Goal: Task Accomplishment & Management: Manage account settings

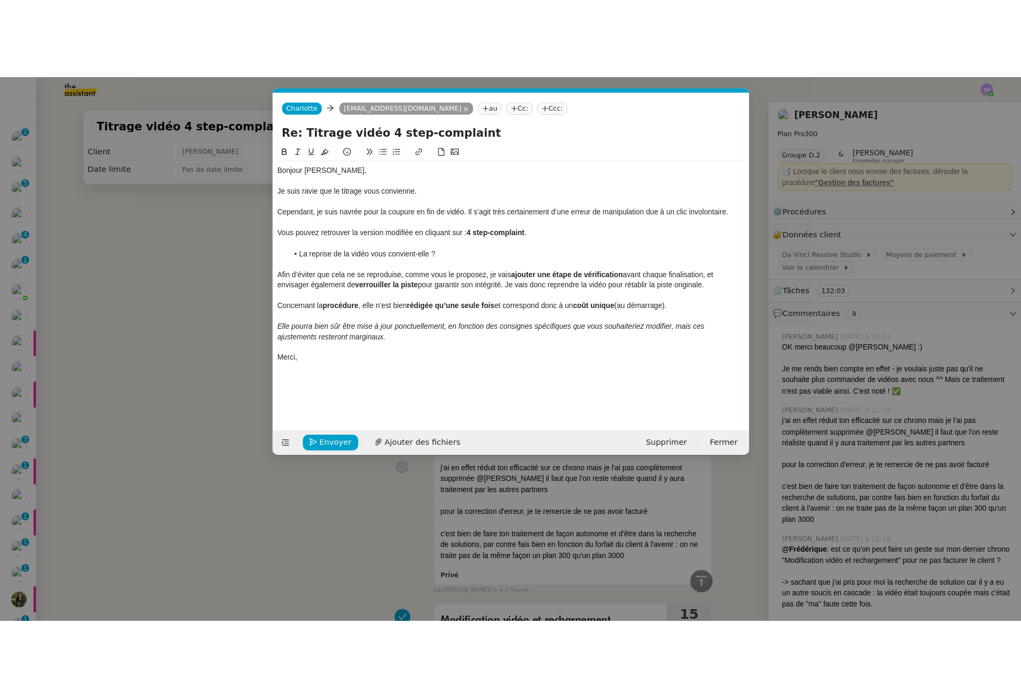
scroll to position [0, 23]
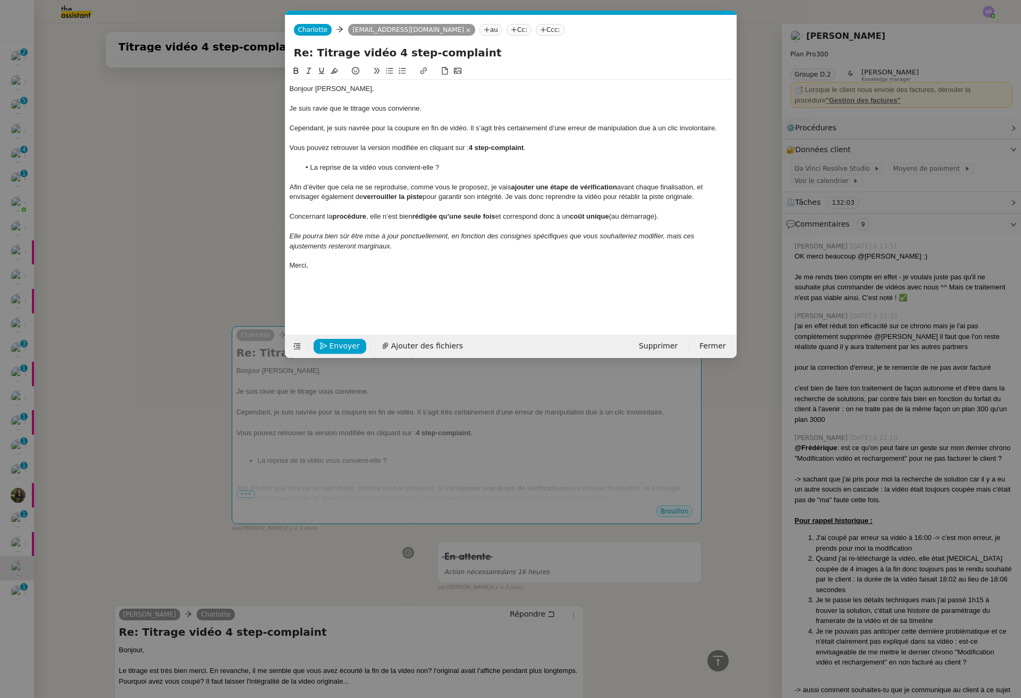
click at [162, 171] on nz-modal-container "Service TA - VOYAGE - PROPOSITION GLOBALE A utiliser dans le cadre de propositi…" at bounding box center [510, 349] width 1021 height 698
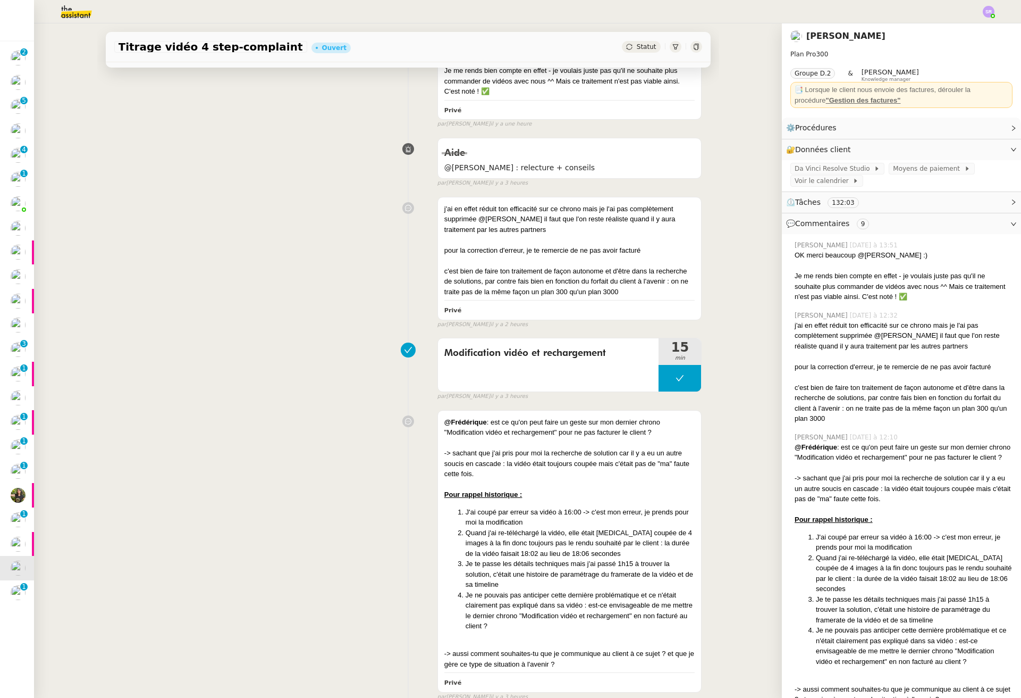
scroll to position [0, 0]
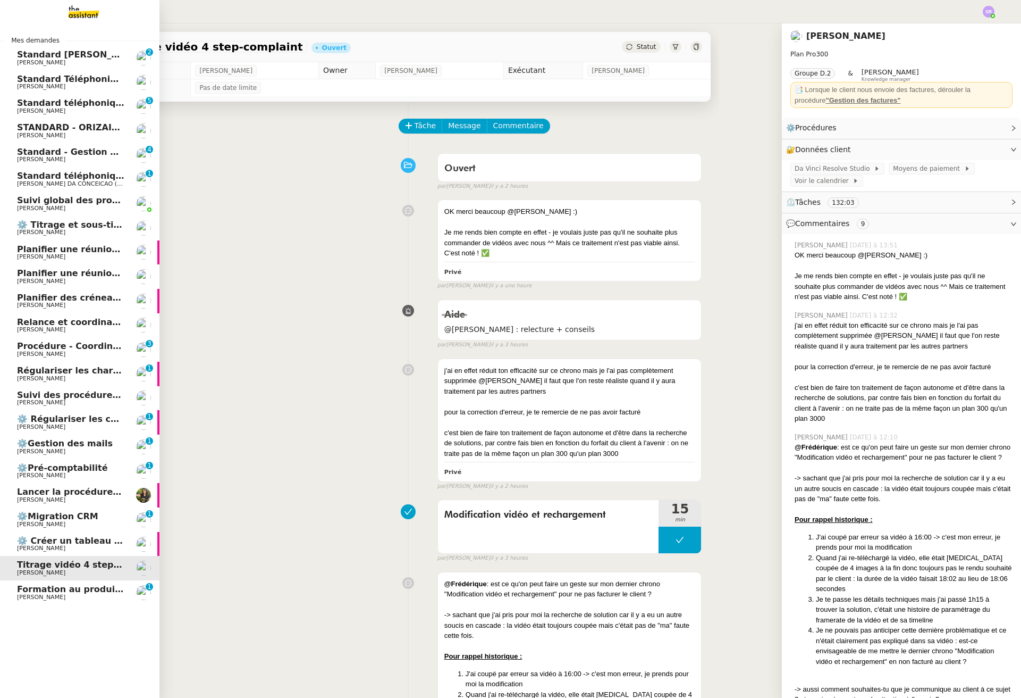
click at [64, 347] on span "Procédure - Coordination de rendez-vous" at bounding box center [115, 346] width 197 height 10
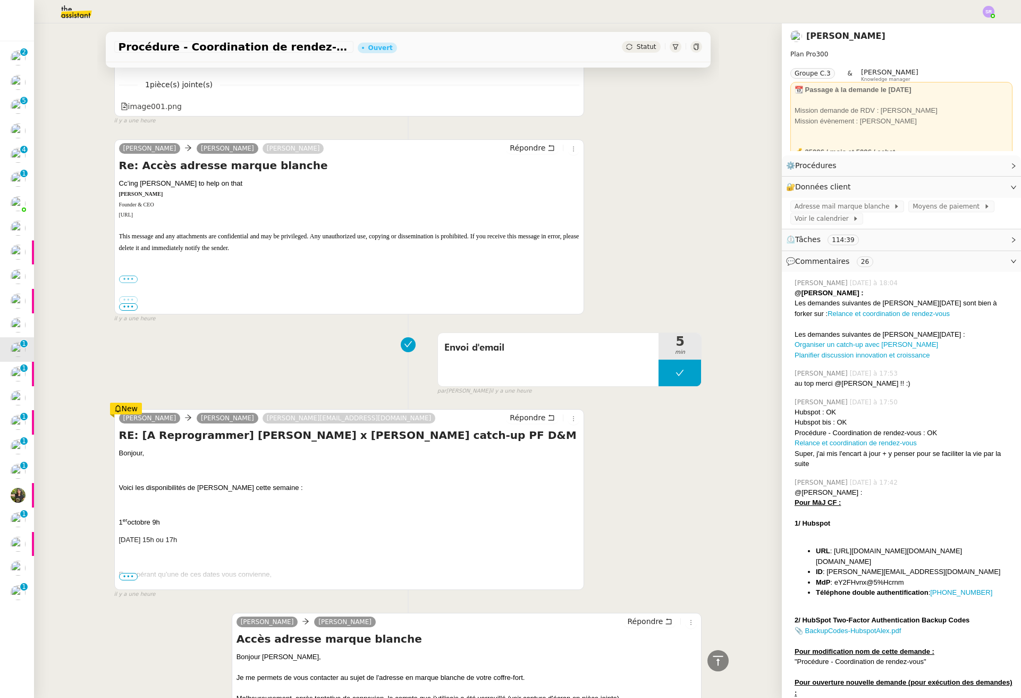
scroll to position [344, 0]
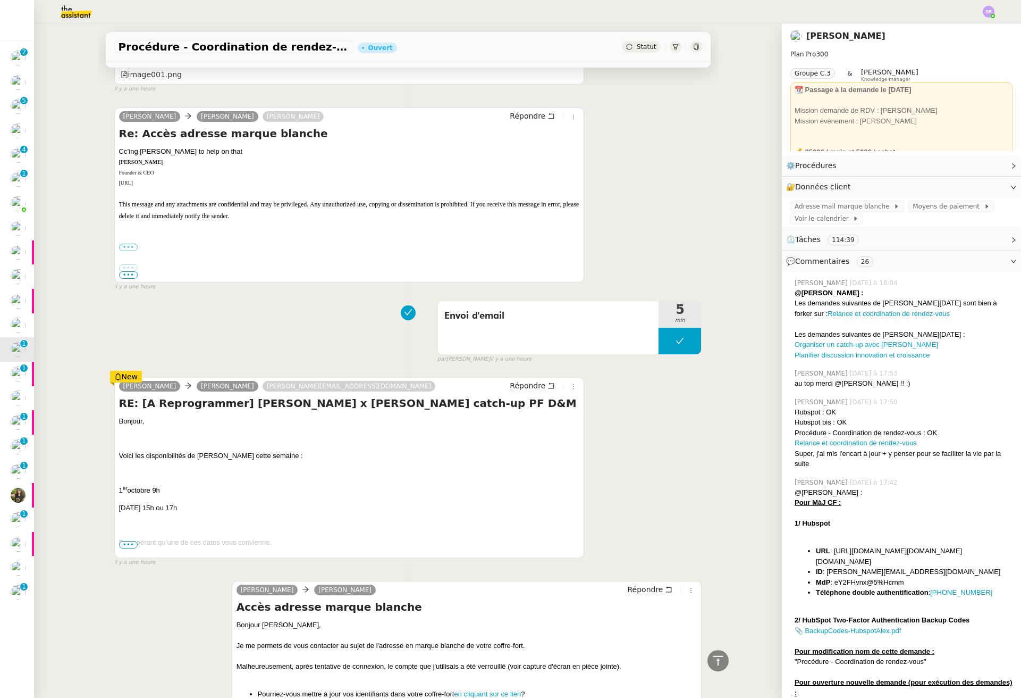
click at [195, 502] on p "[DATE] 15h ou 17h" at bounding box center [349, 507] width 461 height 11
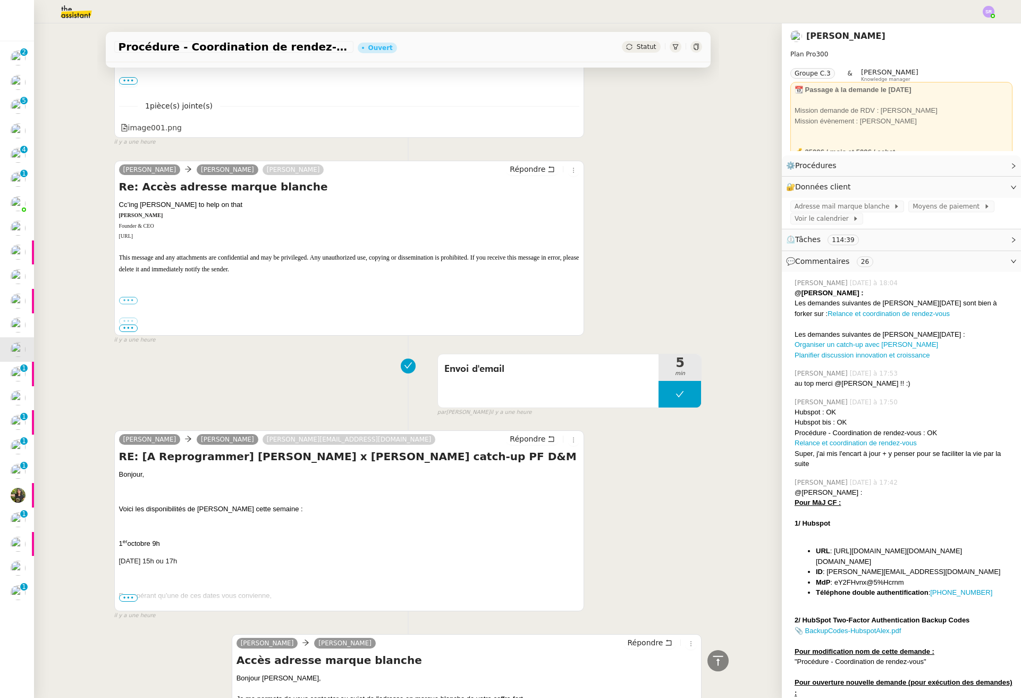
scroll to position [277, 0]
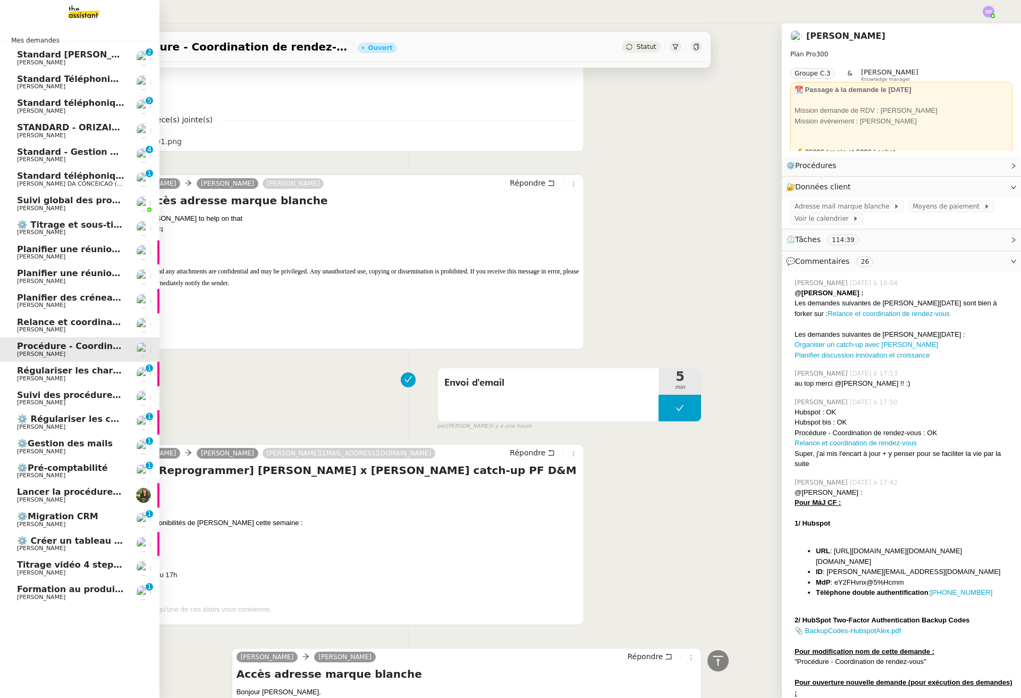
click at [99, 572] on span "[PERSON_NAME]" at bounding box center [70, 572] width 107 height 6
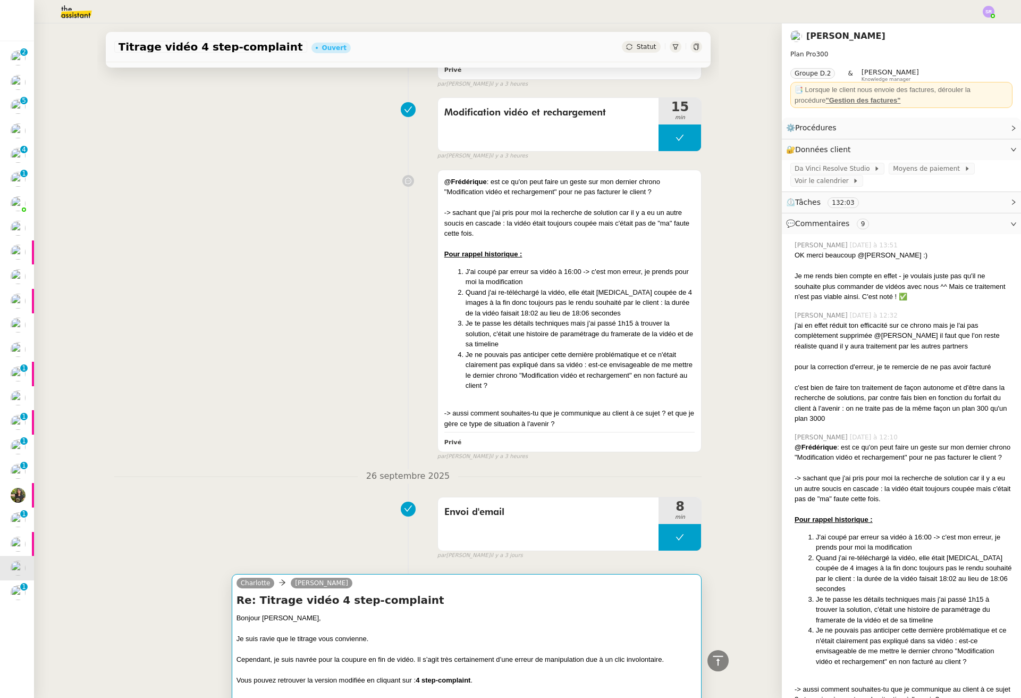
scroll to position [665, 0]
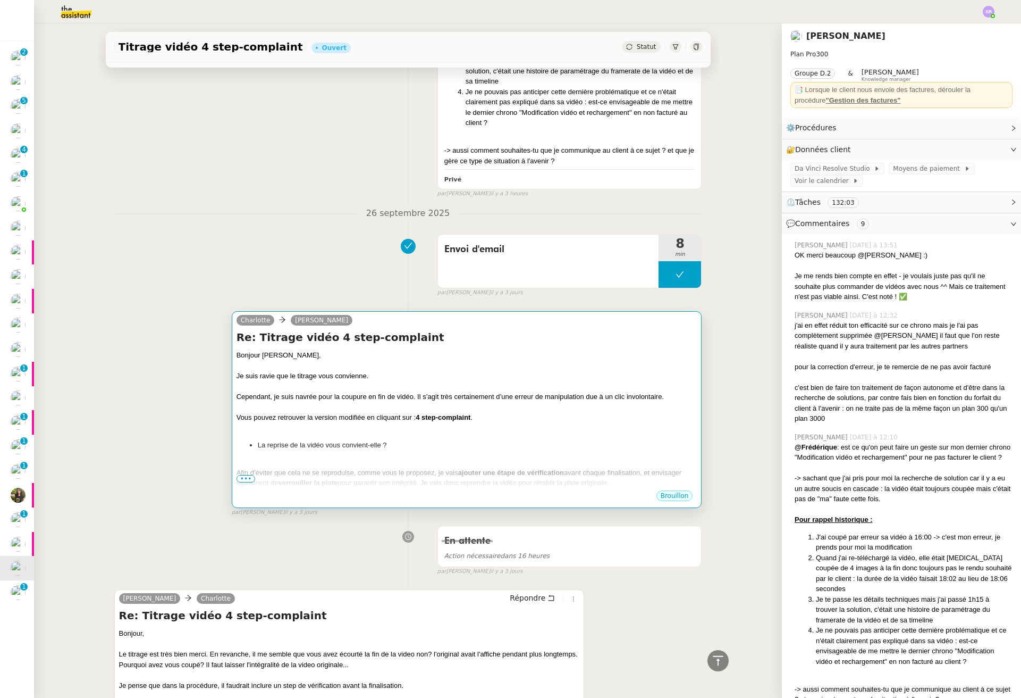
click at [426, 414] on strong "4 step-complaint" at bounding box center [443, 417] width 55 height 8
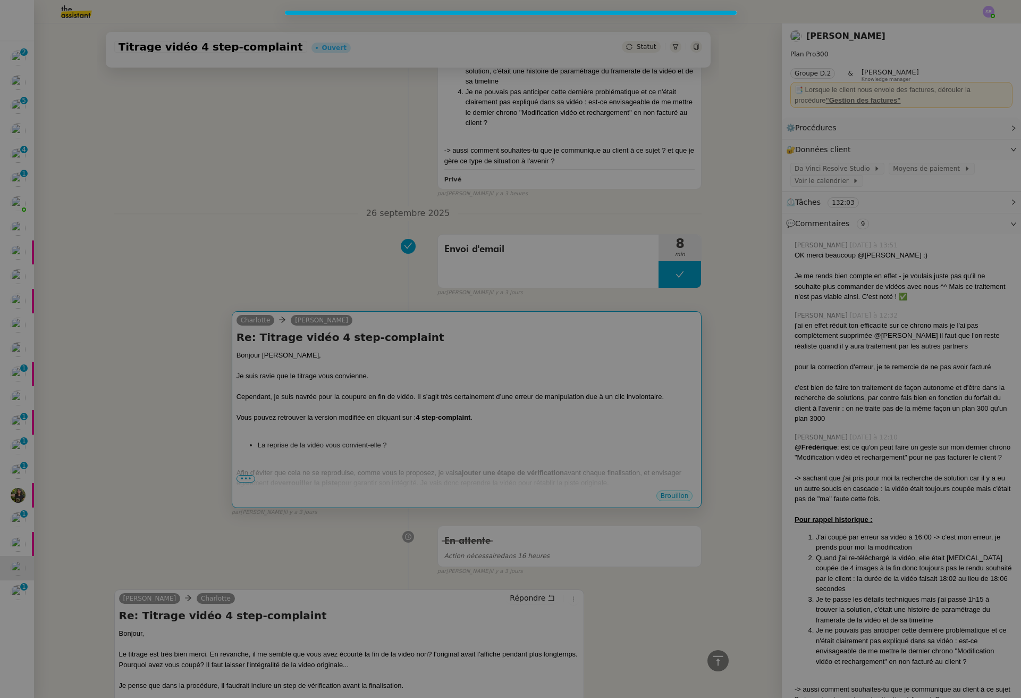
click at [426, 414] on nz-modal-container at bounding box center [510, 349] width 1021 height 698
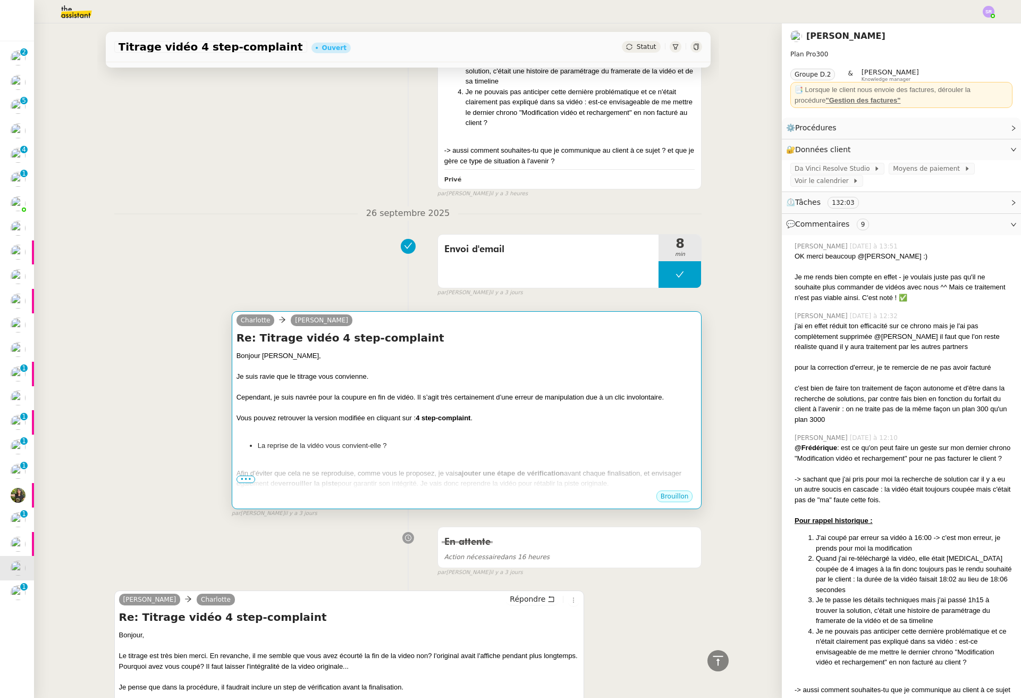
scroll to position [0, 0]
click at [467, 396] on div "Cependant, je suis navrée pour la coupure en fin de vidéo. Il s’agit très certa…" at bounding box center [467, 396] width 461 height 11
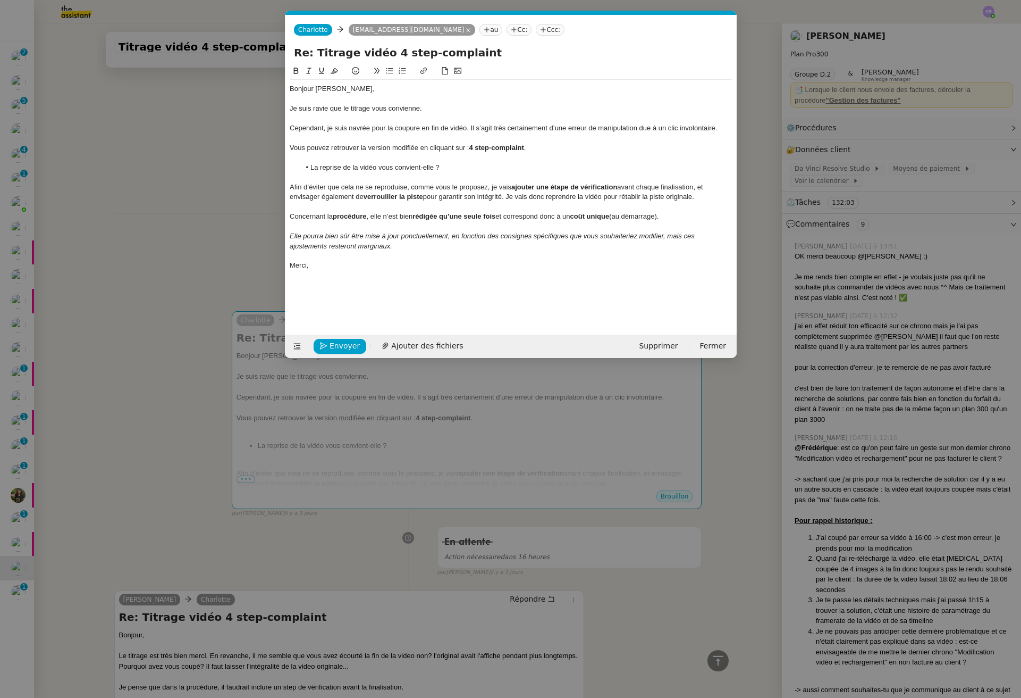
scroll to position [0, 22]
drag, startPoint x: 526, startPoint y: 147, endPoint x: 472, endPoint y: 145, distance: 53.7
click at [472, 145] on div "Vous pouvez retrouver la version modifiée en cliquant sur : 4 step-complaint ." at bounding box center [511, 148] width 443 height 10
click at [426, 71] on icon at bounding box center [423, 70] width 7 height 7
paste input "https://drive.google.com/file/d/1JyV42yX6CmdZ0CgZTKAo49KKNuaeLapm/view?usp=driv…"
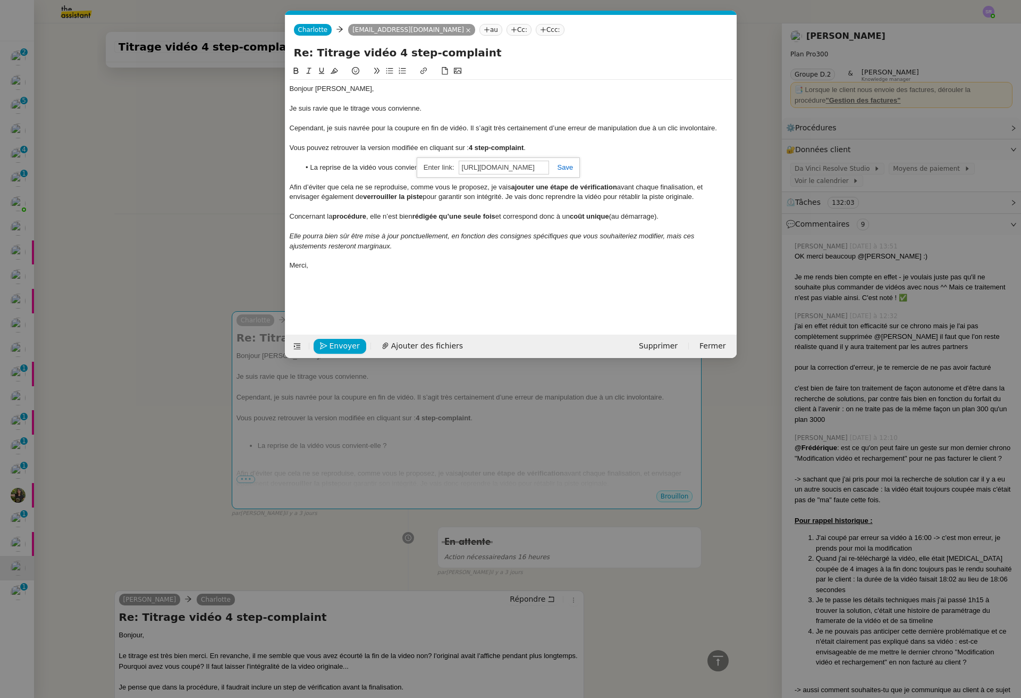
scroll to position [0, 211]
type input "https://drive.google.com/file/d/1JyV42yX6CmdZ0CgZTKAo49KKNuaeLapm/view?usp=driv…"
click at [569, 168] on link at bounding box center [561, 167] width 24 height 8
click at [534, 206] on div at bounding box center [511, 207] width 443 height 10
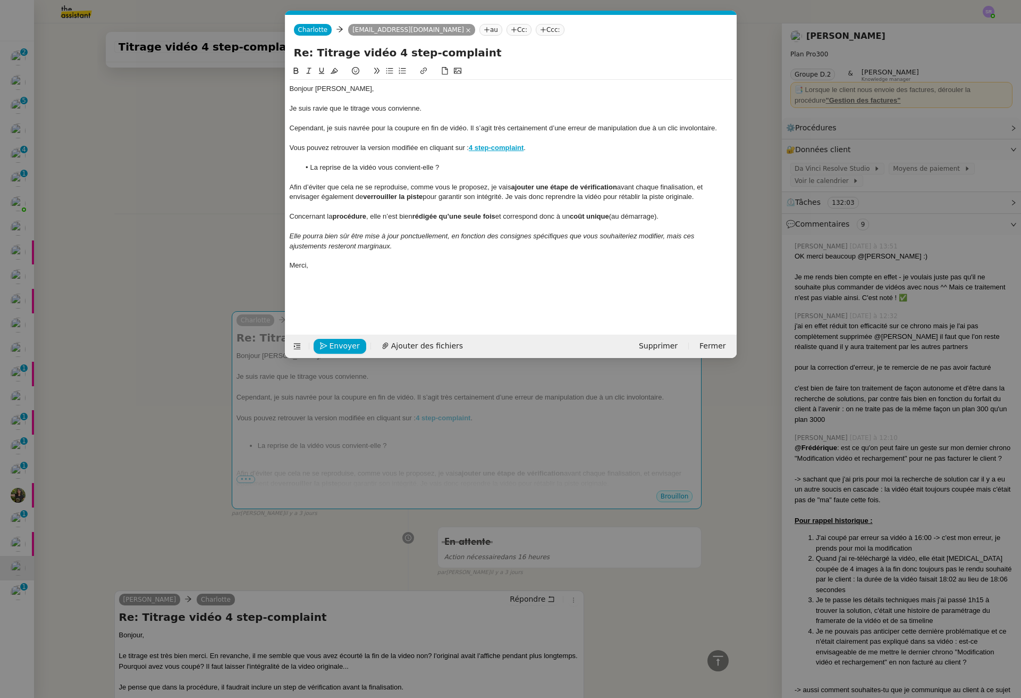
click at [405, 166] on li "La reprise de la vidéo vous convient-elle ?" at bounding box center [516, 168] width 433 height 10
click at [346, 99] on div at bounding box center [511, 99] width 443 height 10
click at [373, 92] on div "Bonjour Benjamin," at bounding box center [511, 89] width 443 height 10
click at [232, 276] on nz-modal-container "Service TA - VOYAGE - PROPOSITION GLOBALE A utiliser dans le cadre de propositi…" at bounding box center [510, 349] width 1021 height 698
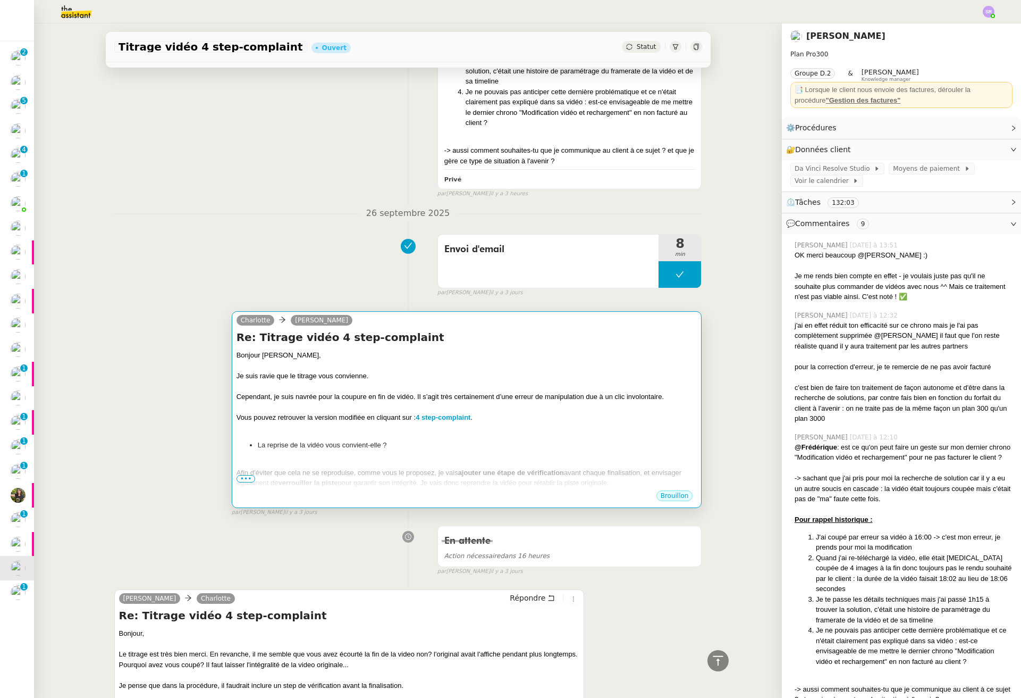
click at [500, 341] on h4 "Re: Titrage vidéo 4 step-complaint" at bounding box center [467, 337] width 461 height 15
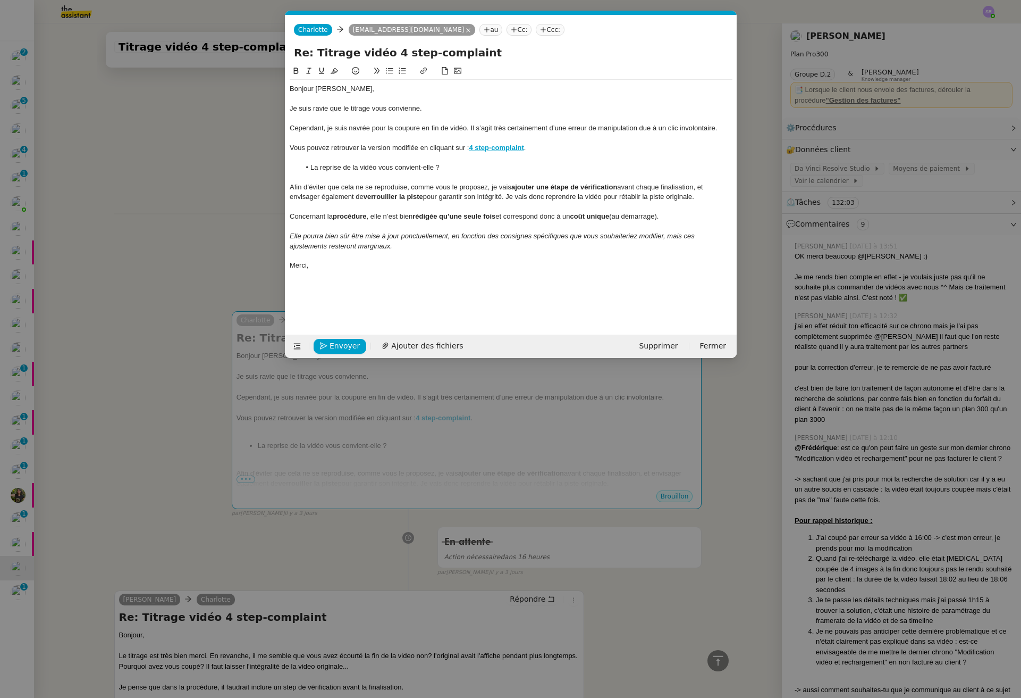
scroll to position [0, 22]
click at [702, 202] on div at bounding box center [511, 207] width 443 height 10
click at [718, 196] on div "Afin d’éviter que cela ne se reproduise, comme vous le proposez, je vais ajoute…" at bounding box center [511, 192] width 443 height 20
click at [676, 205] on div at bounding box center [511, 207] width 443 height 10
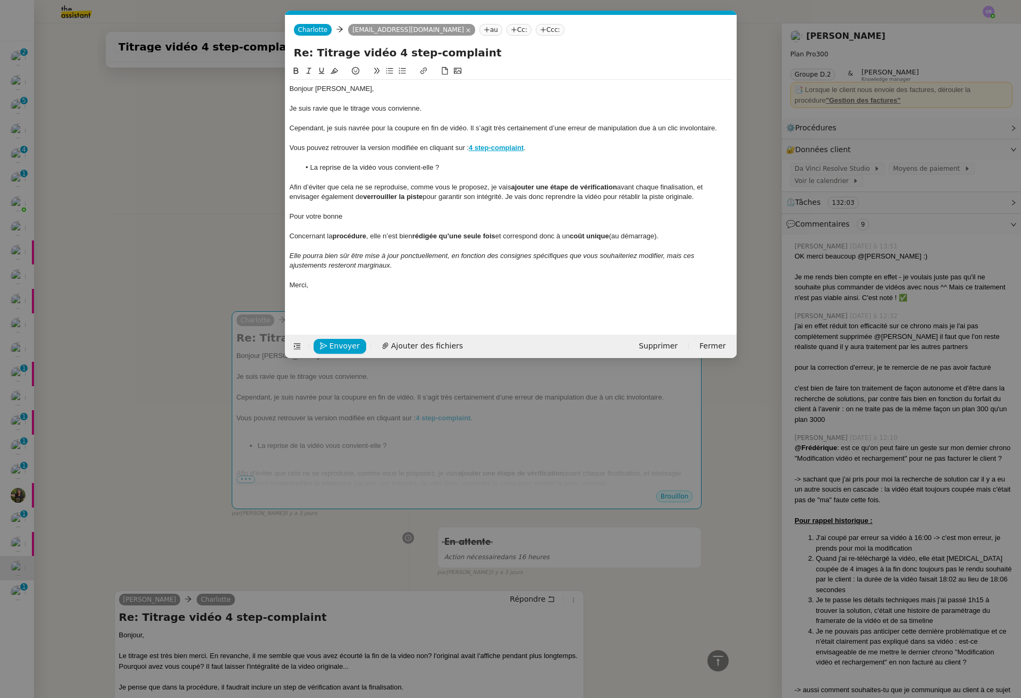
drag, startPoint x: 410, startPoint y: 216, endPoint x: 244, endPoint y: 205, distance: 167.4
click at [244, 205] on nz-modal-container "Service TA - VOYAGE - PROPOSITION GLOBALE A utiliser dans le cadre de propositi…" at bounding box center [510, 349] width 1021 height 698
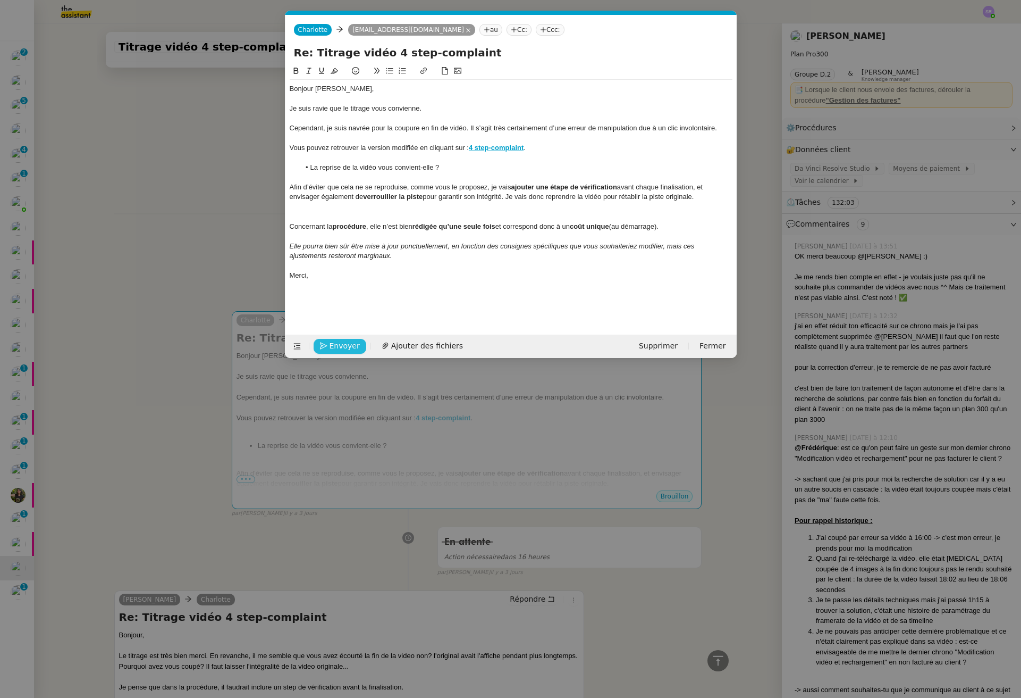
click at [343, 346] on span "Envoyer" at bounding box center [345, 346] width 30 height 12
click at [577, 206] on div at bounding box center [511, 207] width 443 height 10
drag, startPoint x: 510, startPoint y: 197, endPoint x: 706, endPoint y: 192, distance: 196.2
click at [706, 192] on div "Afin d’éviter que cela ne se reproduise, comme vous le proposez, je vais ajoute…" at bounding box center [511, 192] width 443 height 20
click at [341, 343] on span "Envoyer" at bounding box center [345, 346] width 30 height 12
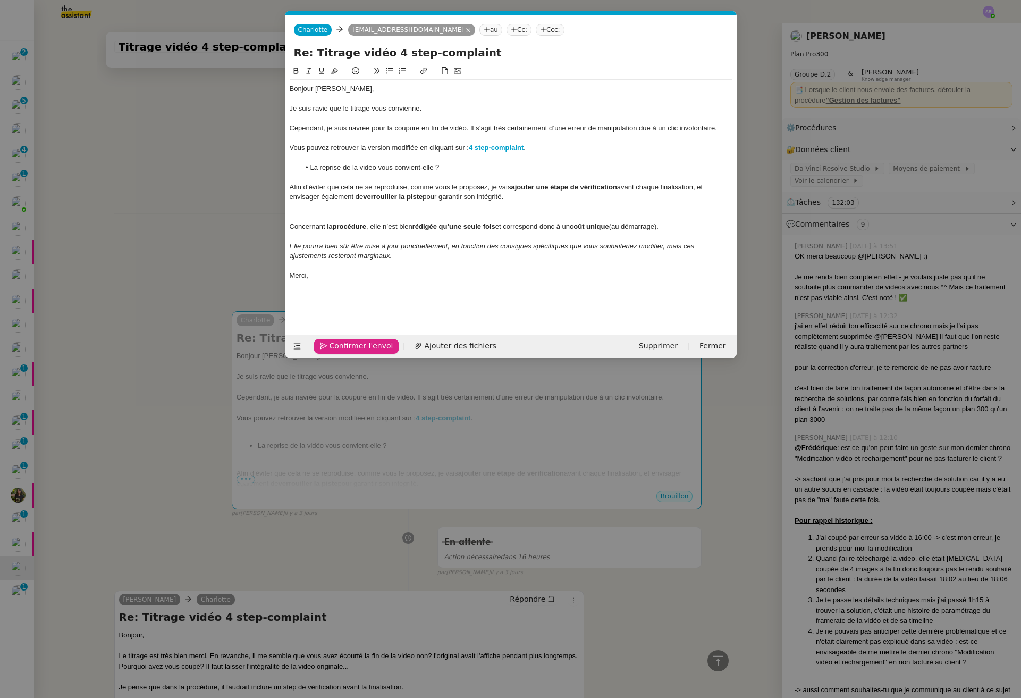
click at [342, 344] on span "Confirmer l'envoi" at bounding box center [362, 346] width 64 height 12
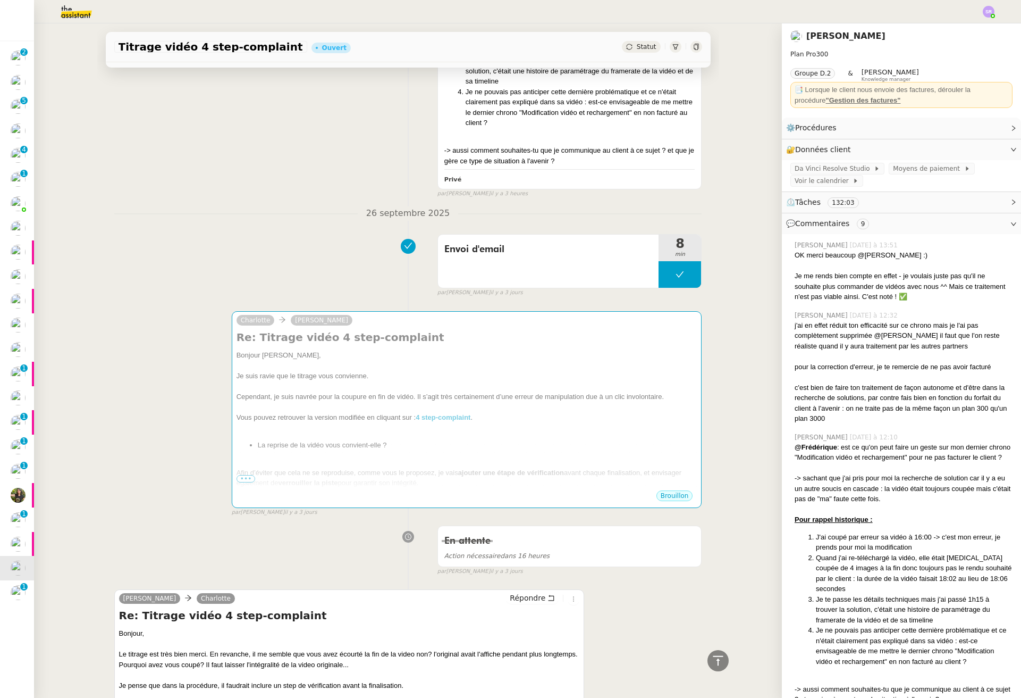
click at [200, 259] on div "Envoi d'email 8 min false par Stéphanie R. il y a 3 jours" at bounding box center [408, 263] width 588 height 68
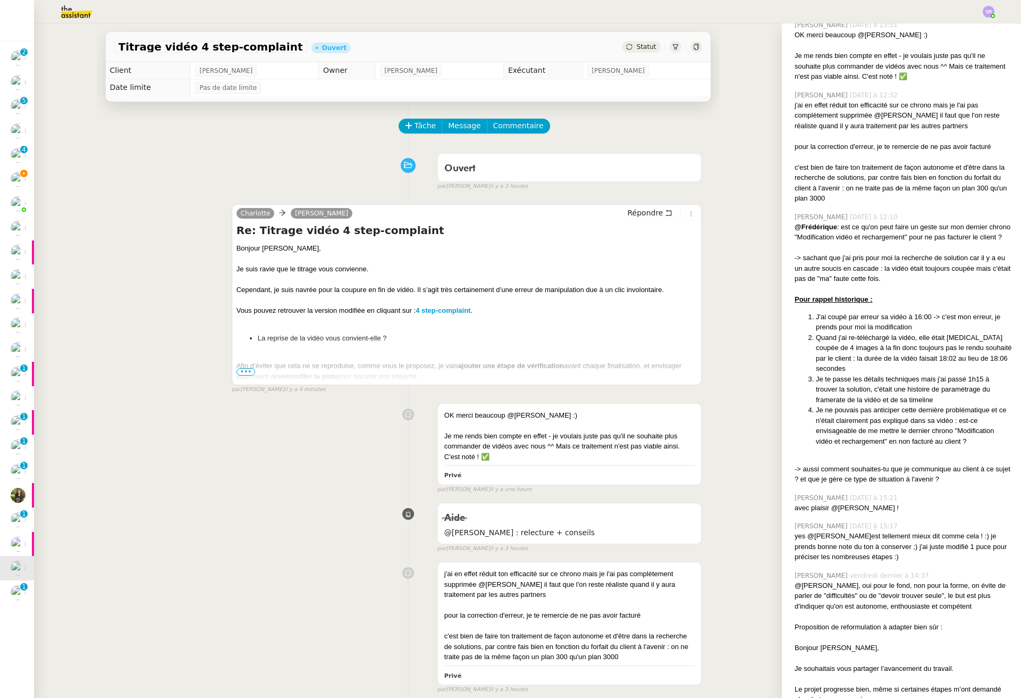
scroll to position [242, 0]
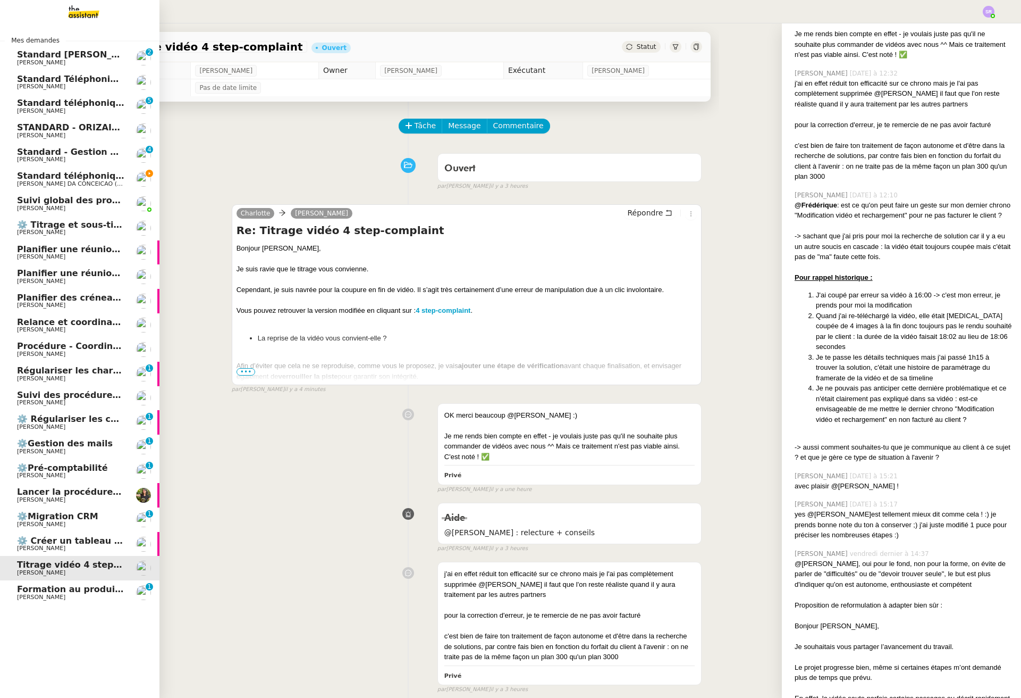
click at [28, 395] on span "Suivi des procédures en cours" at bounding box center [89, 395] width 145 height 10
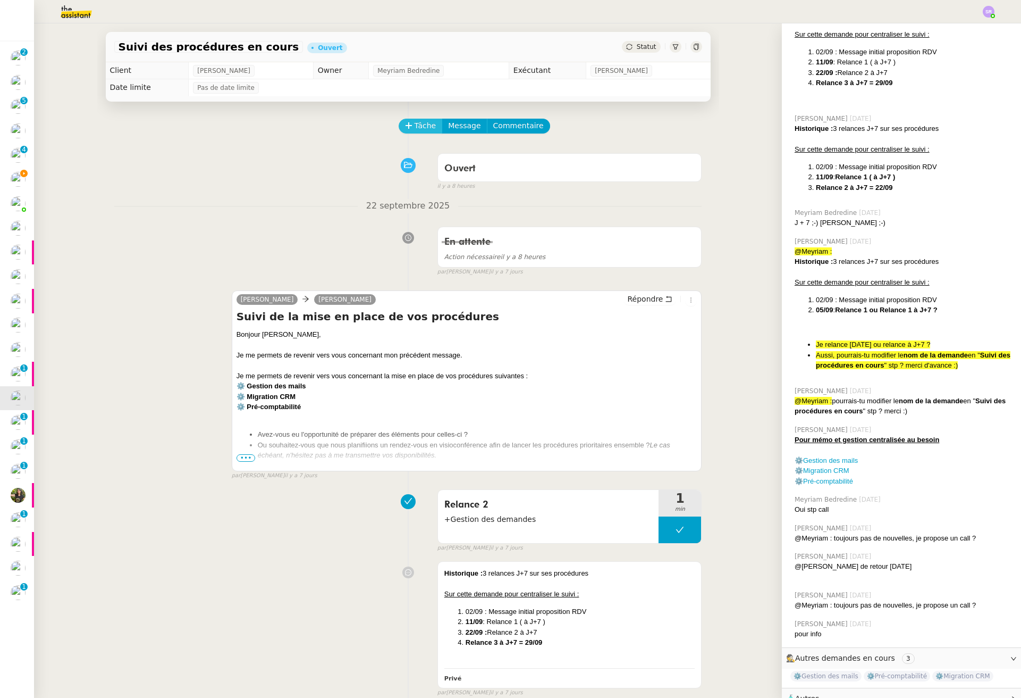
click at [417, 122] on span "Tâche" at bounding box center [426, 126] width 22 height 12
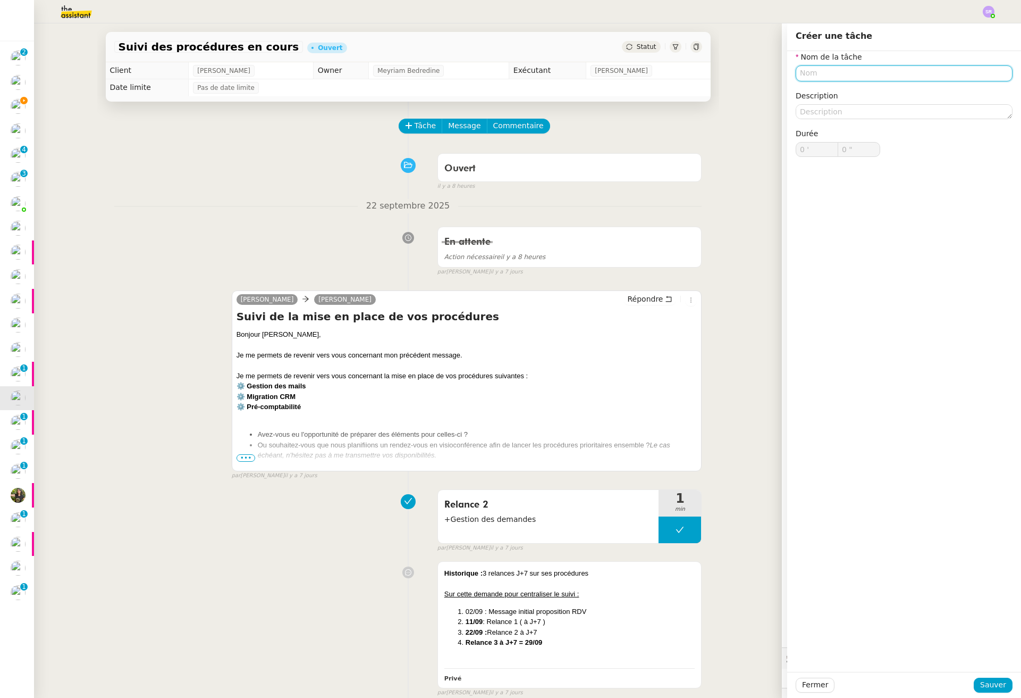
click at [889, 78] on input "text" at bounding box center [904, 72] width 217 height 15
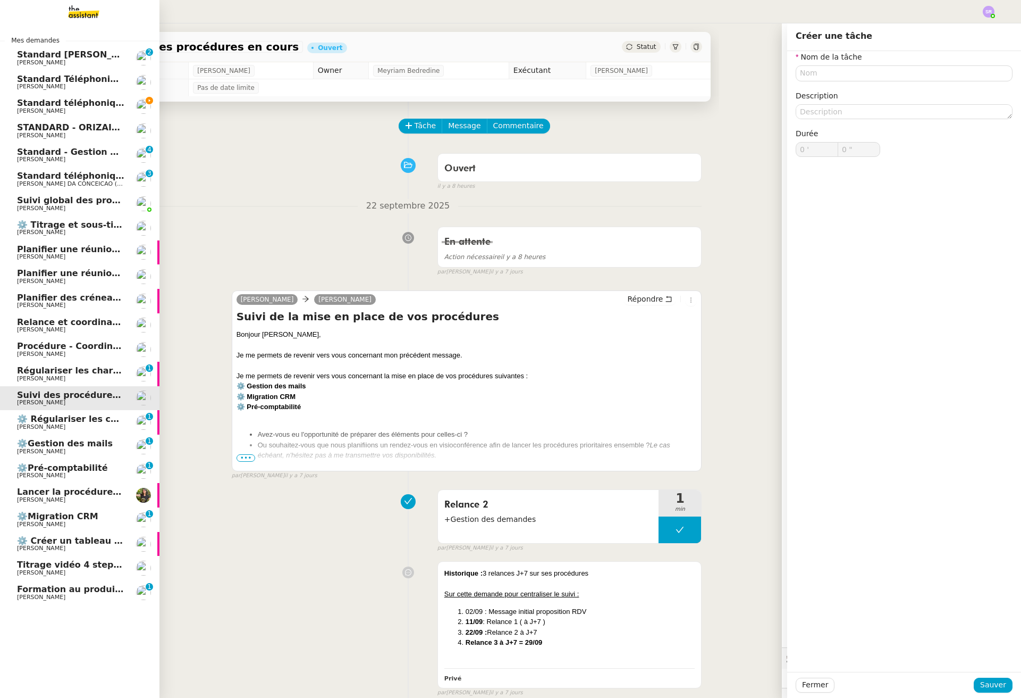
click at [60, 106] on span "Standard téléphonique - septembre 2025" at bounding box center [116, 103] width 198 height 10
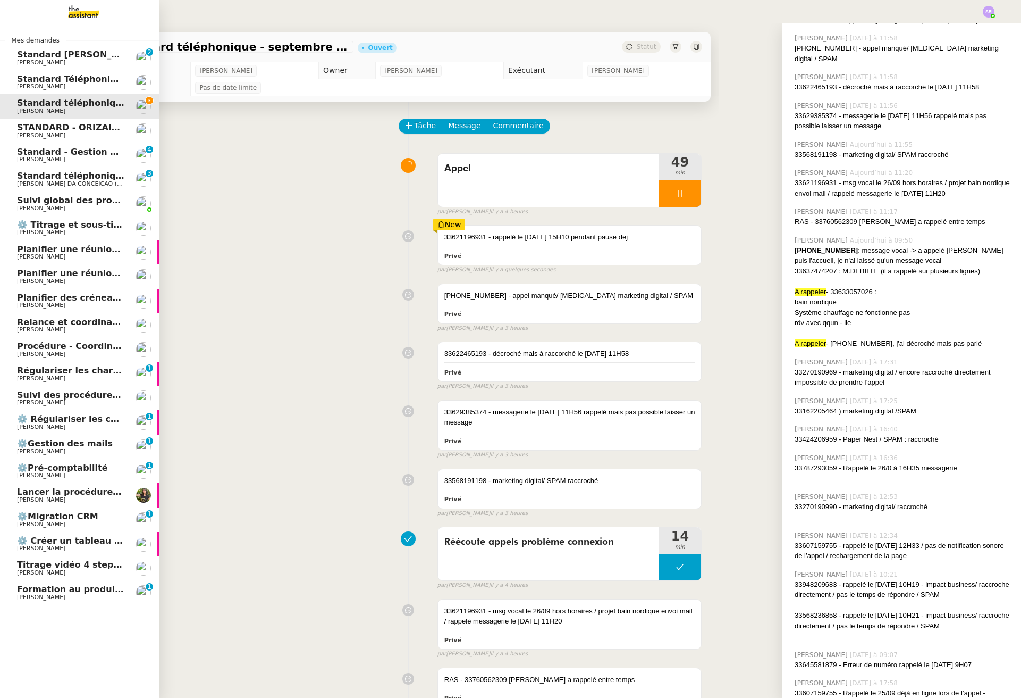
click at [44, 565] on span "Titrage vidéo 4 step-complaint" at bounding box center [91, 564] width 148 height 10
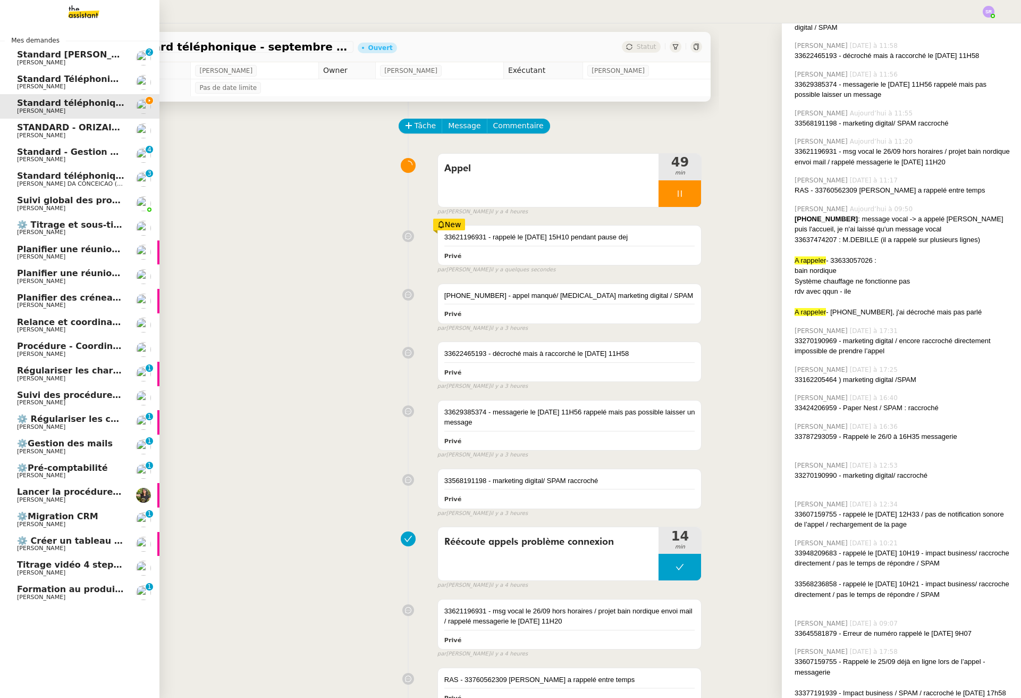
scroll to position [242, 0]
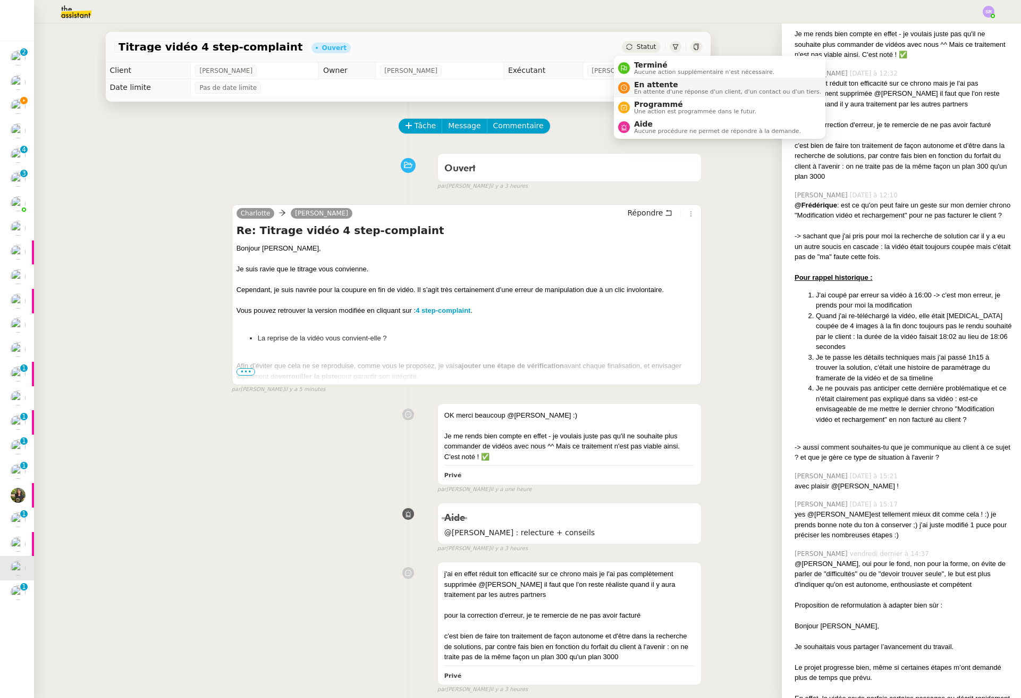
click at [652, 91] on span "En attente d'une réponse d'un client, d'un contact ou d'un tiers." at bounding box center [727, 92] width 187 height 6
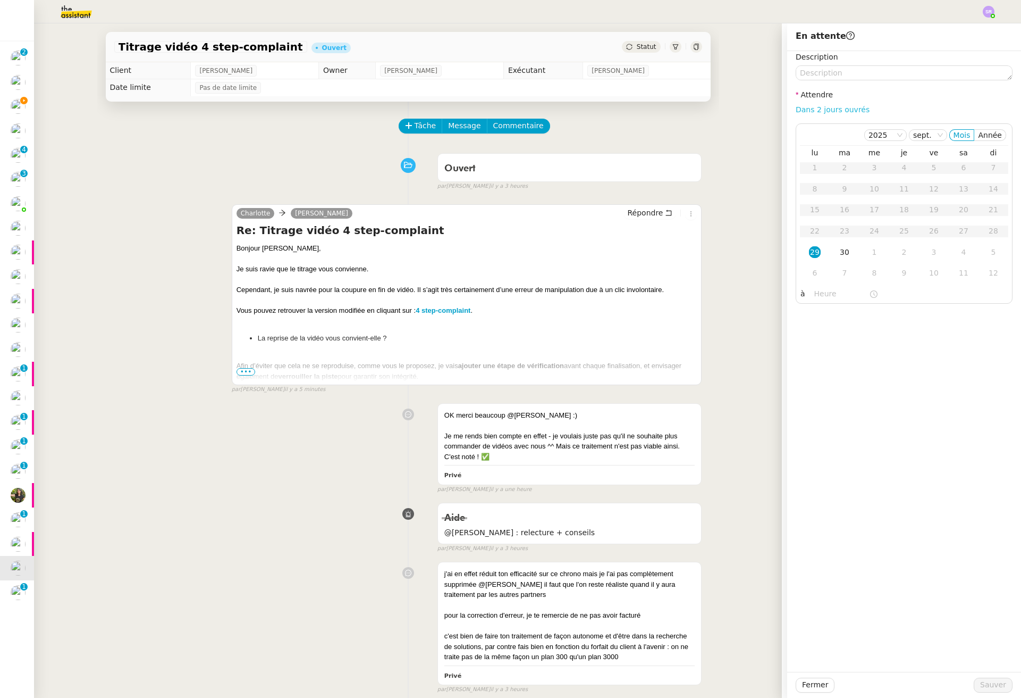
click at [843, 111] on link "Dans 2 jours ouvrés" at bounding box center [833, 109] width 74 height 9
type input "07:00"
click at [968, 684] on span "Sauver" at bounding box center [993, 684] width 26 height 12
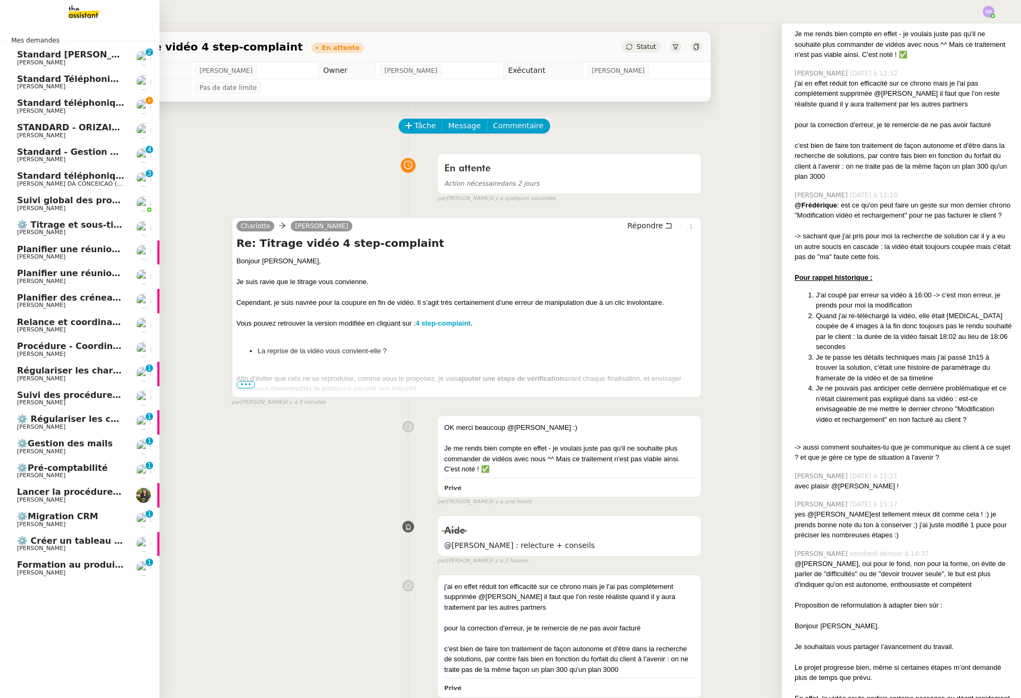
click at [84, 399] on span "Mathieu MORDIER" at bounding box center [70, 402] width 107 height 6
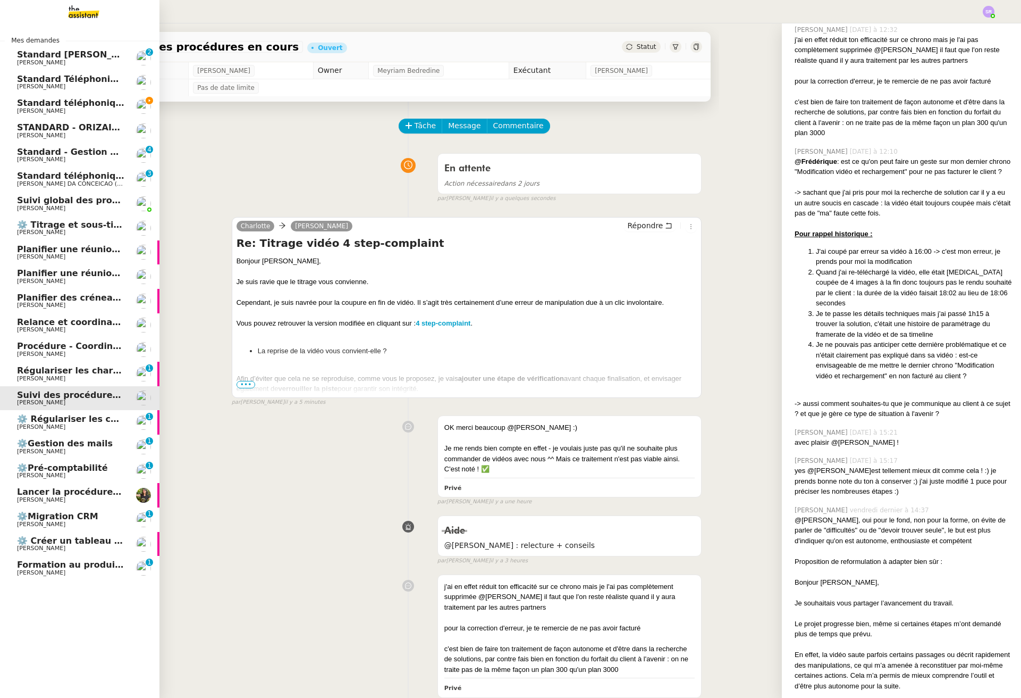
scroll to position [198, 0]
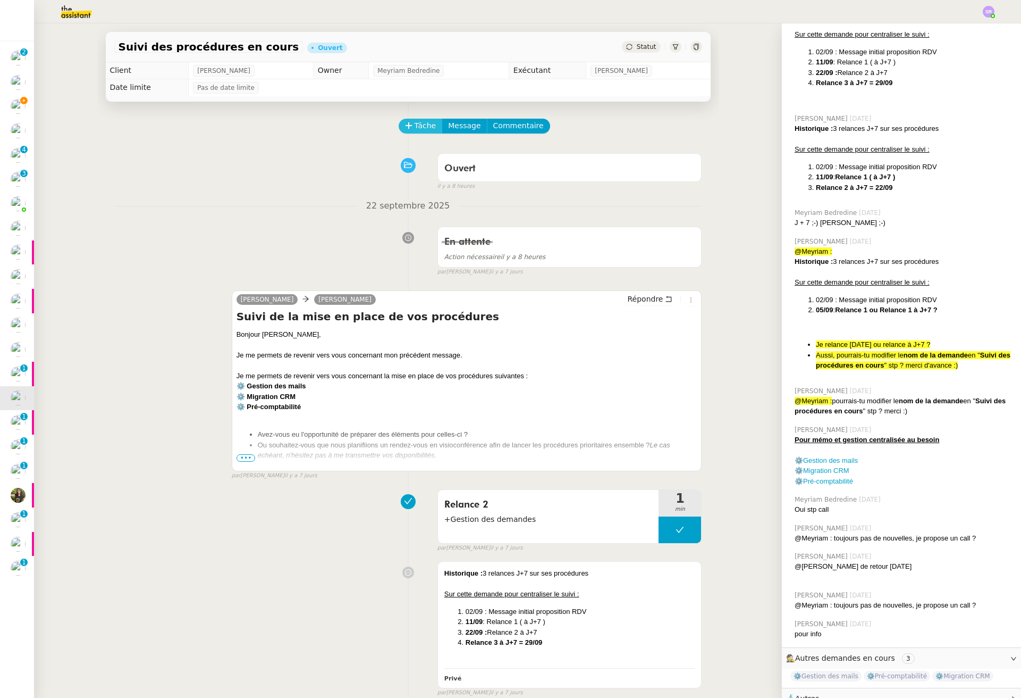
click at [420, 129] on span "Tâche" at bounding box center [426, 126] width 22 height 12
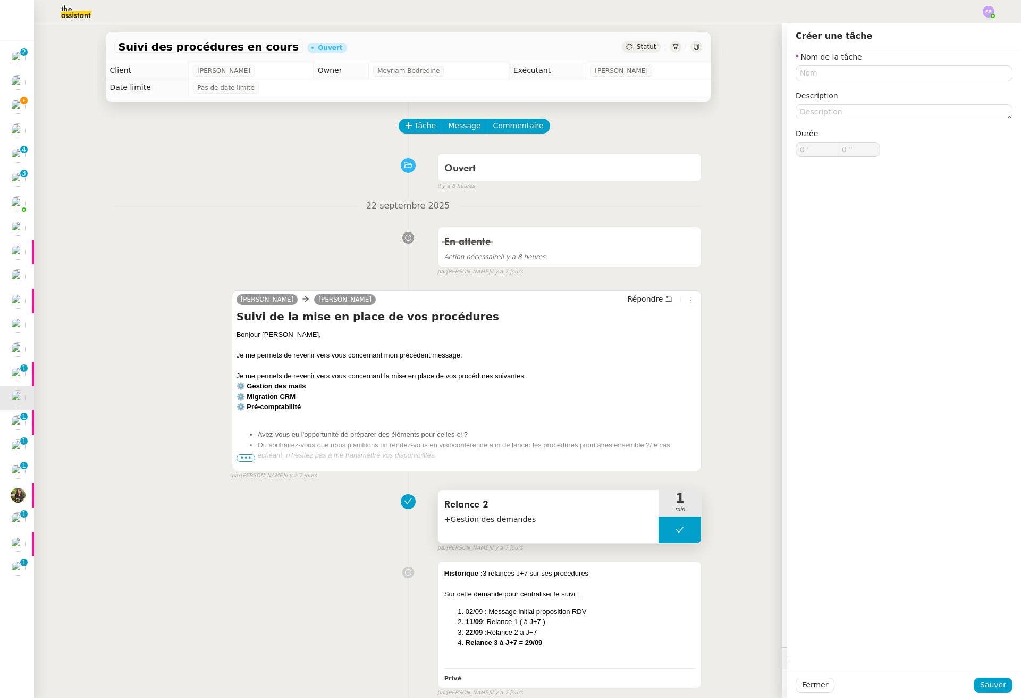
drag, startPoint x: 490, startPoint y: 501, endPoint x: 433, endPoint y: 501, distance: 56.9
click at [438, 501] on div "Relance 2 +Gestion des demandes" at bounding box center [548, 516] width 221 height 53
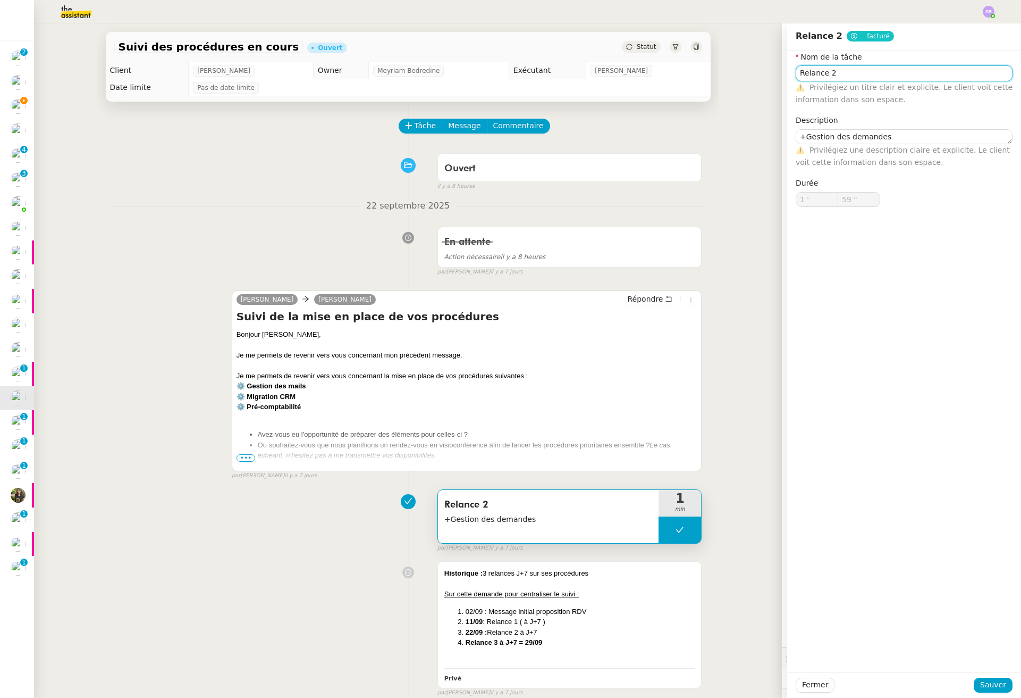
click at [845, 76] on input "Relance 2" at bounding box center [904, 72] width 217 height 15
click at [815, 683] on span "Fermer" at bounding box center [815, 684] width 26 height 12
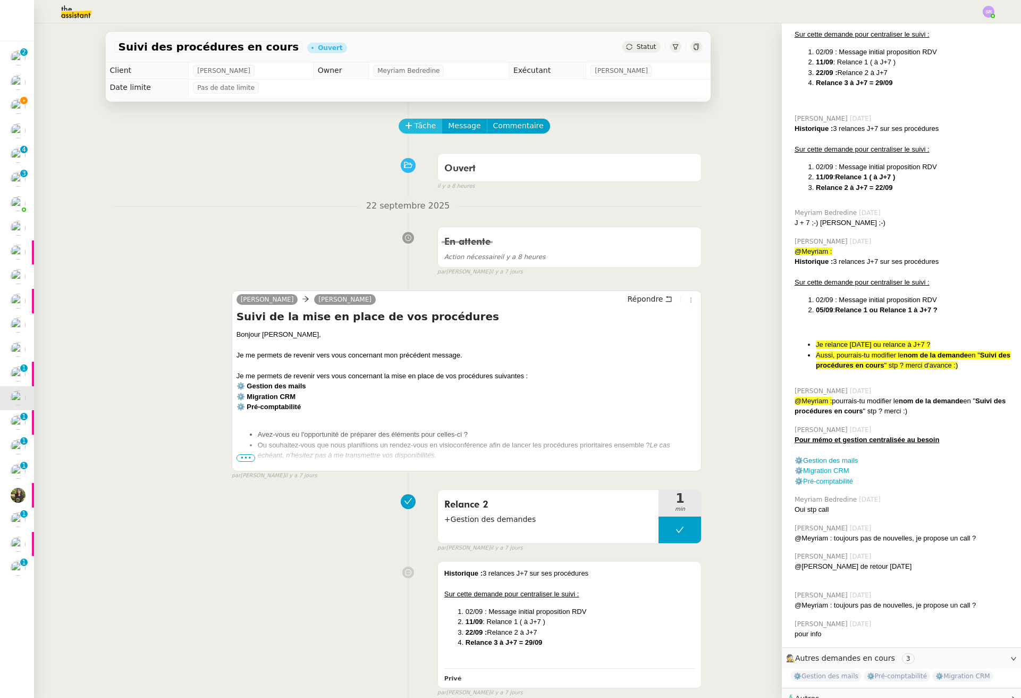
click at [416, 127] on span "Tâche" at bounding box center [426, 126] width 22 height 12
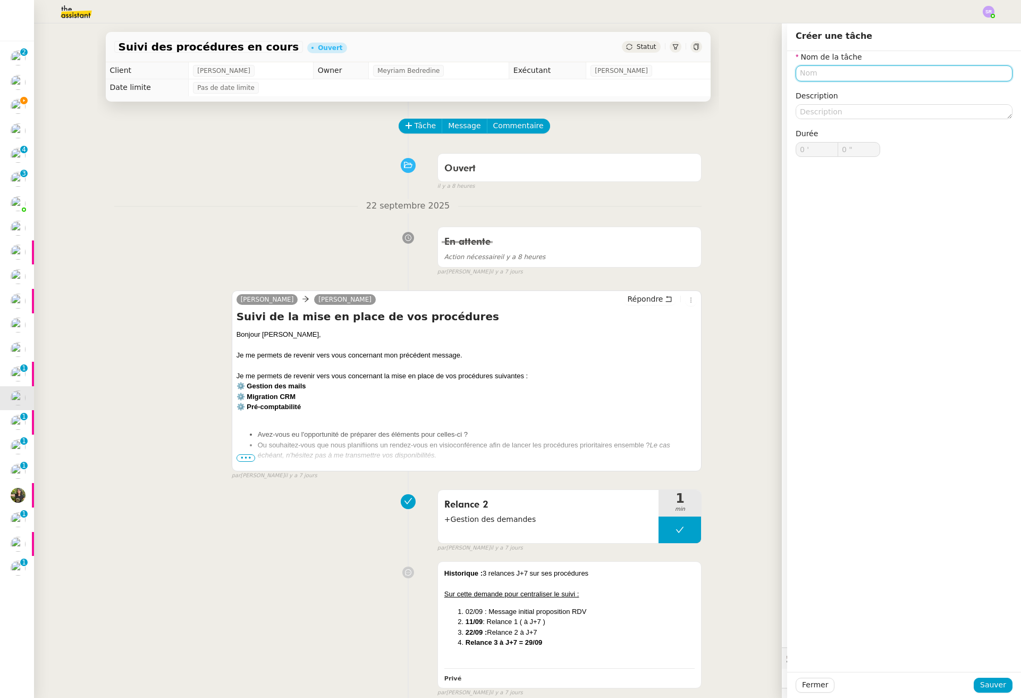
click at [846, 73] on input "text" at bounding box center [904, 72] width 217 height 15
paste input "Relance 2"
click at [828, 93] on div "Relance 3" at bounding box center [896, 93] width 208 height 10
type input "Relance 3"
click at [968, 682] on button "Sauver" at bounding box center [993, 684] width 39 height 15
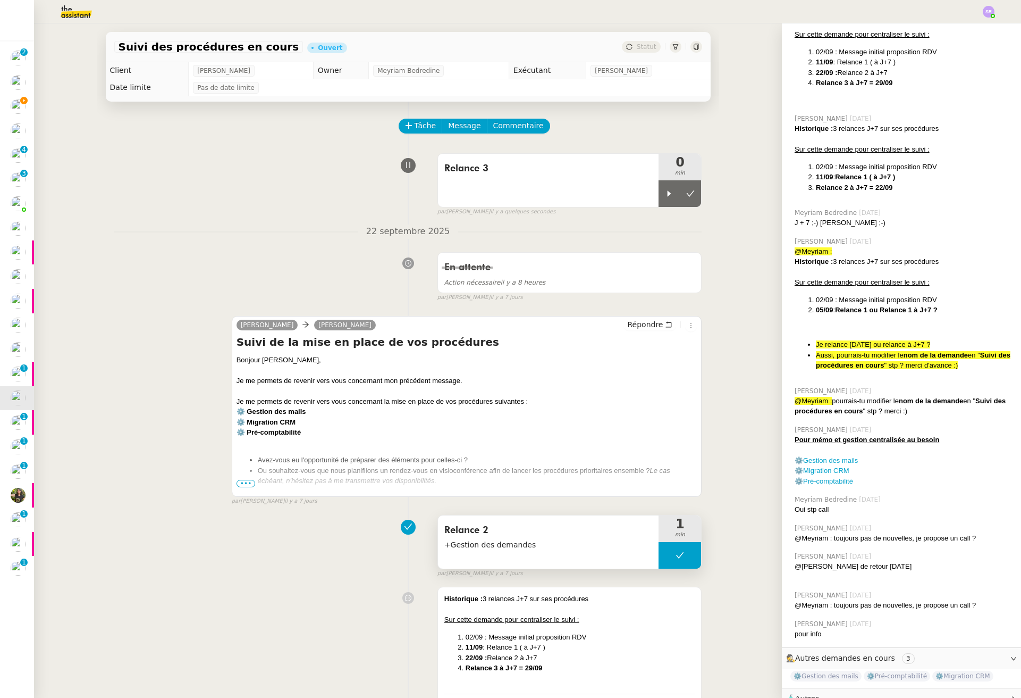
click at [518, 548] on span "+Gestion des demandes" at bounding box center [548, 545] width 208 height 12
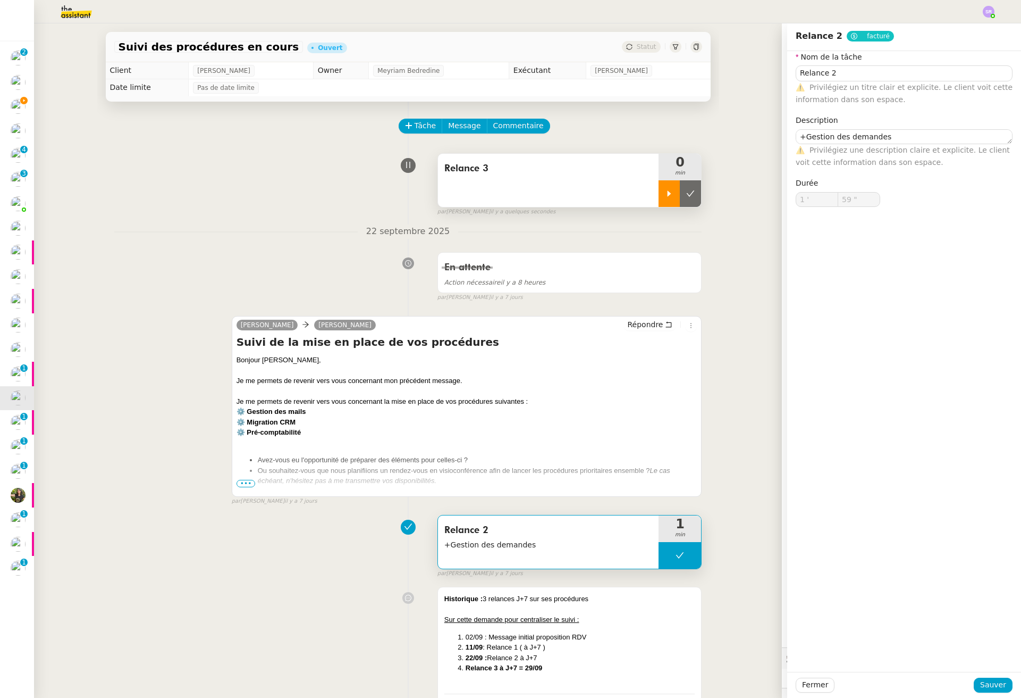
click at [665, 189] on icon at bounding box center [669, 193] width 9 height 9
type input "Relance 2"
type textarea "+Gestion des demandes"
type input "1 '"
type input "59 ""
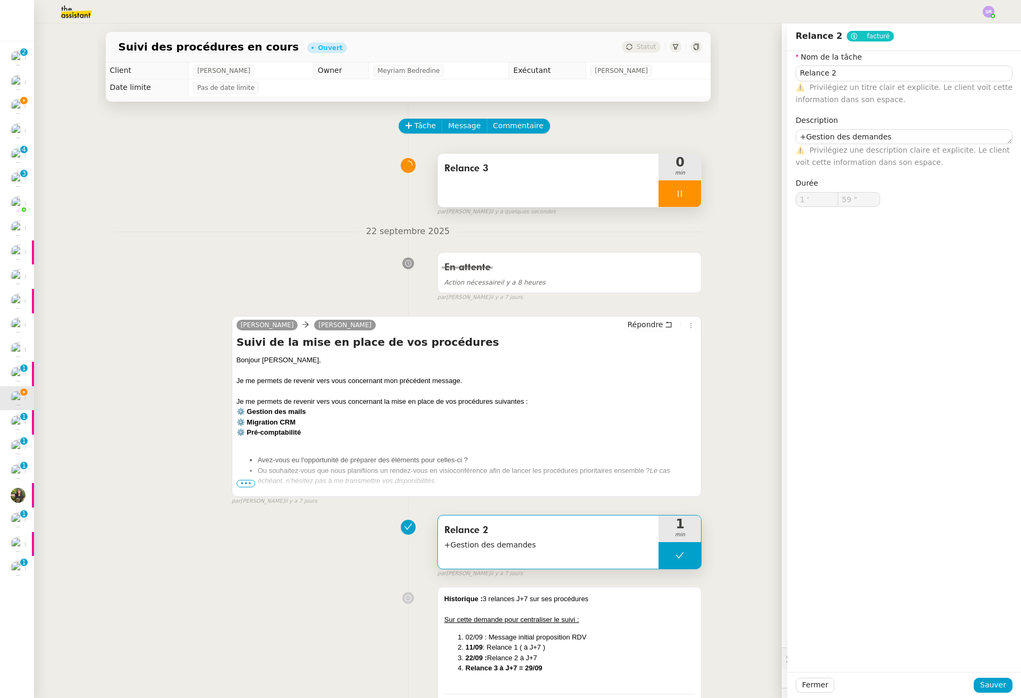
type input "Relance 2"
type textarea "+Gestion des demandes"
type input "1 '"
type input "59 ""
drag, startPoint x: 516, startPoint y: 543, endPoint x: 433, endPoint y: 546, distance: 83.5
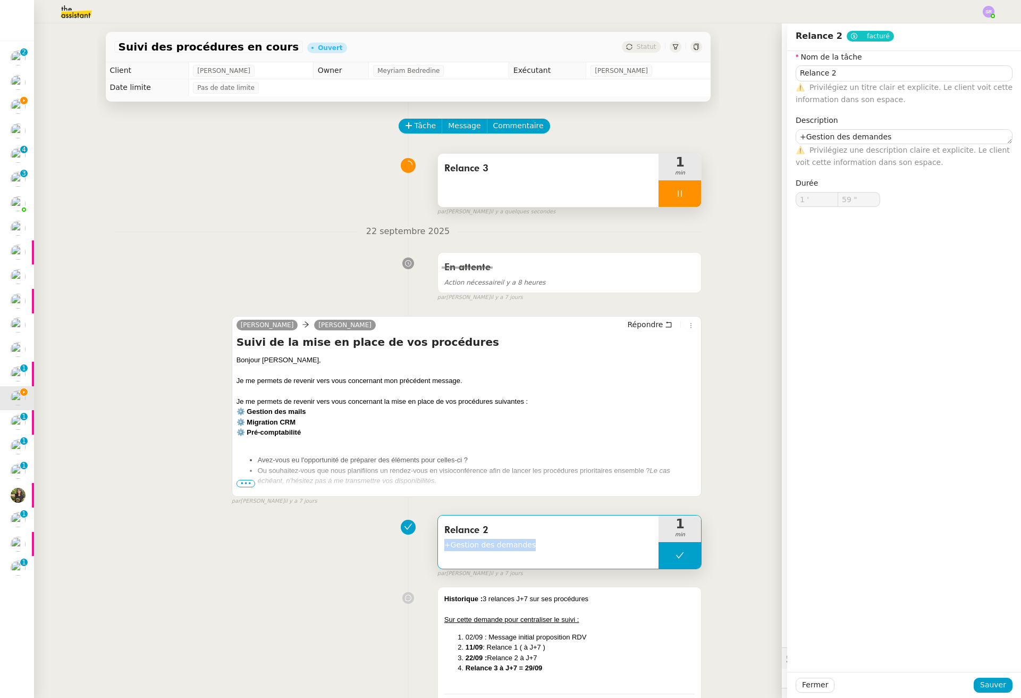
click at [438, 546] on div "Relance 2 +Gestion des demandes" at bounding box center [548, 541] width 221 height 53
copy span "+Gestion des demandes"
click at [580, 172] on span "Relance 3" at bounding box center [548, 169] width 208 height 16
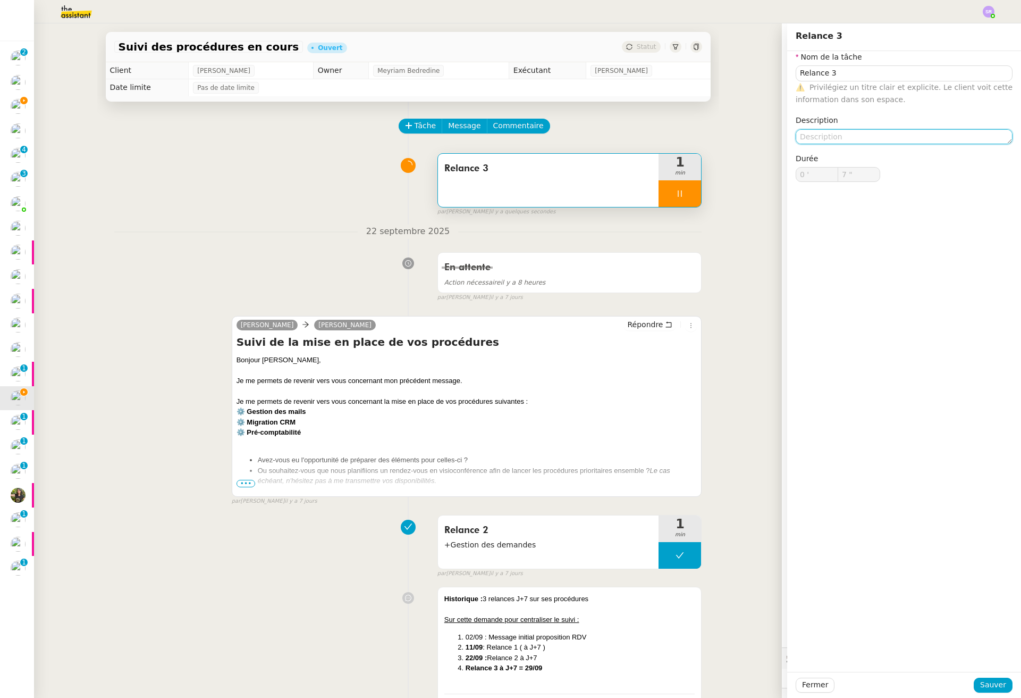
click at [830, 134] on textarea at bounding box center [904, 136] width 217 height 15
paste textarea "+Gestion des demandes"
type textarea "+Gestion des demandes"
type input "9 ""
type textarea "+Gestion des demandes"
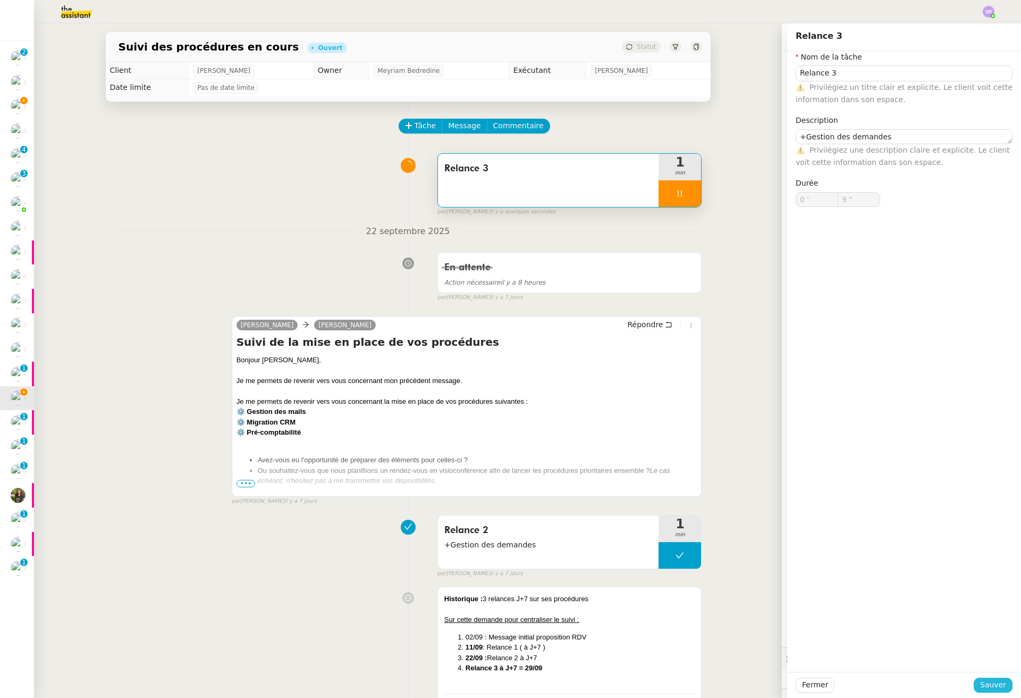
click at [968, 682] on span "Sauver" at bounding box center [993, 684] width 26 height 12
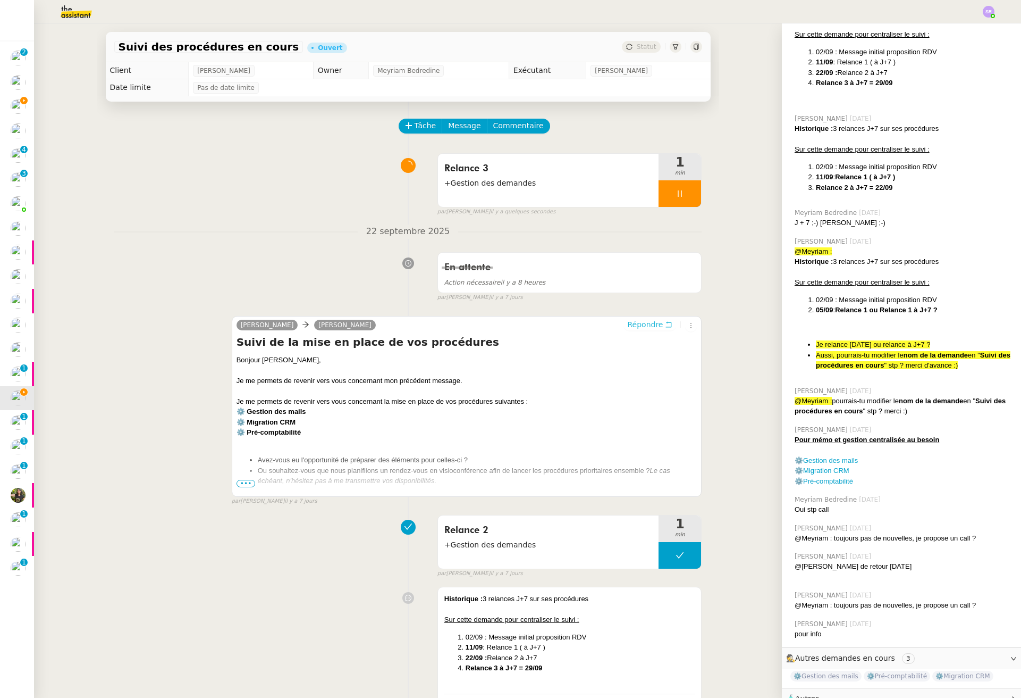
click at [652, 325] on span "Répondre" at bounding box center [645, 324] width 36 height 11
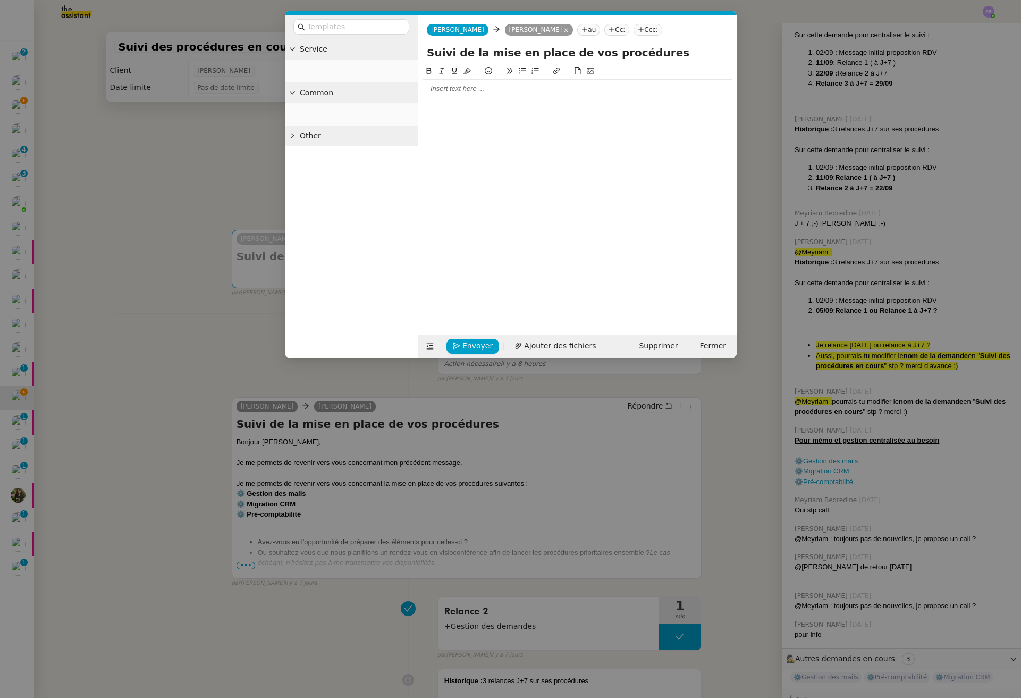
scroll to position [199, 0]
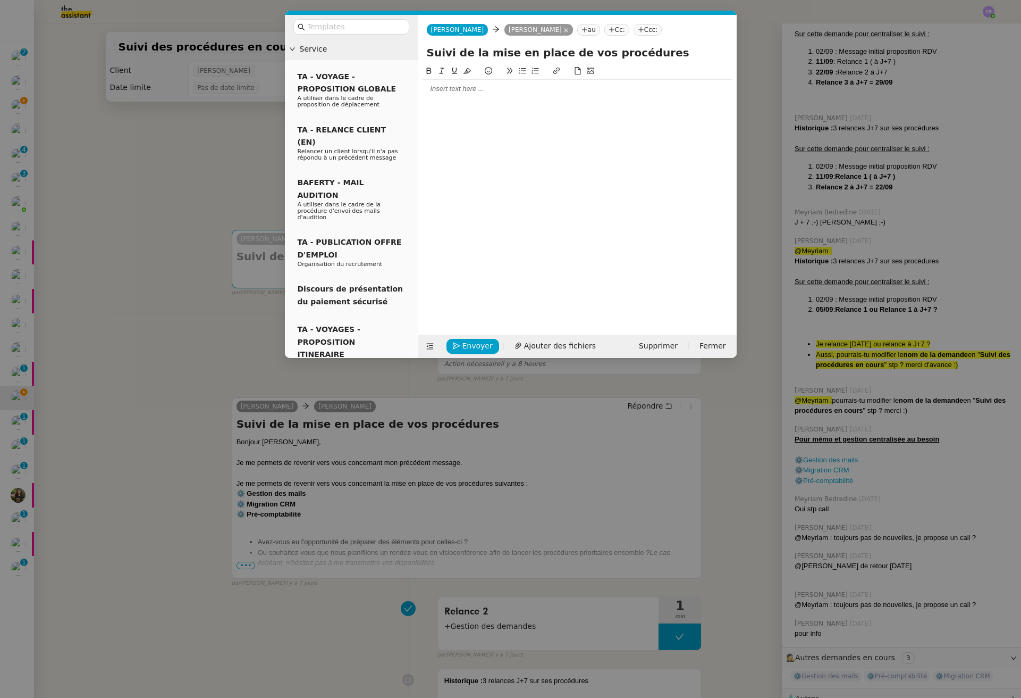
click at [350, 536] on nz-modal-container "Service TA - VOYAGE - PROPOSITION GLOBALE A utiliser dans le cadre de propositi…" at bounding box center [510, 349] width 1021 height 698
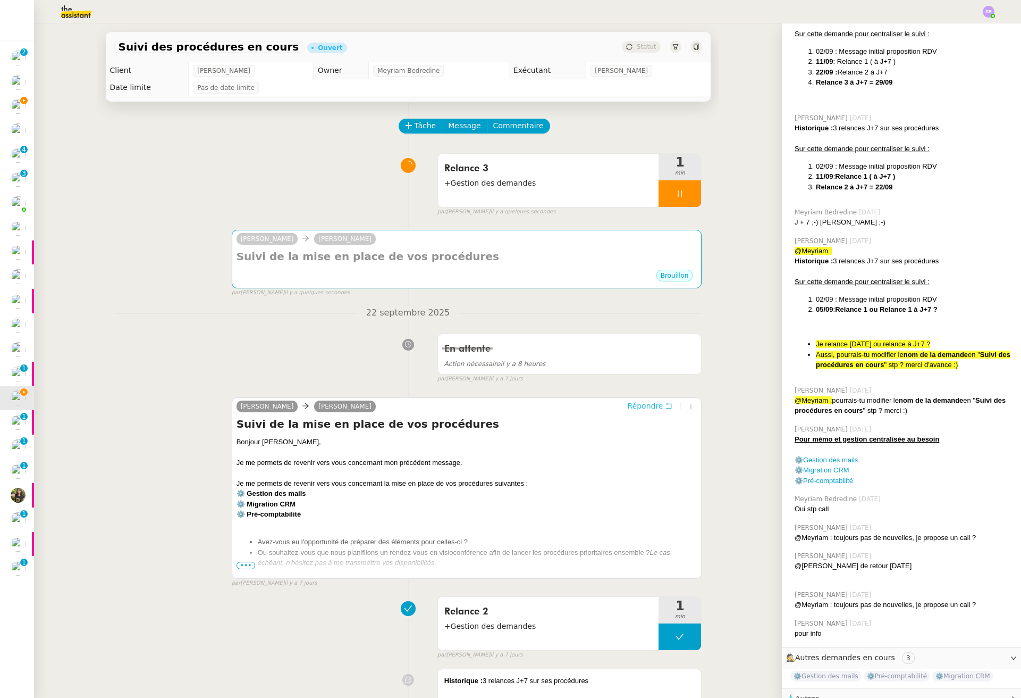
scroll to position [198, 0]
click at [276, 453] on div at bounding box center [467, 450] width 461 height 11
click at [242, 563] on span "•••" at bounding box center [246, 563] width 19 height 7
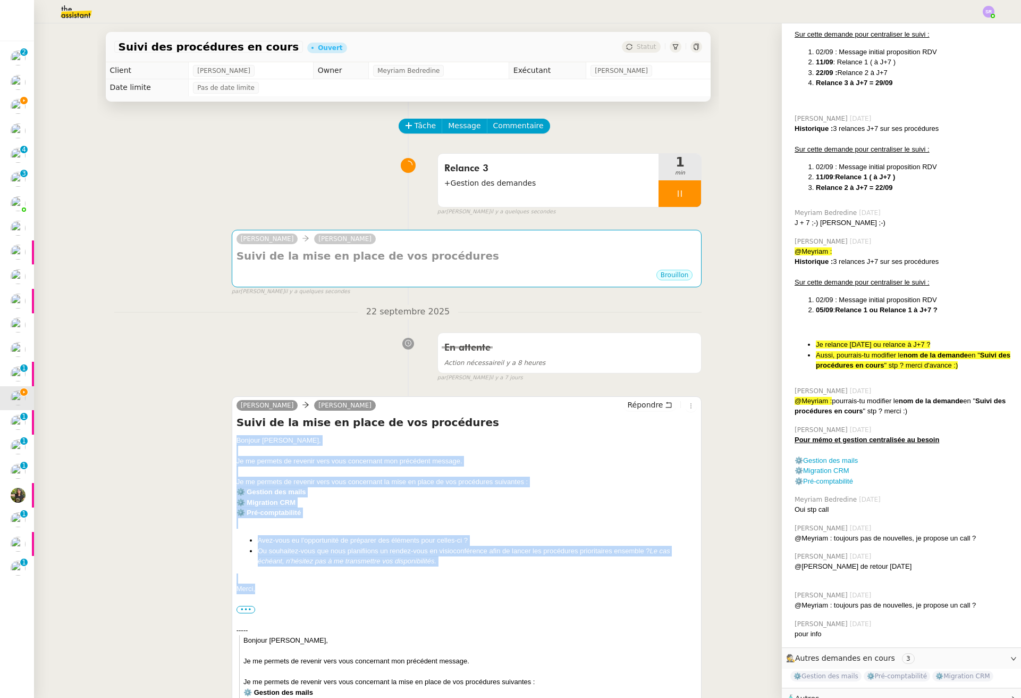
drag, startPoint x: 259, startPoint y: 588, endPoint x: 225, endPoint y: 440, distance: 152.1
click at [225, 440] on div "Claude Mathieu MORDIER Répondre Suivi de la mise en place de vos procédures Bon…" at bounding box center [408, 702] width 588 height 630
copy div "Bonjour Mathieu﻿, Je me permets de revenir vers vous concernant mon précédent m…"
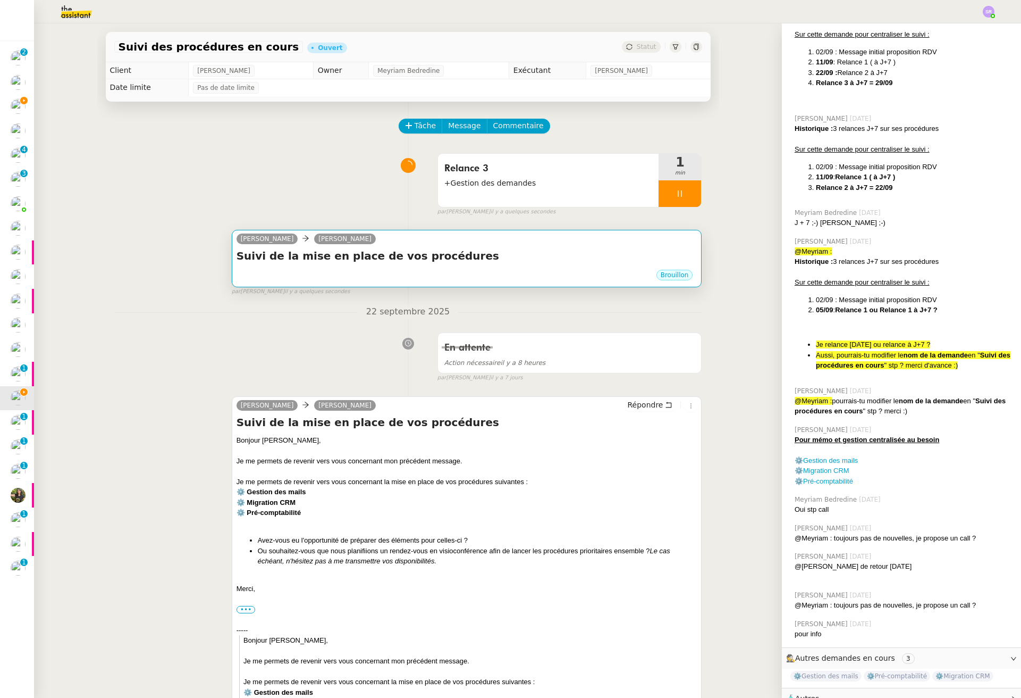
click at [380, 269] on div "Brouillon" at bounding box center [467, 276] width 461 height 16
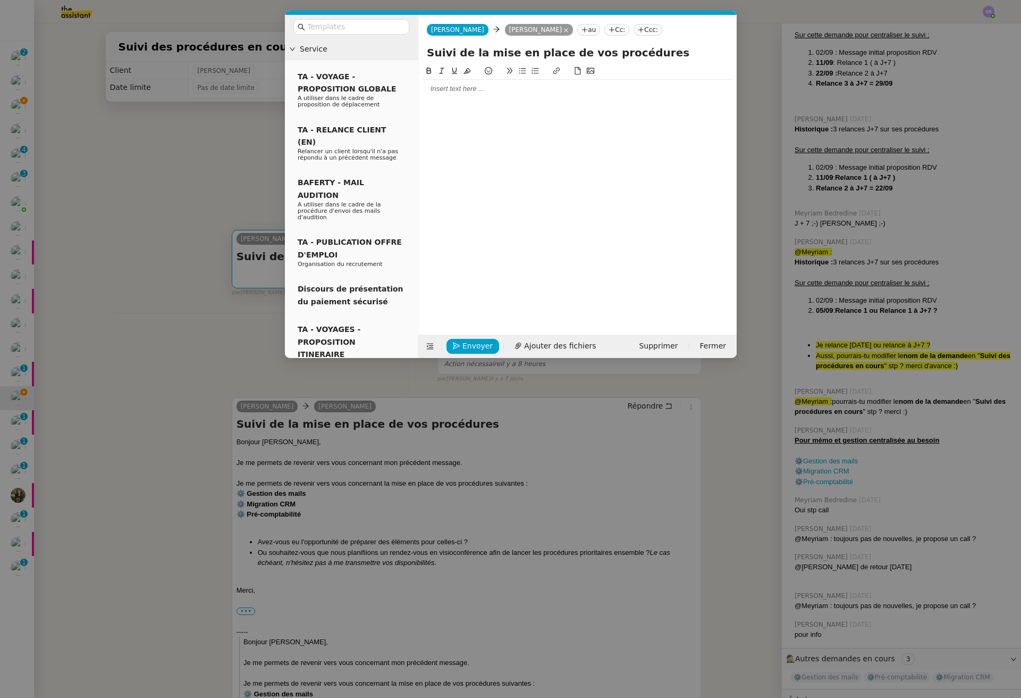
scroll to position [199, 0]
click at [510, 109] on div at bounding box center [578, 191] width 310 height 253
click at [518, 100] on div at bounding box center [578, 191] width 310 height 253
click at [524, 94] on div at bounding box center [578, 89] width 310 height 10
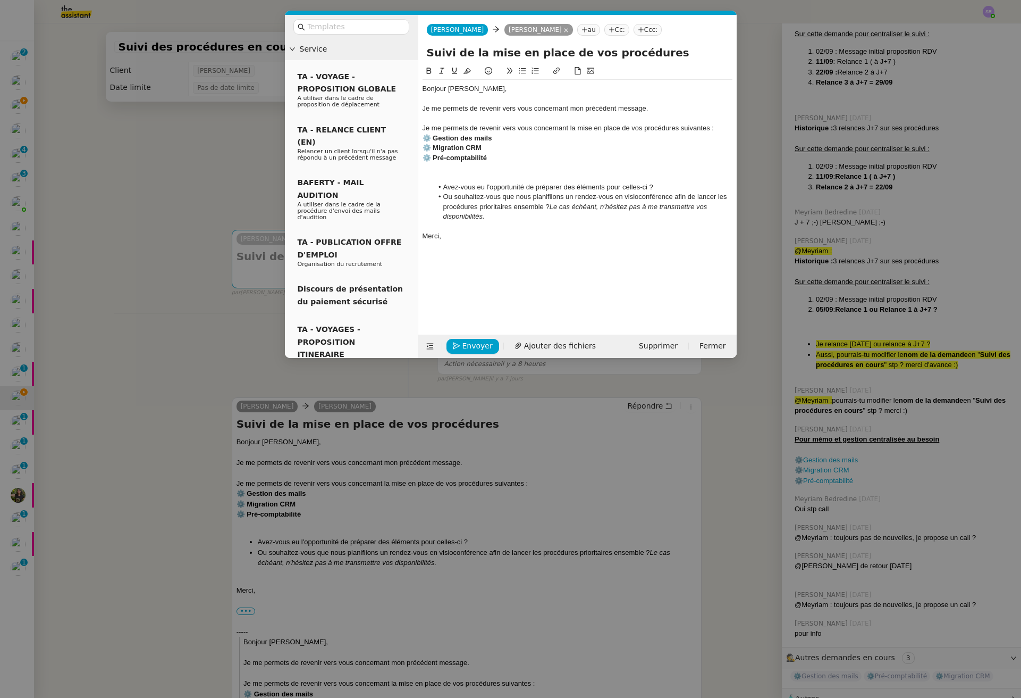
scroll to position [0, 0]
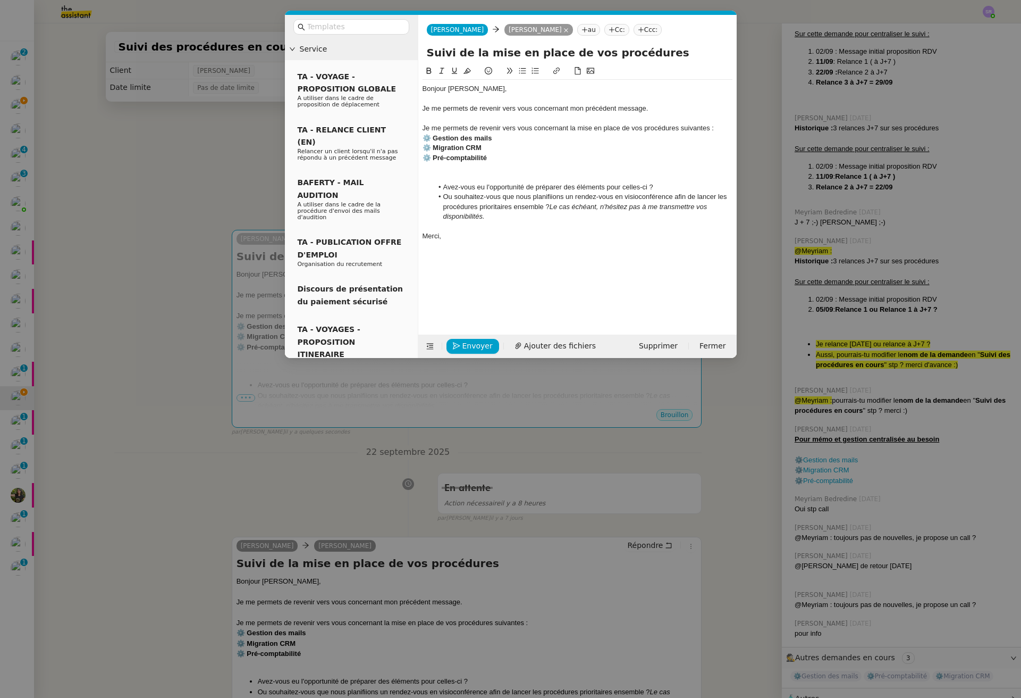
click at [442, 174] on div at bounding box center [578, 177] width 310 height 10
click at [442, 166] on div at bounding box center [578, 168] width 310 height 10
click at [443, 237] on div "Merci," at bounding box center [578, 236] width 310 height 10
click at [480, 347] on span "Envoyer" at bounding box center [478, 346] width 30 height 12
click at [480, 337] on span "Confirmer l'envoi" at bounding box center [495, 331] width 64 height 12
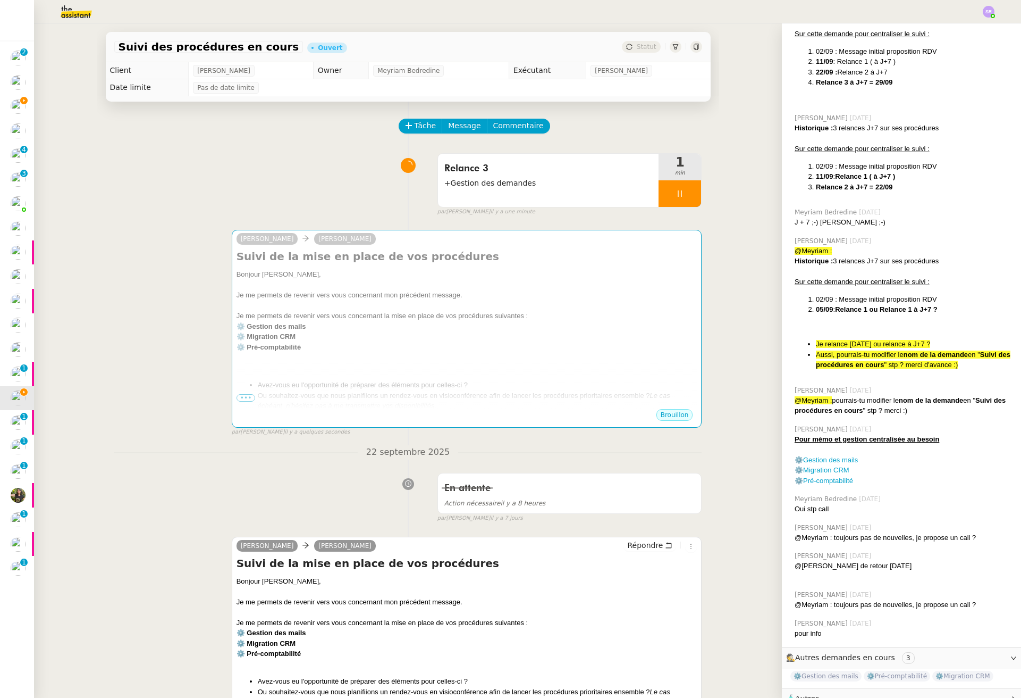
scroll to position [198, 0]
drag, startPoint x: 383, startPoint y: 462, endPoint x: 400, endPoint y: 431, distance: 35.0
click at [383, 462] on div "22 septembre 2025 En attente Action nécessaire il y a 8 heures false par Stépha…" at bounding box center [408, 484] width 588 height 78
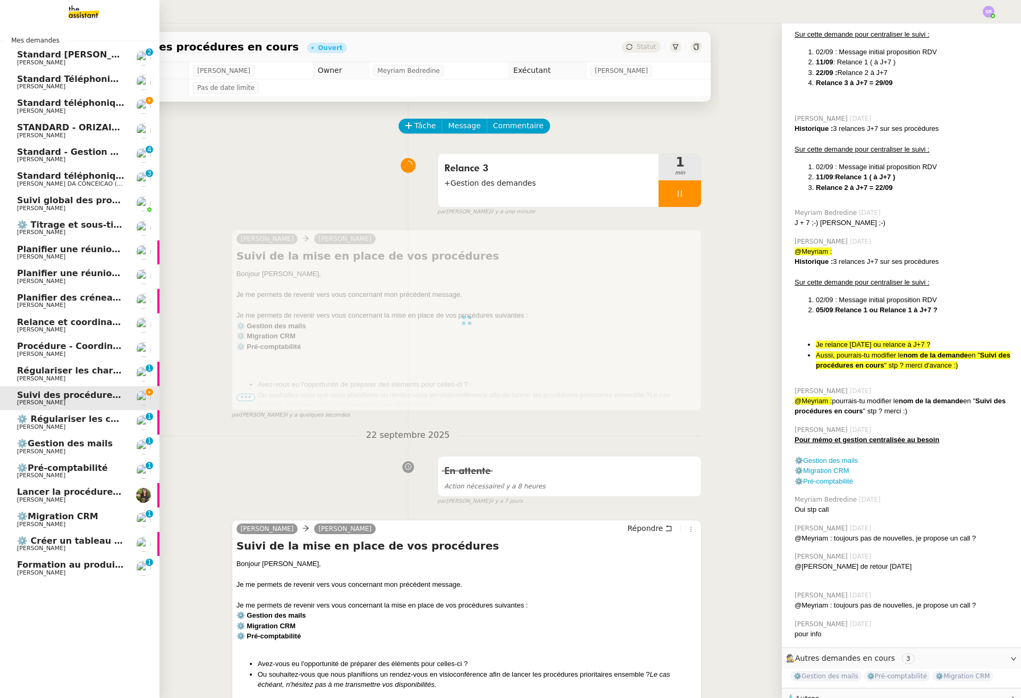
click at [76, 450] on span "Mathieu MORDIER" at bounding box center [70, 451] width 107 height 6
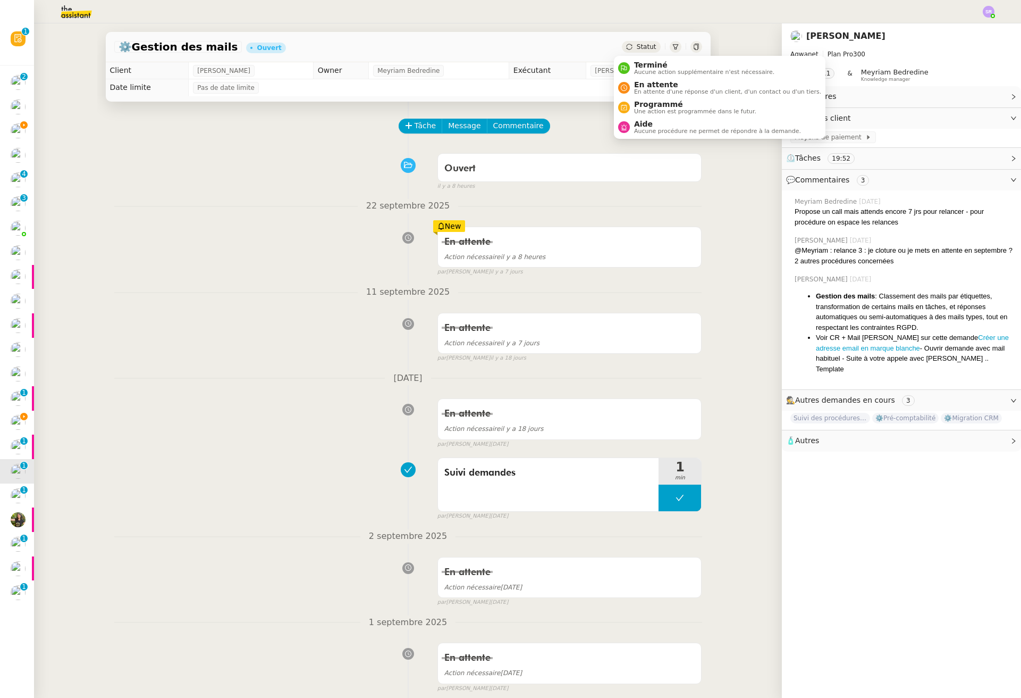
click at [641, 43] on div "Statut" at bounding box center [641, 47] width 38 height 12
click at [672, 89] on span "En attente d'une réponse d'un client, d'un contact ou d'un tiers." at bounding box center [727, 92] width 187 height 6
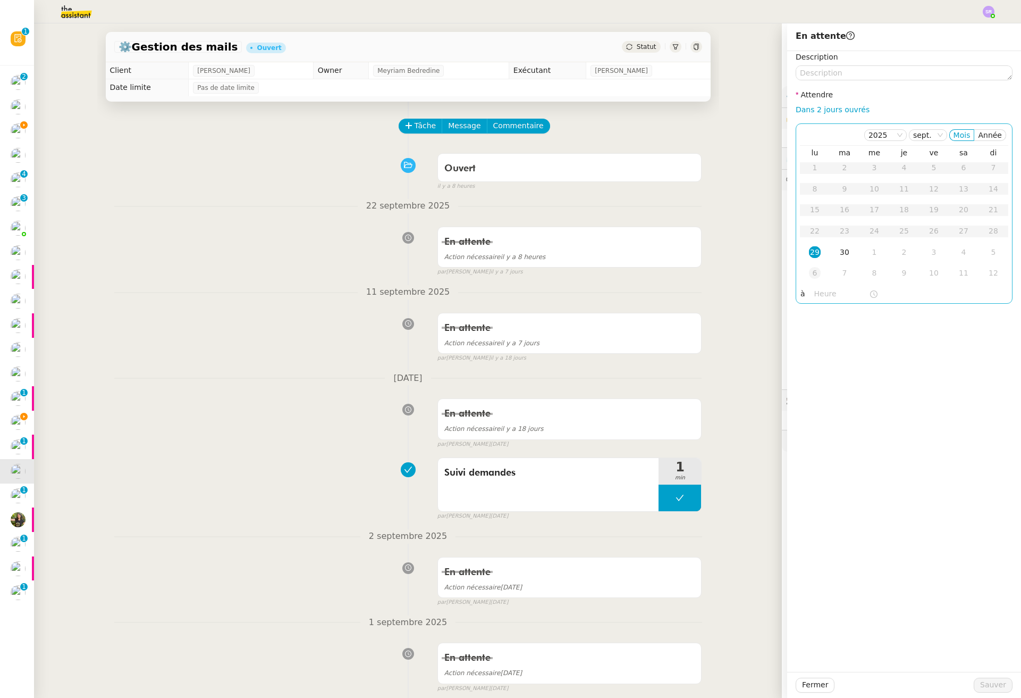
click at [813, 273] on td "6" at bounding box center [815, 273] width 30 height 21
click at [839, 189] on div "7" at bounding box center [845, 189] width 12 height 12
click at [968, 687] on span "Sauver" at bounding box center [993, 684] width 26 height 12
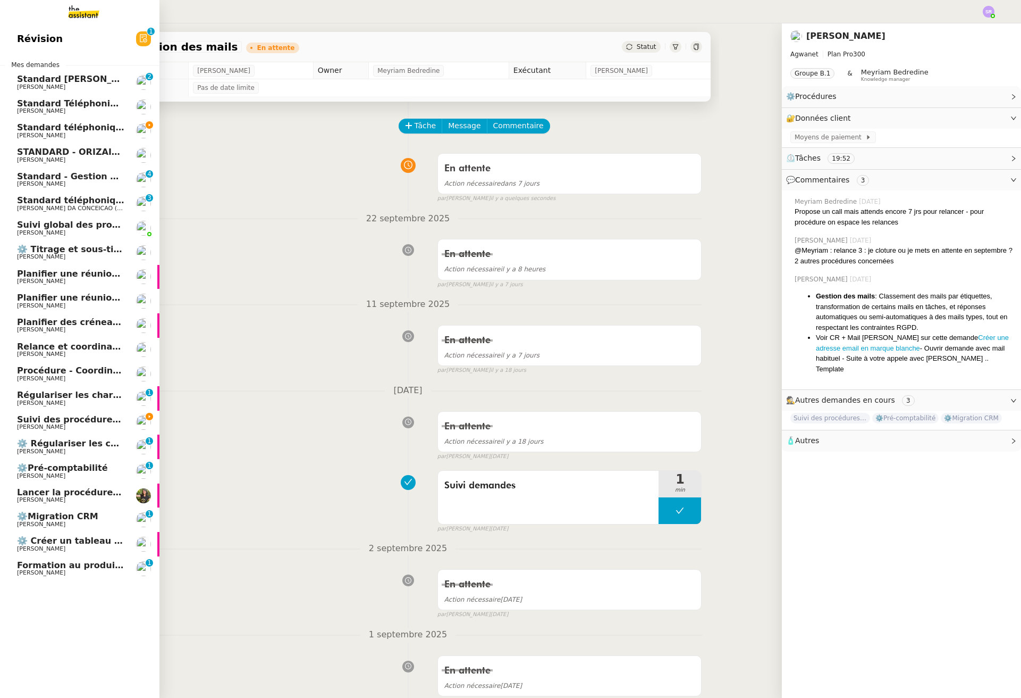
click at [78, 467] on span "⚙️Pré-comptabilité" at bounding box center [62, 468] width 91 height 10
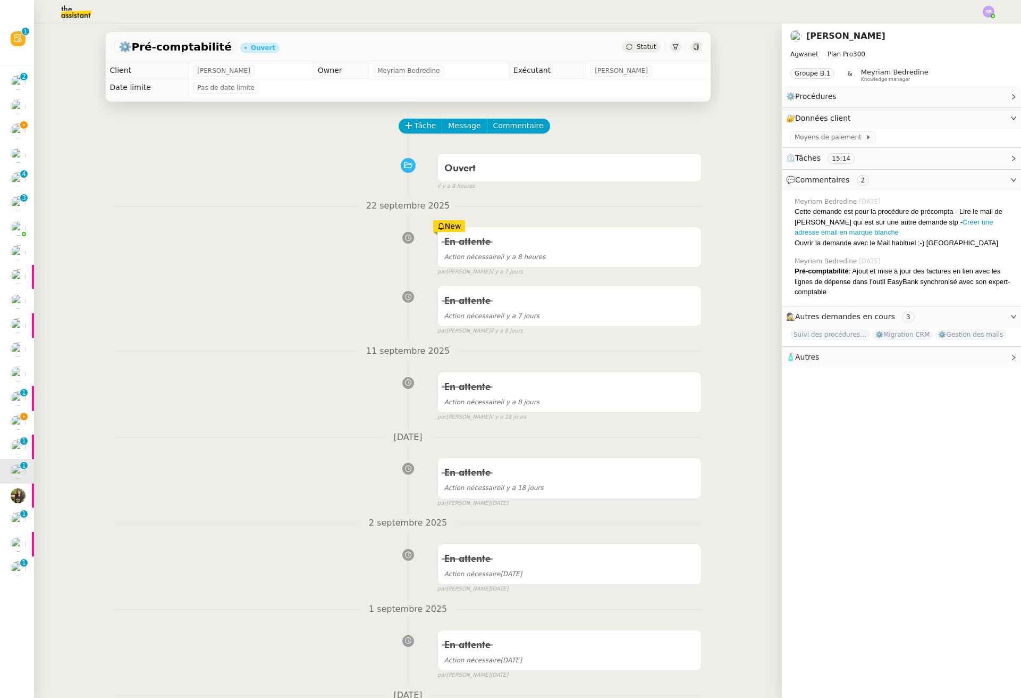
click at [627, 48] on div "Statut" at bounding box center [641, 47] width 38 height 12
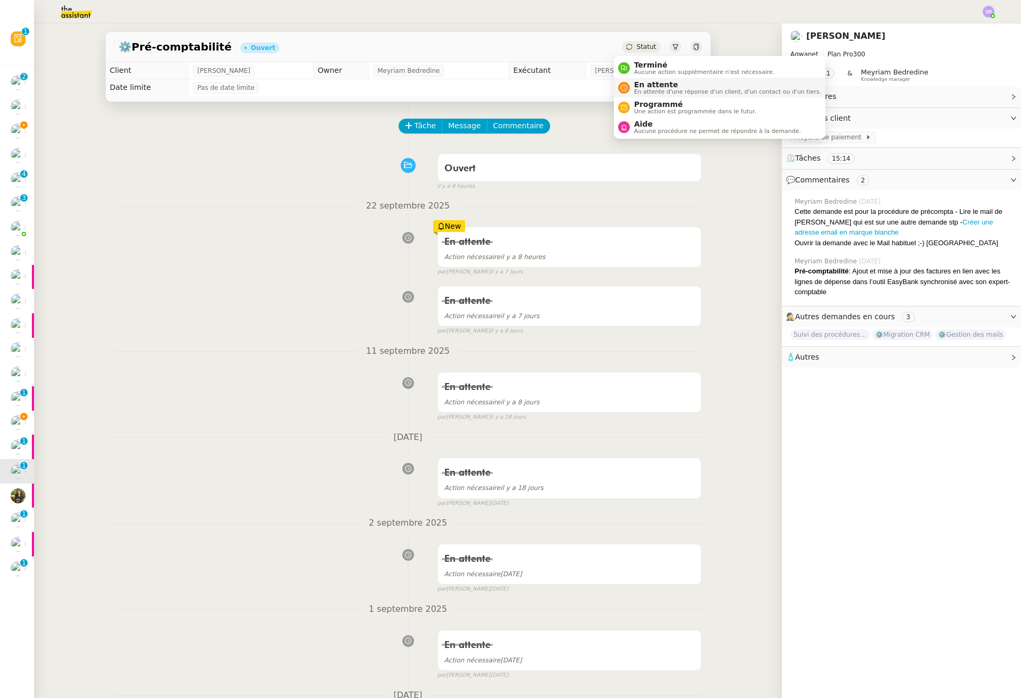
click at [649, 87] on span "En attente" at bounding box center [727, 84] width 187 height 9
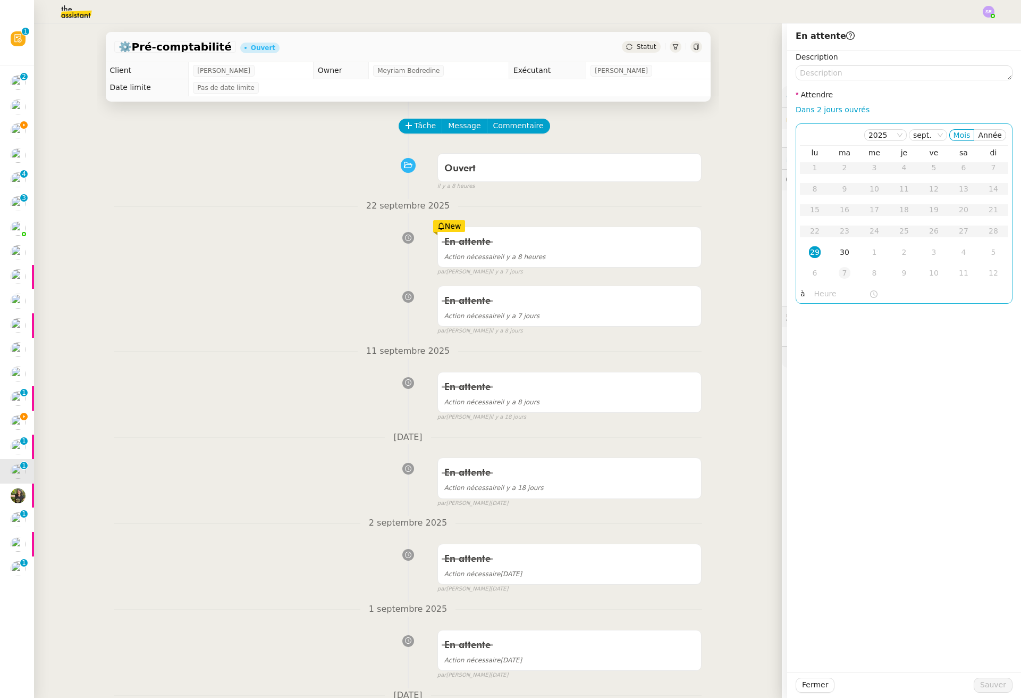
click at [839, 279] on div "7" at bounding box center [845, 273] width 12 height 12
click at [968, 689] on span "Sauver" at bounding box center [993, 684] width 26 height 12
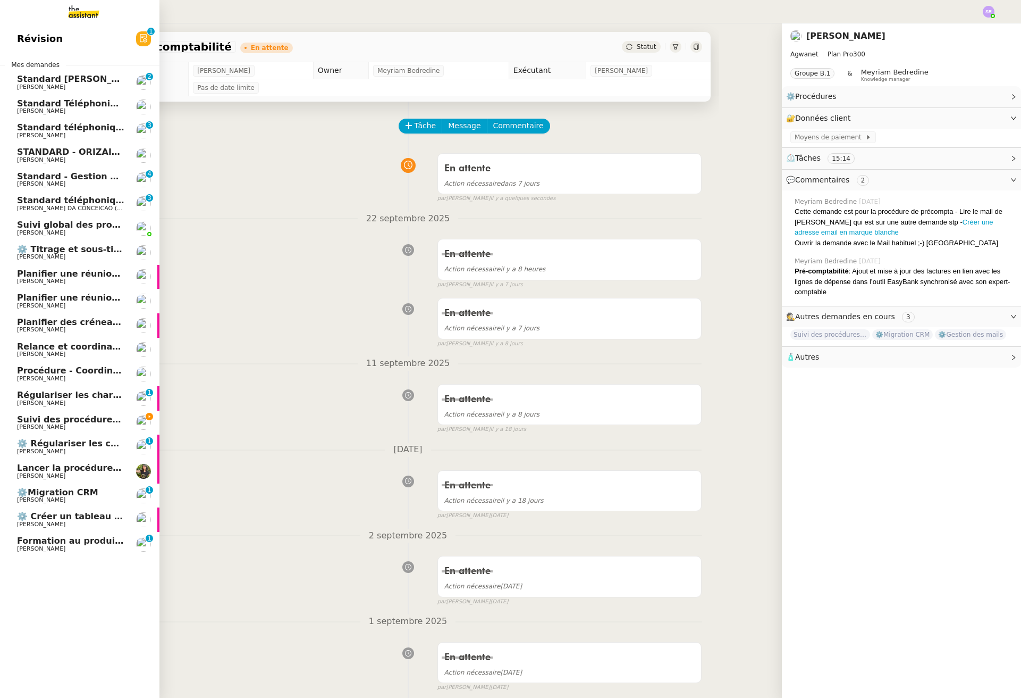
click at [40, 492] on span "⚙️Migration CRM" at bounding box center [57, 492] width 81 height 10
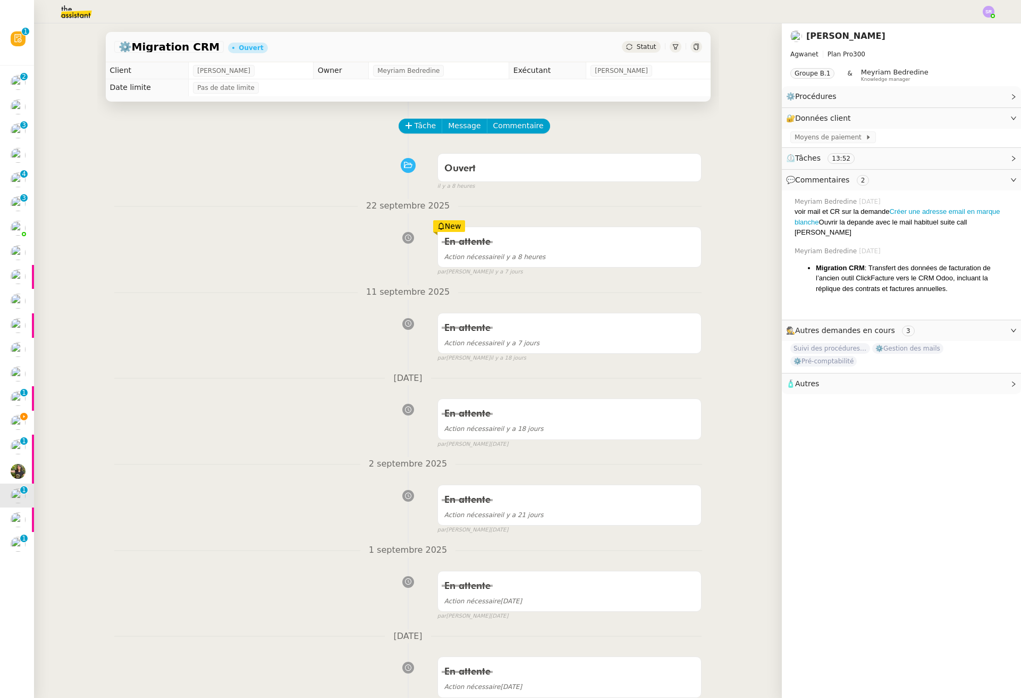
click at [639, 43] on span "Statut" at bounding box center [647, 46] width 20 height 7
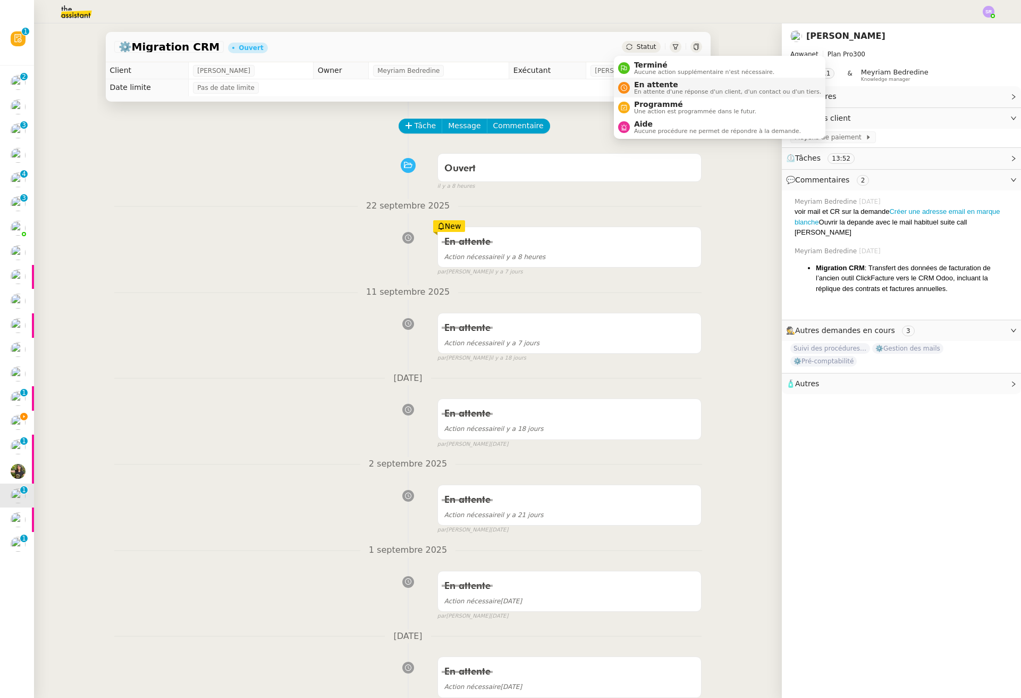
click at [669, 83] on span "En attente" at bounding box center [727, 84] width 187 height 9
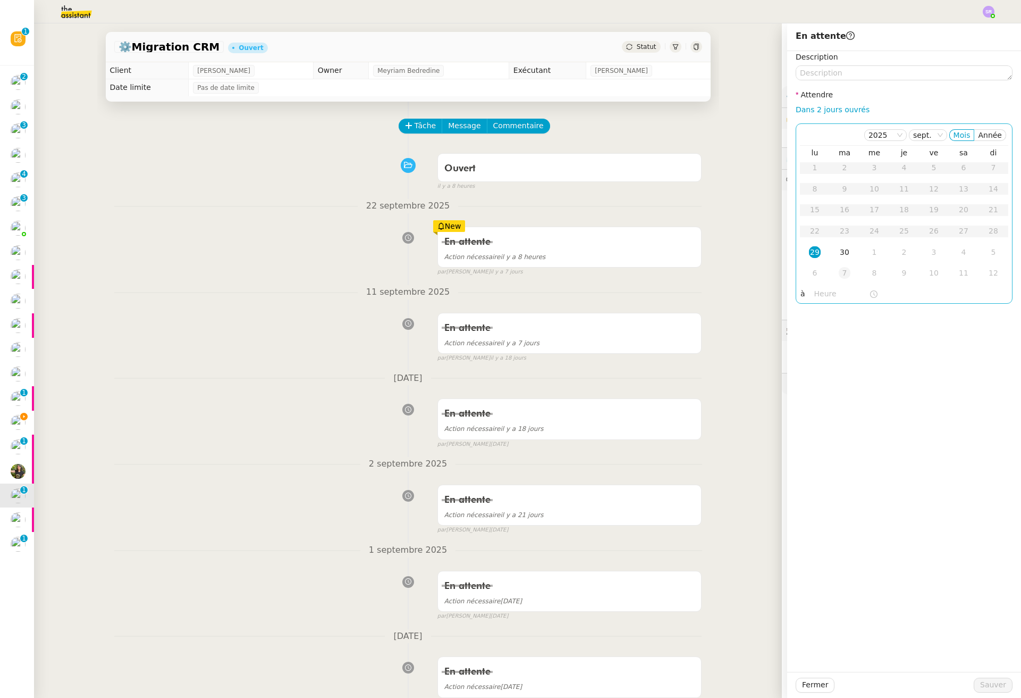
click at [843, 269] on td "7" at bounding box center [845, 273] width 30 height 21
click at [968, 687] on span "Sauver" at bounding box center [993, 684] width 26 height 12
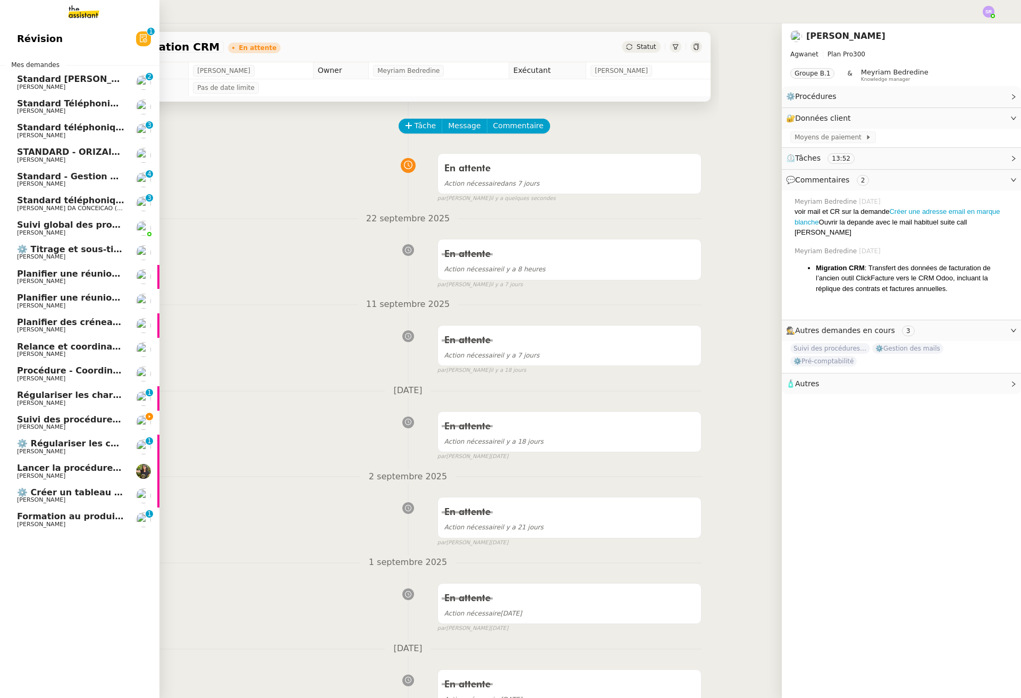
click at [38, 421] on span "Suivi des procédures en cours" at bounding box center [89, 419] width 145 height 10
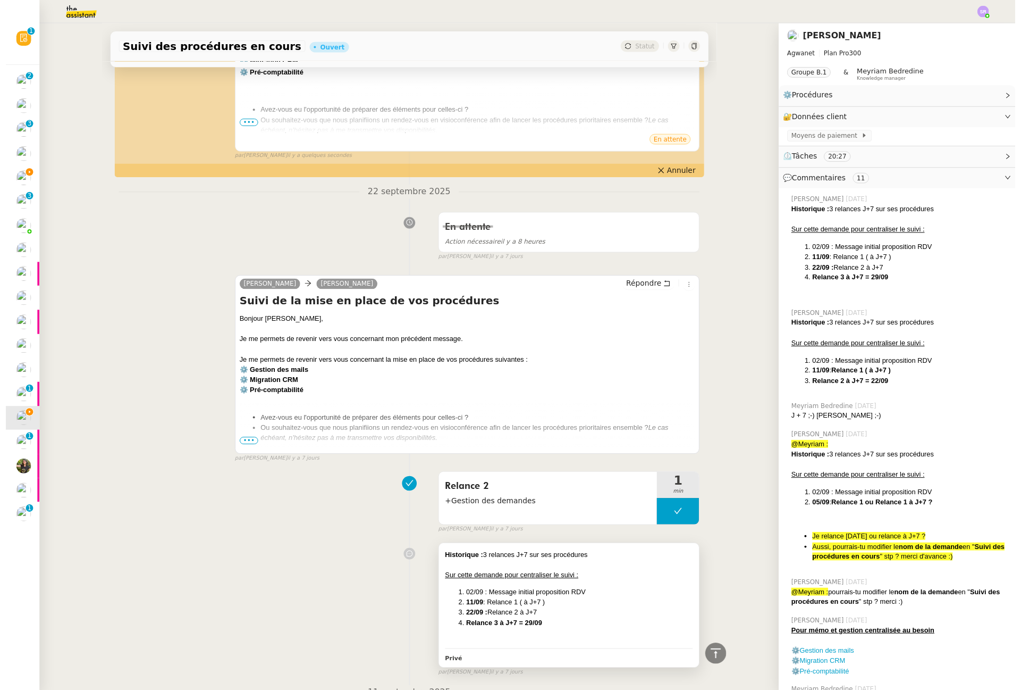
scroll to position [366, 0]
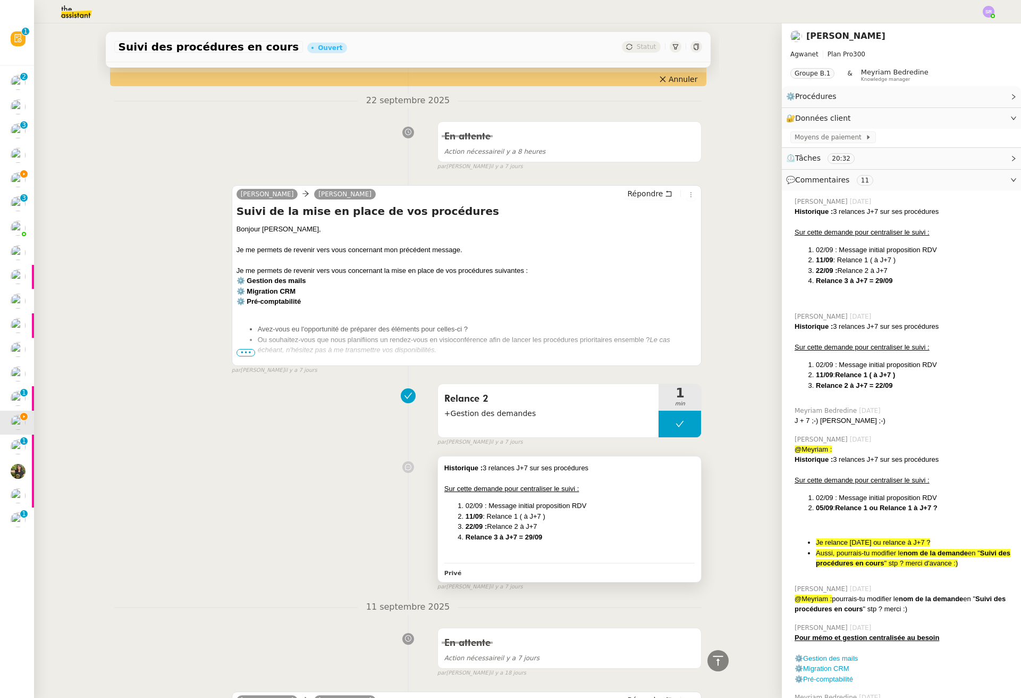
click at [515, 531] on li "22/09 : Relance 2 à J+7" at bounding box center [581, 526] width 230 height 11
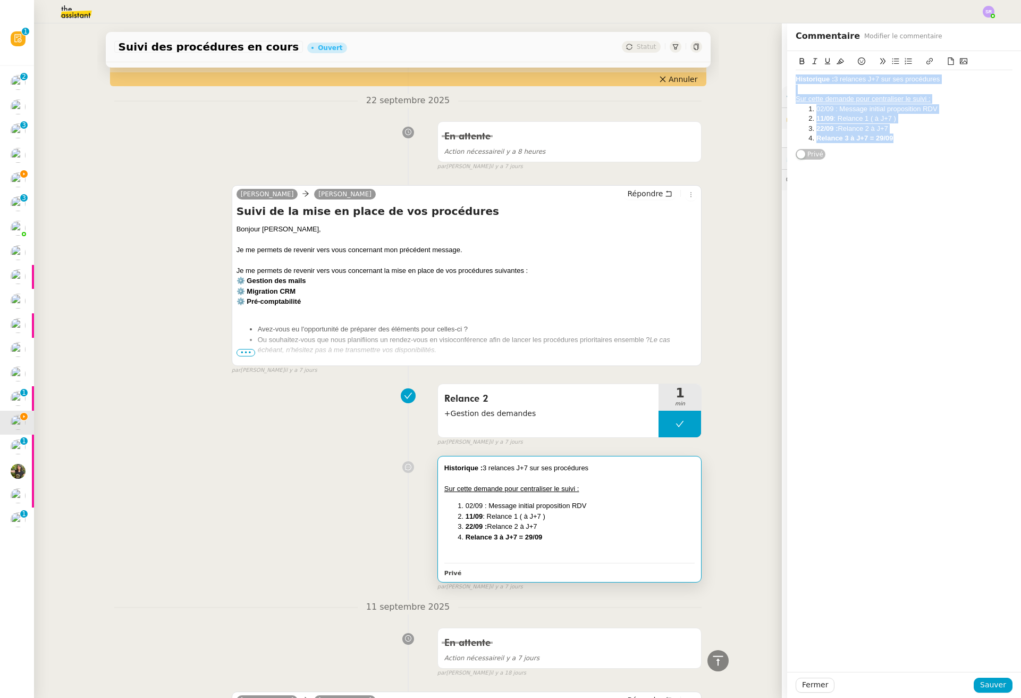
drag, startPoint x: 896, startPoint y: 140, endPoint x: 771, endPoint y: 73, distance: 142.0
click at [771, 73] on app-ticket "Suivi des procédures en cours Ouvert Statut Client Mathieu MORDIER Owner Meyria…" at bounding box center [527, 360] width 987 height 674
copy div "Historique : 3 relances J+7 sur ses procédures Sur cette demande pour centralis…"
click at [809, 683] on span "Fermer" at bounding box center [815, 684] width 26 height 12
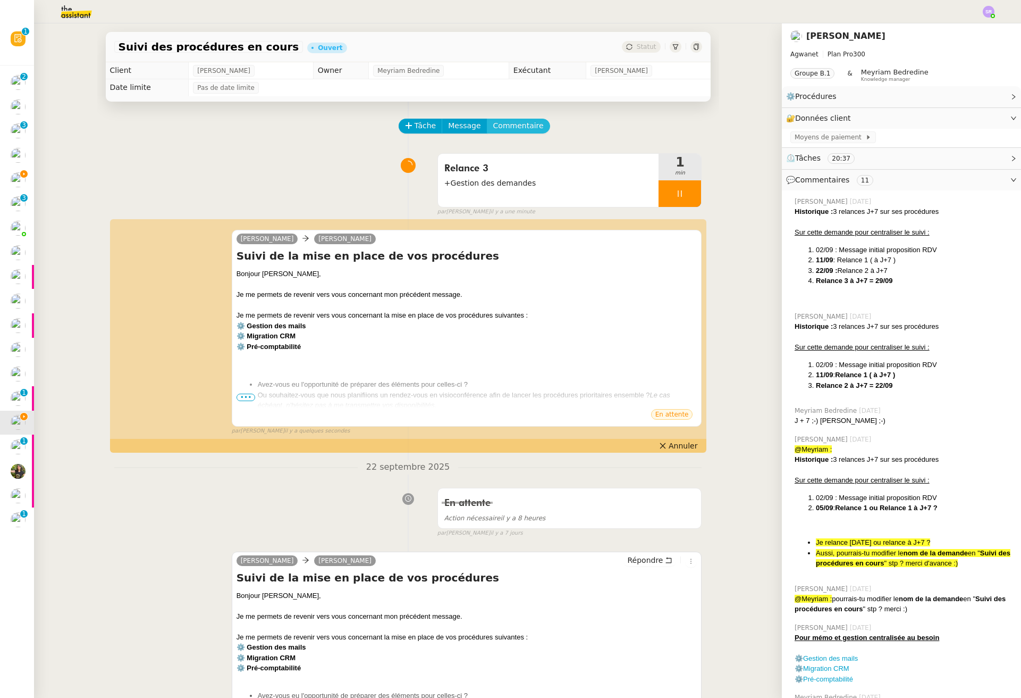
click at [505, 121] on span "Commentaire" at bounding box center [518, 126] width 51 height 12
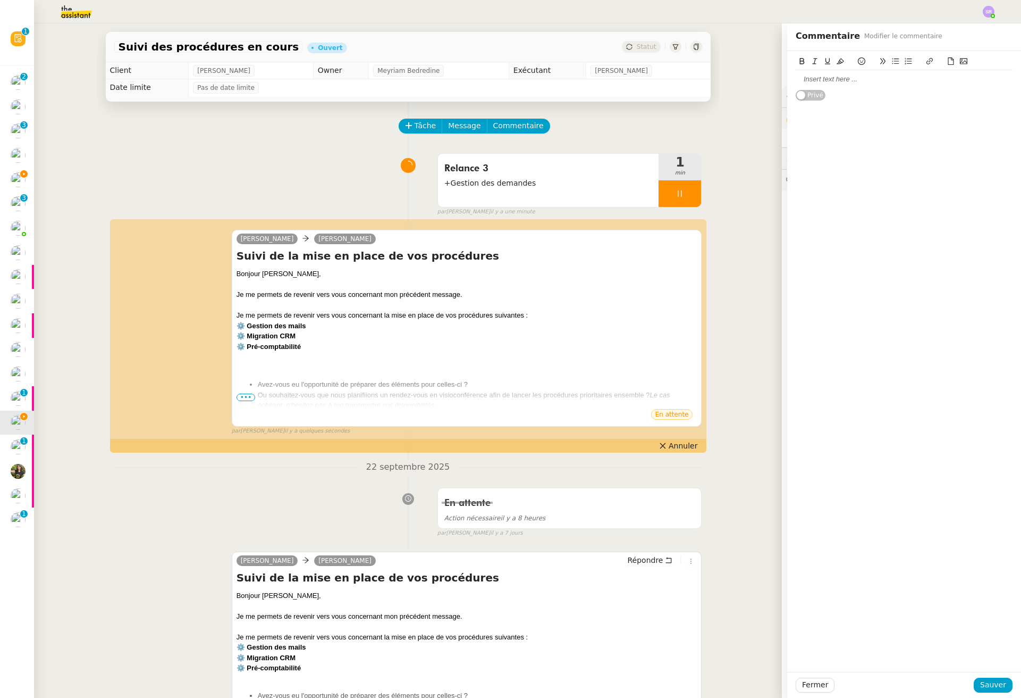
drag, startPoint x: 895, startPoint y: 67, endPoint x: 897, endPoint y: 72, distance: 5.9
click at [902, 67] on button at bounding box center [908, 61] width 13 height 12
click at [897, 73] on div at bounding box center [904, 79] width 217 height 18
drag, startPoint x: 830, startPoint y: 74, endPoint x: 776, endPoint y: 74, distance: 53.7
click at [776, 74] on app-ticket "Suivi des procédures en cours Ouvert Statut Client Mathieu MORDIER Owner Meyria…" at bounding box center [527, 360] width 987 height 674
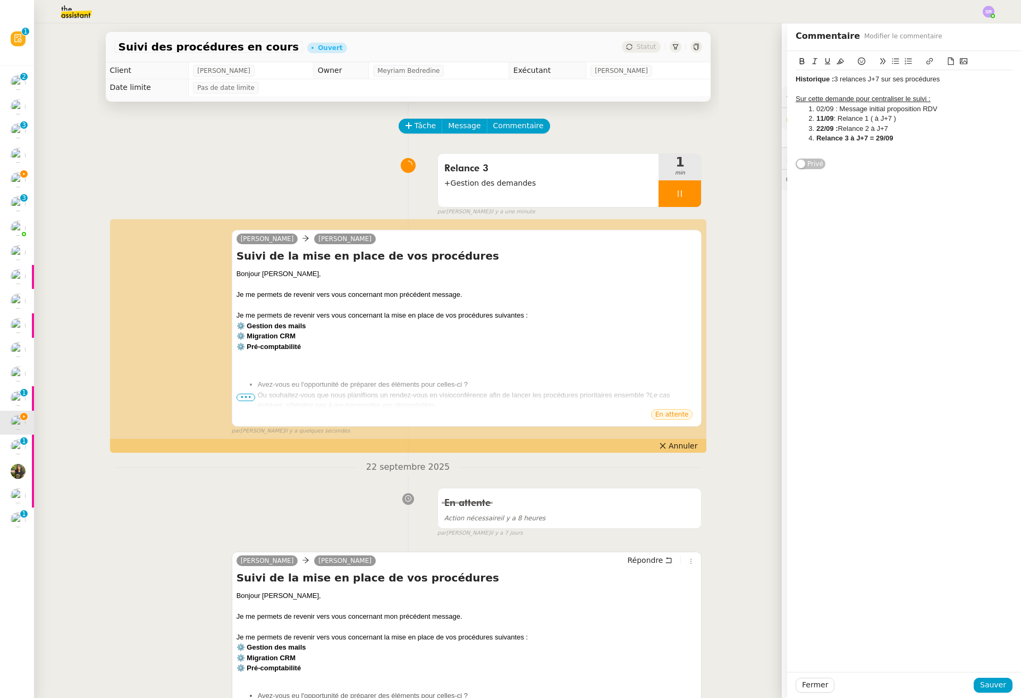
click at [952, 79] on div "Historique : 3 relances J+7 sur ses procédures" at bounding box center [904, 79] width 217 height 10
click at [828, 79] on div "Historique : 3 relances J+7 sur ses procédures" at bounding box center [904, 79] width 217 height 10
drag, startPoint x: 905, startPoint y: 92, endPoint x: 774, endPoint y: 91, distance: 131.3
click at [774, 91] on app-ticket "Suivi des procédures en cours Ouvert Statut Client Mathieu MORDIER Owner Meyria…" at bounding box center [527, 360] width 987 height 674
copy div "3 relances J+7 sur ses procédures"
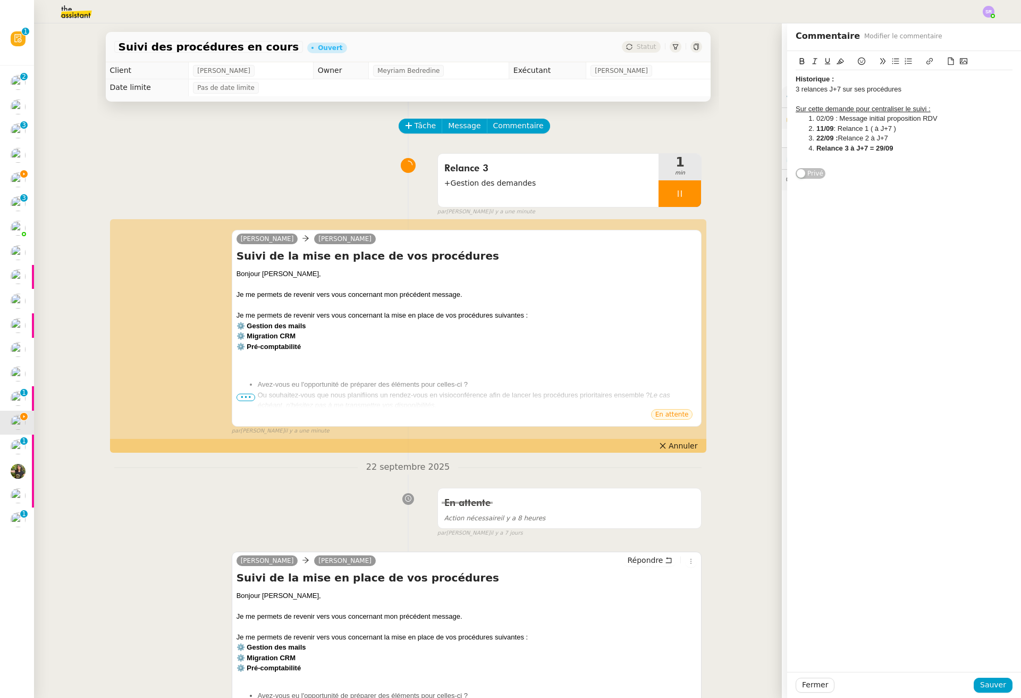
click at [930, 91] on div "3 relances J+7 sur ses procédures" at bounding box center [904, 90] width 217 height 10
drag, startPoint x: 893, startPoint y: 88, endPoint x: 902, endPoint y: 89, distance: 8.7
click at [893, 88] on div "3 relances J+7 sur ses procédures3 relances J+7 sur ses procédures" at bounding box center [904, 90] width 217 height 10
click at [925, 98] on div "3 relances J+7 sur ses procédures" at bounding box center [904, 99] width 217 height 10
drag, startPoint x: 842, startPoint y: 157, endPoint x: 863, endPoint y: 157, distance: 21.3
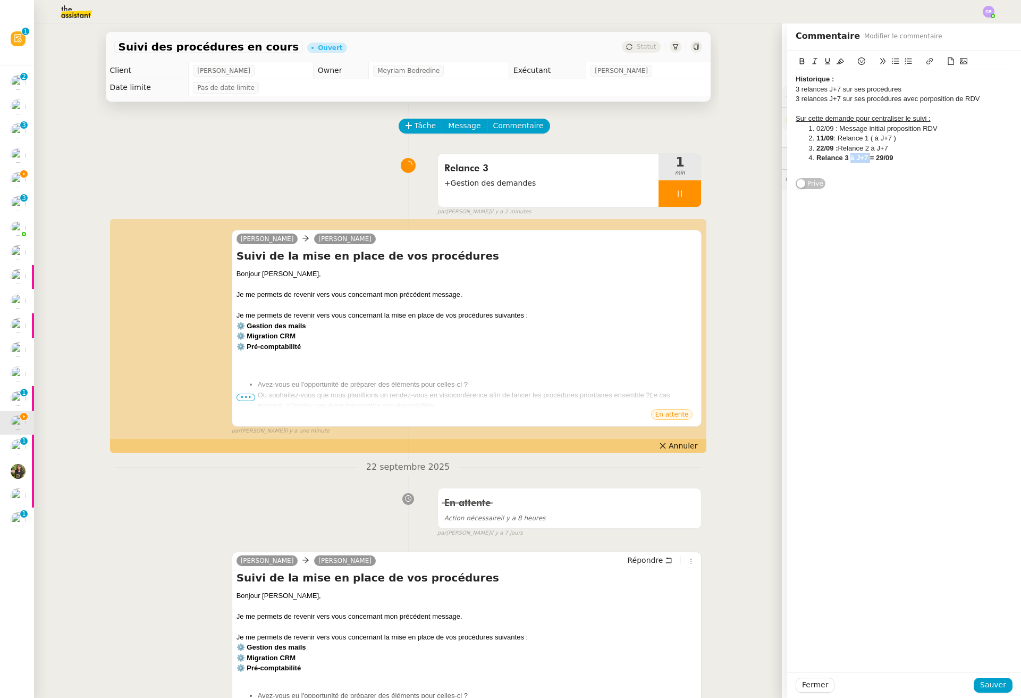
click at [863, 157] on strong "Relance 3 à J+7 = 29/09" at bounding box center [855, 158] width 77 height 8
drag, startPoint x: 869, startPoint y: 158, endPoint x: 885, endPoint y: 160, distance: 15.5
click at [885, 160] on strong "Relance 3 à J+7 = 29/09" at bounding box center [855, 158] width 77 height 8
copy strong "29/09"
click at [817, 160] on strong "Relance 3 à J+7 = 29/09" at bounding box center [855, 158] width 77 height 8
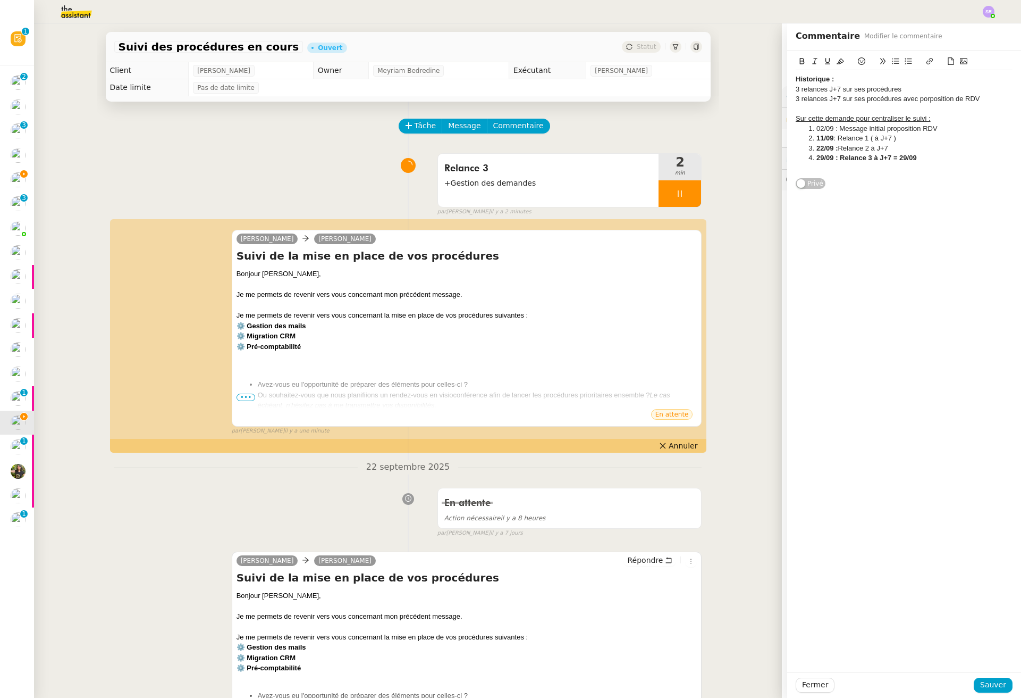
drag, startPoint x: 885, startPoint y: 160, endPoint x: 927, endPoint y: 160, distance: 42.5
click at [927, 160] on li "29/09 : Relance 3 à J+7 = 29/09" at bounding box center [910, 158] width 207 height 10
drag, startPoint x: 918, startPoint y: 160, endPoint x: 885, endPoint y: 158, distance: 33.0
click at [885, 158] on li "29/09 : Relance 3 à J+7 = 29/09" at bounding box center [910, 158] width 207 height 10
drag, startPoint x: 876, startPoint y: 159, endPoint x: 827, endPoint y: 160, distance: 48.9
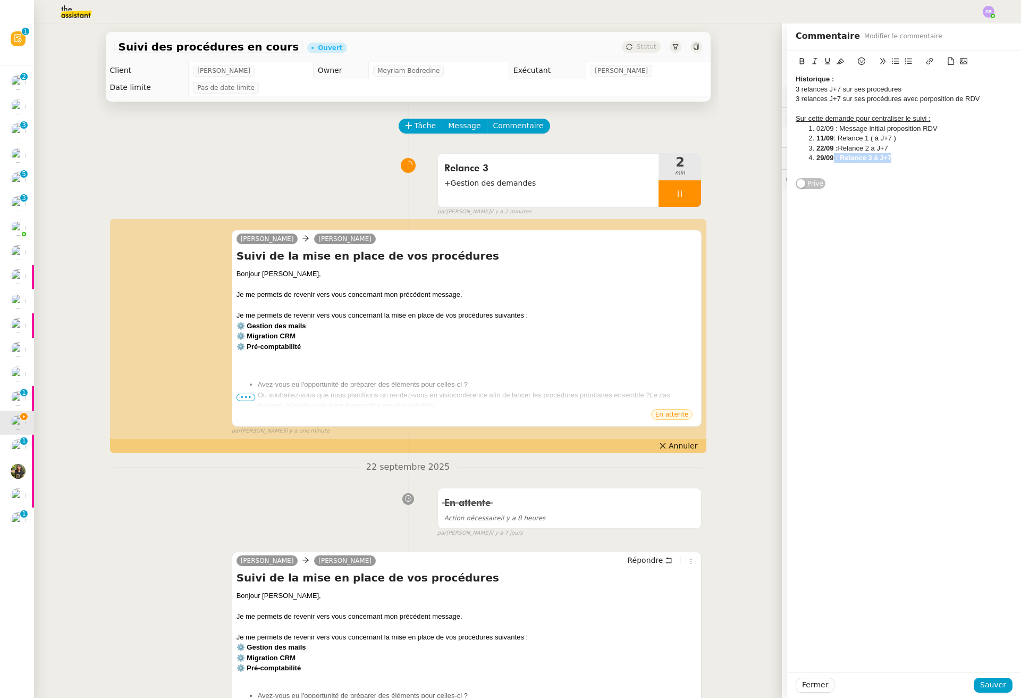
click at [827, 160] on li "29/09 : Relance 3 à J+7" at bounding box center [910, 158] width 207 height 10
click at [827, 170] on div at bounding box center [904, 168] width 217 height 10
click at [892, 158] on li "29/09 : Relance 3 à J+7" at bounding box center [910, 158] width 207 height 10
click at [836, 170] on li at bounding box center [910, 168] width 207 height 10
click at [968, 684] on span "Sauver" at bounding box center [993, 684] width 26 height 12
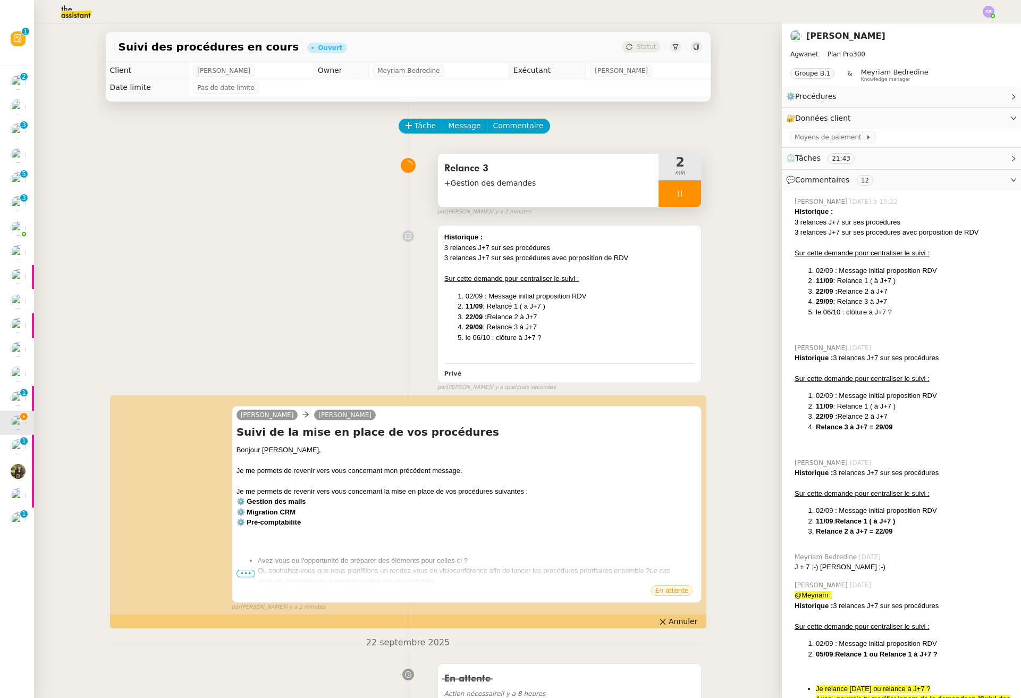
click at [676, 190] on icon at bounding box center [680, 193] width 9 height 9
click at [686, 192] on icon at bounding box center [690, 193] width 9 height 9
click at [641, 47] on span "Statut" at bounding box center [647, 46] width 20 height 7
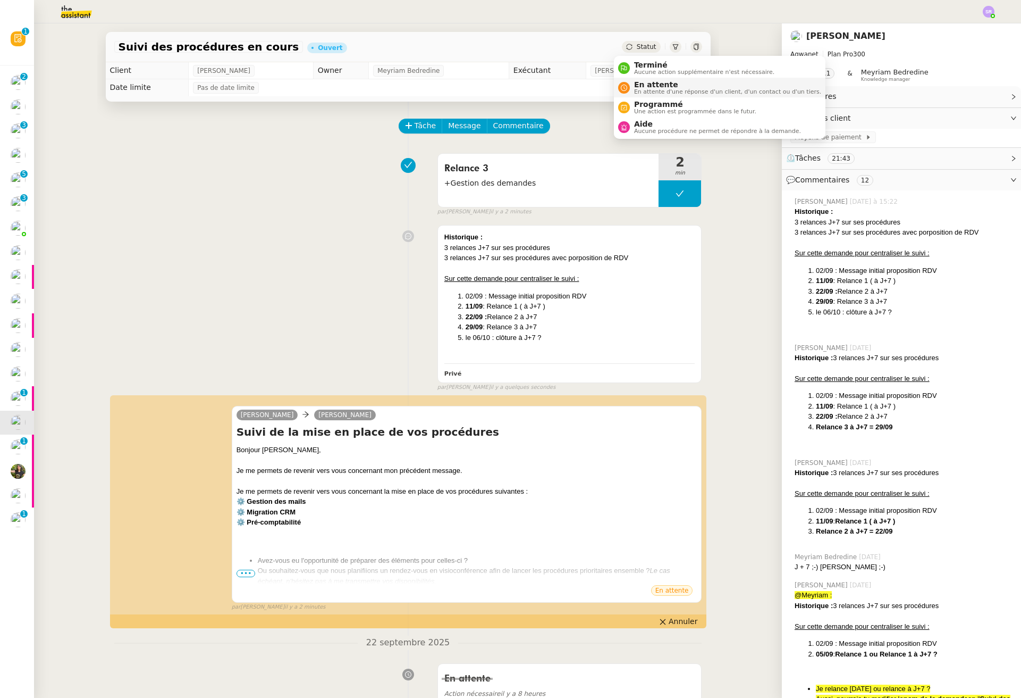
click at [683, 89] on span "En attente d'une réponse d'un client, d'un contact ou d'un tiers." at bounding box center [727, 92] width 187 height 6
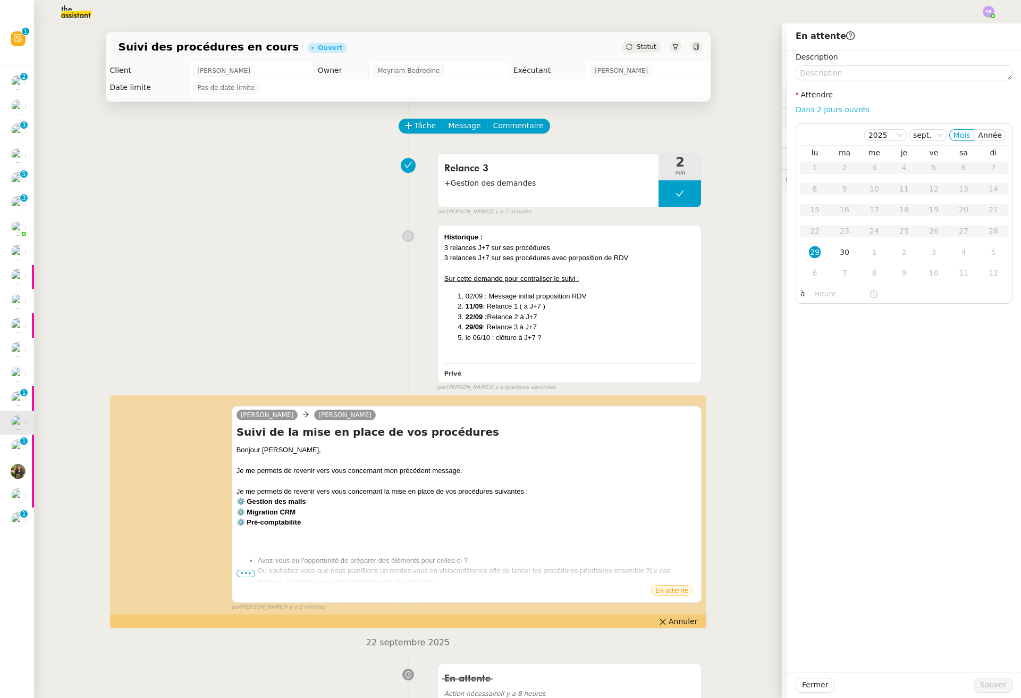
click at [843, 110] on link "Dans 2 jours ouvrés" at bounding box center [833, 109] width 74 height 9
type input "07:00"
click at [811, 189] on div "6" at bounding box center [815, 189] width 12 height 12
click at [839, 191] on div "7" at bounding box center [845, 189] width 12 height 12
click at [968, 687] on span "Sauver" at bounding box center [993, 684] width 26 height 12
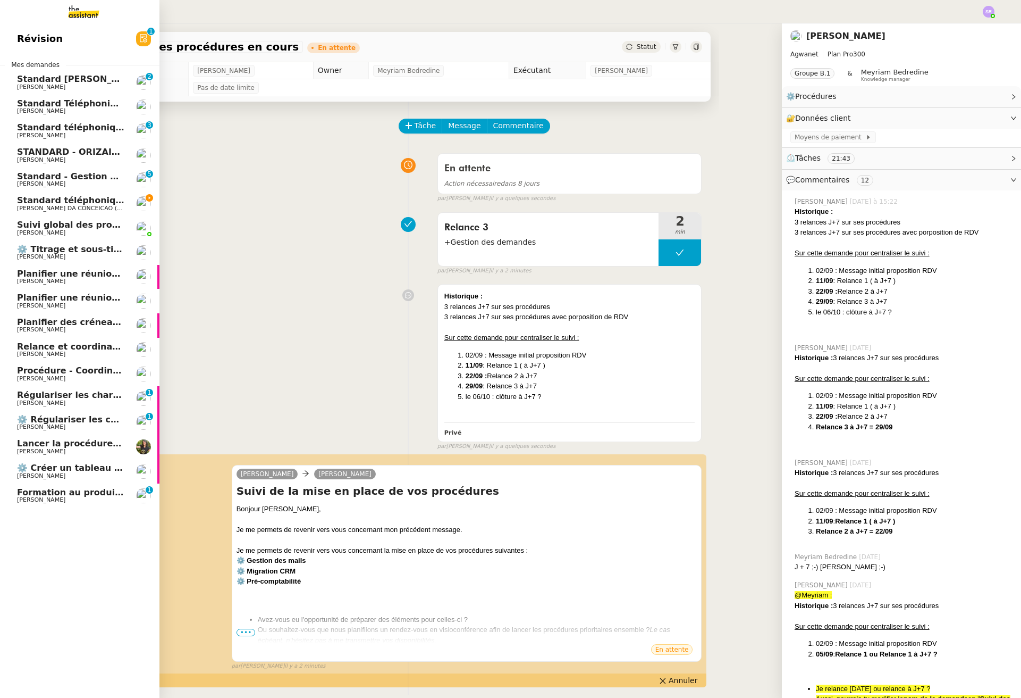
click at [65, 426] on span "Pascal PIQUIONNE" at bounding box center [41, 426] width 48 height 7
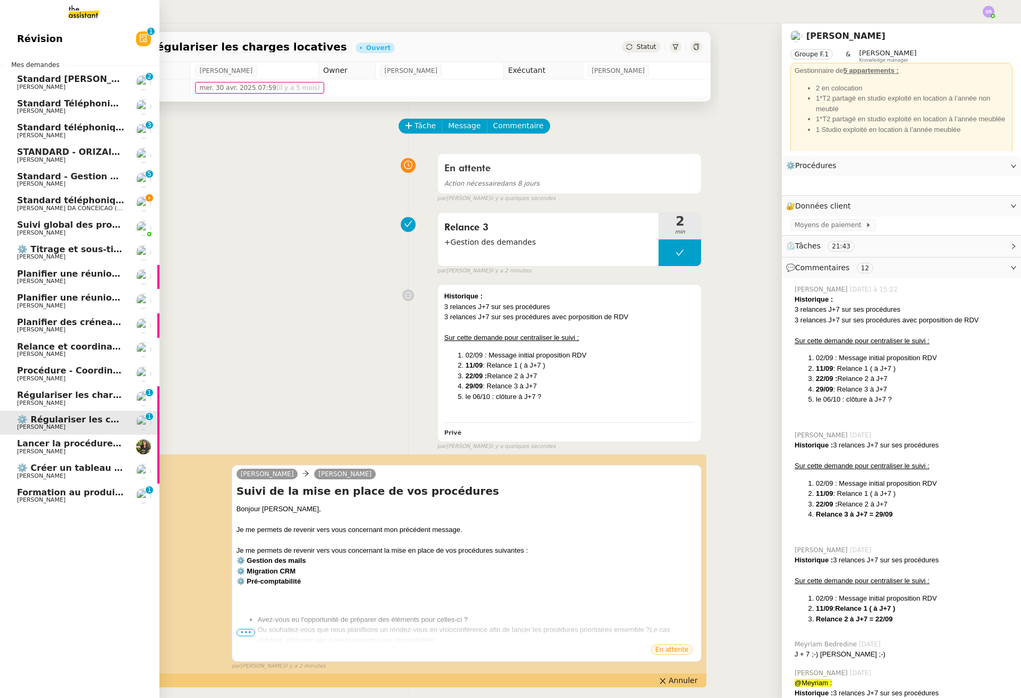
click at [86, 392] on span "Régulariser les charges locatives - Ségolène Flamand" at bounding box center [140, 395] width 247 height 10
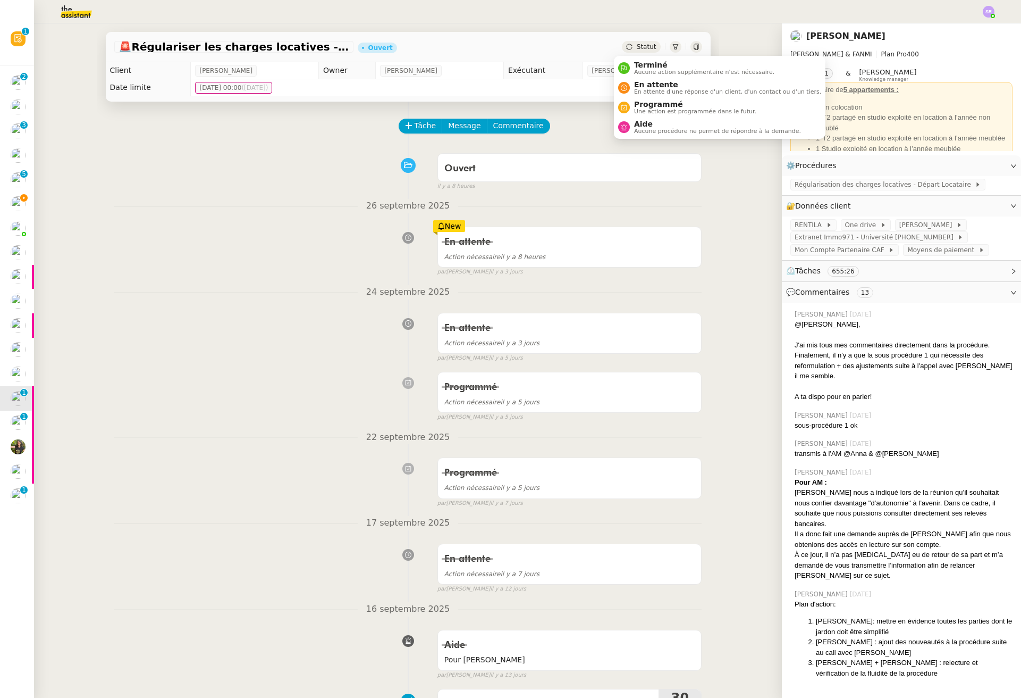
click at [626, 46] on icon at bounding box center [629, 47] width 6 height 6
click at [643, 90] on span "En attente d'une réponse d'un client, d'un contact ou d'un tiers." at bounding box center [727, 92] width 187 height 6
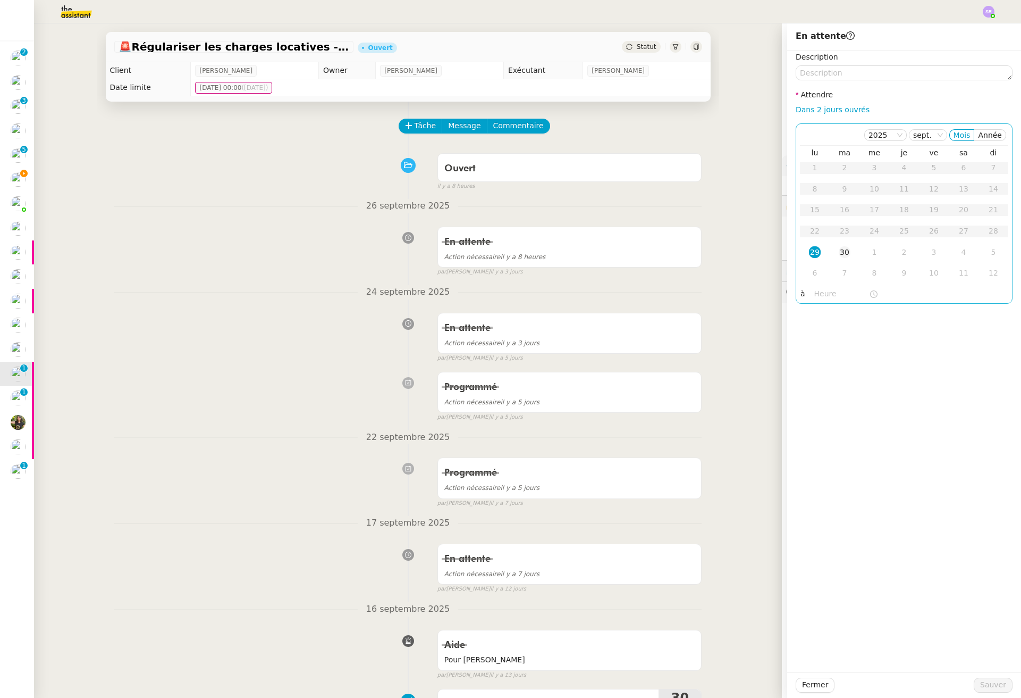
click at [839, 249] on div "30" at bounding box center [845, 252] width 12 height 12
click at [968, 681] on span "Sauver" at bounding box center [993, 684] width 26 height 12
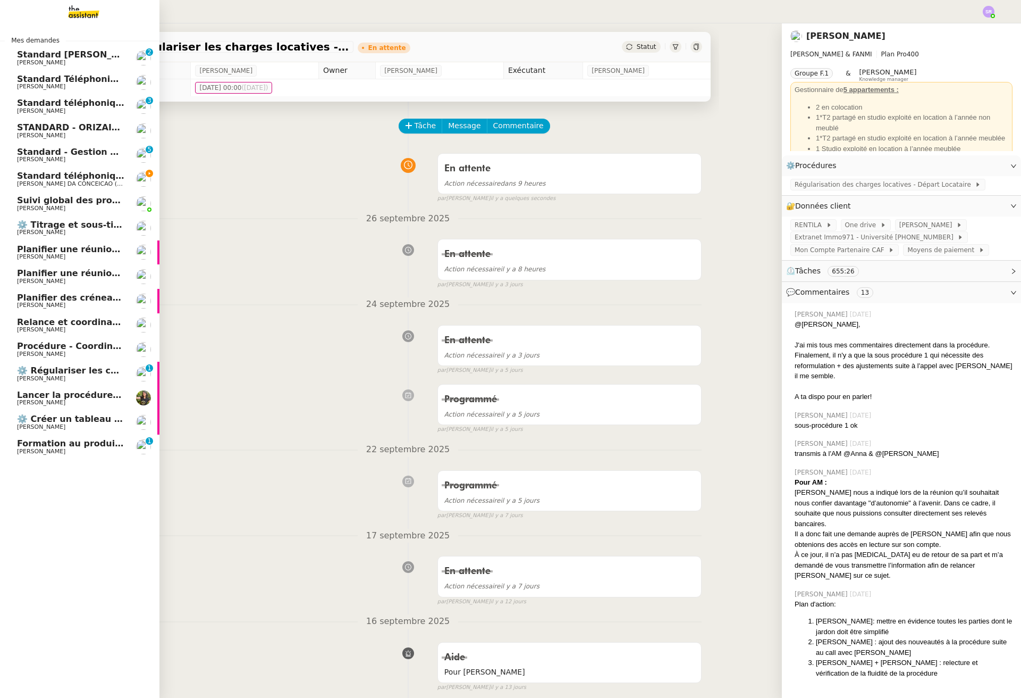
click at [39, 377] on span "Pascal PIQUIONNE" at bounding box center [41, 378] width 48 height 7
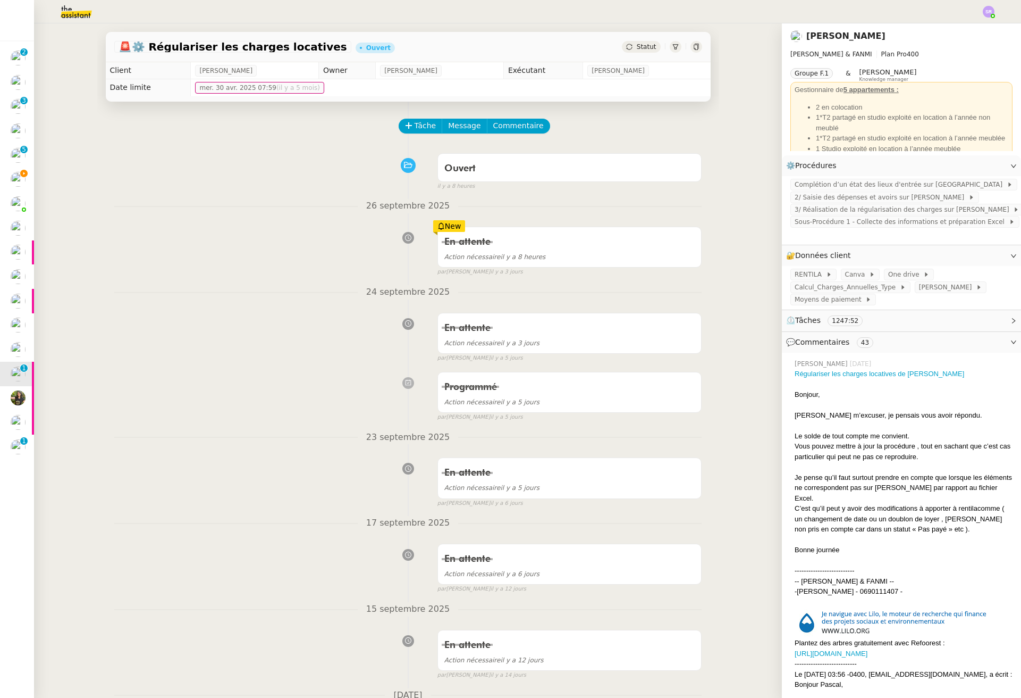
click at [633, 52] on div "Statut" at bounding box center [641, 47] width 38 height 12
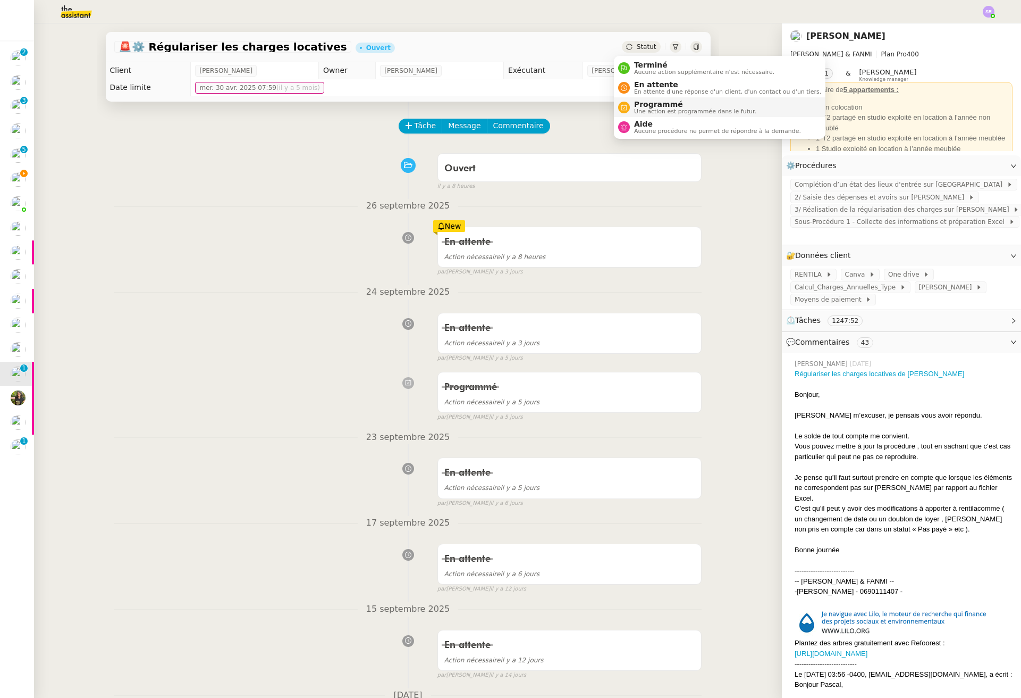
drag, startPoint x: 674, startPoint y: 87, endPoint x: 698, endPoint y: 103, distance: 28.3
click at [674, 88] on span "En attente" at bounding box center [727, 84] width 187 height 9
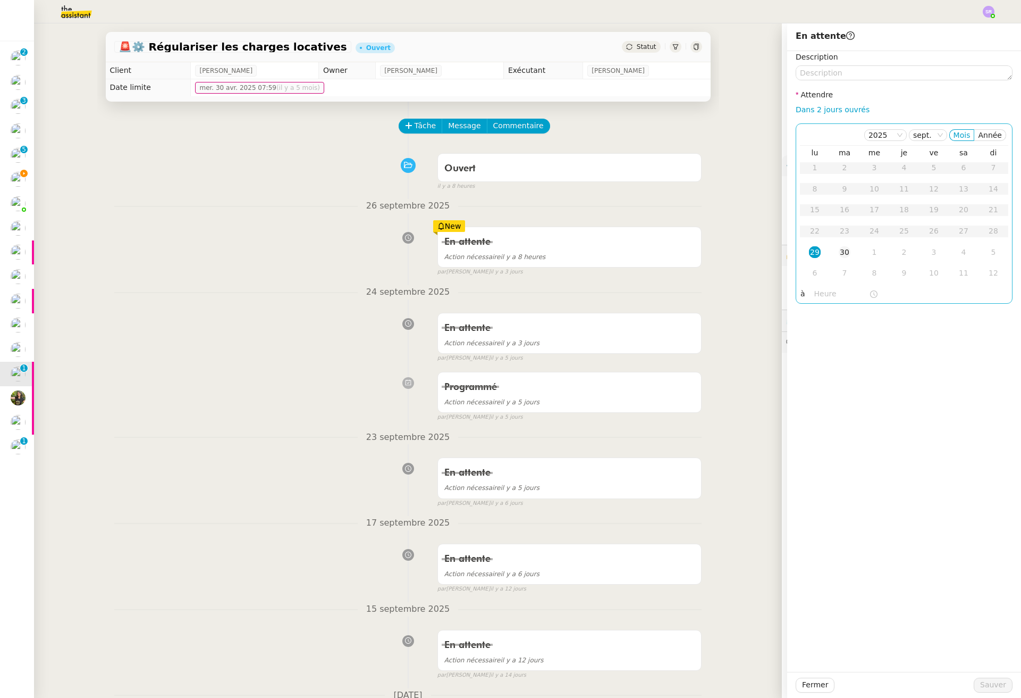
drag, startPoint x: 837, startPoint y: 254, endPoint x: 841, endPoint y: 262, distance: 9.1
click at [839, 253] on div "30" at bounding box center [845, 252] width 12 height 12
click at [968, 684] on span "Sauver" at bounding box center [993, 684] width 26 height 12
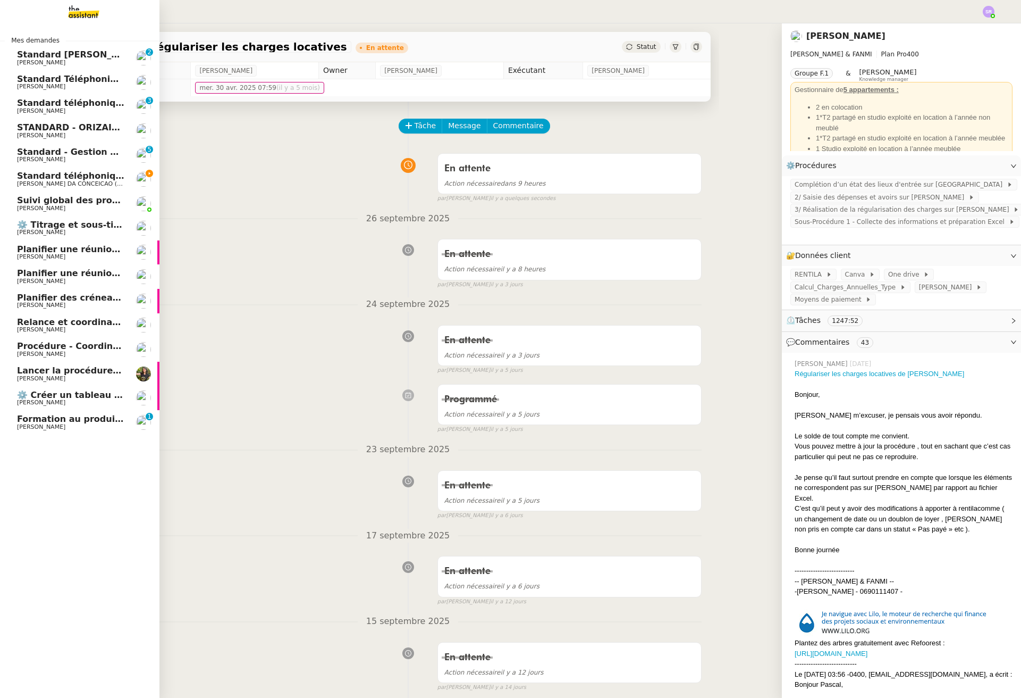
click at [119, 422] on span "Formation au produit Storvatt" at bounding box center [89, 419] width 145 height 10
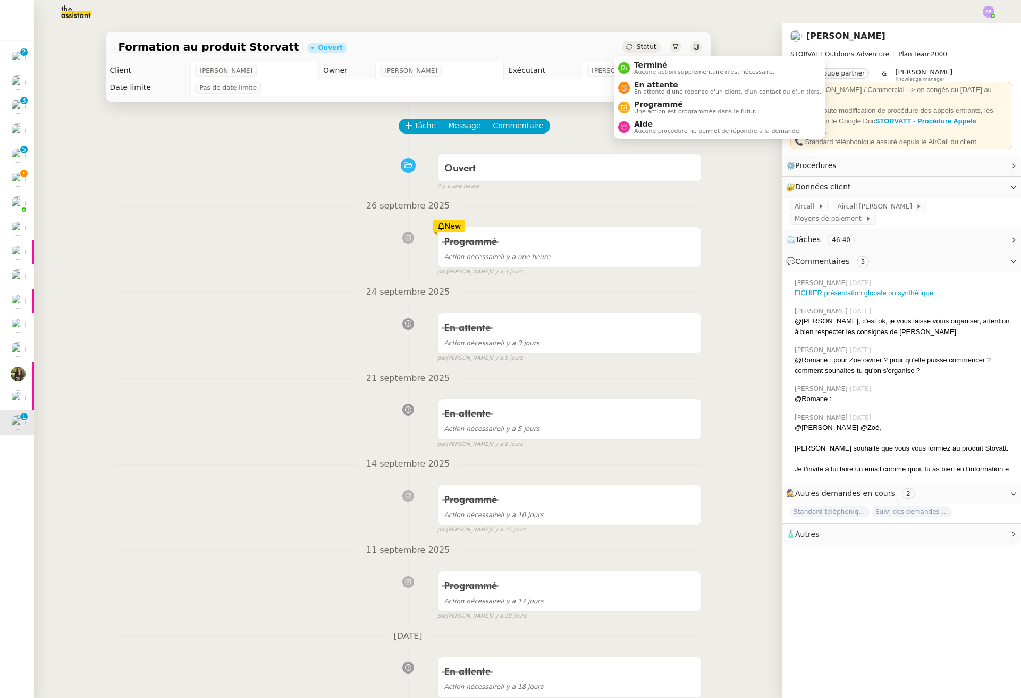
click at [640, 45] on span "Statut" at bounding box center [647, 46] width 20 height 7
click at [665, 83] on span "En attente" at bounding box center [727, 84] width 187 height 9
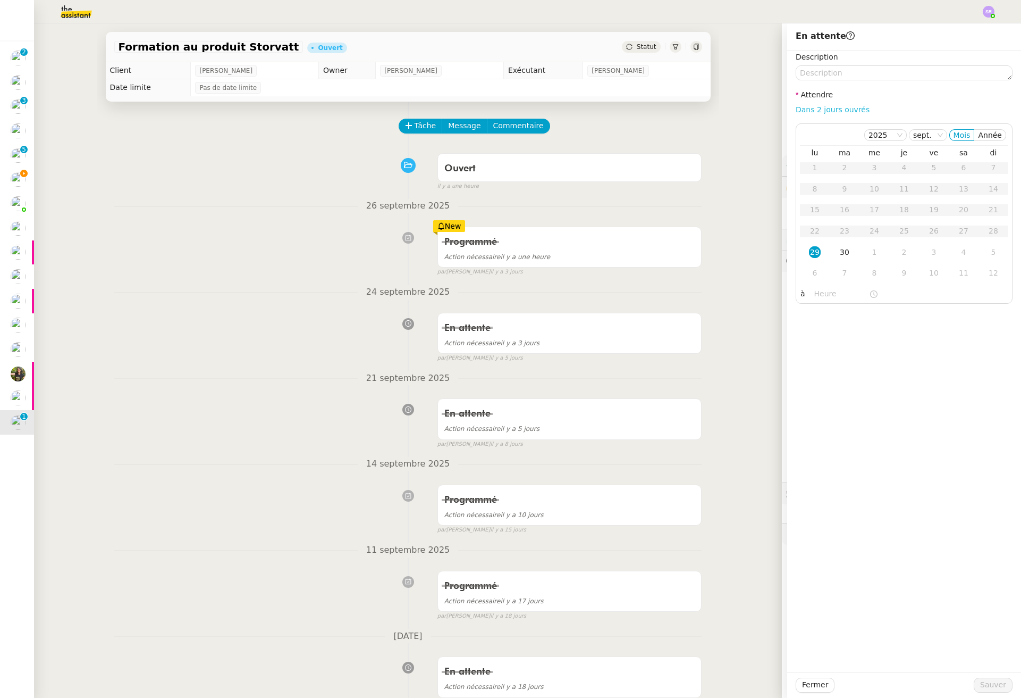
click at [843, 109] on link "Dans 2 jours ouvrés" at bounding box center [833, 109] width 74 height 9
type input "07:00"
drag, startPoint x: 994, startPoint y: 686, endPoint x: 861, endPoint y: 657, distance: 136.1
click at [968, 686] on span "Sauver" at bounding box center [993, 684] width 26 height 12
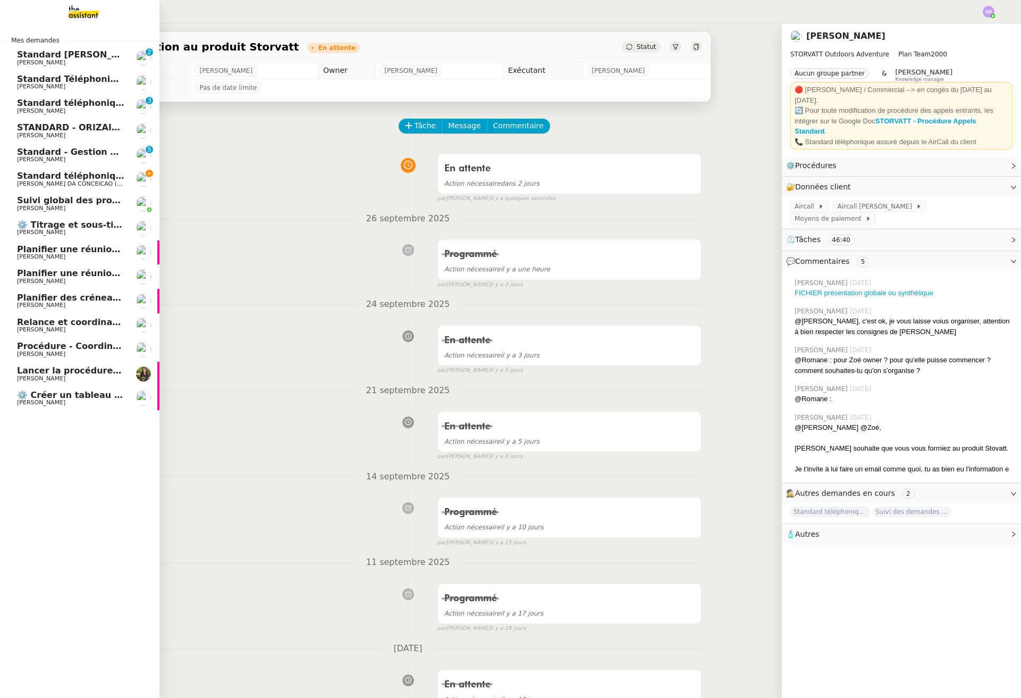
click at [47, 375] on span "Enora Conan" at bounding box center [41, 378] width 48 height 7
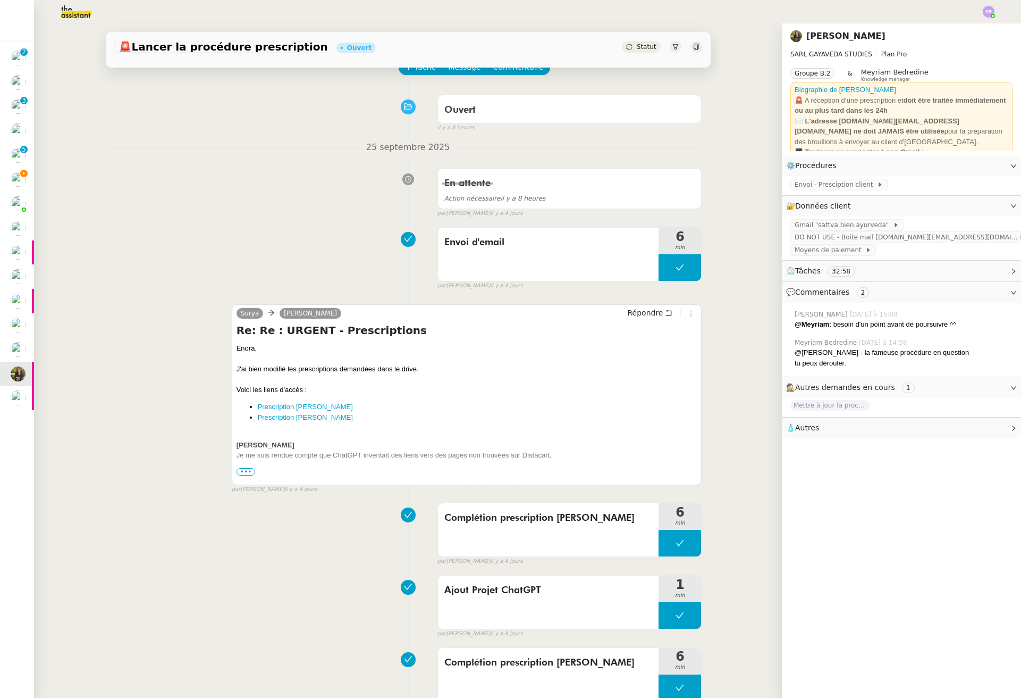
scroll to position [79, 0]
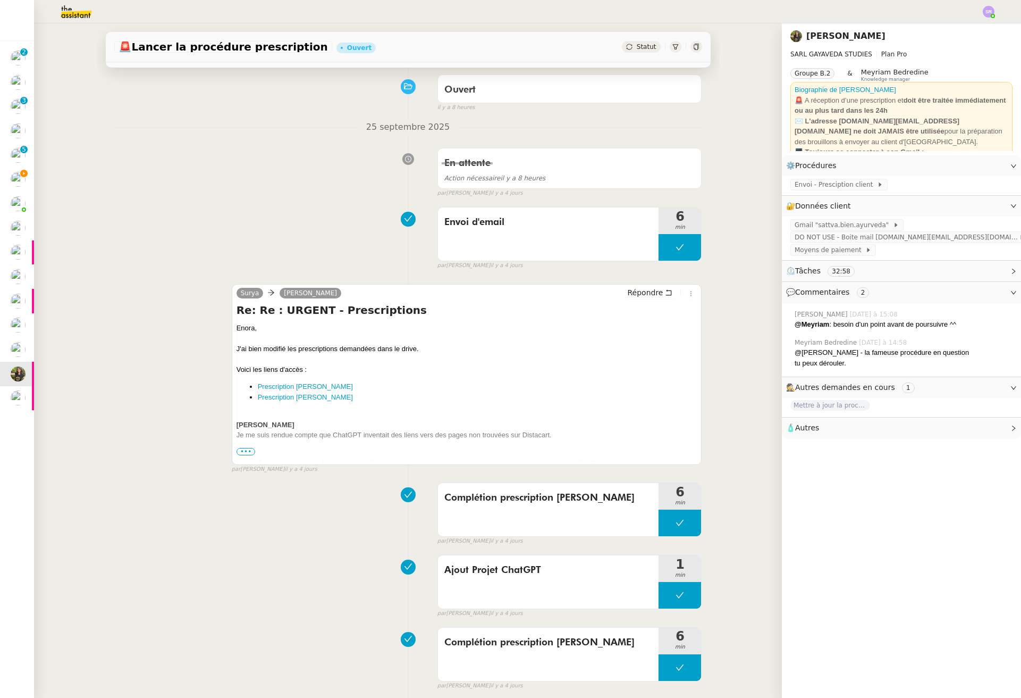
click at [242, 447] on div at bounding box center [467, 445] width 461 height 11
drag, startPoint x: 239, startPoint y: 450, endPoint x: 250, endPoint y: 445, distance: 12.4
click at [239, 450] on span "•••" at bounding box center [246, 451] width 19 height 7
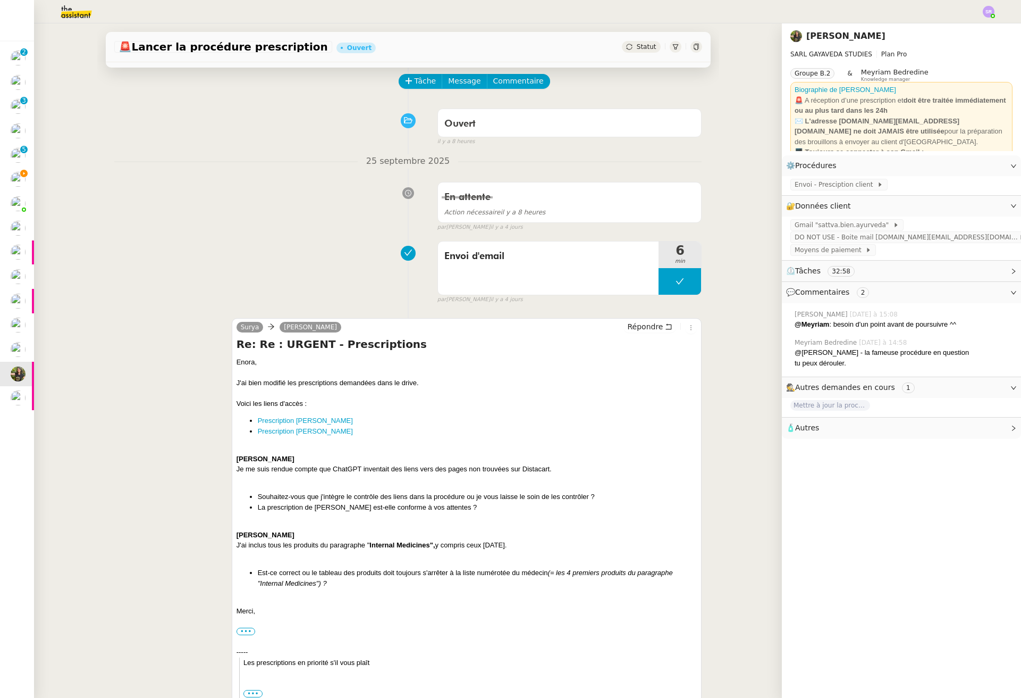
scroll to position [0, 0]
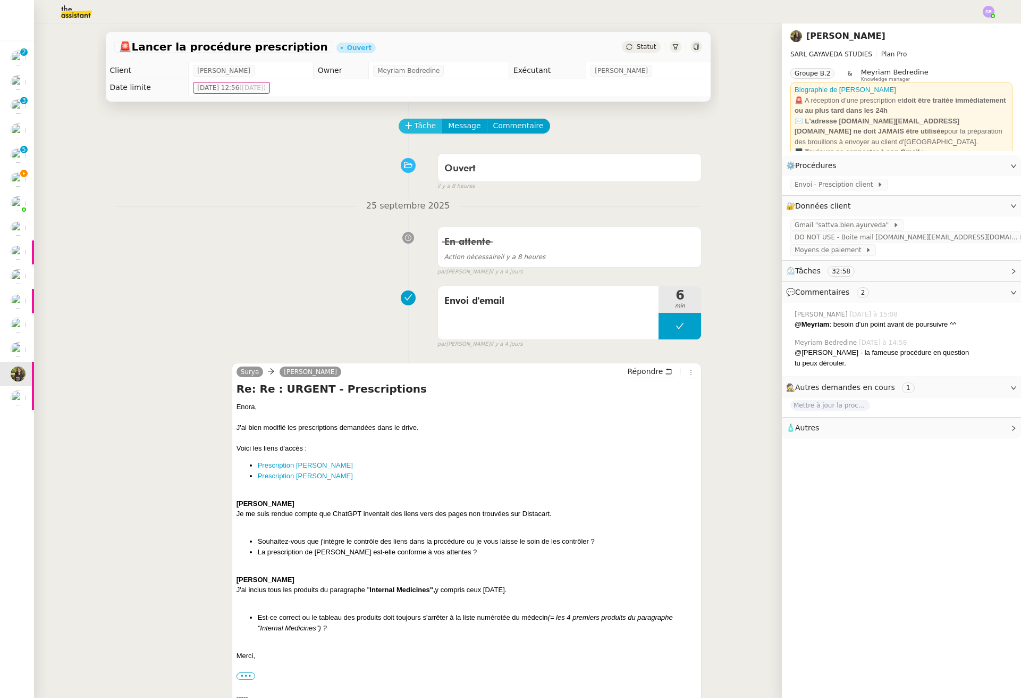
click at [415, 123] on span "Tâche" at bounding box center [426, 126] width 22 height 12
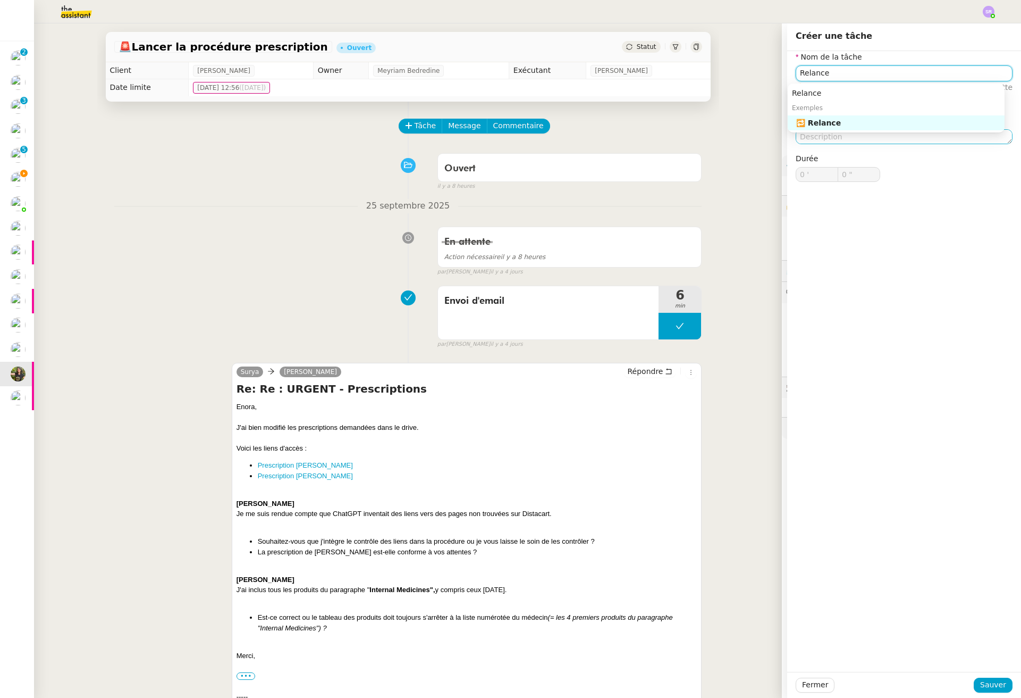
drag, startPoint x: 886, startPoint y: 128, endPoint x: 888, endPoint y: 141, distance: 13.5
click at [886, 128] on nz-auto-option "🔁 Relance" at bounding box center [896, 122] width 217 height 15
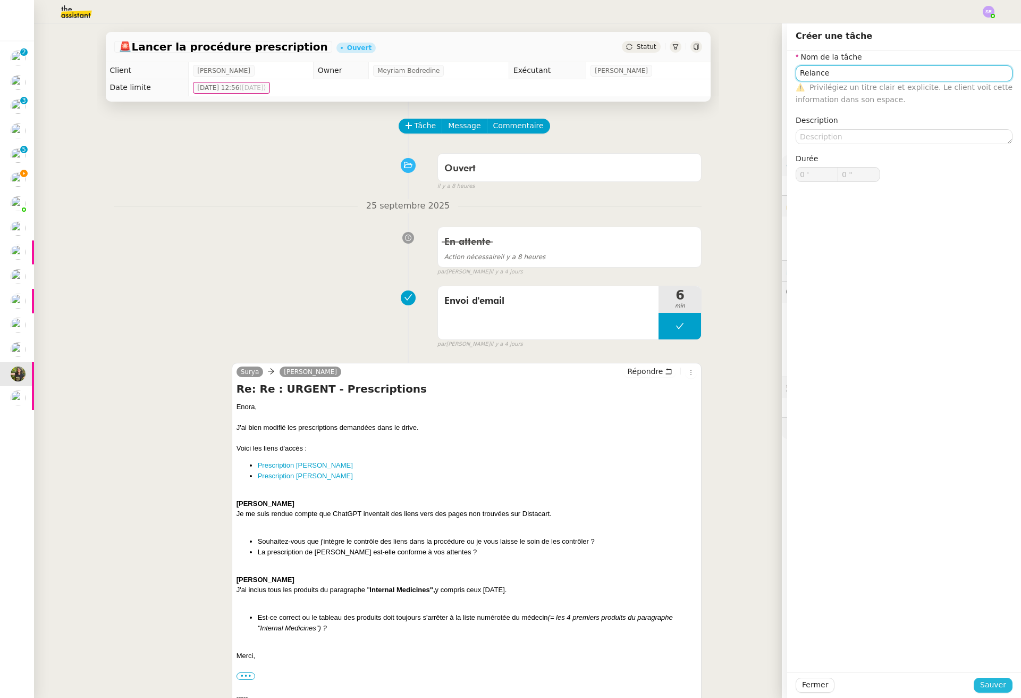
type input "Relance"
click at [968, 683] on span "Sauver" at bounding box center [993, 684] width 26 height 12
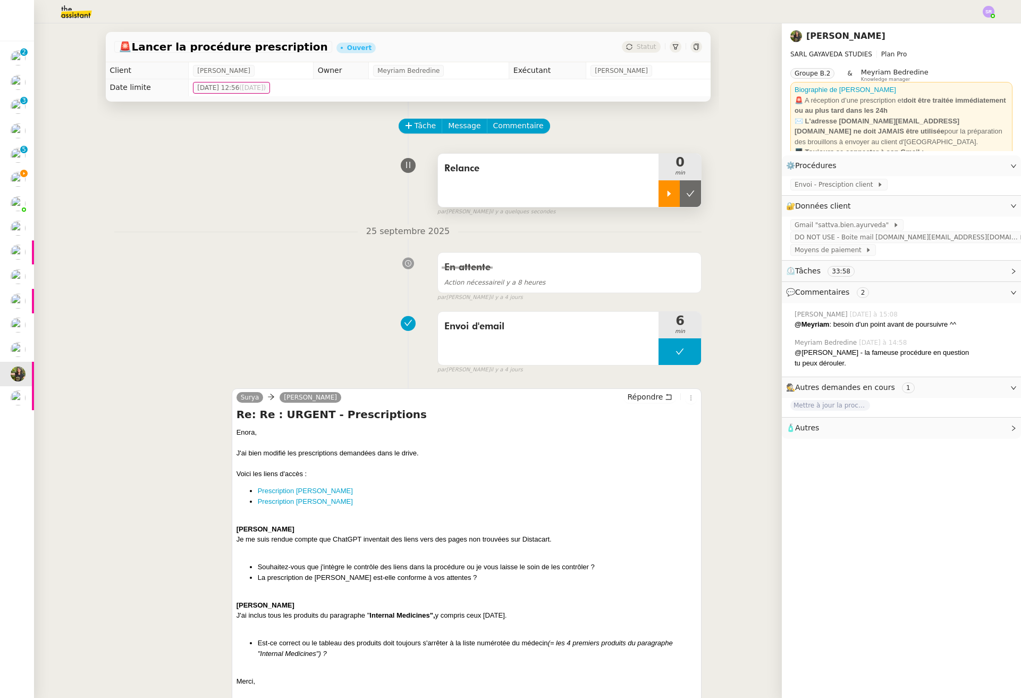
click at [664, 191] on div at bounding box center [669, 193] width 21 height 27
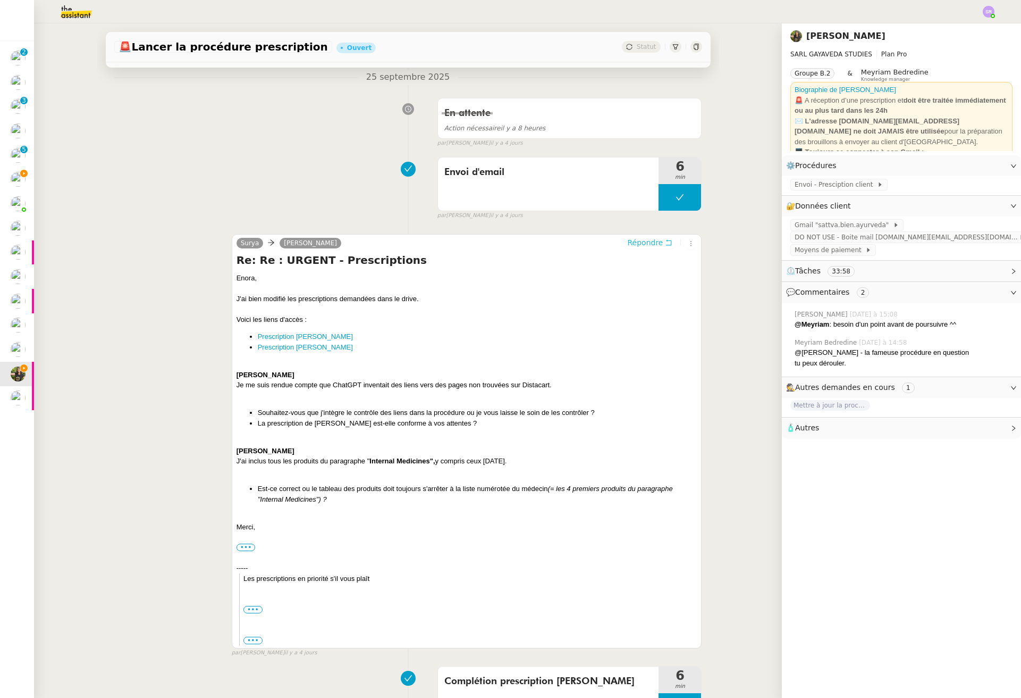
click at [640, 238] on span "Répondre" at bounding box center [645, 242] width 36 height 11
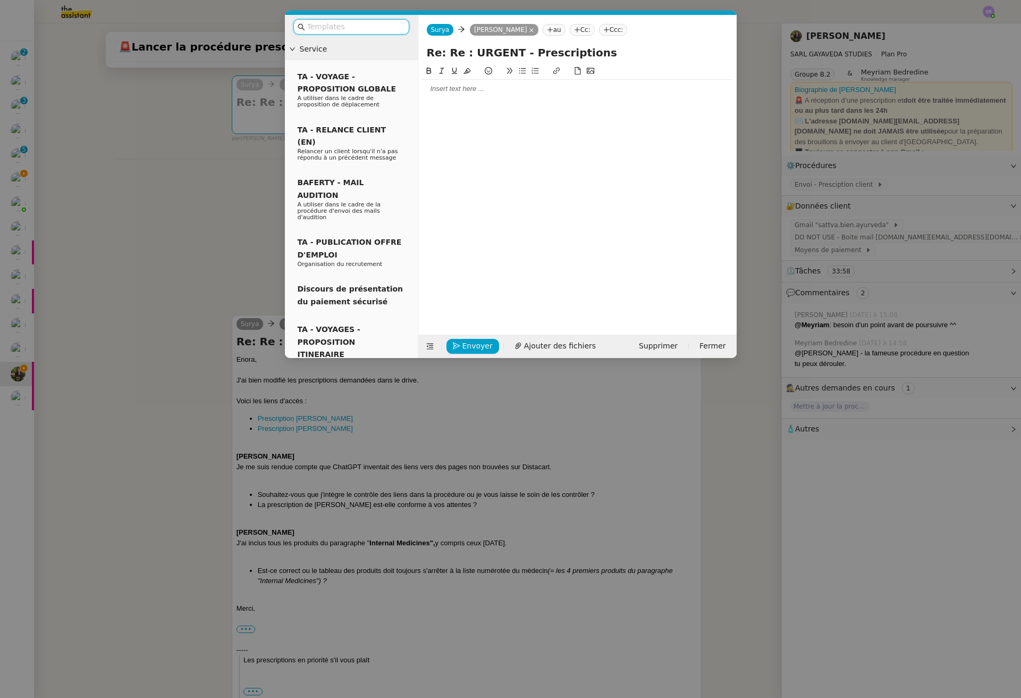
click at [499, 87] on div at bounding box center [578, 89] width 310 height 10
click at [219, 282] on nz-modal-container "Service TA - VOYAGE - PROPOSITION GLOBALE A utiliser dans le cadre de propositi…" at bounding box center [510, 349] width 1021 height 698
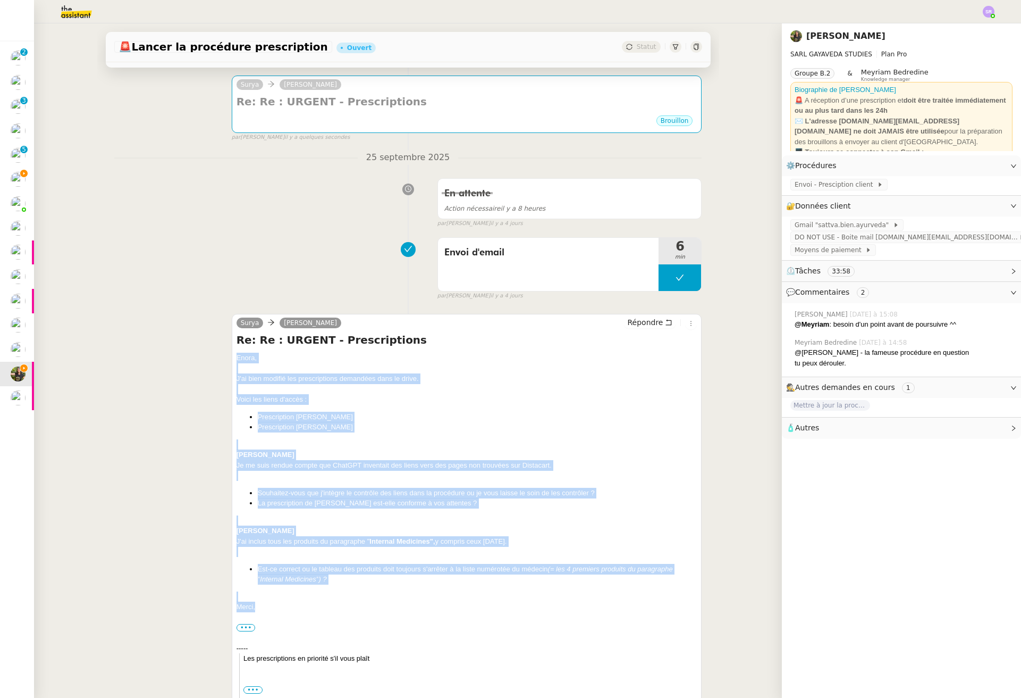
drag, startPoint x: 265, startPoint y: 607, endPoint x: 219, endPoint y: 360, distance: 251.6
click at [219, 360] on div "Surya Enora Conan Répondre Re: Re : URGENT - Prescriptions Enora, J'ai bien mod…" at bounding box center [408, 520] width 588 height 433
copy div "Enora, J'ai bien modifié les prescriptions demandées dans le drive. Voici les l…"
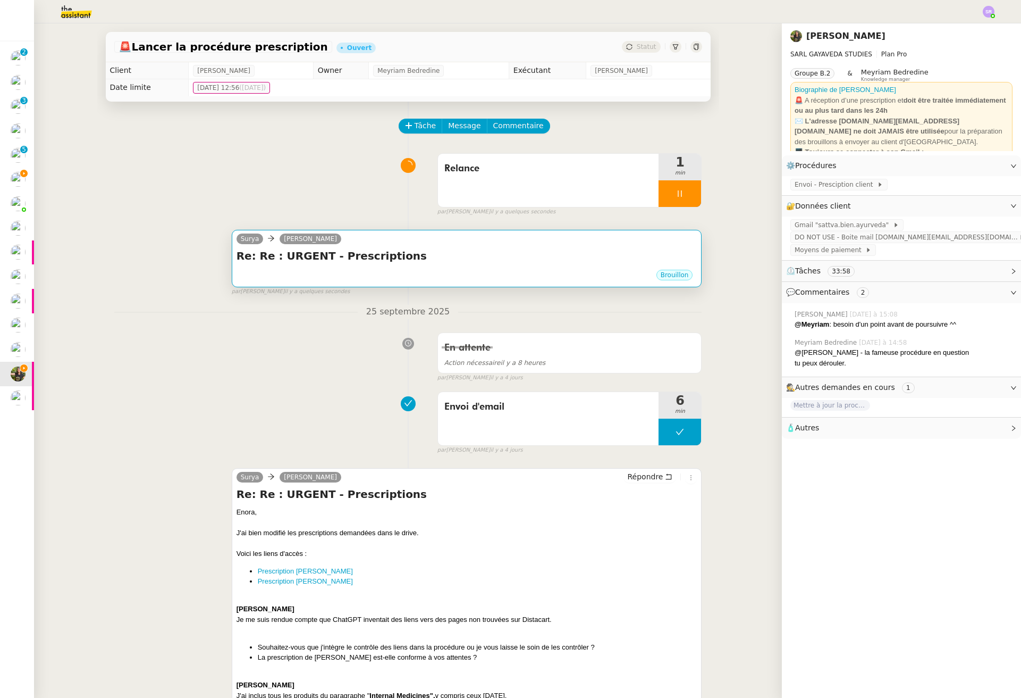
click at [442, 261] on h4 "Re: Re : URGENT - Prescriptions" at bounding box center [467, 255] width 461 height 15
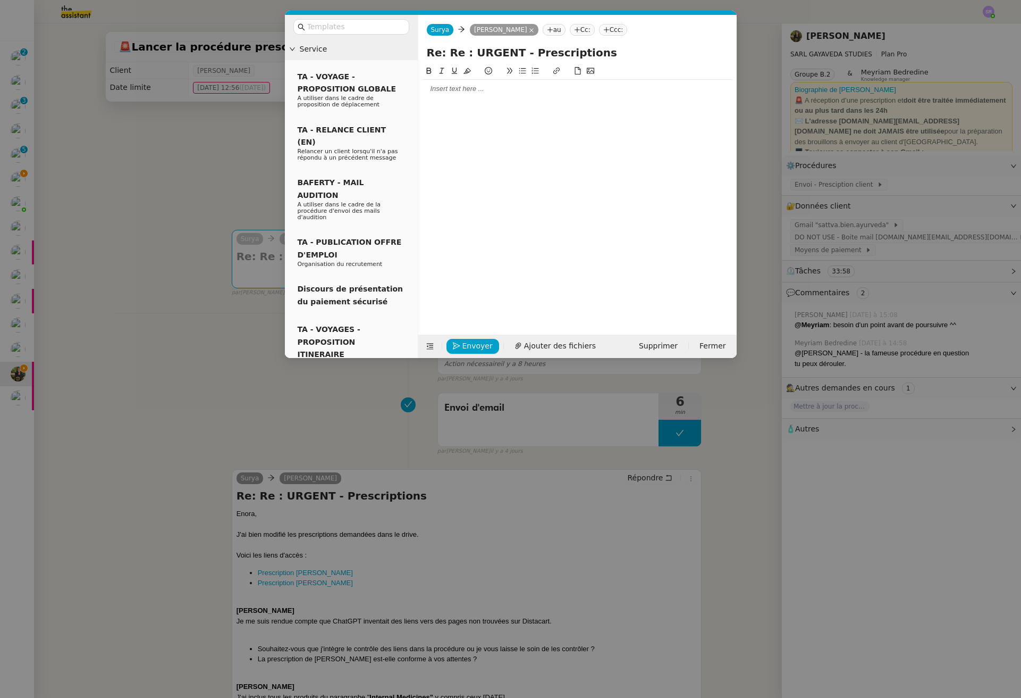
click at [468, 103] on div at bounding box center [578, 191] width 310 height 253
click at [479, 91] on div at bounding box center [578, 89] width 310 height 10
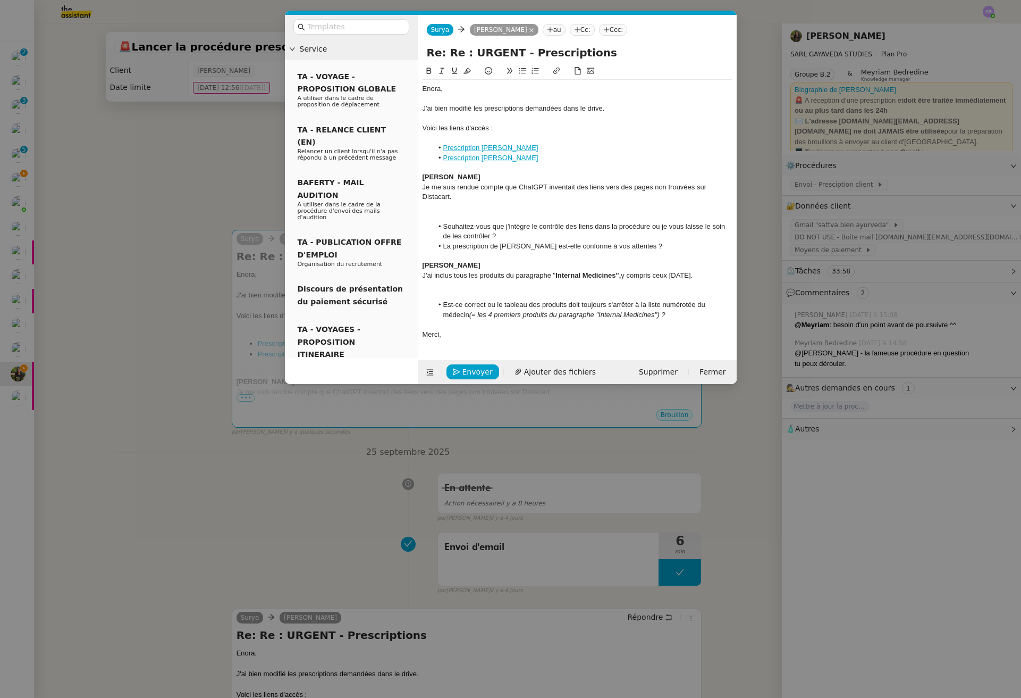
click at [423, 88] on div "Enora," at bounding box center [578, 89] width 310 height 10
click at [377, 32] on nz-input-group at bounding box center [351, 26] width 116 height 15
click at [383, 26] on input "text" at bounding box center [355, 27] width 96 height 12
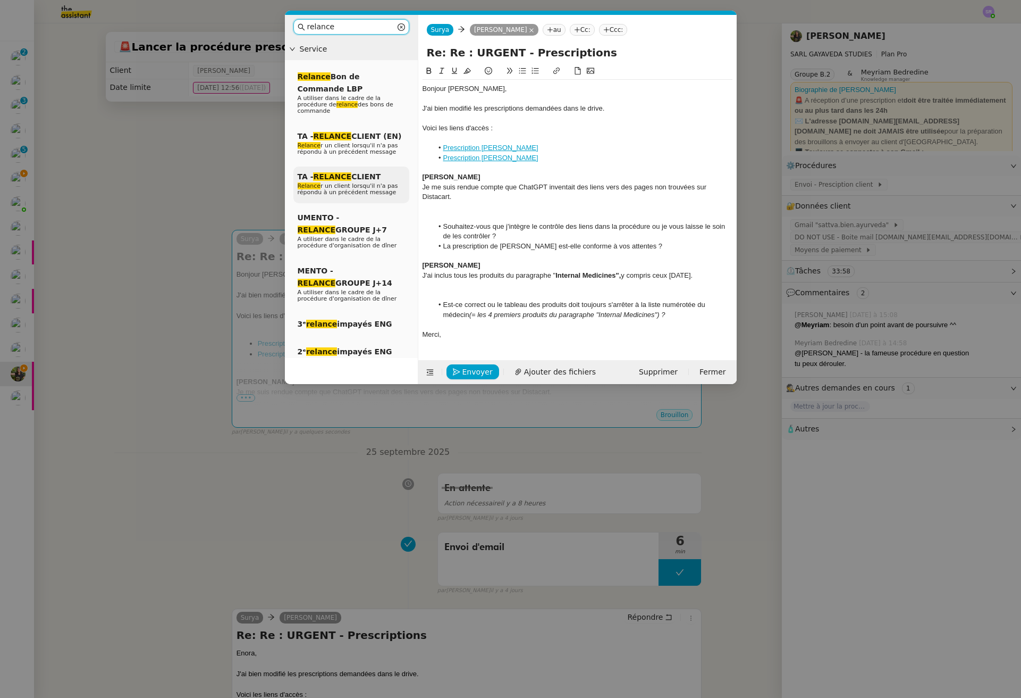
type input "relance"
click at [375, 192] on span "Relance r un client lorsqu'il n'a pas répondu à un précédent message" at bounding box center [348, 188] width 100 height 13
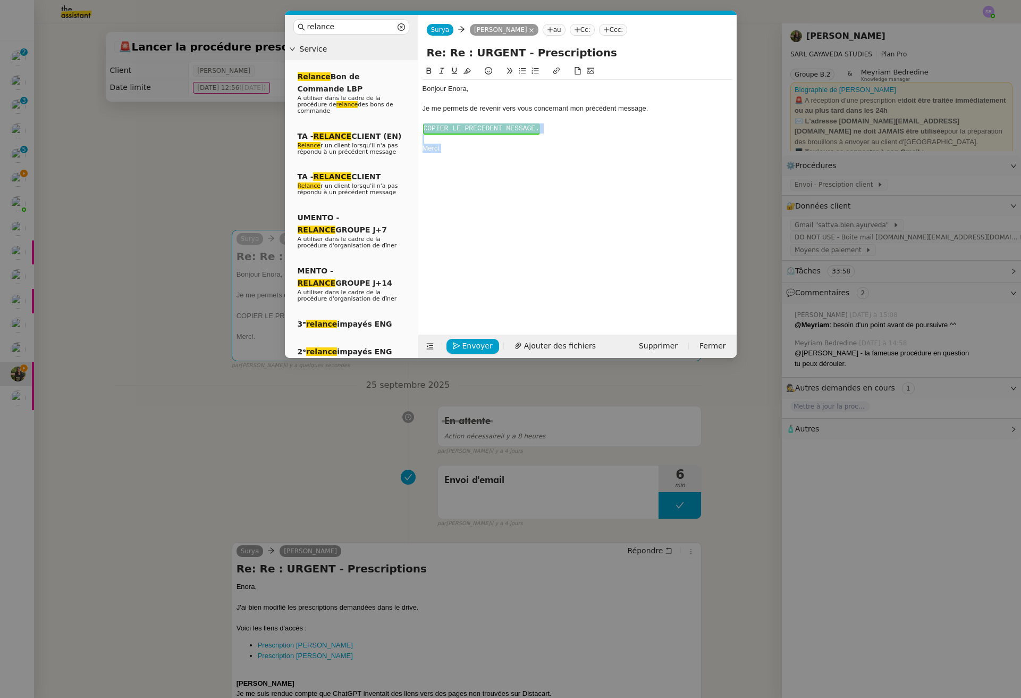
drag, startPoint x: 466, startPoint y: 158, endPoint x: 423, endPoint y: 125, distance: 54.2
click at [423, 125] on div "Bonjour ﻿Enora﻿, Je me permets de revenir vers vous concernant mon précédent me…" at bounding box center [578, 119] width 310 height 78
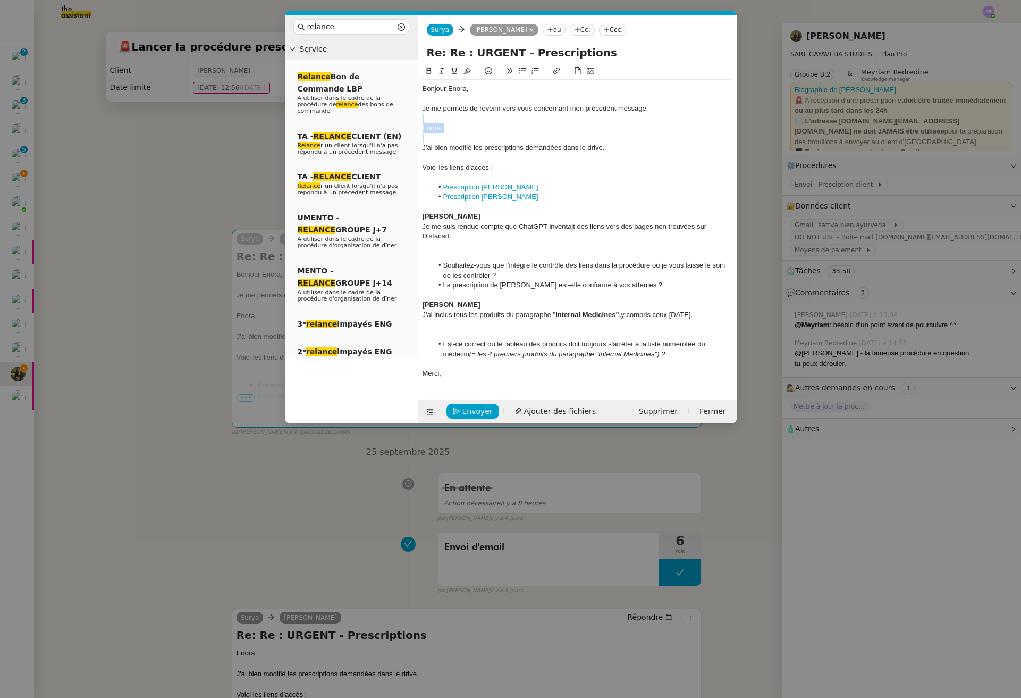
drag, startPoint x: 566, startPoint y: 133, endPoint x: 422, endPoint y: 120, distance: 144.7
click at [423, 120] on div "Bonjour ﻿Enora﻿, Je me permets de revenir vers vous concernant mon précédent me…" at bounding box center [578, 231] width 310 height 303
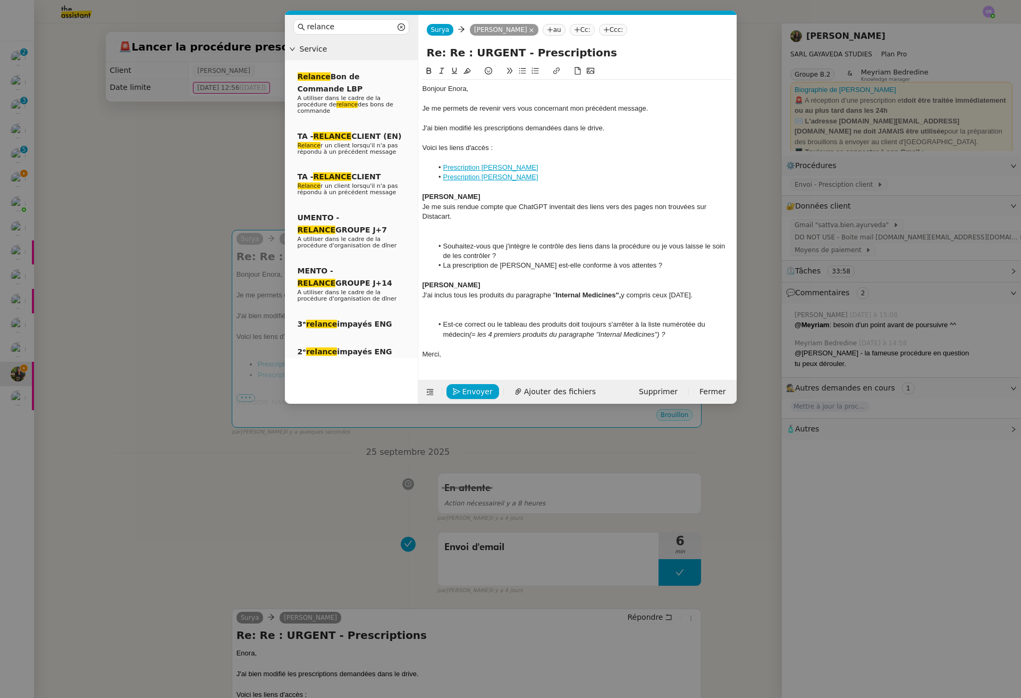
click at [497, 135] on div at bounding box center [578, 138] width 310 height 10
click at [454, 158] on div at bounding box center [578, 158] width 310 height 10
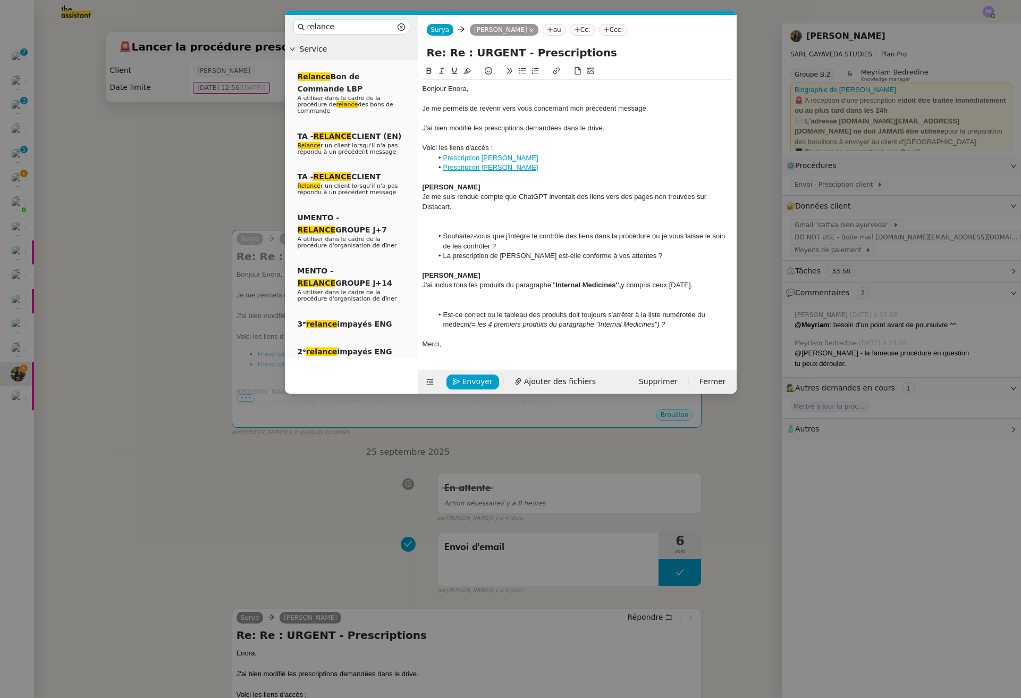
click at [438, 180] on div at bounding box center [578, 177] width 310 height 10
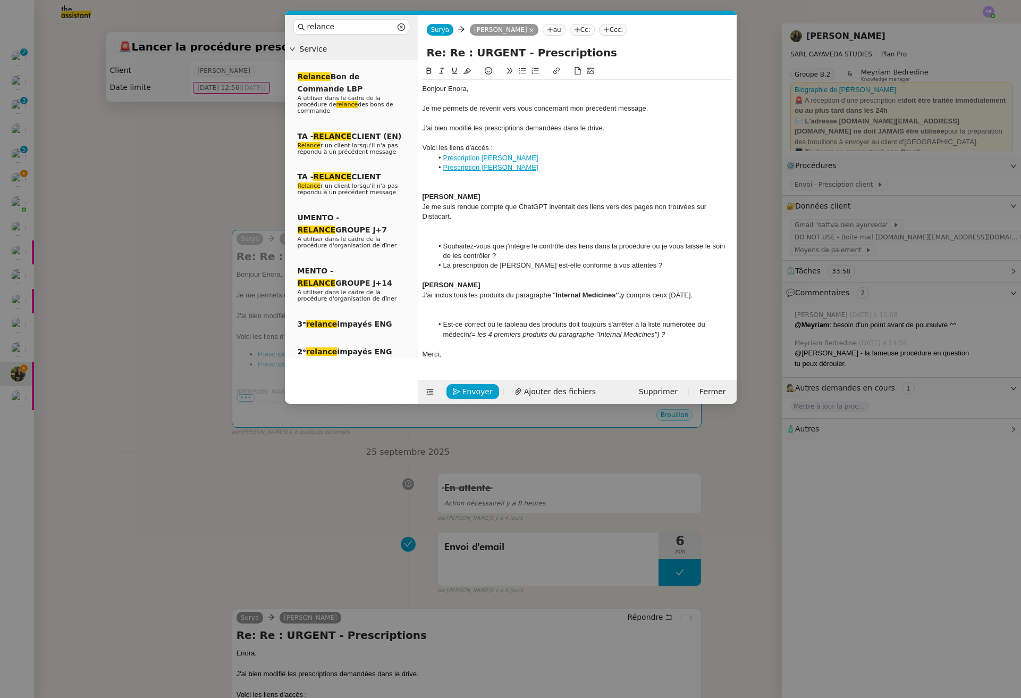
click at [464, 228] on div at bounding box center [578, 227] width 310 height 10
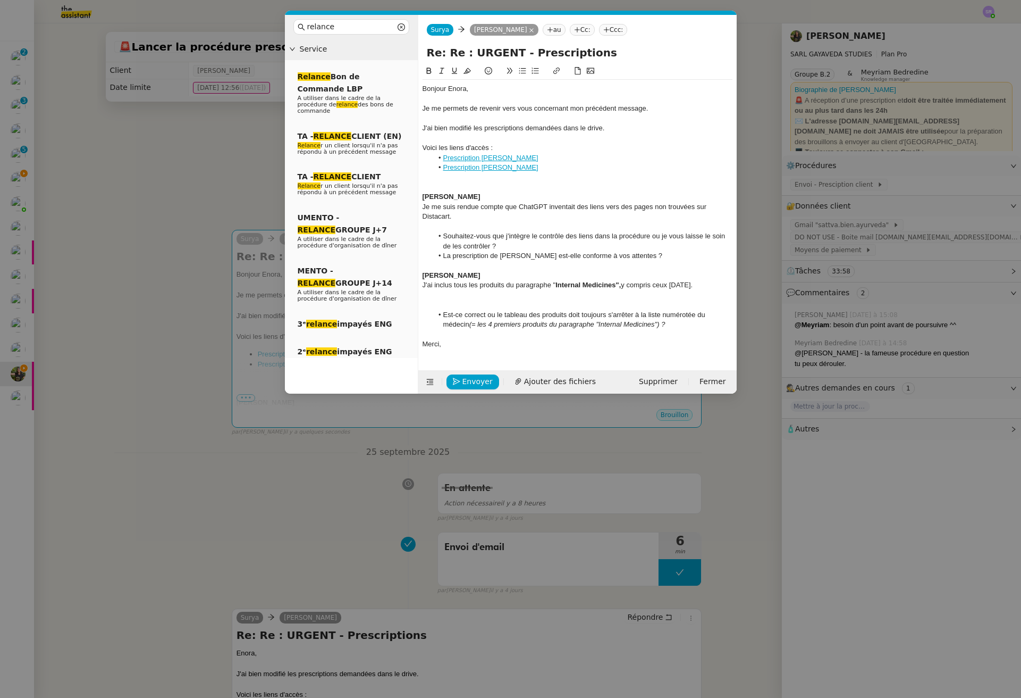
click at [465, 224] on div at bounding box center [578, 227] width 310 height 10
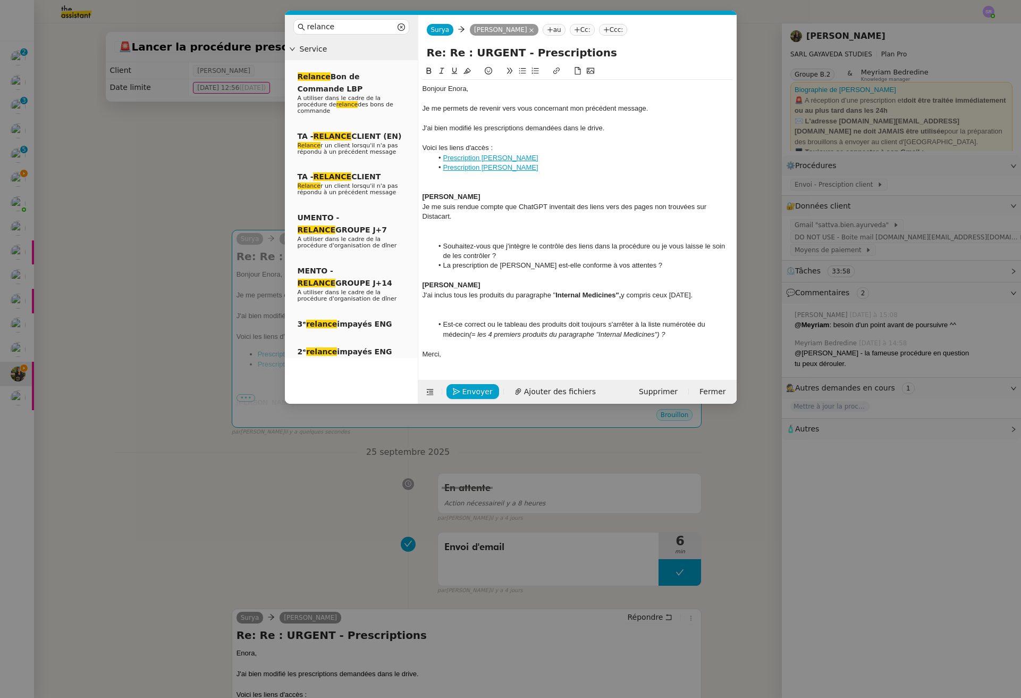
click at [459, 312] on div at bounding box center [578, 315] width 310 height 10
click at [461, 302] on div at bounding box center [578, 305] width 310 height 10
click at [457, 124] on div "J'ai bien modifié les prescriptions demandées dans le drive." at bounding box center [578, 128] width 310 height 10
click at [460, 118] on div at bounding box center [578, 119] width 310 height 10
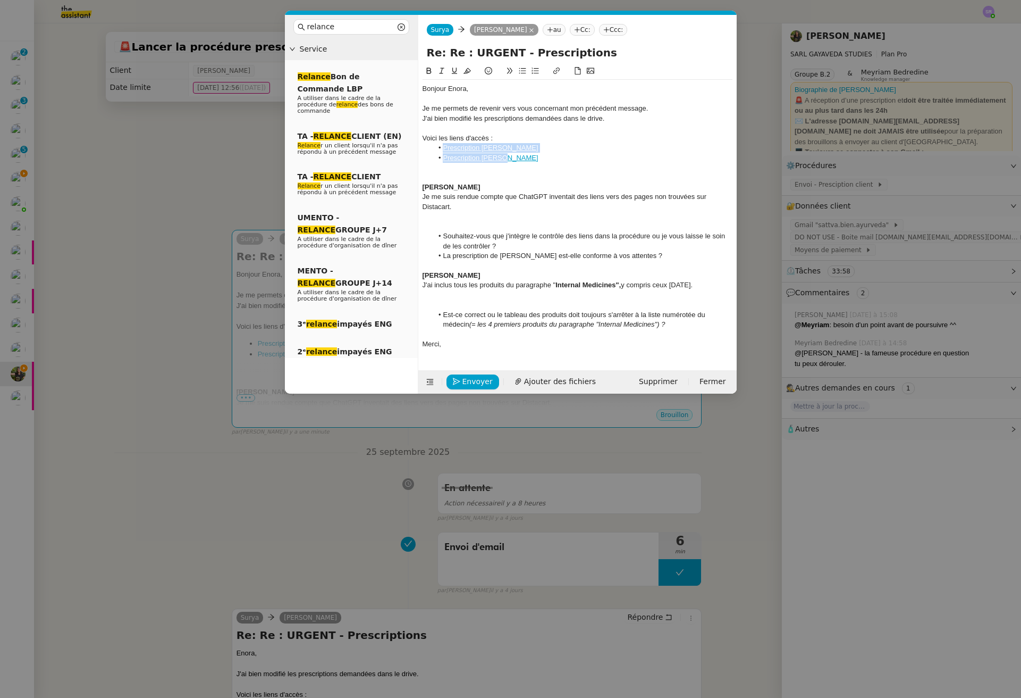
drag, startPoint x: 510, startPoint y: 159, endPoint x: 440, endPoint y: 148, distance: 71.5
click at [440, 148] on ul "Prescription Catherine Prescription Joëlle" at bounding box center [578, 153] width 310 height 20
click at [534, 69] on icon at bounding box center [535, 71] width 7 height 6
click at [482, 383] on span "Envoyer" at bounding box center [478, 381] width 30 height 12
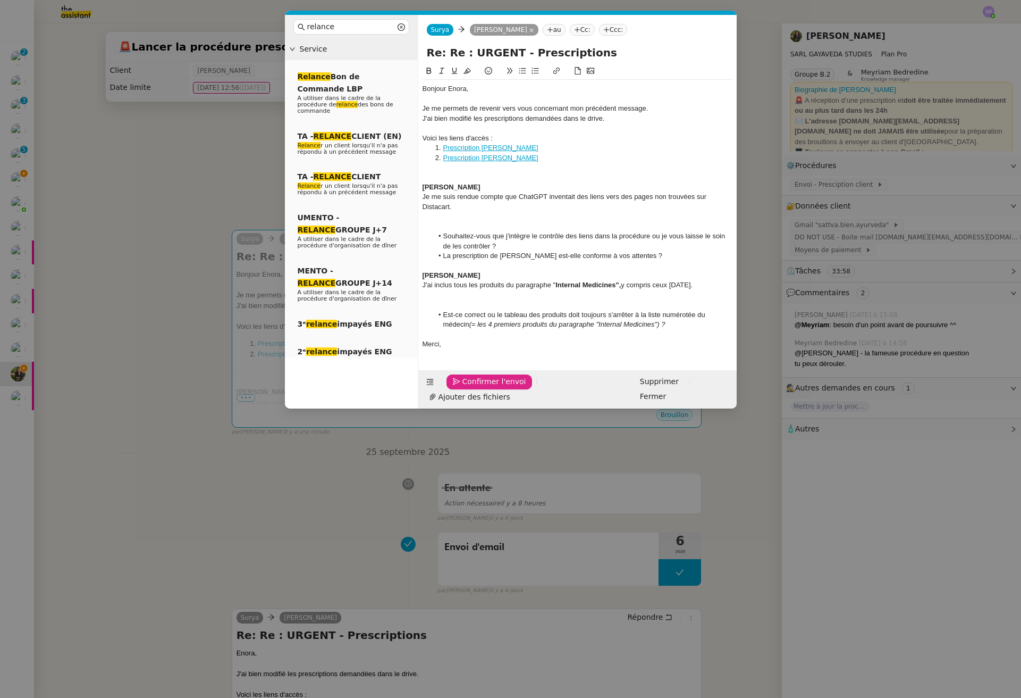
click at [482, 383] on span "Confirmer l'envoi" at bounding box center [495, 381] width 64 height 12
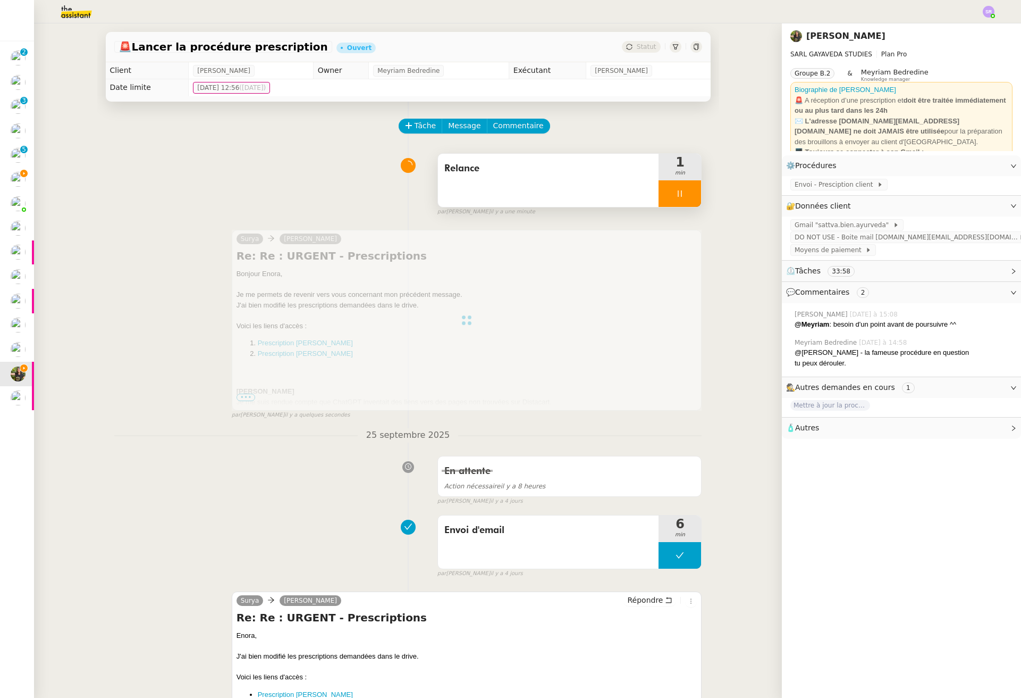
click at [665, 187] on div at bounding box center [680, 193] width 43 height 27
click at [686, 195] on icon at bounding box center [690, 193] width 9 height 9
click at [639, 46] on span "Statut" at bounding box center [647, 46] width 20 height 7
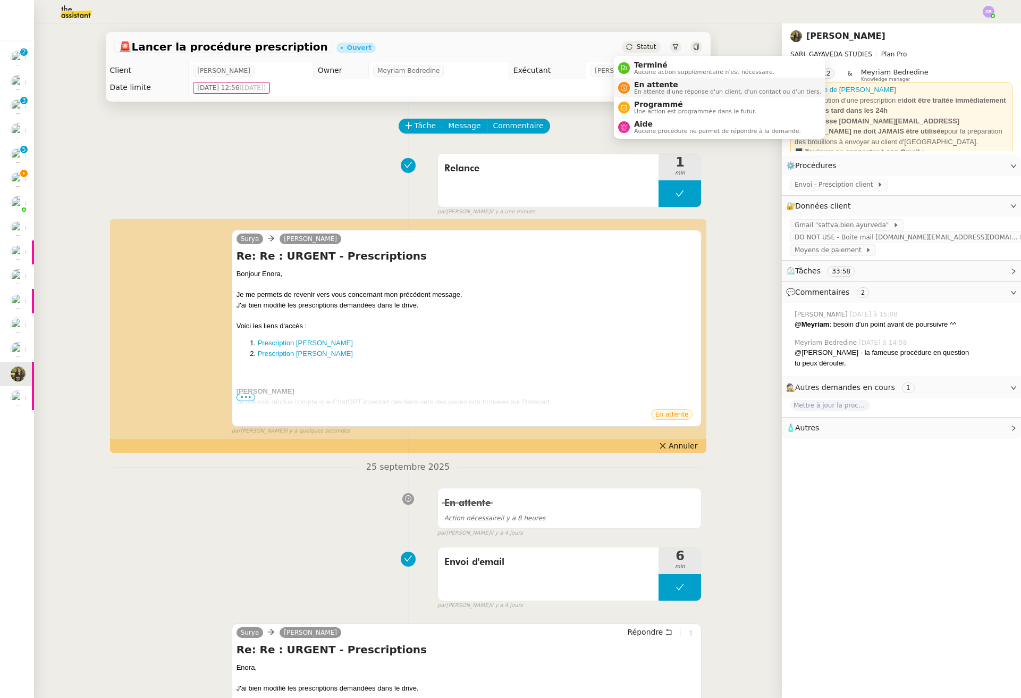
click at [652, 88] on span "En attente" at bounding box center [727, 84] width 187 height 9
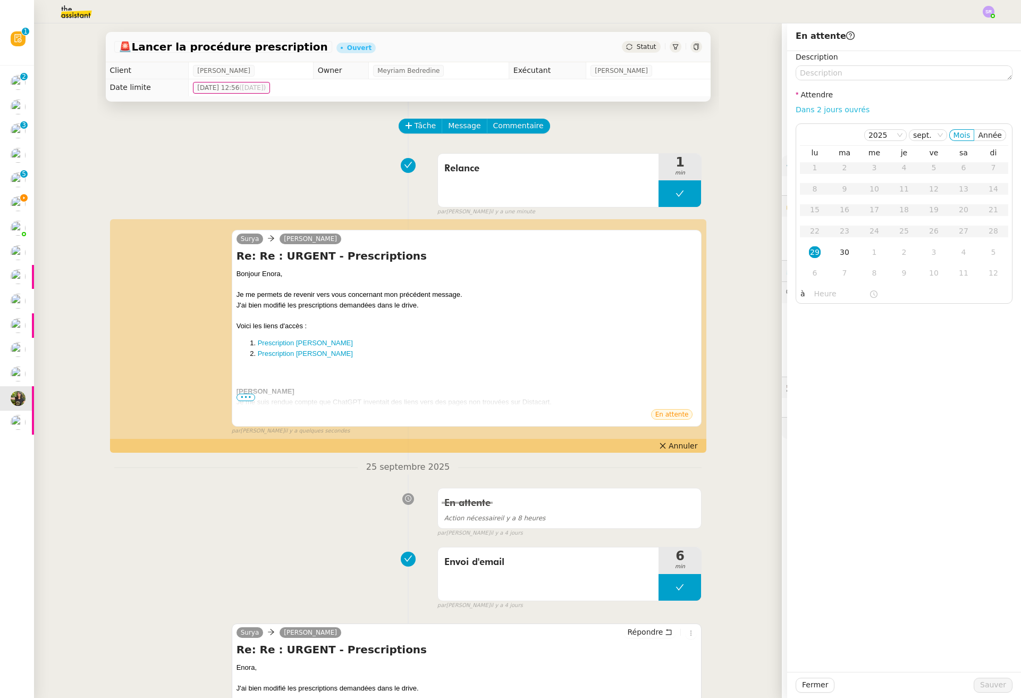
click at [845, 111] on link "Dans 2 jours ouvrés" at bounding box center [833, 109] width 74 height 9
type input "07:00"
click at [968, 682] on span "Sauver" at bounding box center [993, 684] width 26 height 12
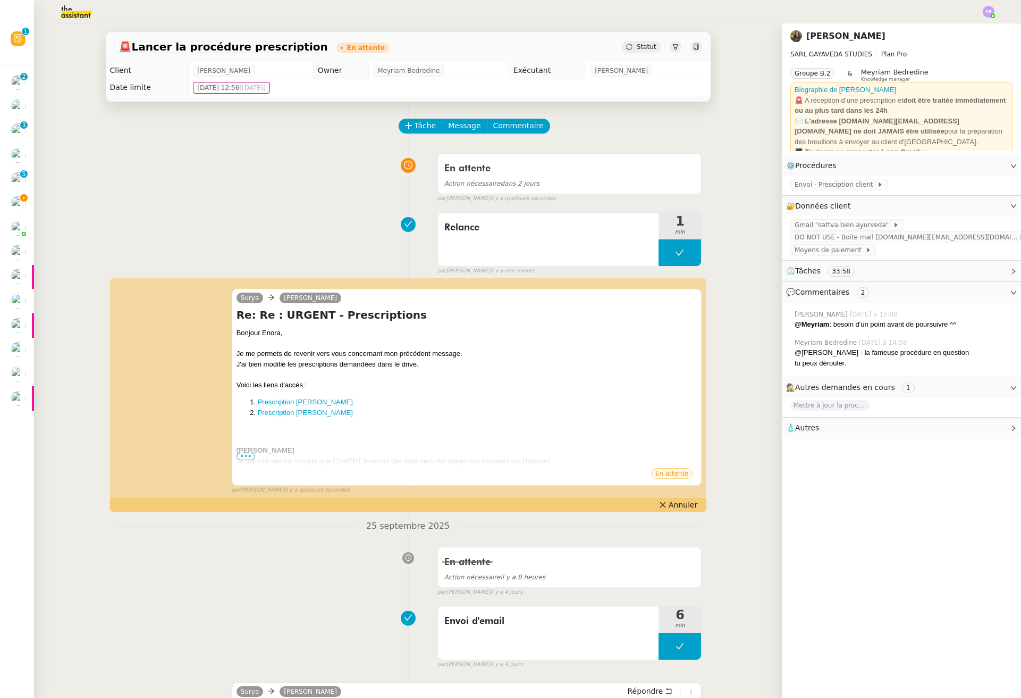
drag, startPoint x: 220, startPoint y: 221, endPoint x: 229, endPoint y: 221, distance: 8.5
click at [220, 221] on div "Relance 1 min false par Stéphanie R. il y a une minute" at bounding box center [408, 241] width 588 height 68
drag, startPoint x: 330, startPoint y: 225, endPoint x: 292, endPoint y: 231, distance: 38.6
click at [330, 225] on div "Relance 1 min false par Stéphanie R. il y a une minute" at bounding box center [408, 241] width 588 height 68
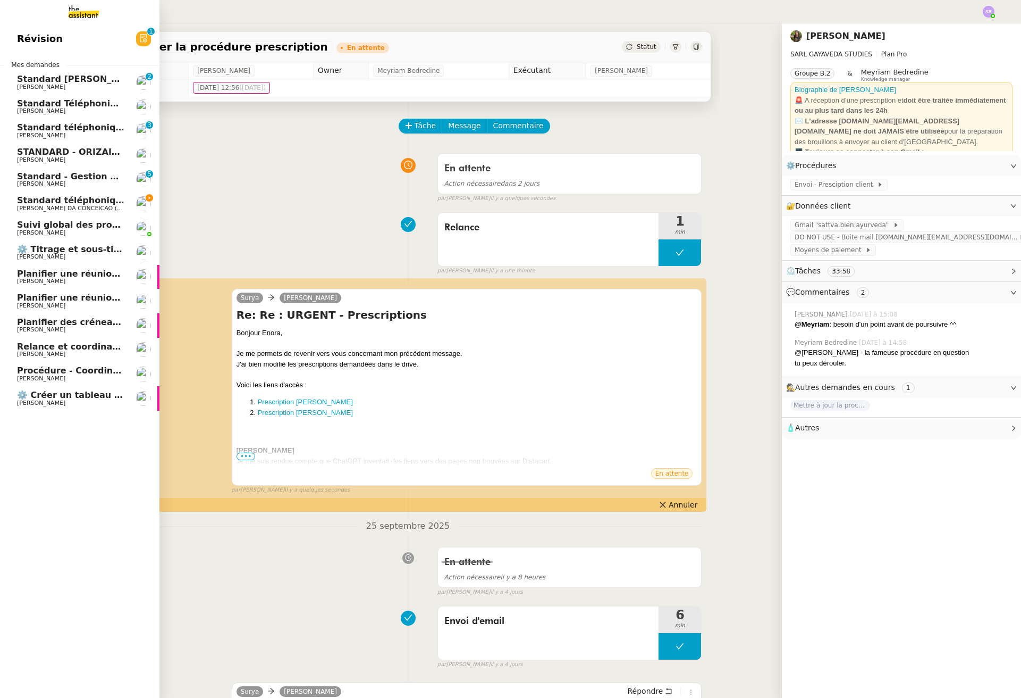
click at [105, 276] on span "Planifier une réunion de rattrapage" at bounding box center [102, 273] width 170 height 10
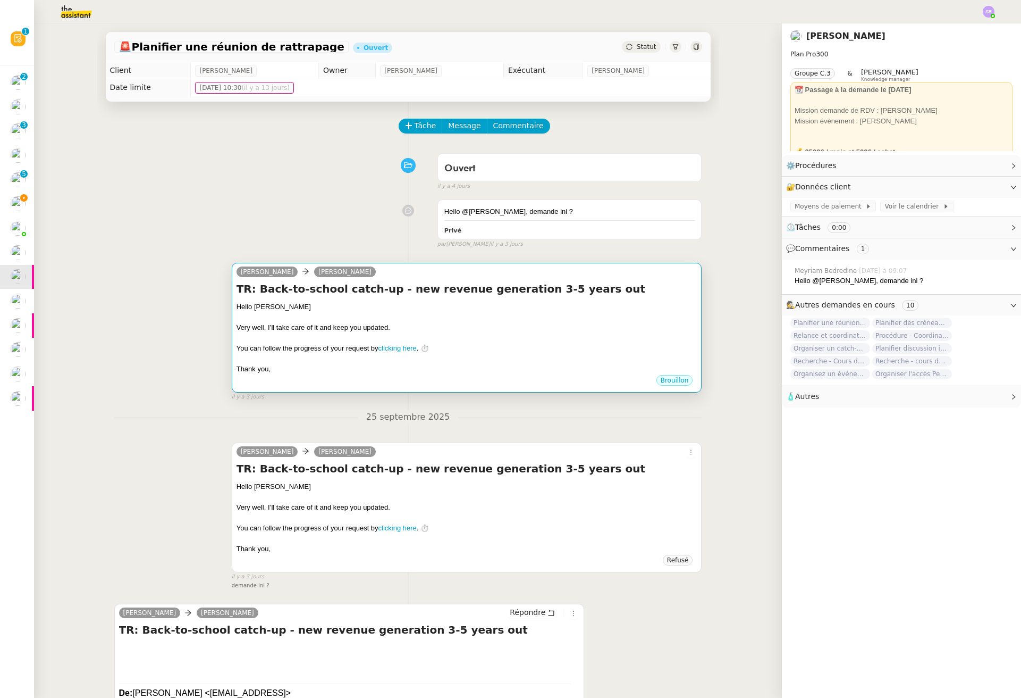
scroll to position [6, 0]
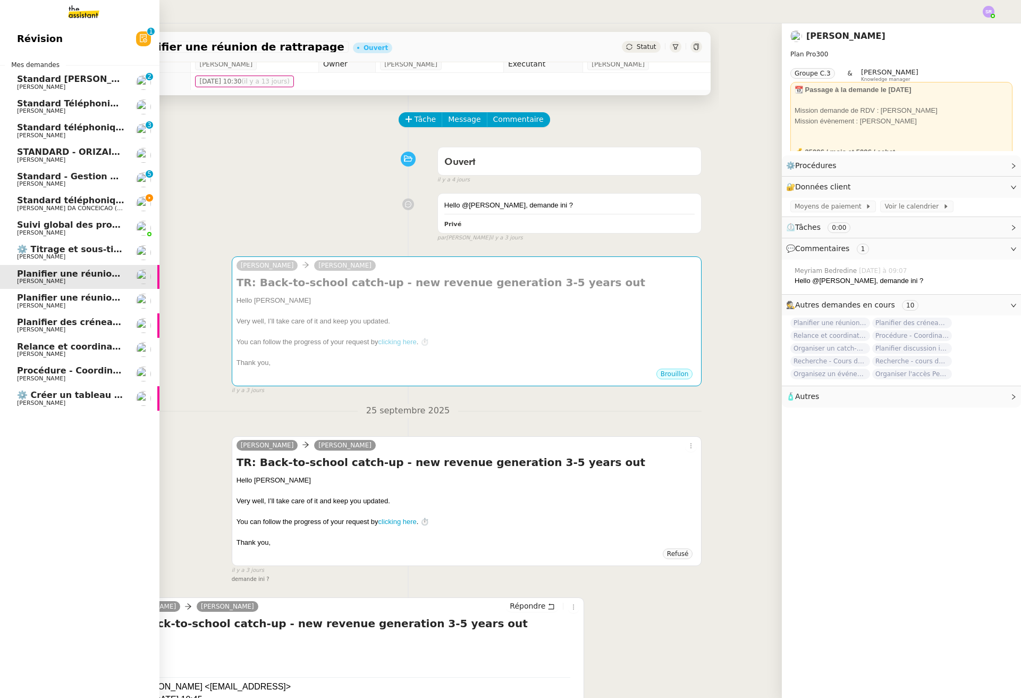
click at [68, 332] on span "[PERSON_NAME]" at bounding box center [70, 329] width 107 height 6
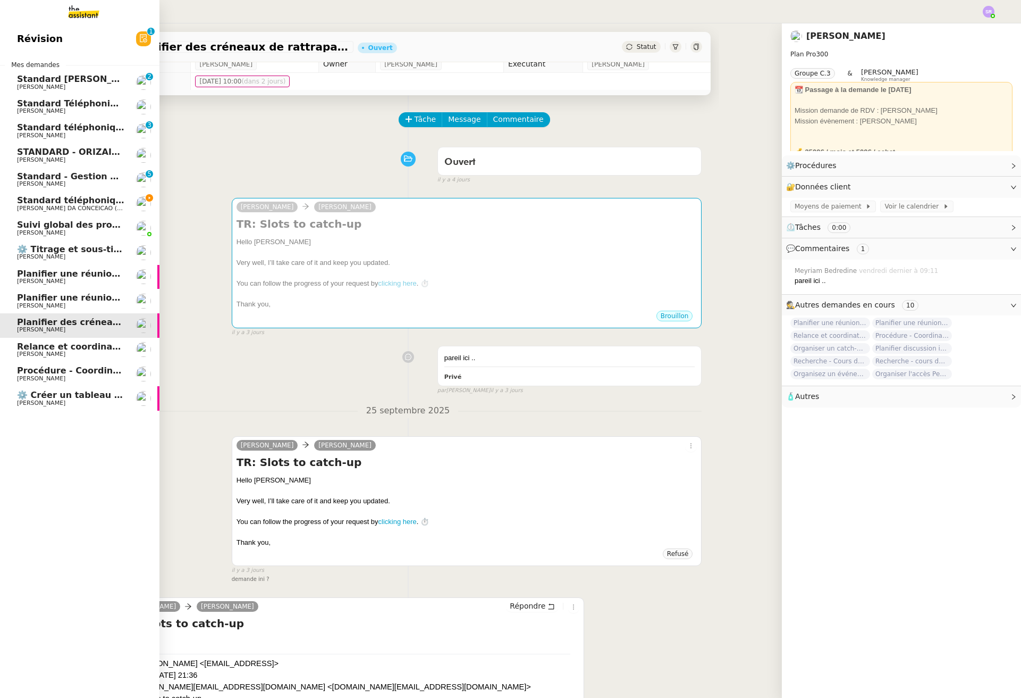
click at [83, 357] on link "Relance et coordination de rendez-vous Maurice N'Diaye" at bounding box center [80, 350] width 160 height 24
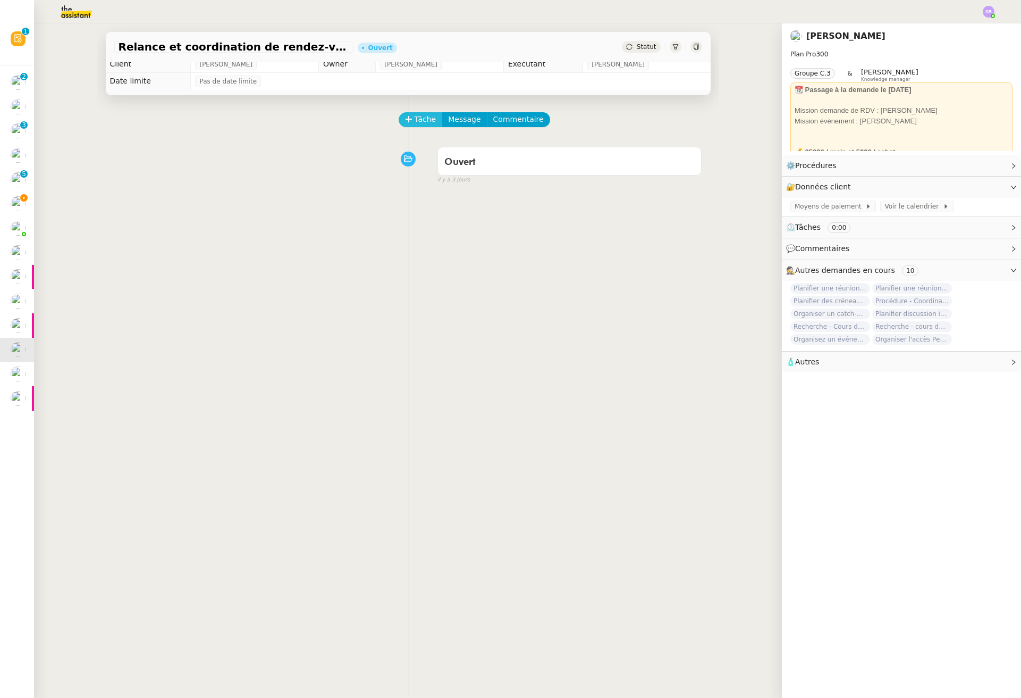
click at [416, 119] on span "Tâche" at bounding box center [426, 119] width 22 height 12
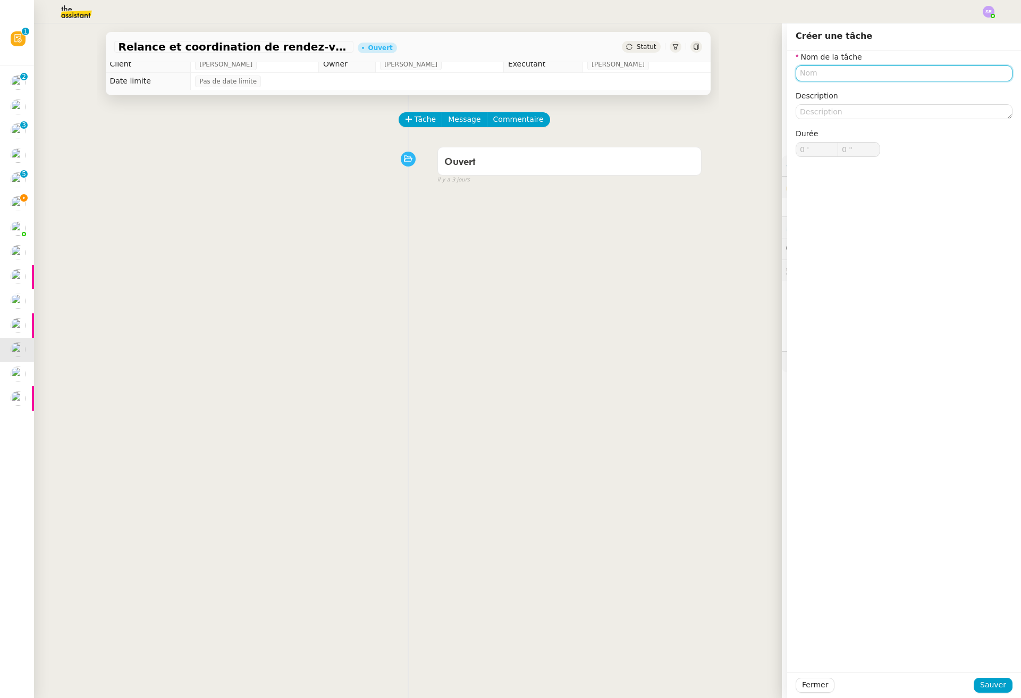
click at [806, 77] on input "text" at bounding box center [904, 72] width 217 height 15
click at [802, 79] on input "Contralisation de" at bounding box center [904, 72] width 217 height 15
click at [897, 69] on input "Centralisation de" at bounding box center [904, 72] width 217 height 15
click at [875, 71] on input "Centralisation des relances" at bounding box center [904, 72] width 217 height 15
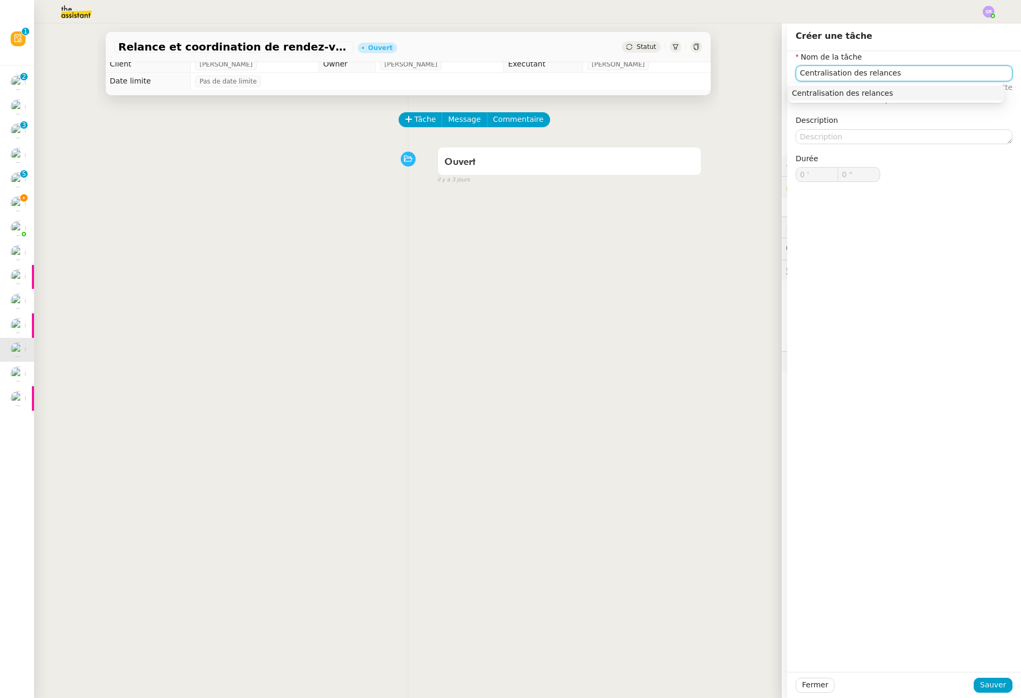
click at [912, 73] on input "Centralisation des relances" at bounding box center [904, 72] width 217 height 15
click at [876, 70] on input "Centralisation des relances" at bounding box center [904, 72] width 217 height 15
click at [968, 96] on div "Centralisation des mails pour relance" at bounding box center [896, 93] width 208 height 10
type input "Centralisation des mails pour relance"
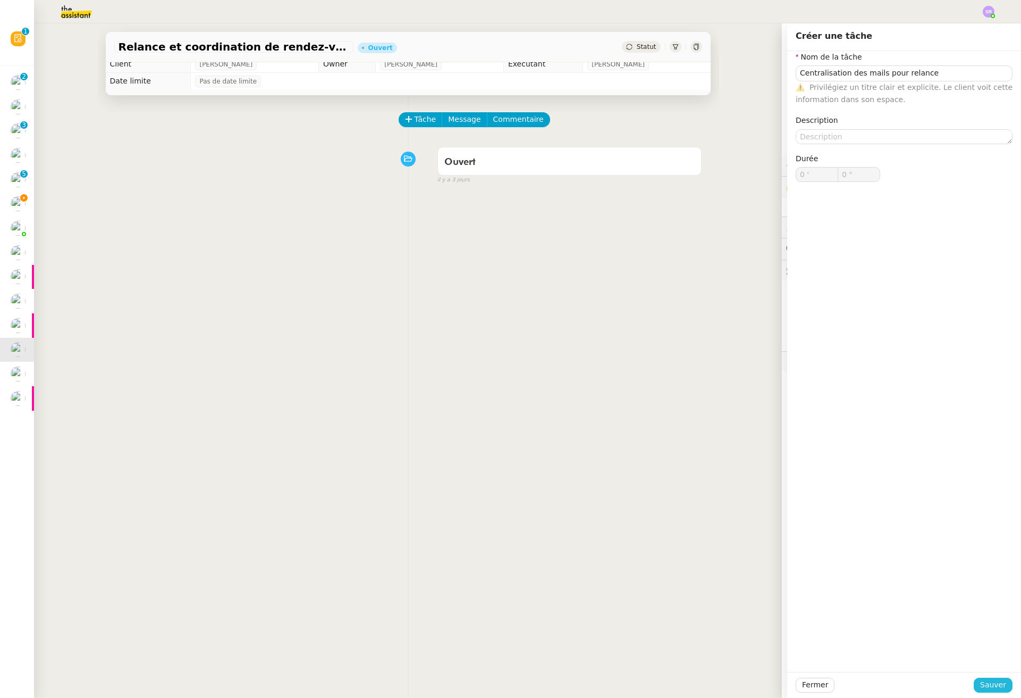
click at [968, 682] on span "Sauver" at bounding box center [993, 684] width 26 height 12
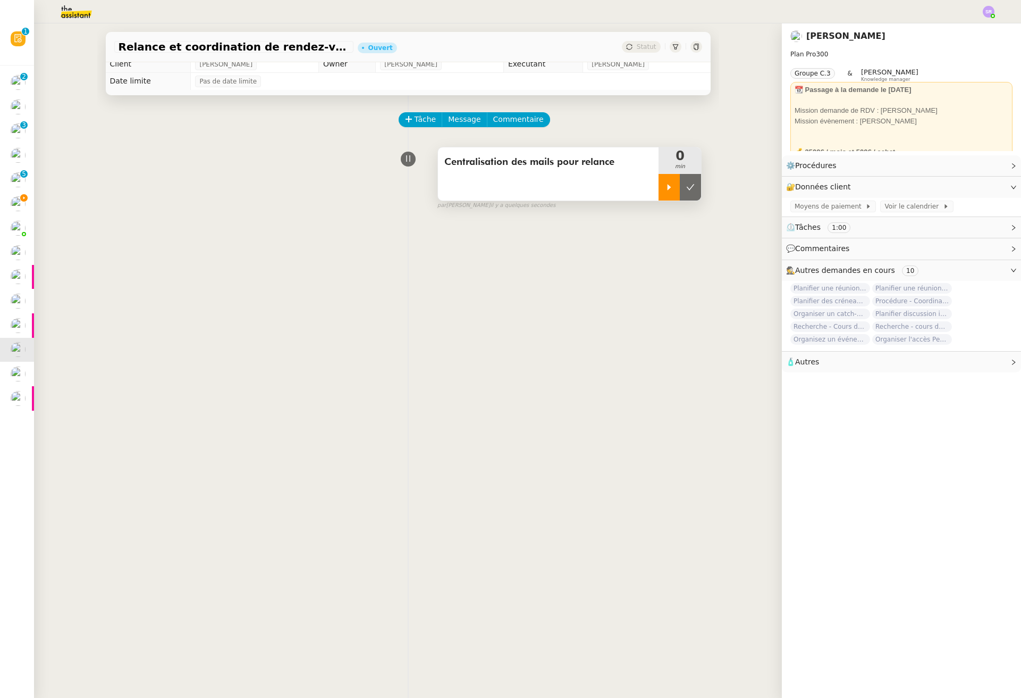
click at [668, 185] on icon at bounding box center [670, 187] width 4 height 6
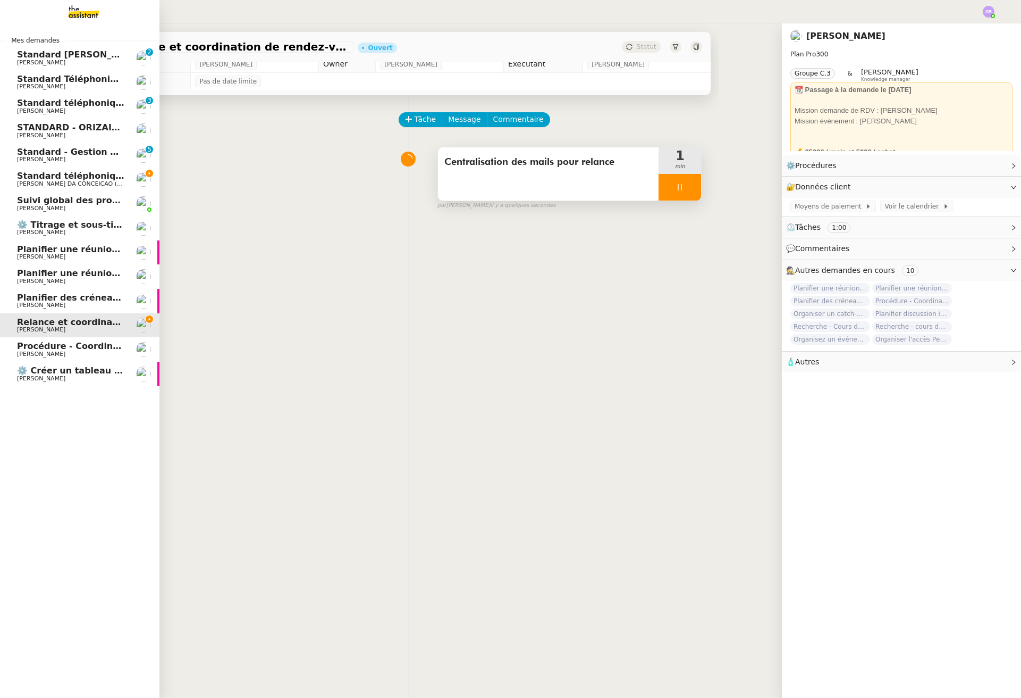
click at [93, 257] on span "[PERSON_NAME]" at bounding box center [70, 257] width 107 height 6
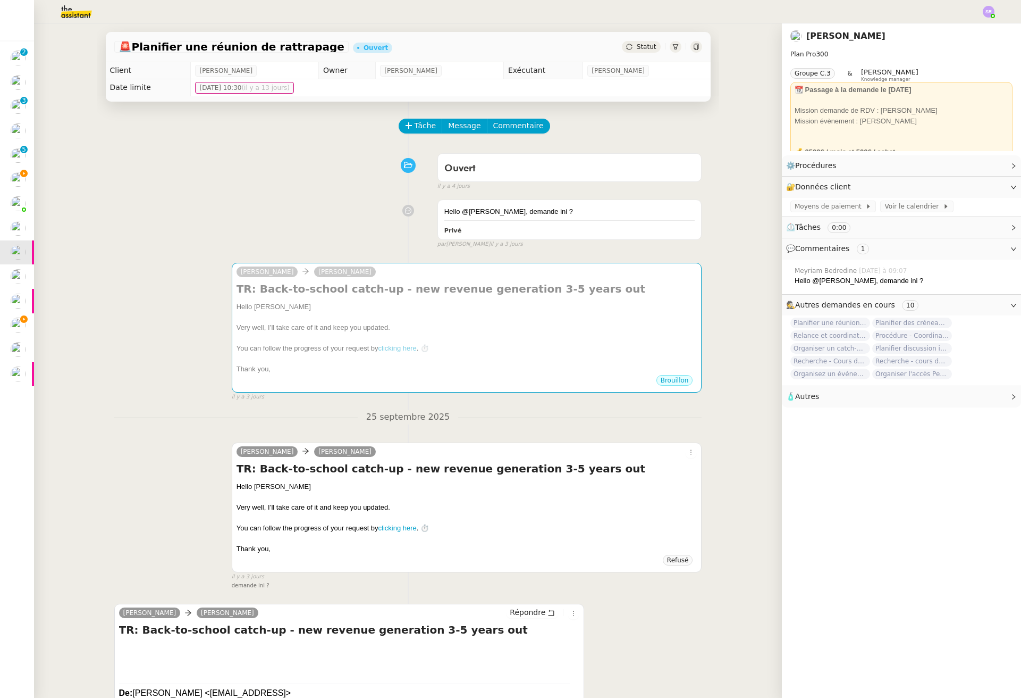
scroll to position [153, 0]
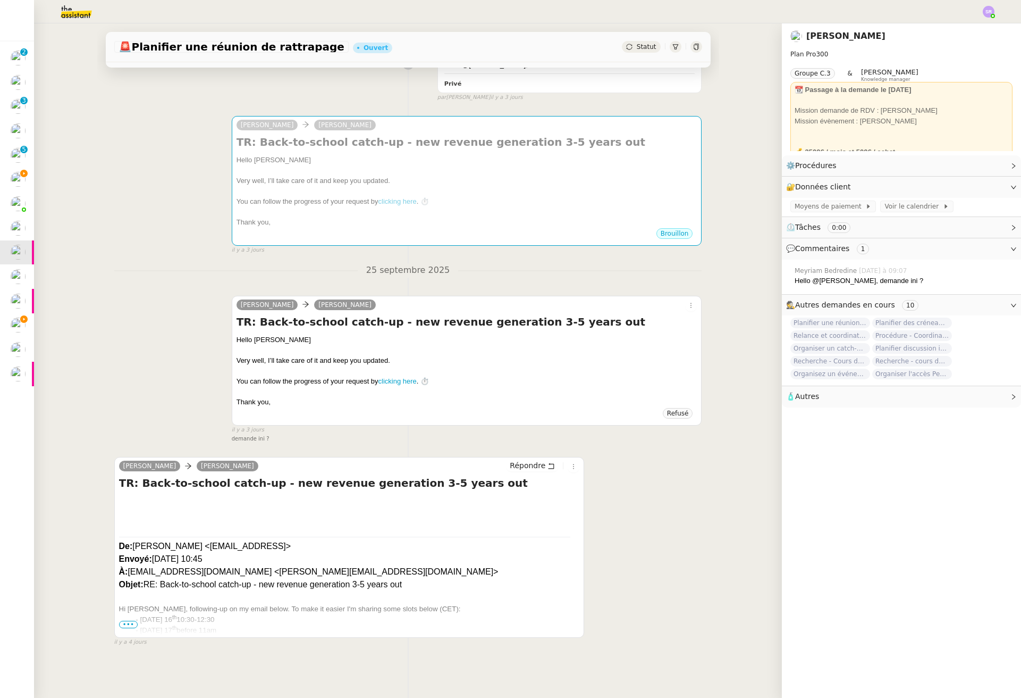
click at [571, 463] on div "Maurice N'Diaye Alex Smith Répondre TR: Back-to-school catch-up - new revenue g…" at bounding box center [349, 547] width 471 height 181
click at [570, 463] on icon at bounding box center [573, 466] width 6 height 6
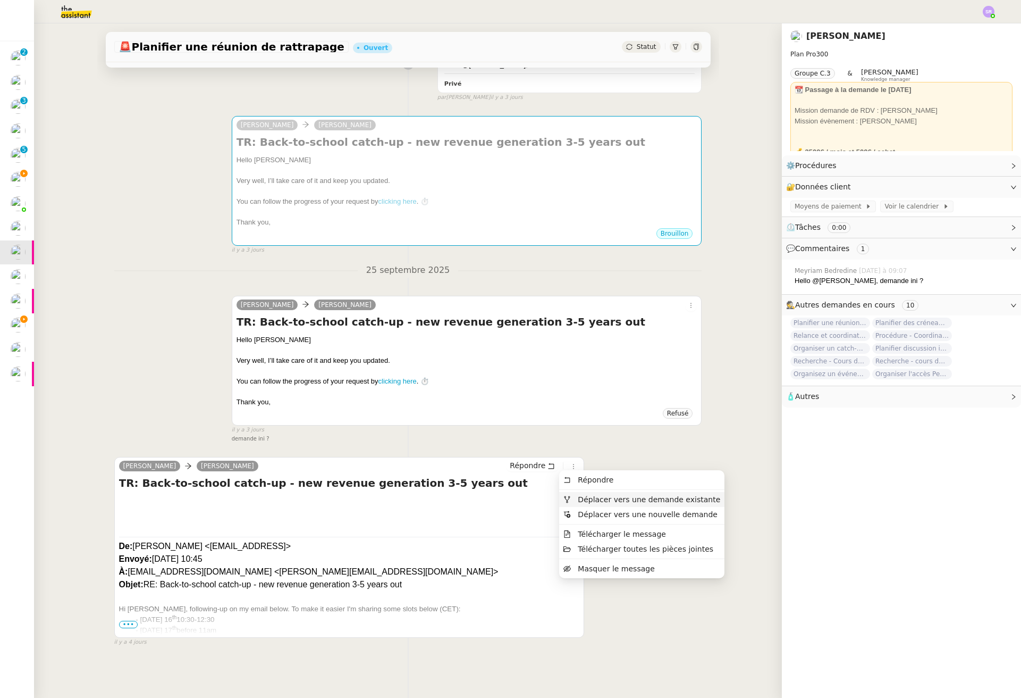
click at [637, 498] on span "Déplacer vers une demande existante" at bounding box center [649, 499] width 142 height 9
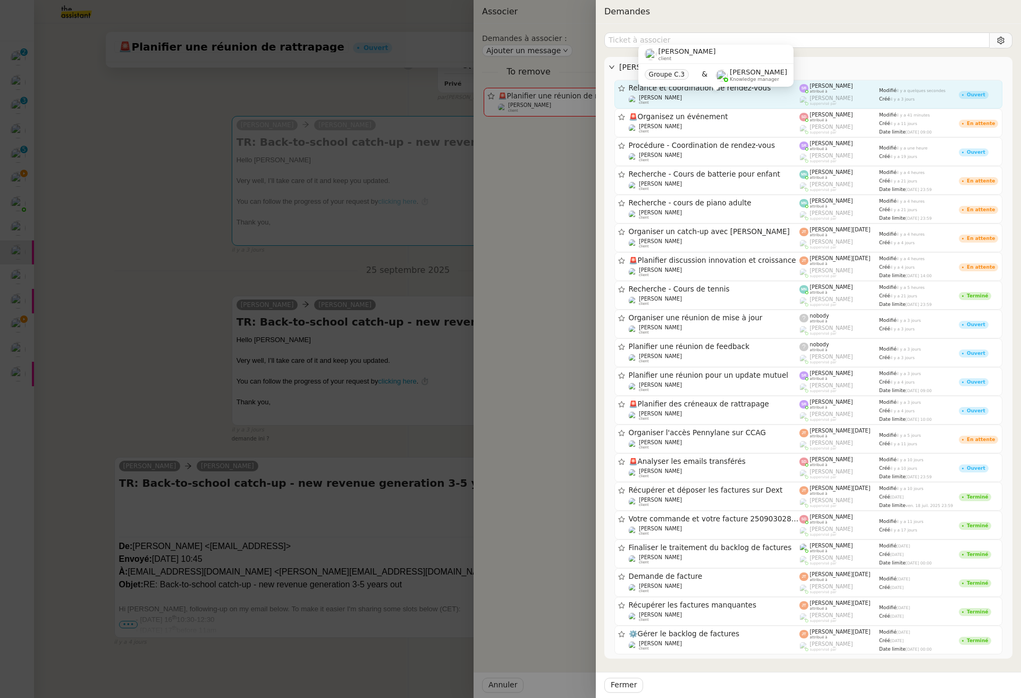
click at [706, 98] on div "Maurice N'Diaye client" at bounding box center [714, 100] width 171 height 11
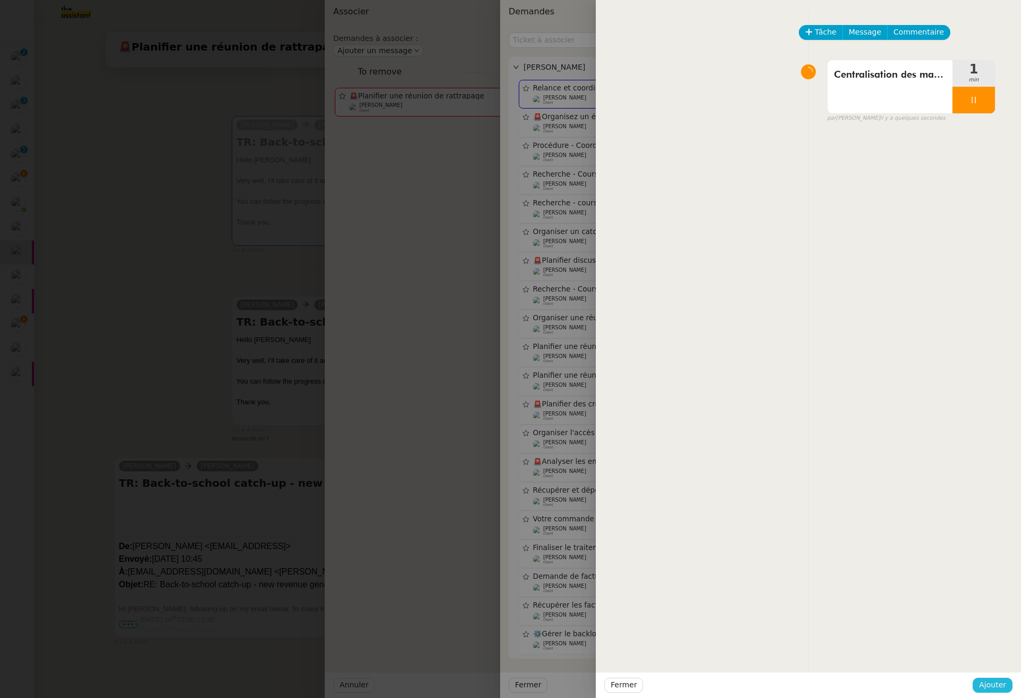
click at [968, 685] on span "Ajouter" at bounding box center [992, 684] width 27 height 12
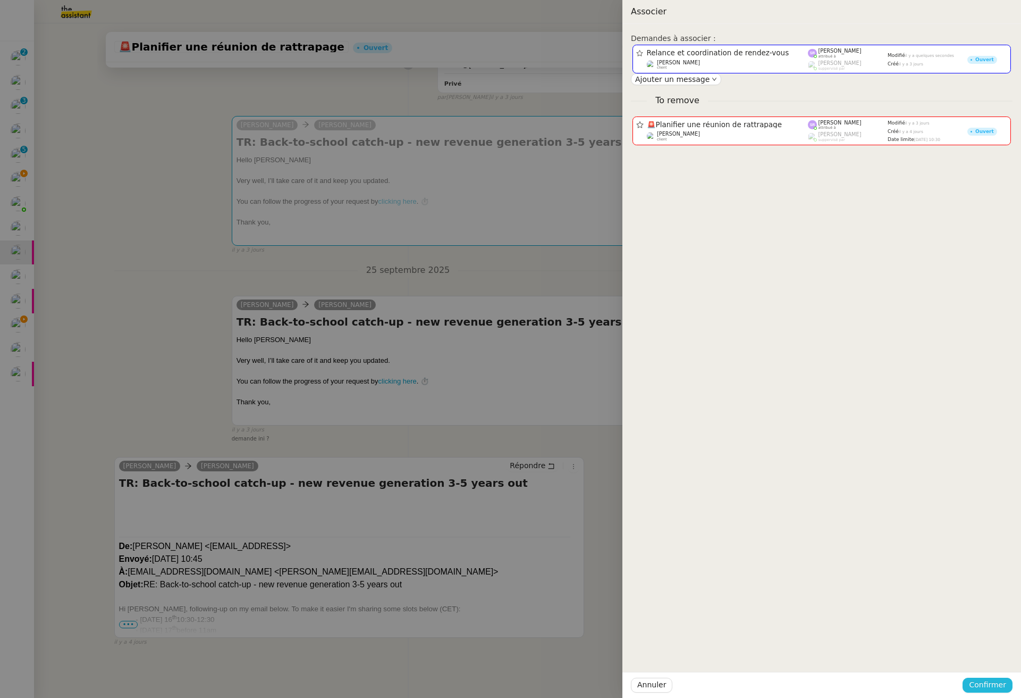
click at [968, 685] on span "Confirmer" at bounding box center [987, 684] width 37 height 12
click at [968, 663] on div "Êtes-vous sûr? Annuler Ajouter" at bounding box center [968, 647] width 90 height 44
click at [968, 658] on span "Ajouter" at bounding box center [988, 656] width 27 height 11
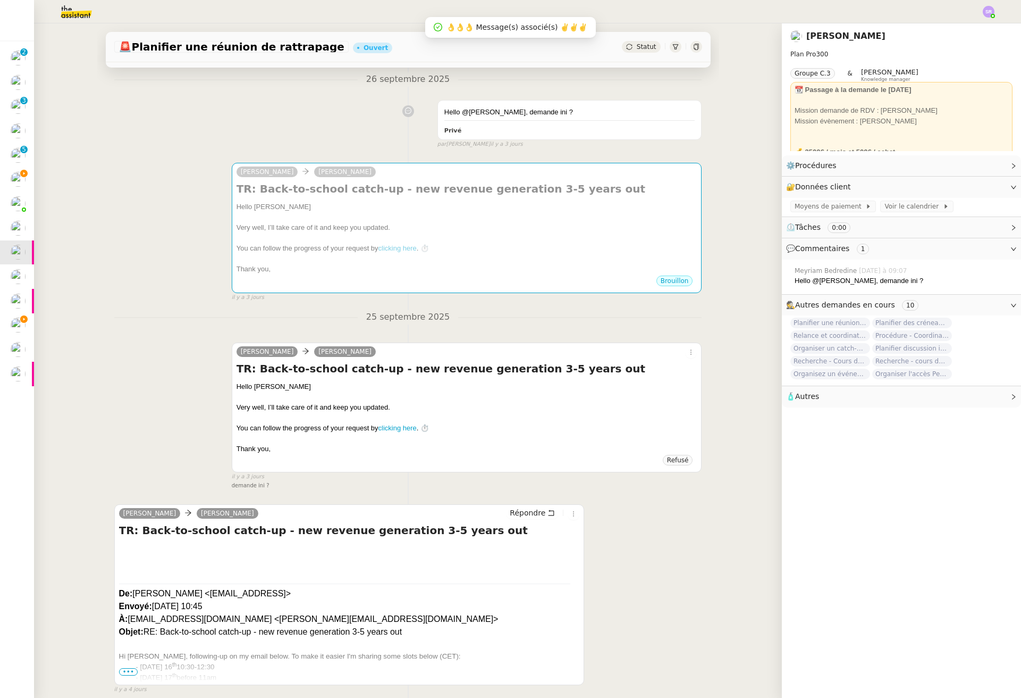
scroll to position [141, 0]
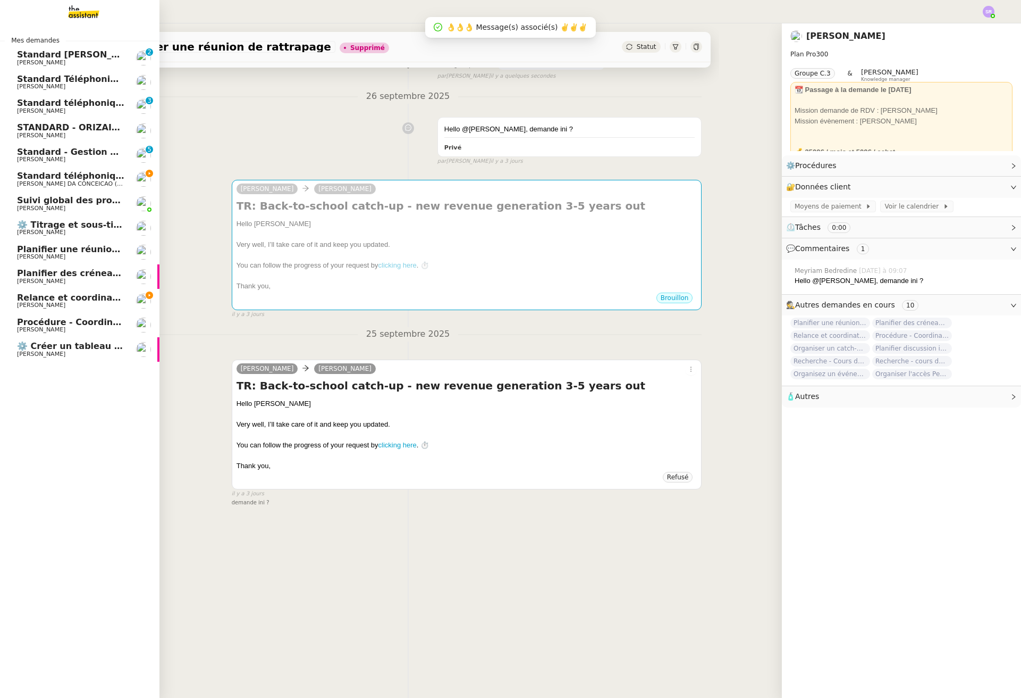
click at [60, 273] on span "Planifier des créneaux de rattrapage" at bounding box center [105, 273] width 177 height 10
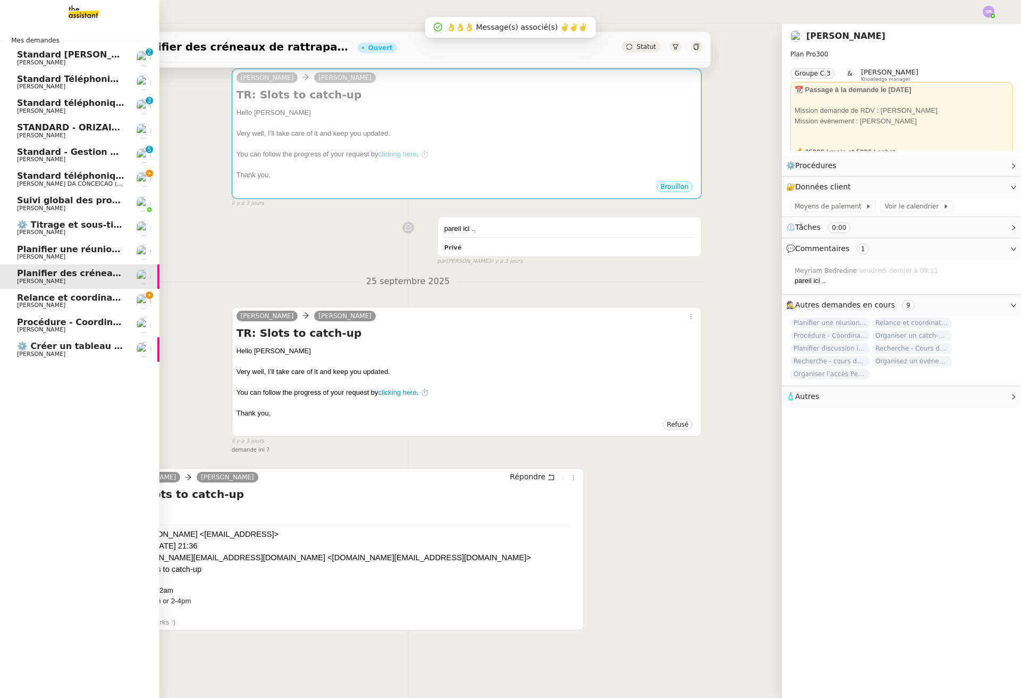
click at [83, 254] on span "[PERSON_NAME]" at bounding box center [70, 257] width 107 height 6
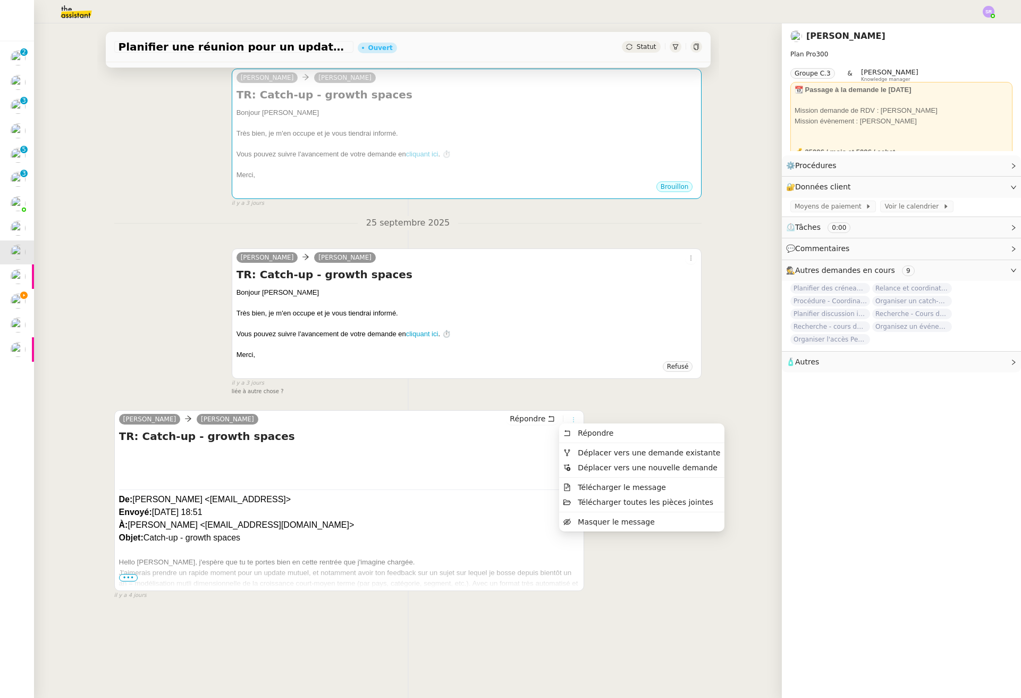
click at [570, 416] on icon at bounding box center [573, 419] width 6 height 6
click at [645, 452] on span "Déplacer vers une demande existante" at bounding box center [649, 452] width 142 height 9
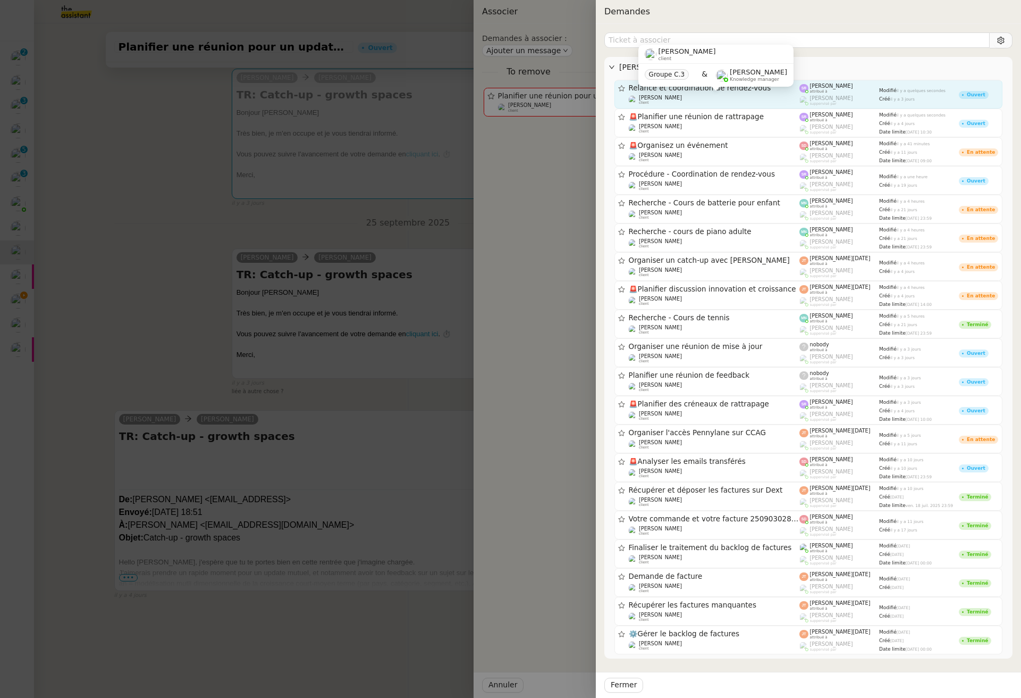
click at [741, 101] on div "Maurice N'Diaye client" at bounding box center [714, 100] width 171 height 11
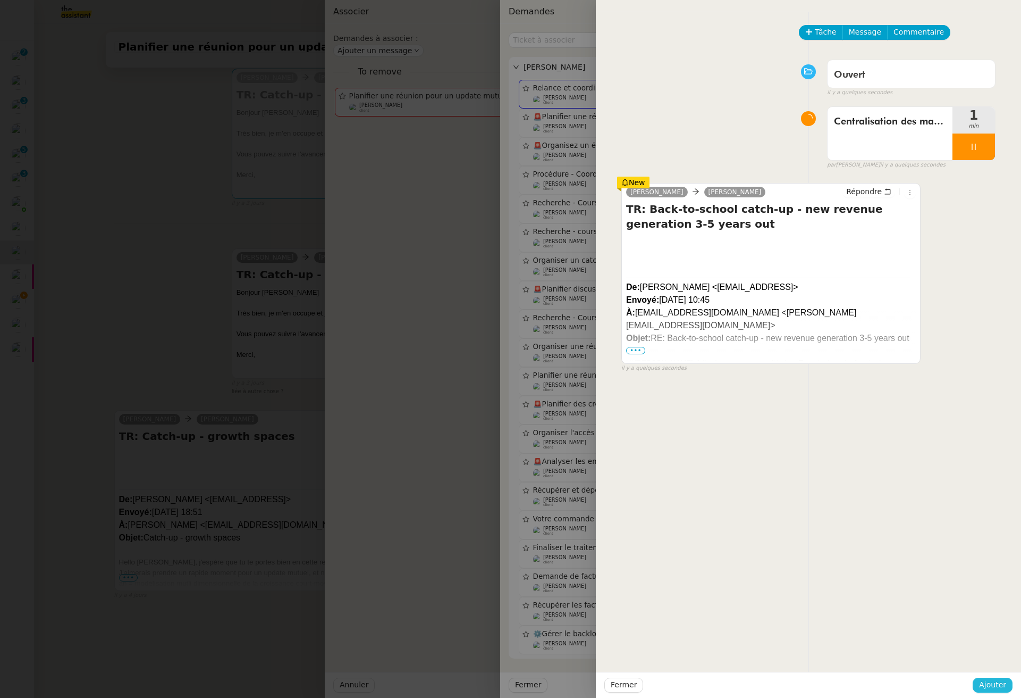
click at [968, 683] on span "Ajouter" at bounding box center [992, 684] width 27 height 12
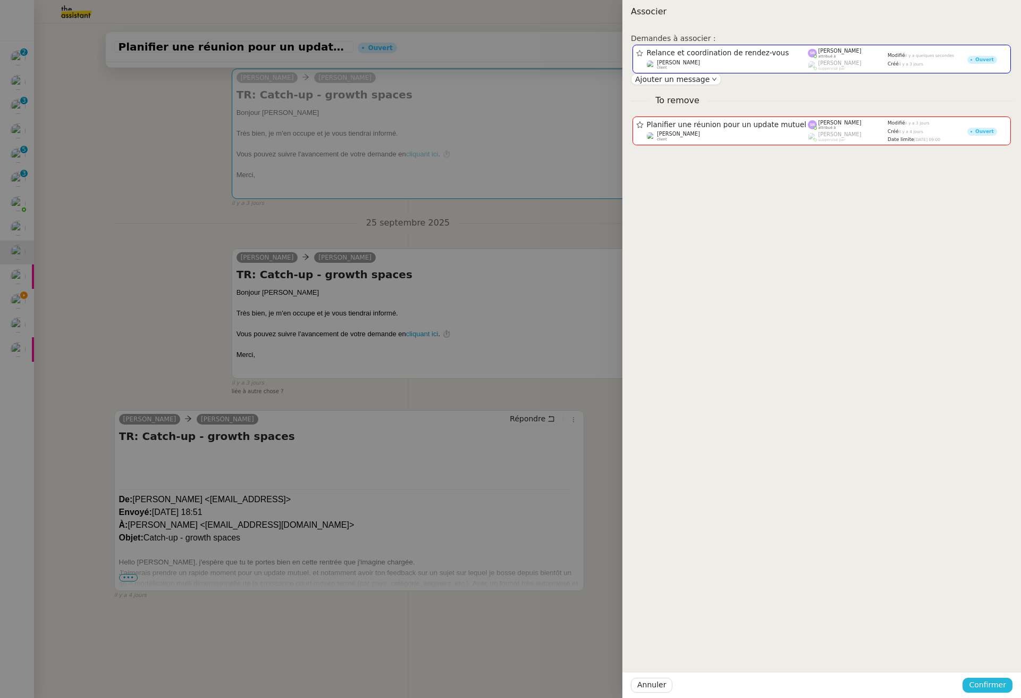
click at [968, 682] on span "Confirmer" at bounding box center [987, 684] width 37 height 12
click at [968, 659] on span "Ajouter" at bounding box center [988, 656] width 27 height 11
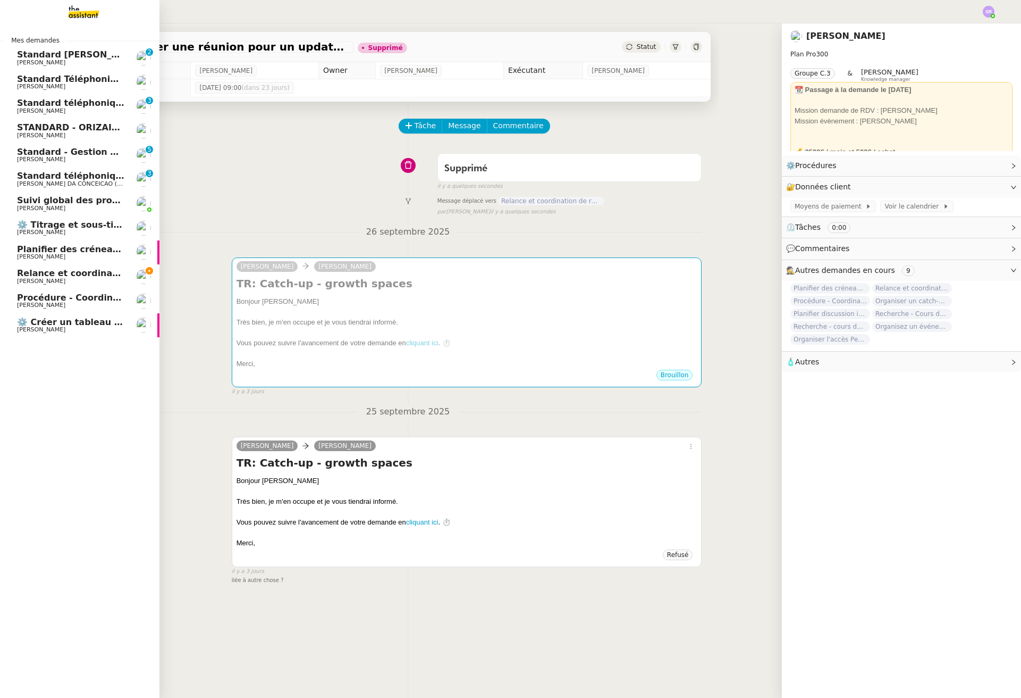
click at [76, 247] on span "Planifier des créneaux de rattrapage" at bounding box center [105, 249] width 177 height 10
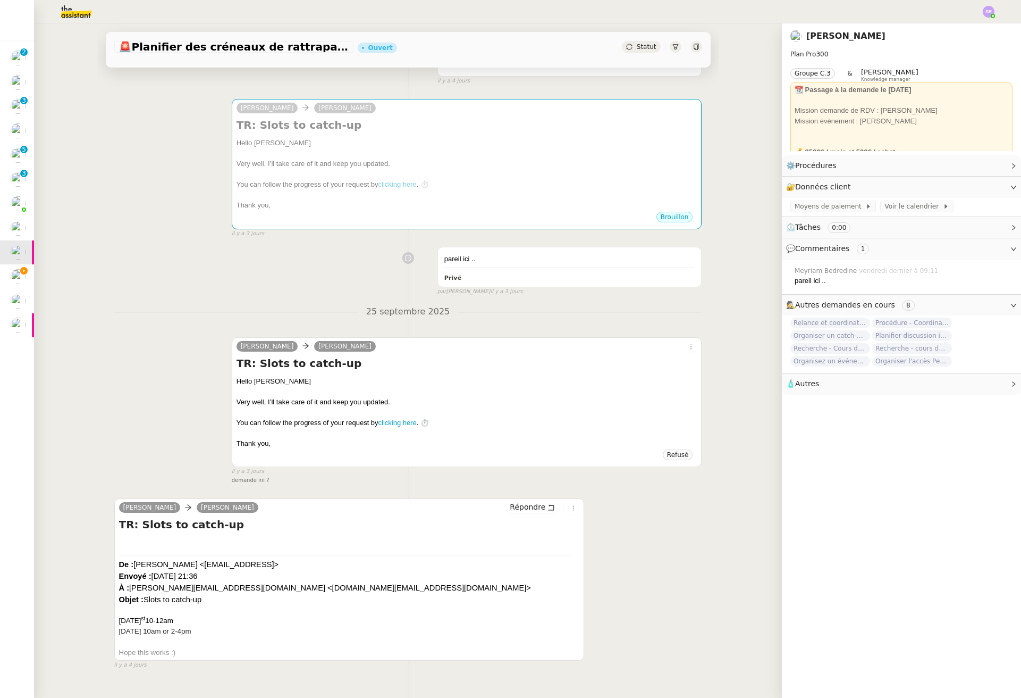
scroll to position [141, 0]
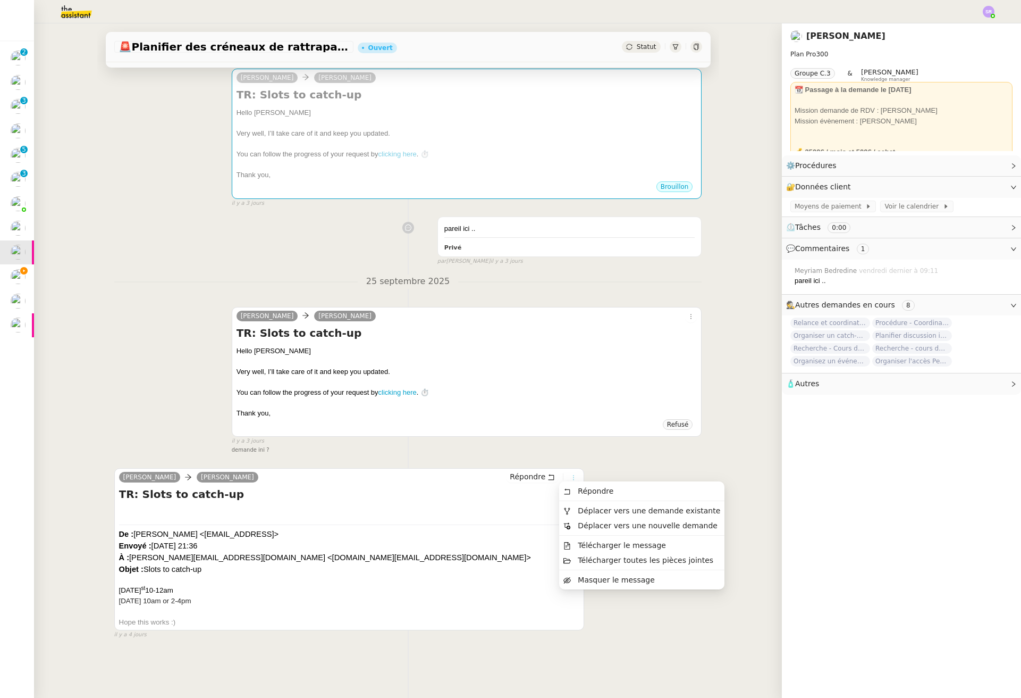
click at [570, 474] on icon at bounding box center [573, 477] width 6 height 6
click at [610, 511] on span "Déplacer vers une demande existante" at bounding box center [649, 510] width 142 height 9
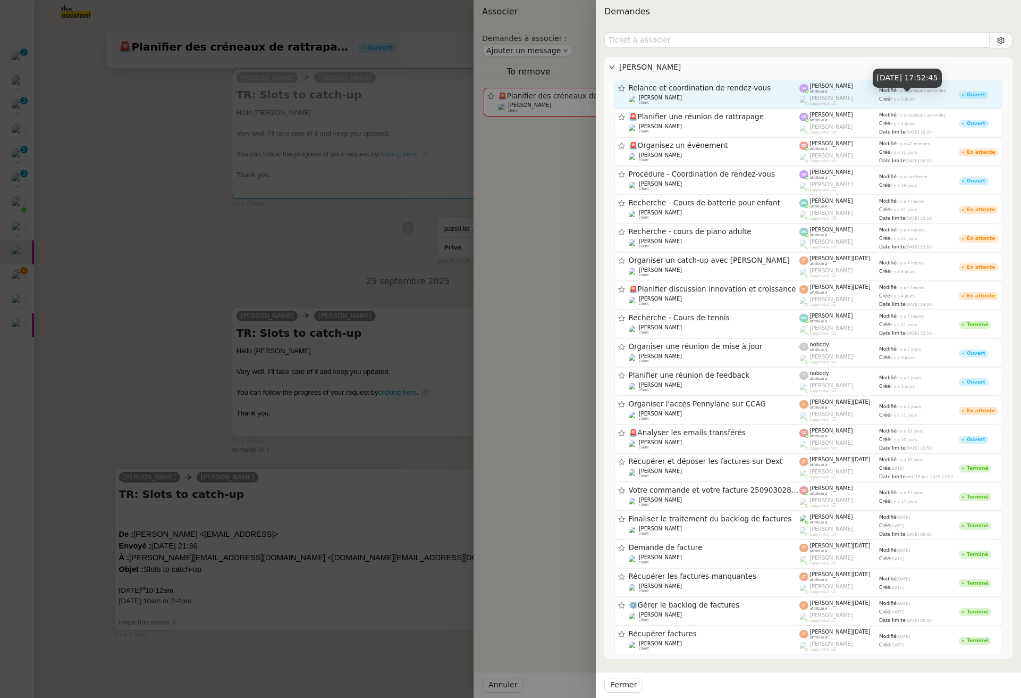
click at [912, 95] on div "Créé il y a 3 jours" at bounding box center [919, 98] width 80 height 7
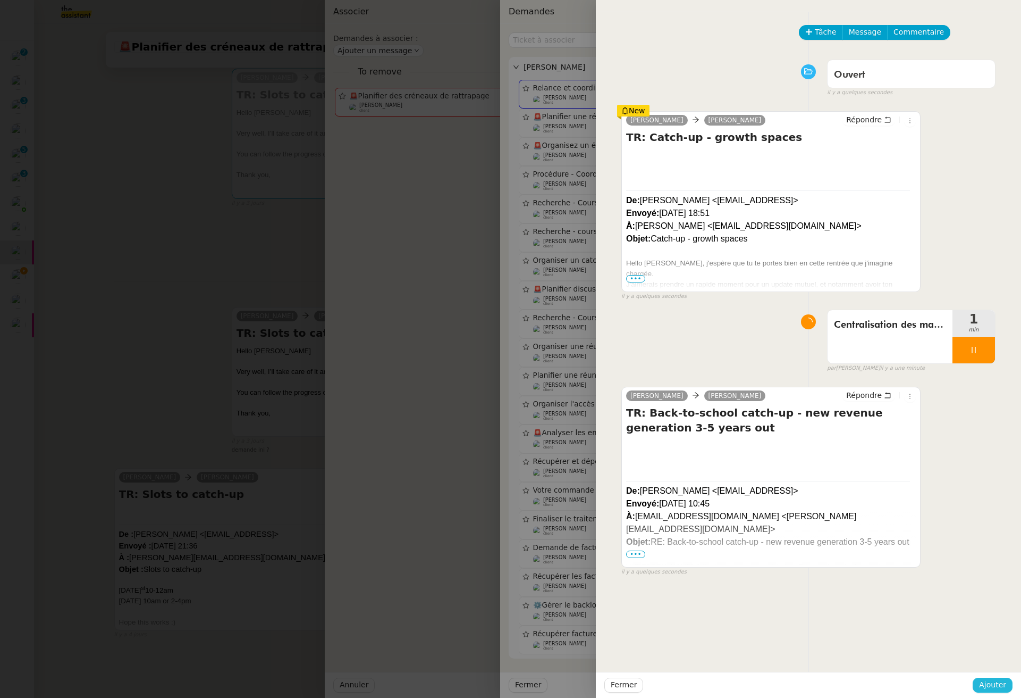
click at [968, 679] on span "Ajouter" at bounding box center [992, 684] width 27 height 12
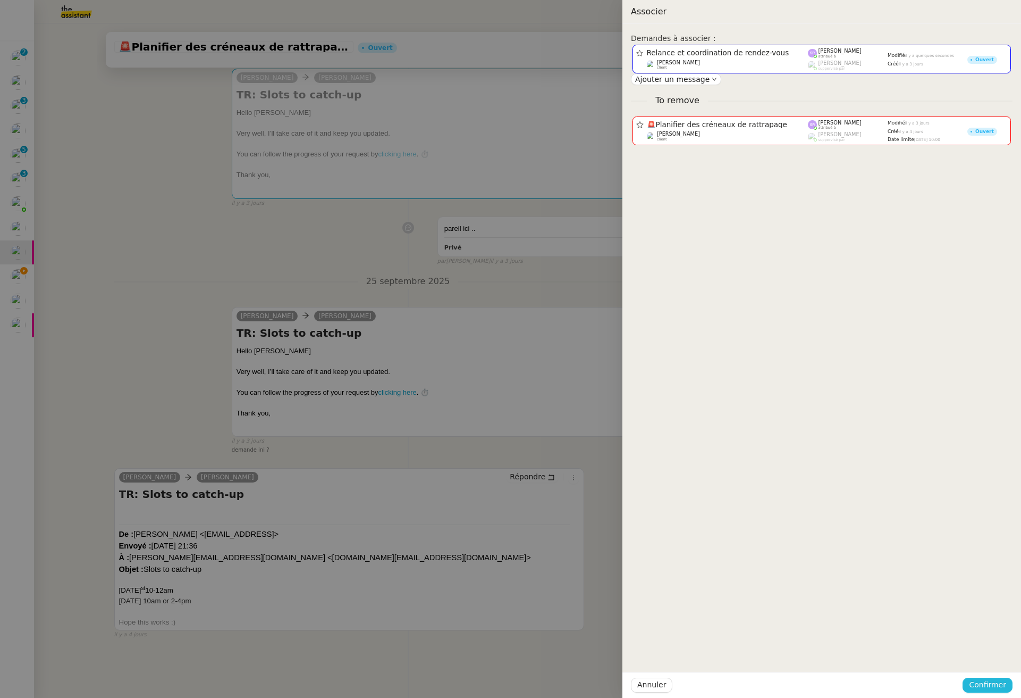
click at [968, 679] on span "Confirmer" at bounding box center [987, 684] width 37 height 12
click at [968, 658] on span "Ajouter" at bounding box center [988, 656] width 27 height 11
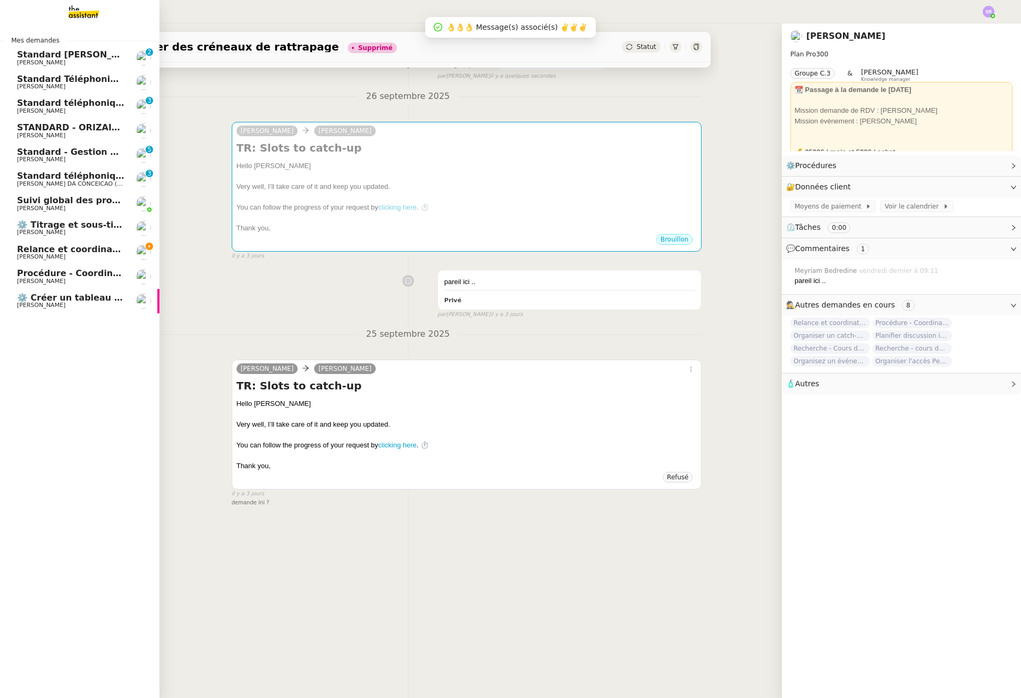
click at [73, 279] on span "[PERSON_NAME]" at bounding box center [70, 281] width 107 height 6
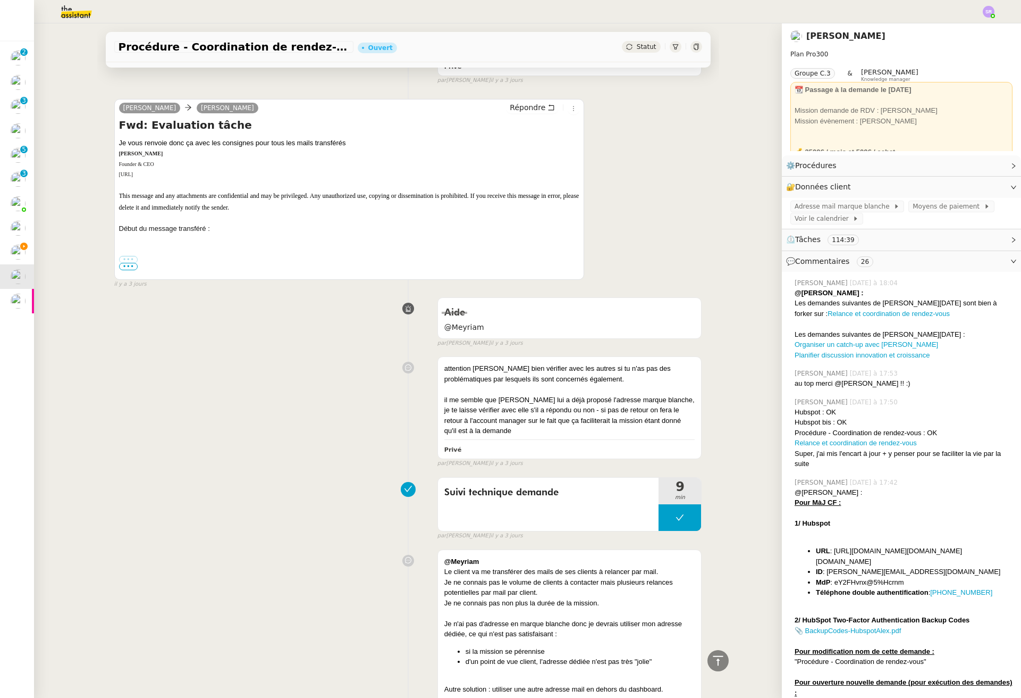
scroll to position [5678, 0]
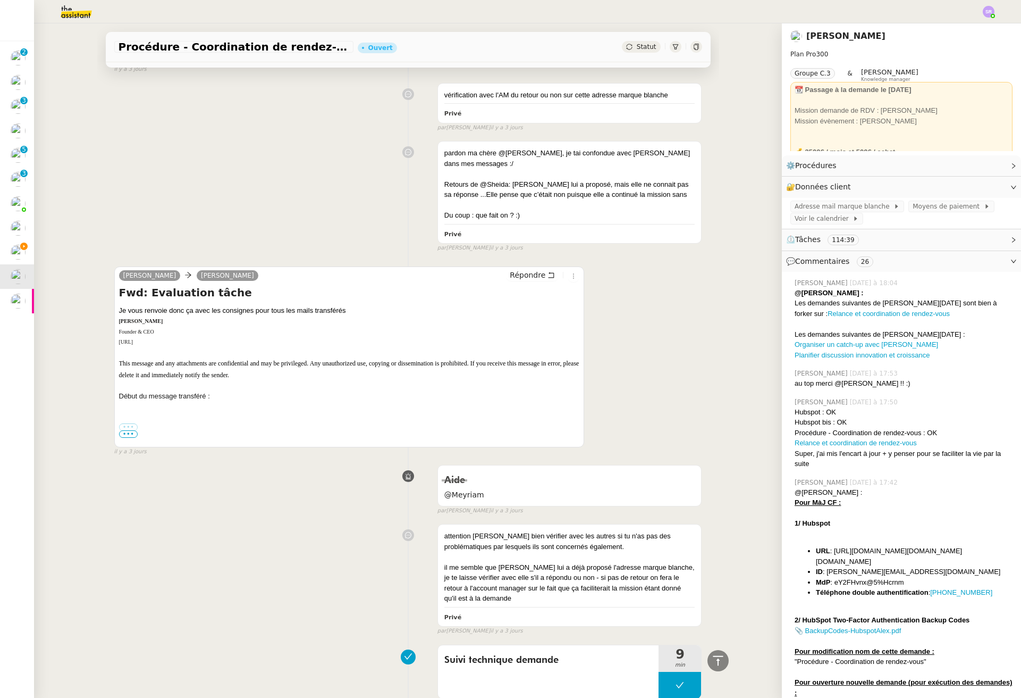
click at [122, 438] on span "•••" at bounding box center [128, 433] width 19 height 7
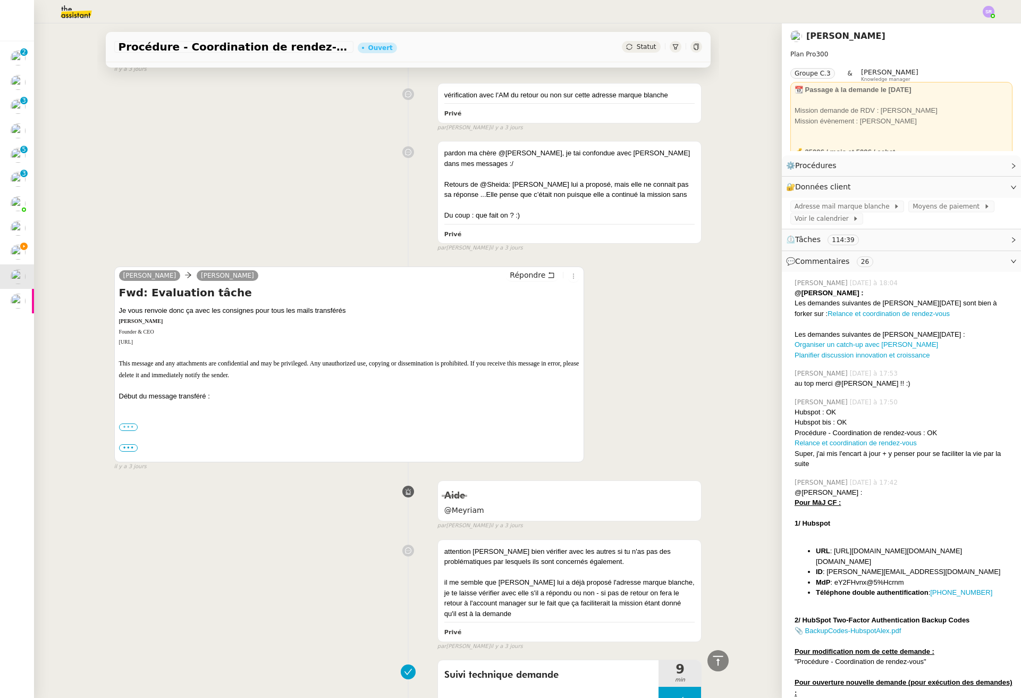
click at [128, 431] on label "•••" at bounding box center [128, 426] width 19 height 7
click at [0, 0] on input "•••" at bounding box center [0, 0] width 0 height 0
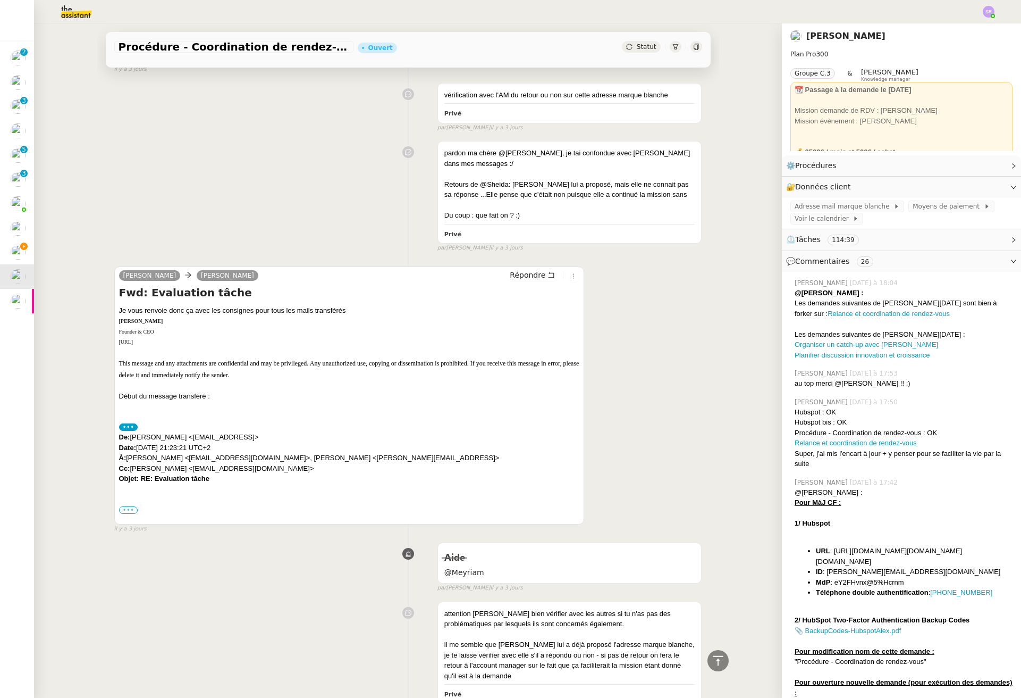
click at [126, 514] on label "•••" at bounding box center [128, 509] width 19 height 7
click at [0, 0] on input "•••" at bounding box center [0, 0] width 0 height 0
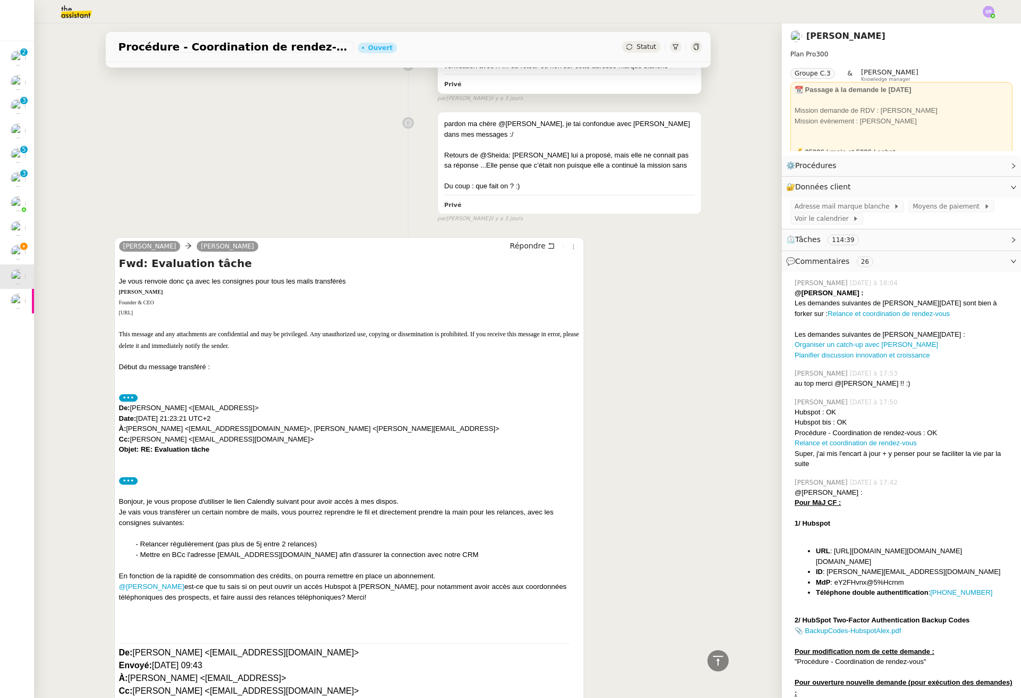
scroll to position [5381, 0]
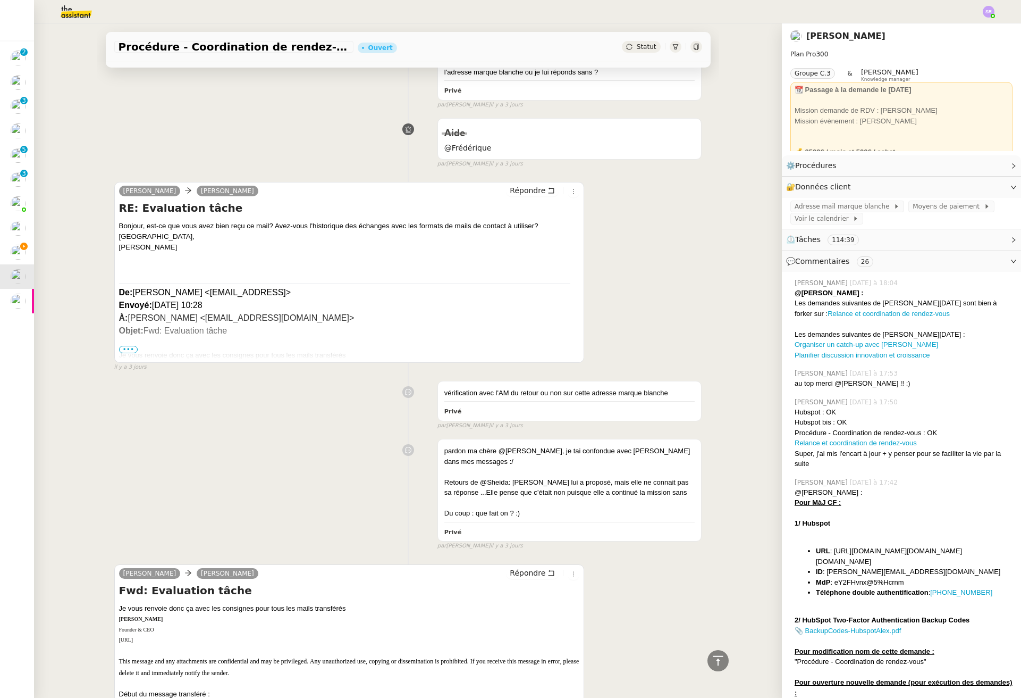
click at [129, 353] on span "•••" at bounding box center [128, 349] width 19 height 7
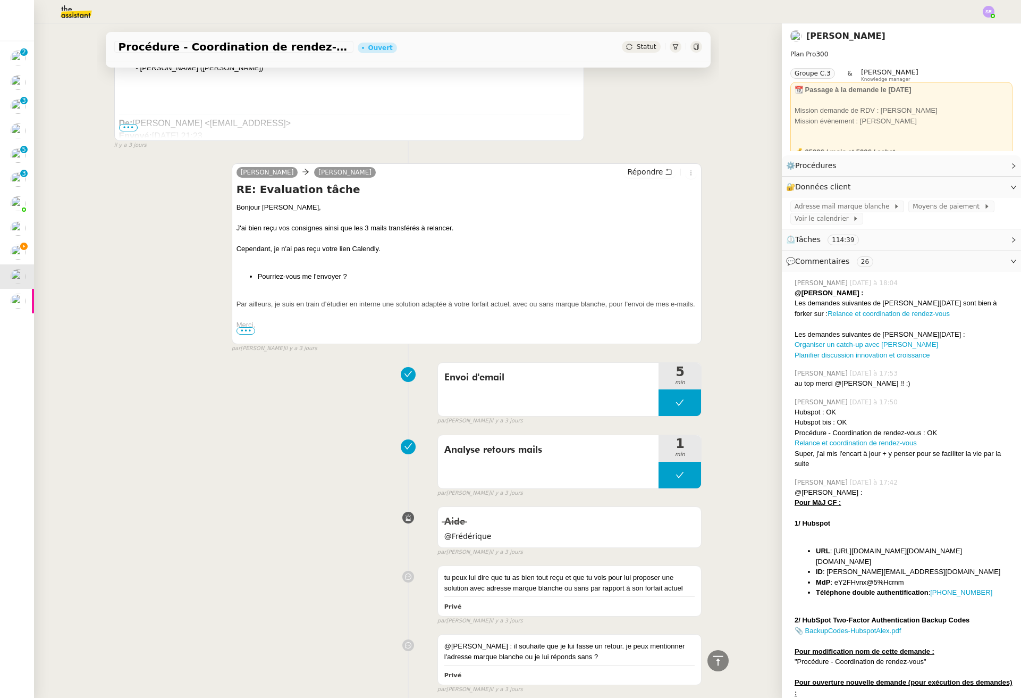
scroll to position [4638, 0]
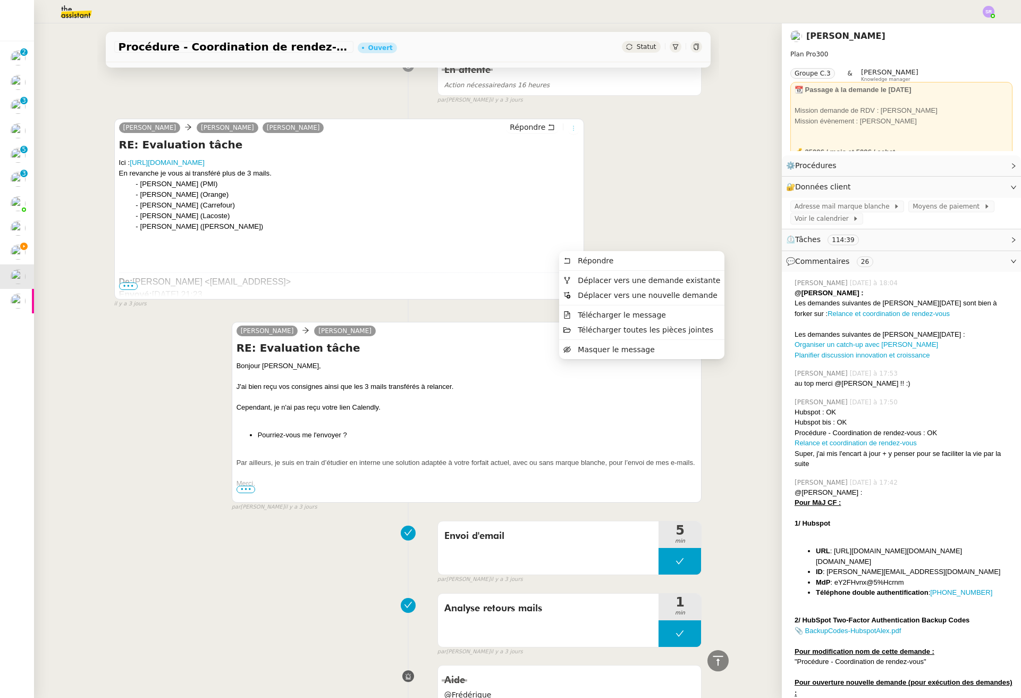
click at [570, 131] on icon at bounding box center [573, 128] width 6 height 6
click at [598, 278] on span "Déplacer vers une demande existante" at bounding box center [649, 280] width 142 height 9
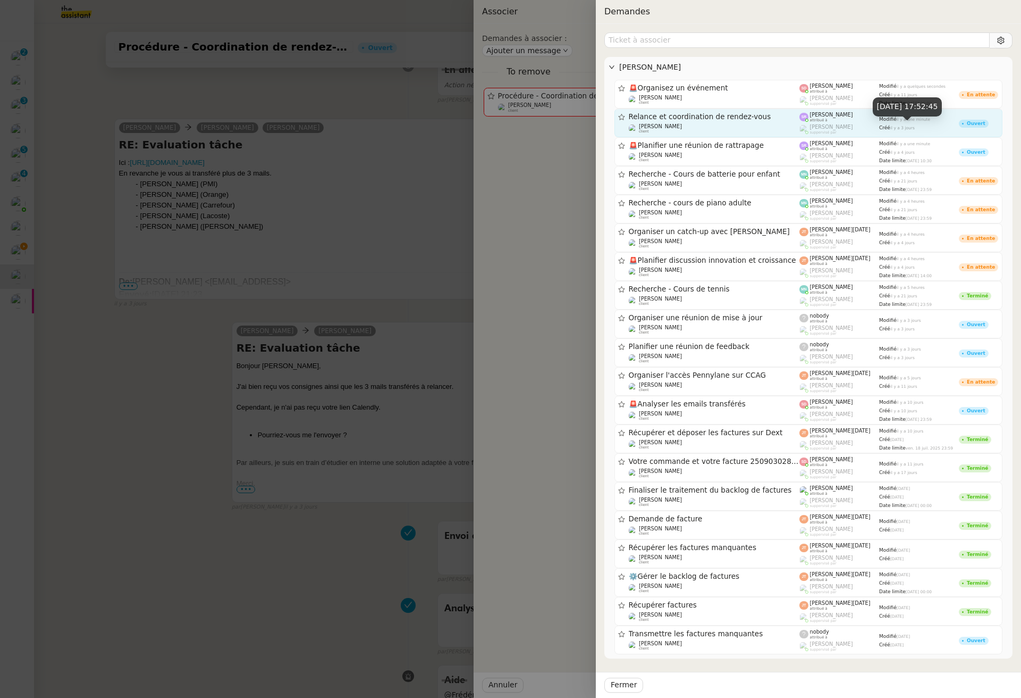
click at [922, 130] on div "Créé il y a 3 jours" at bounding box center [919, 127] width 80 height 7
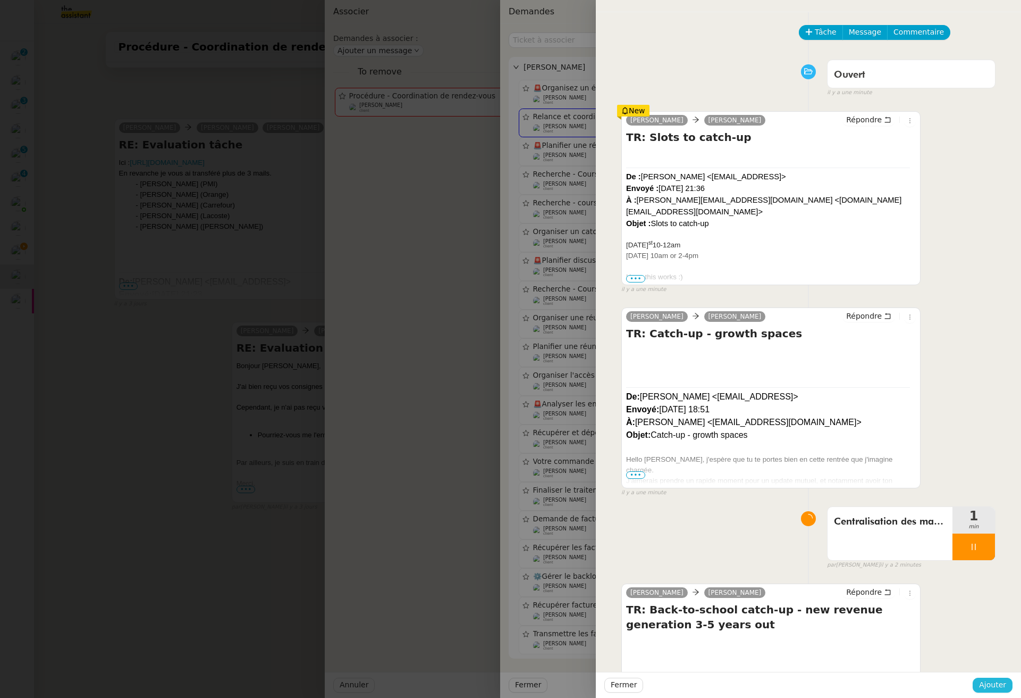
click at [968, 681] on span "Ajouter" at bounding box center [992, 684] width 27 height 12
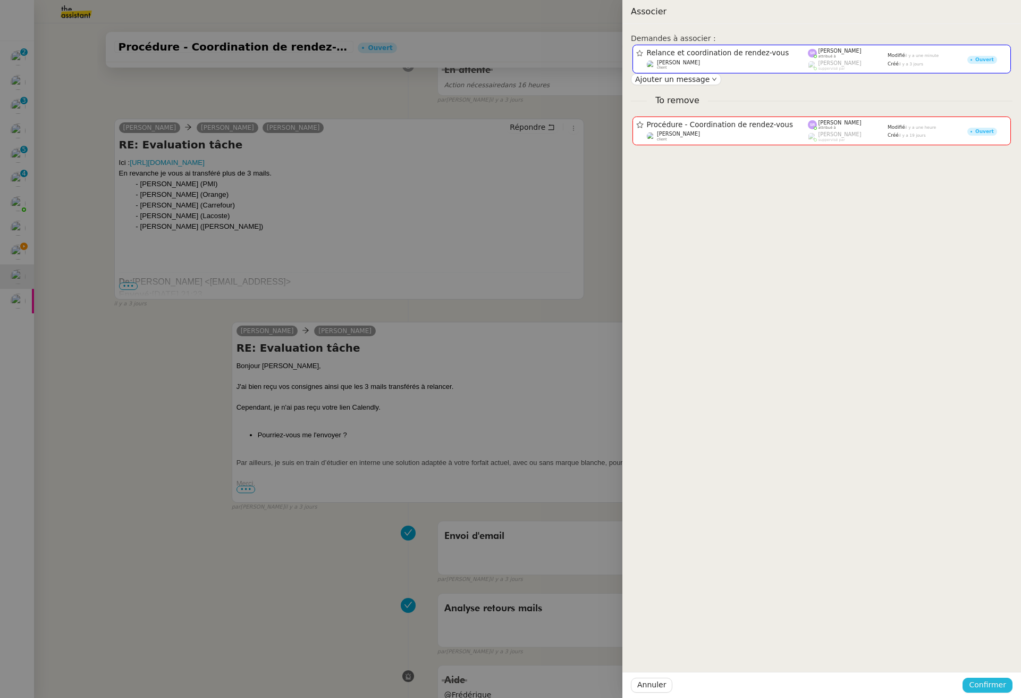
click at [968, 683] on span "Confirmer" at bounding box center [987, 684] width 37 height 12
click at [968, 656] on span "Ajouter" at bounding box center [988, 656] width 27 height 11
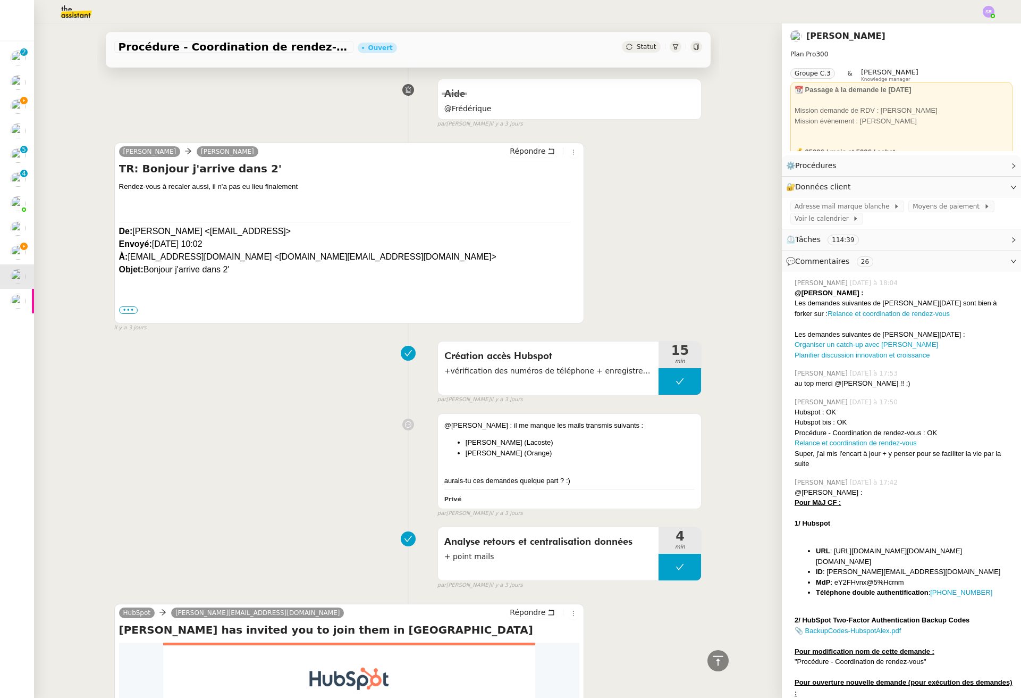
scroll to position [3706, 0]
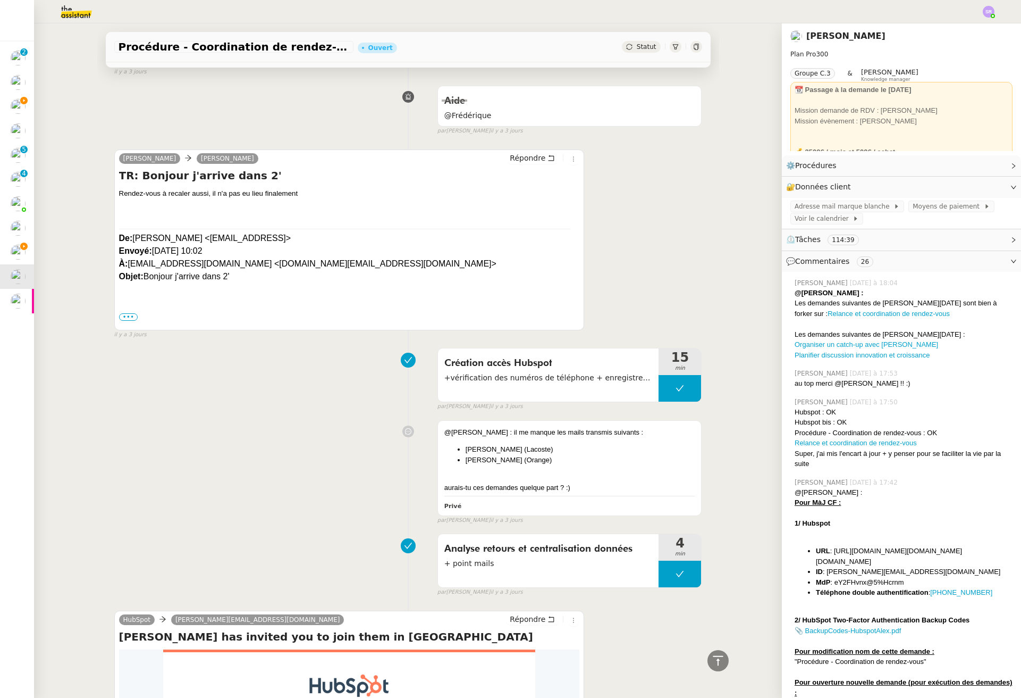
click at [120, 321] on span "•••" at bounding box center [128, 316] width 19 height 7
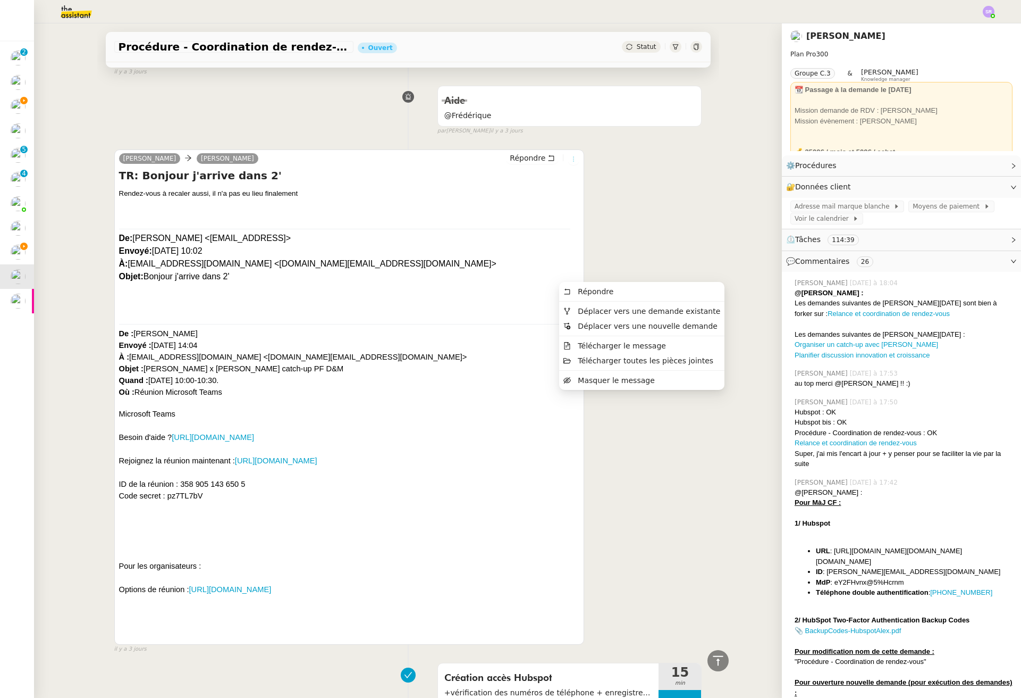
click at [570, 162] on icon at bounding box center [573, 159] width 6 height 6
click at [632, 313] on span "Déplacer vers une demande existante" at bounding box center [649, 311] width 142 height 9
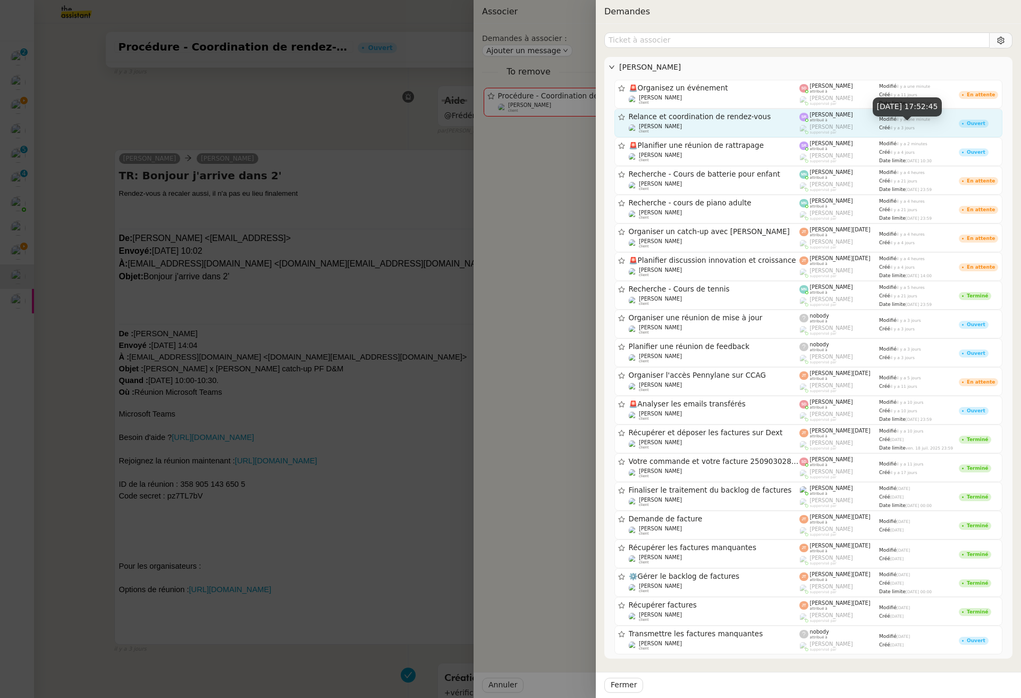
click at [948, 132] on div "Modifié il y a une minute Créé il y a 3 jours" at bounding box center [919, 122] width 80 height 21
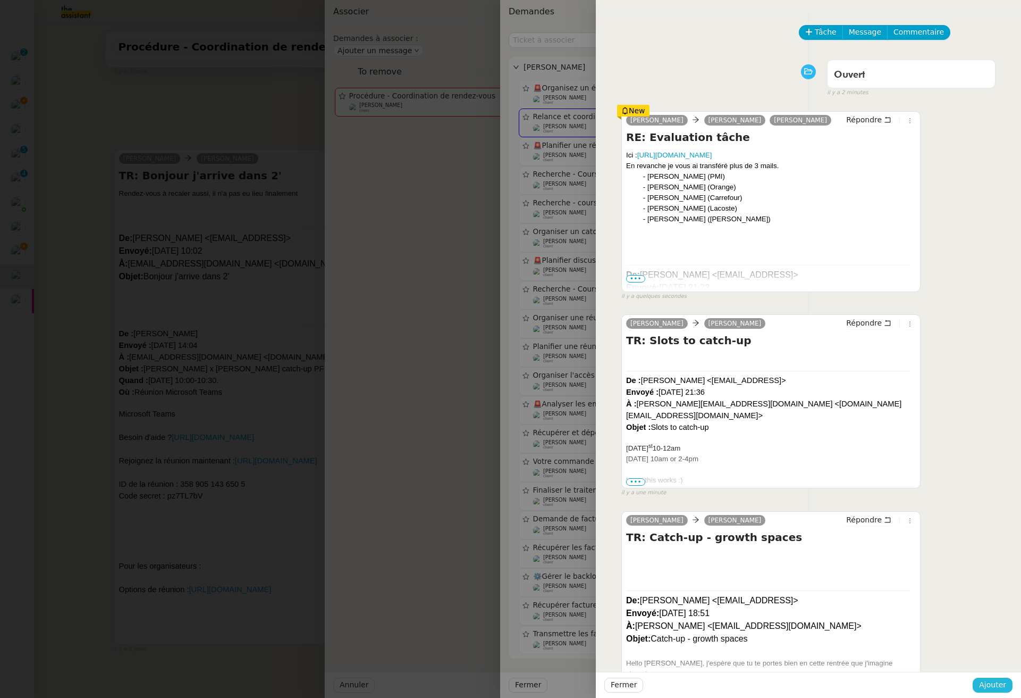
click at [968, 681] on span "Ajouter" at bounding box center [992, 684] width 27 height 12
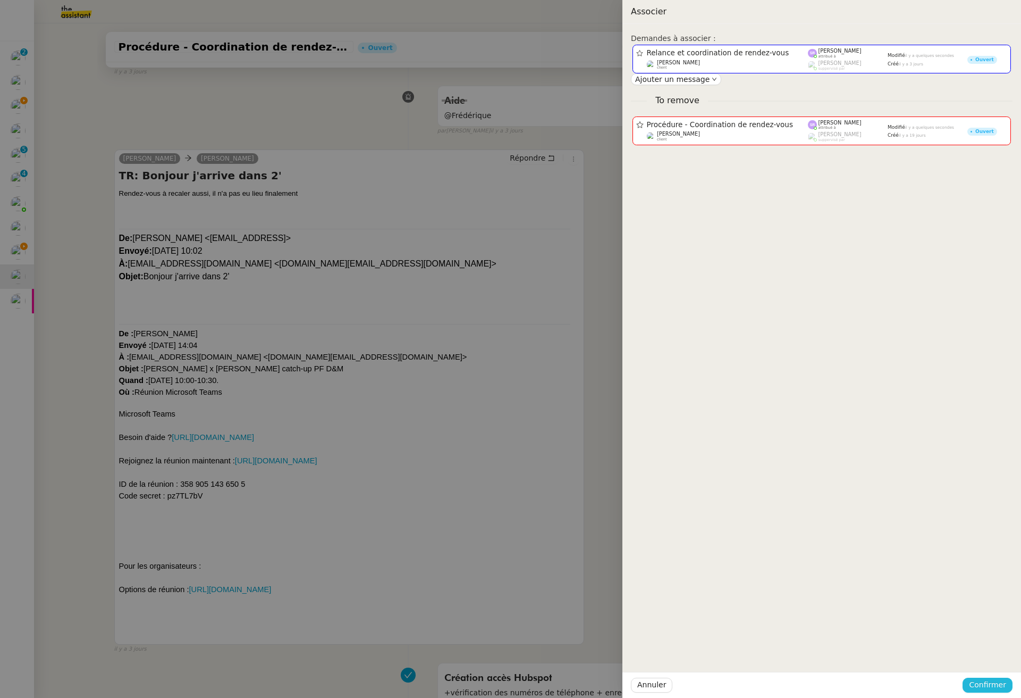
click at [968, 684] on span "Confirmer" at bounding box center [987, 684] width 37 height 12
click at [968, 658] on span "Ajouter" at bounding box center [988, 656] width 27 height 11
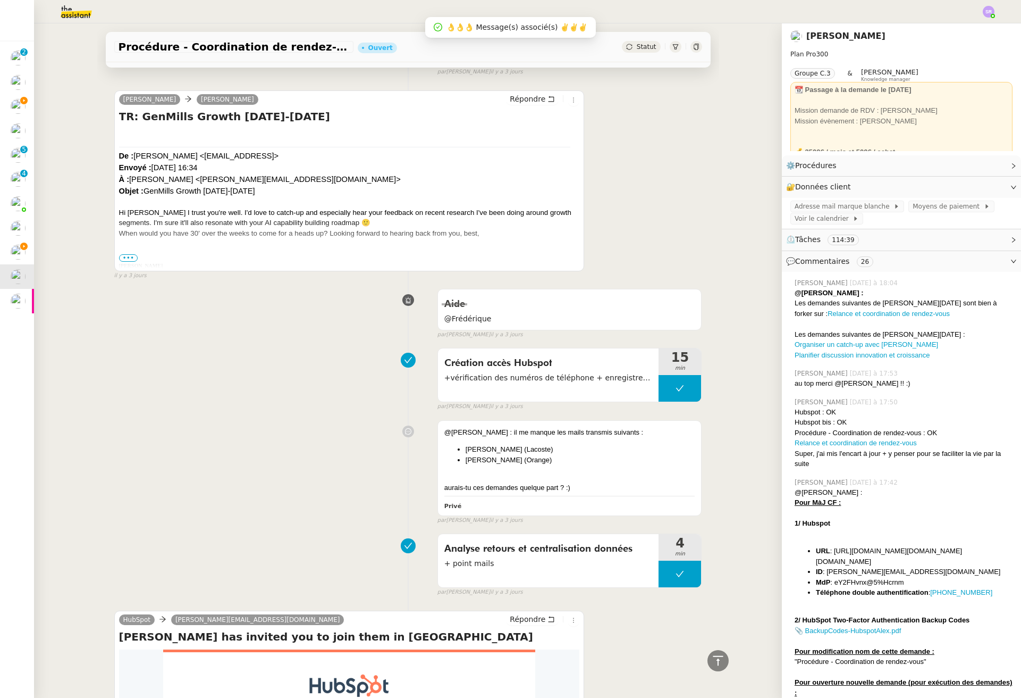
scroll to position [3462, 0]
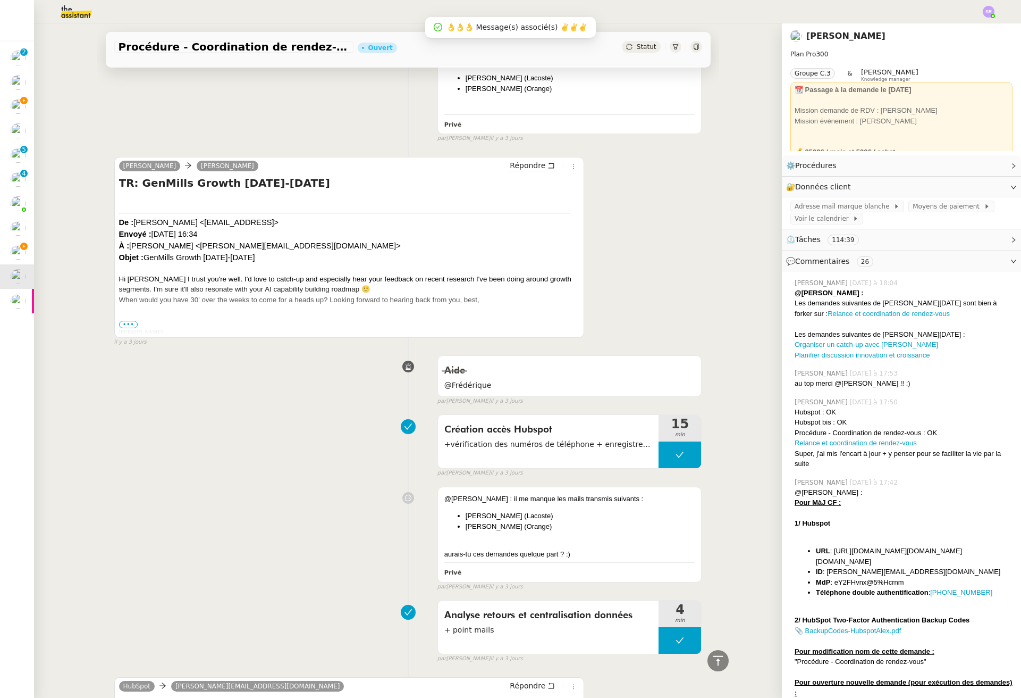
click at [130, 326] on div at bounding box center [349, 321] width 461 height 11
drag, startPoint x: 130, startPoint y: 437, endPoint x: 150, endPoint y: 417, distance: 28.6
click at [130, 328] on span "•••" at bounding box center [128, 324] width 19 height 7
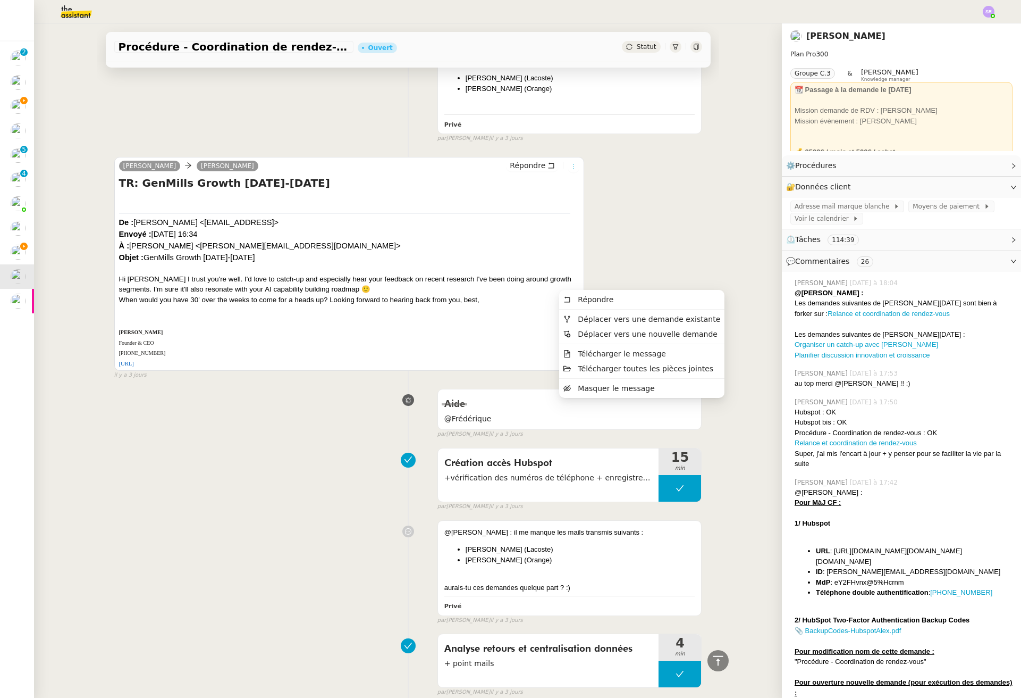
click at [570, 170] on icon at bounding box center [573, 166] width 6 height 6
click at [630, 322] on span "Déplacer vers une demande existante" at bounding box center [649, 319] width 142 height 9
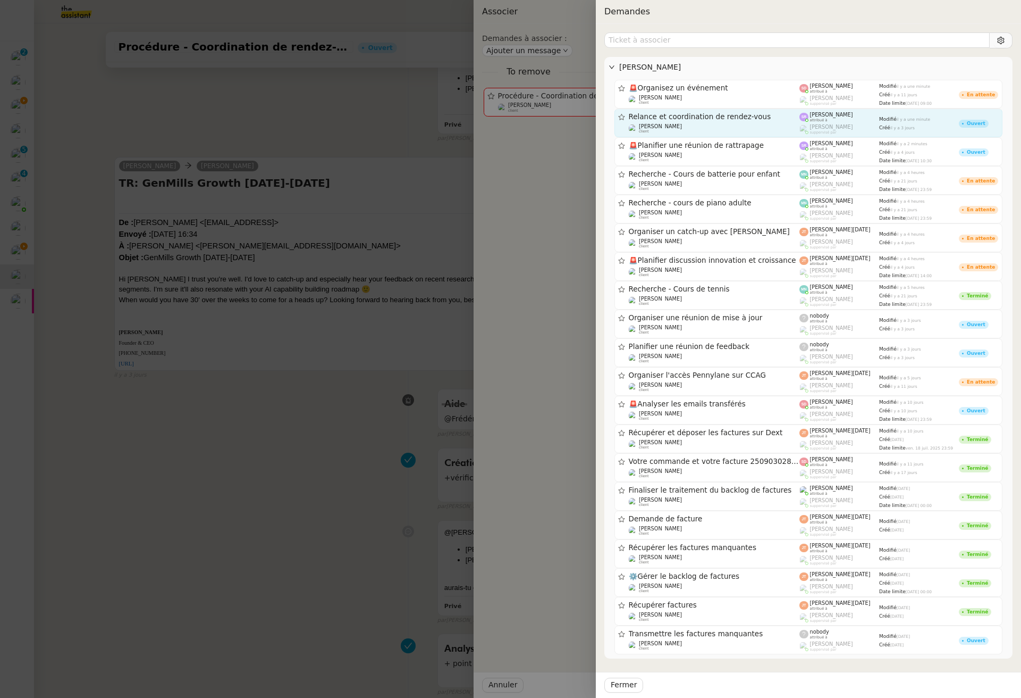
click at [930, 122] on div "Modifié il y a une minute Créé il y a 3 jours" at bounding box center [919, 122] width 80 height 21
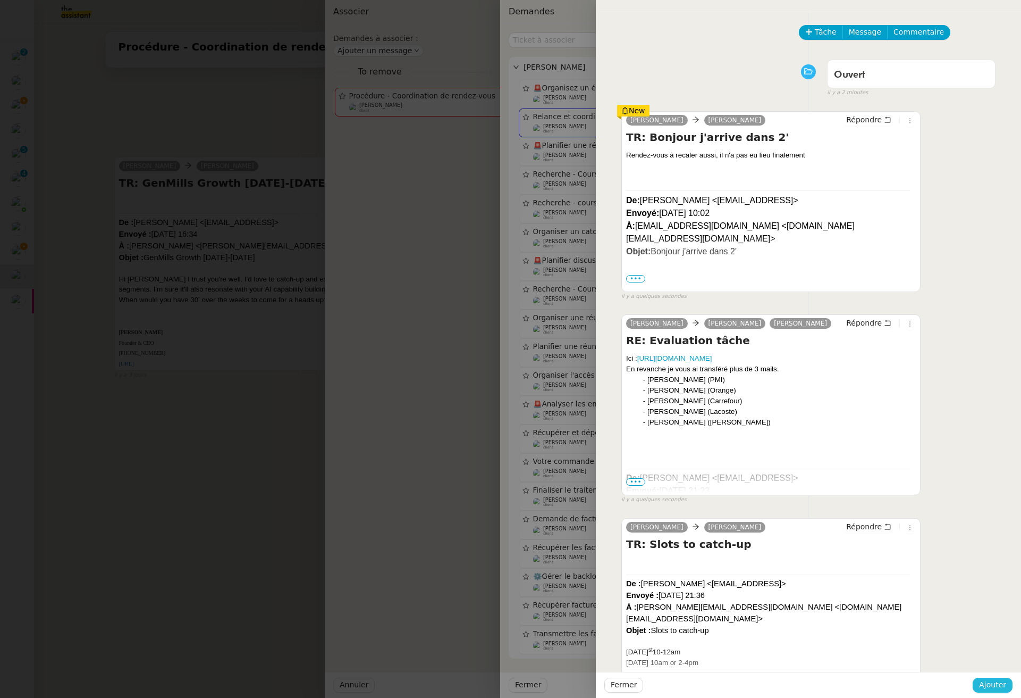
click at [968, 686] on span "Ajouter" at bounding box center [992, 684] width 27 height 12
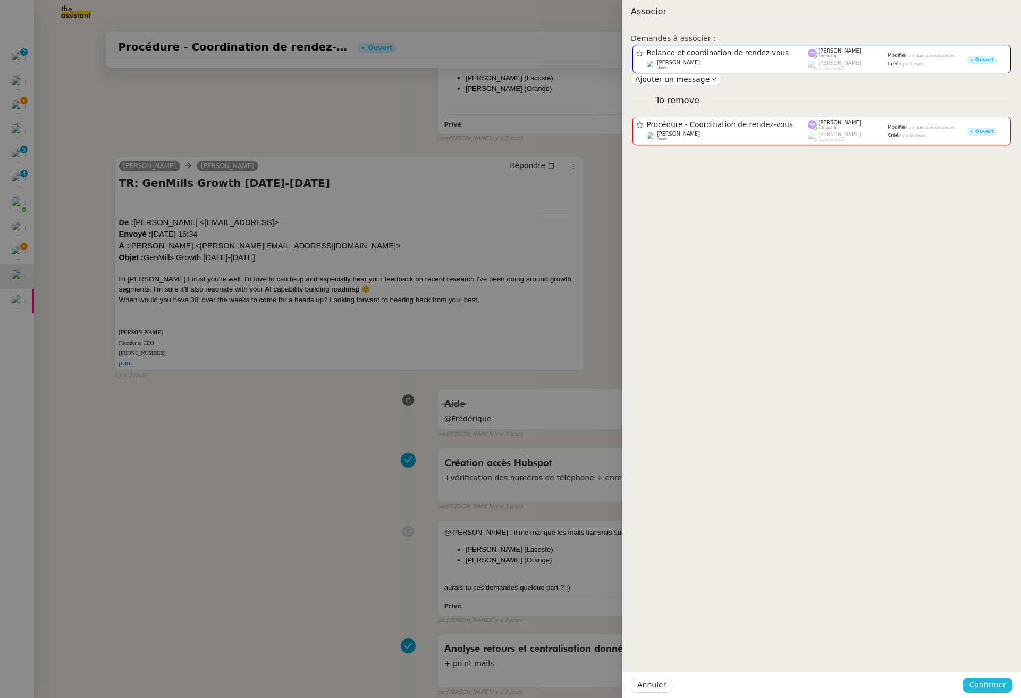
click at [968, 685] on span "Confirmer" at bounding box center [987, 684] width 37 height 12
click at [968, 653] on span "Ajouter" at bounding box center [988, 656] width 27 height 11
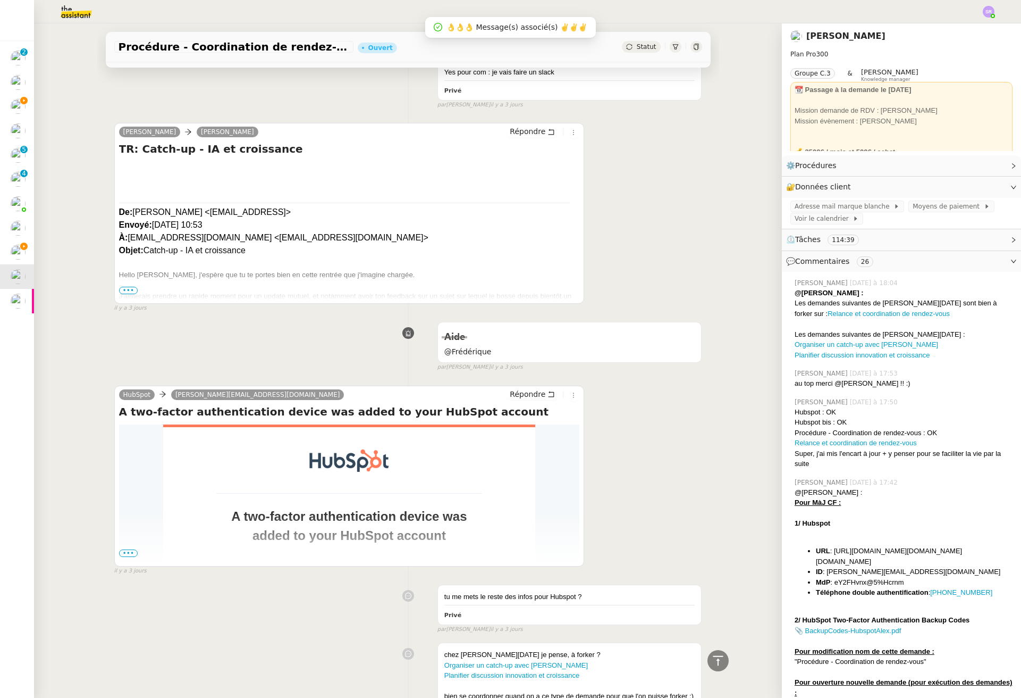
scroll to position [2495, 0]
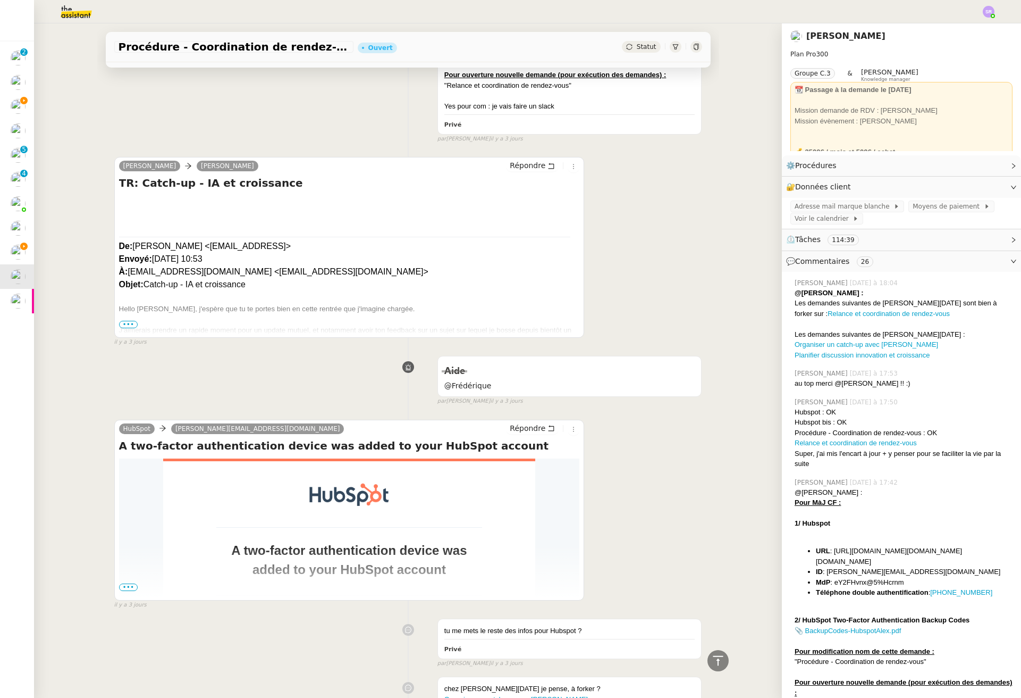
click at [126, 328] on span "•••" at bounding box center [128, 324] width 19 height 7
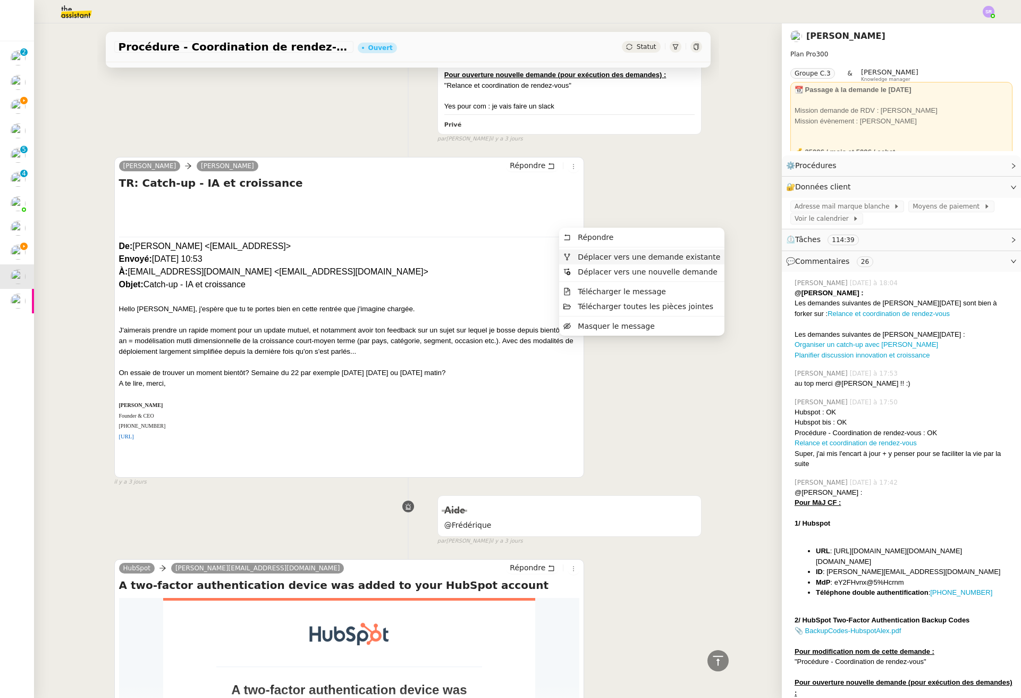
click at [601, 254] on span "Déplacer vers une demande existante" at bounding box center [649, 257] width 142 height 9
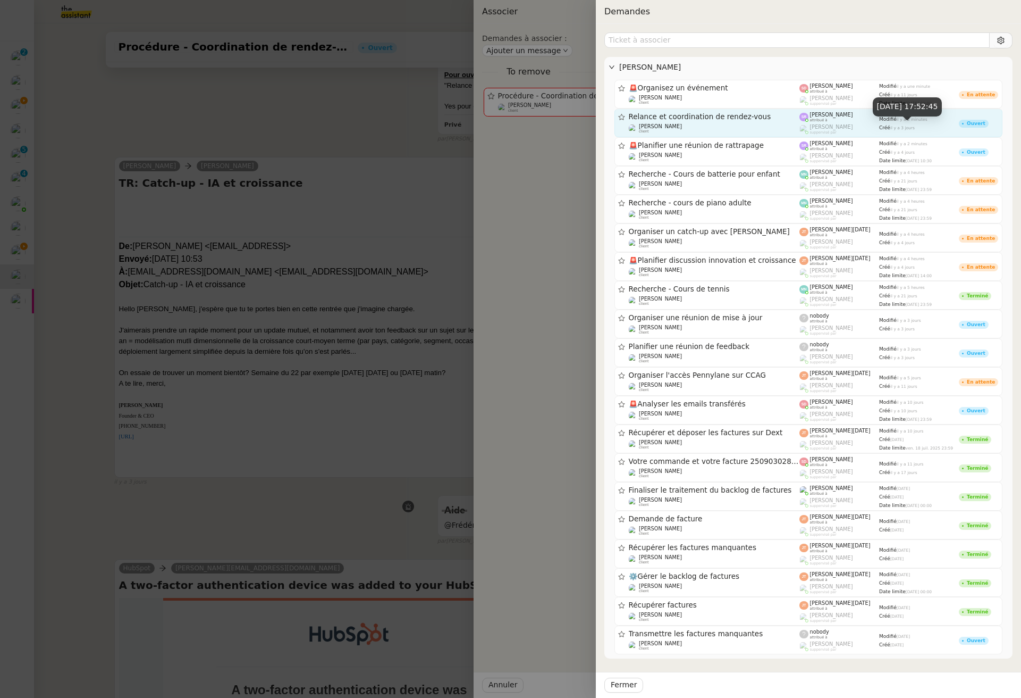
click at [940, 125] on div "Créé il y a 3 jours" at bounding box center [919, 127] width 80 height 7
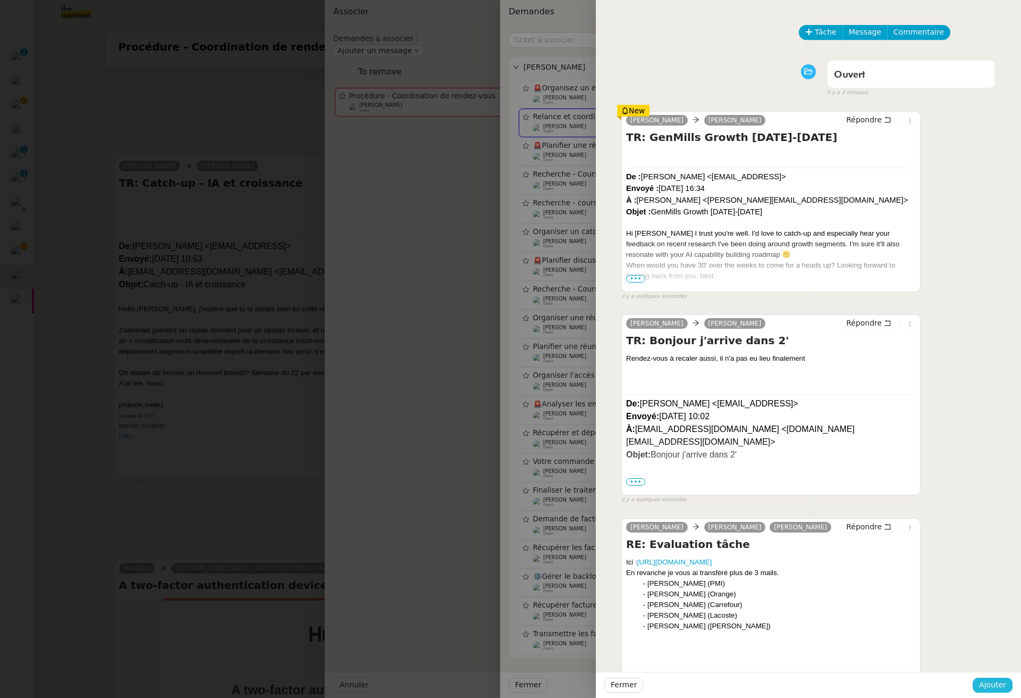
click at [968, 684] on span "Ajouter" at bounding box center [992, 684] width 27 height 12
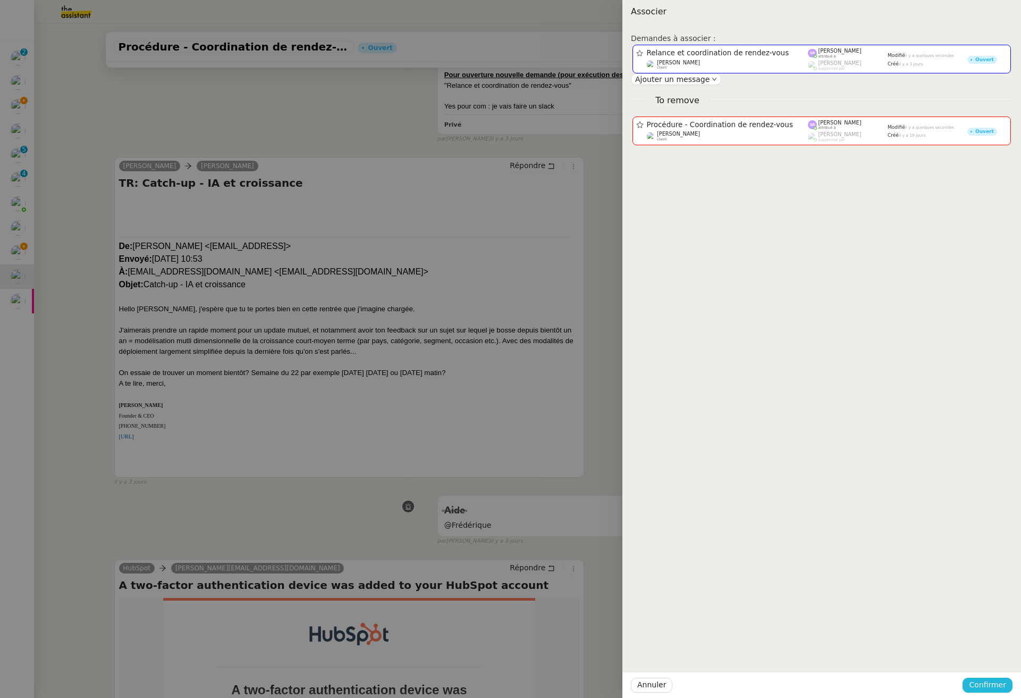
click at [968, 685] on span "Confirmer" at bounding box center [987, 684] width 37 height 12
click at [968, 659] on span "Ajouter" at bounding box center [988, 656] width 27 height 11
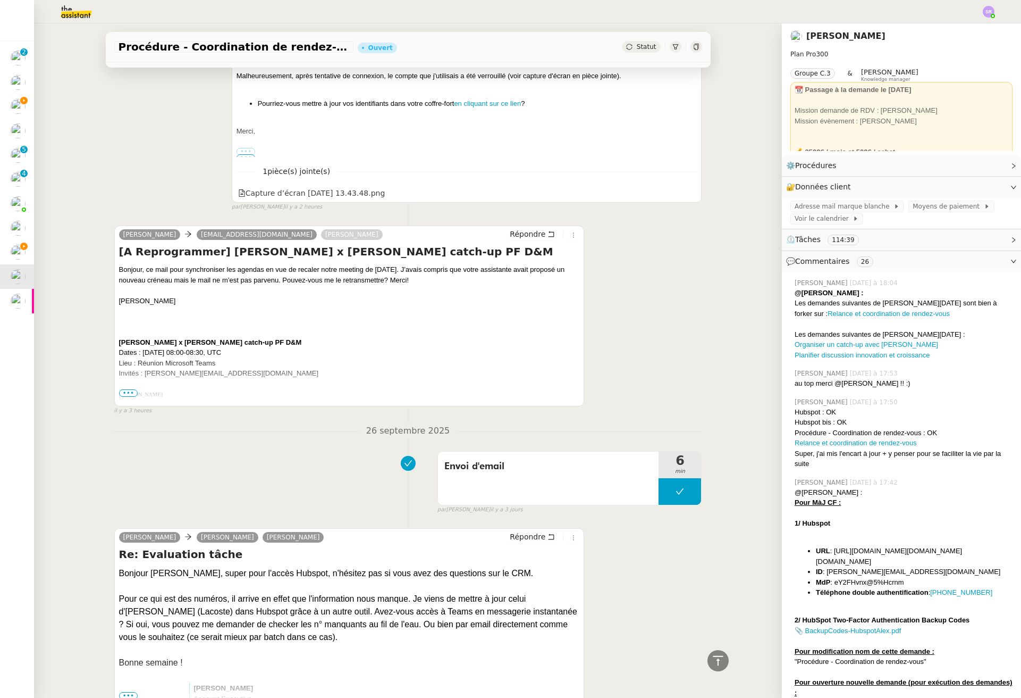
scroll to position [914, 0]
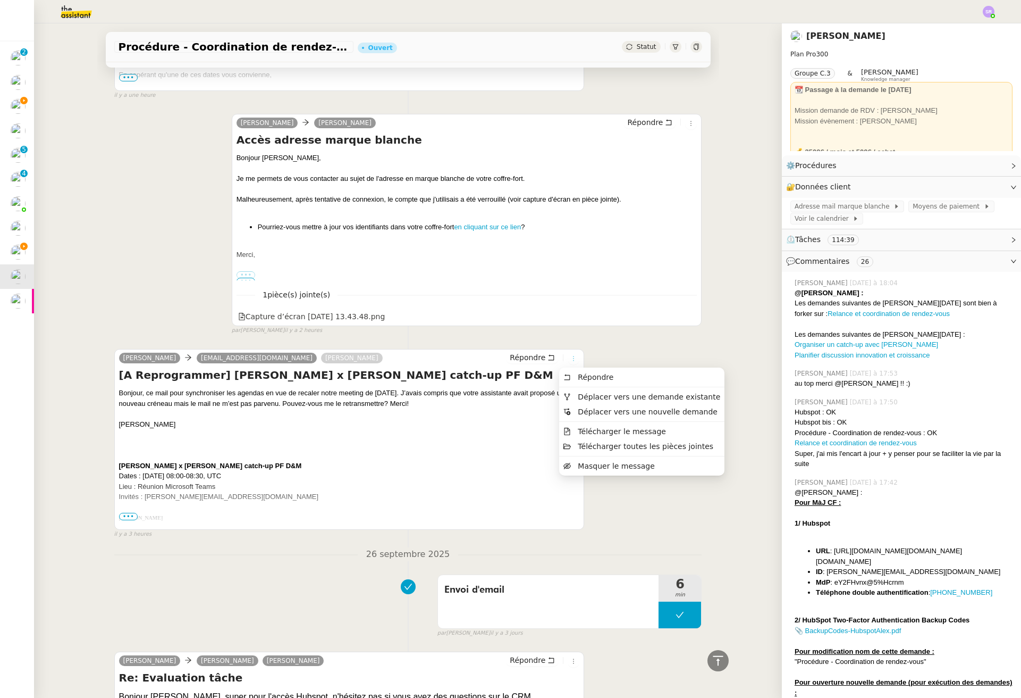
click at [570, 360] on icon at bounding box center [573, 358] width 6 height 6
click at [608, 401] on span "Déplacer vers une demande existante" at bounding box center [642, 397] width 157 height 10
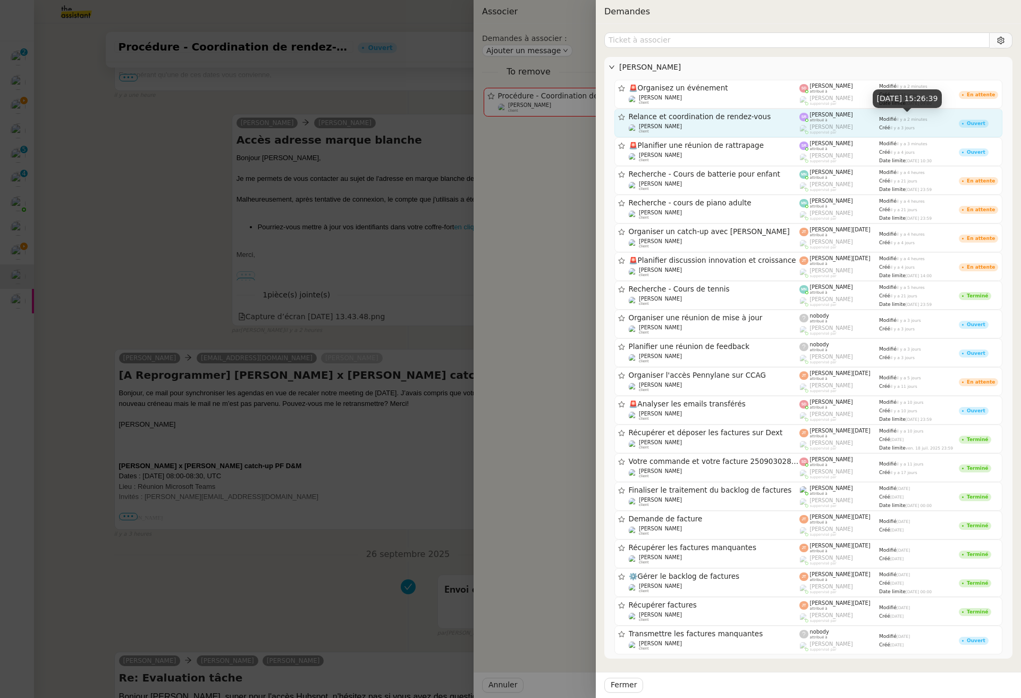
click at [941, 122] on div "Modifié il y a 2 minutes" at bounding box center [919, 118] width 80 height 7
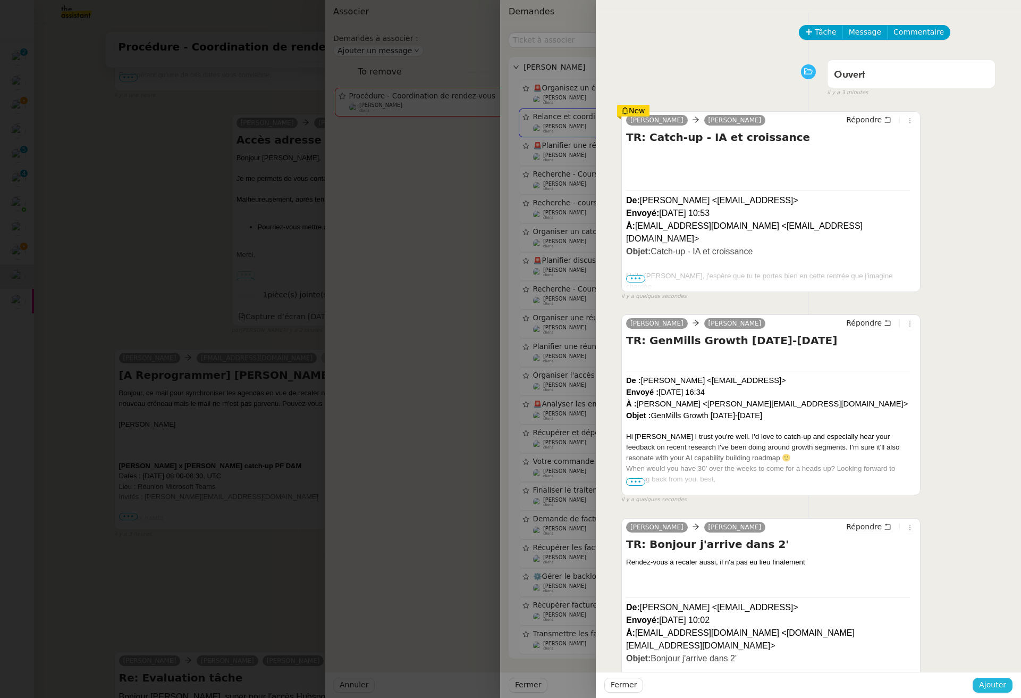
click at [968, 685] on button "Ajouter" at bounding box center [993, 684] width 40 height 15
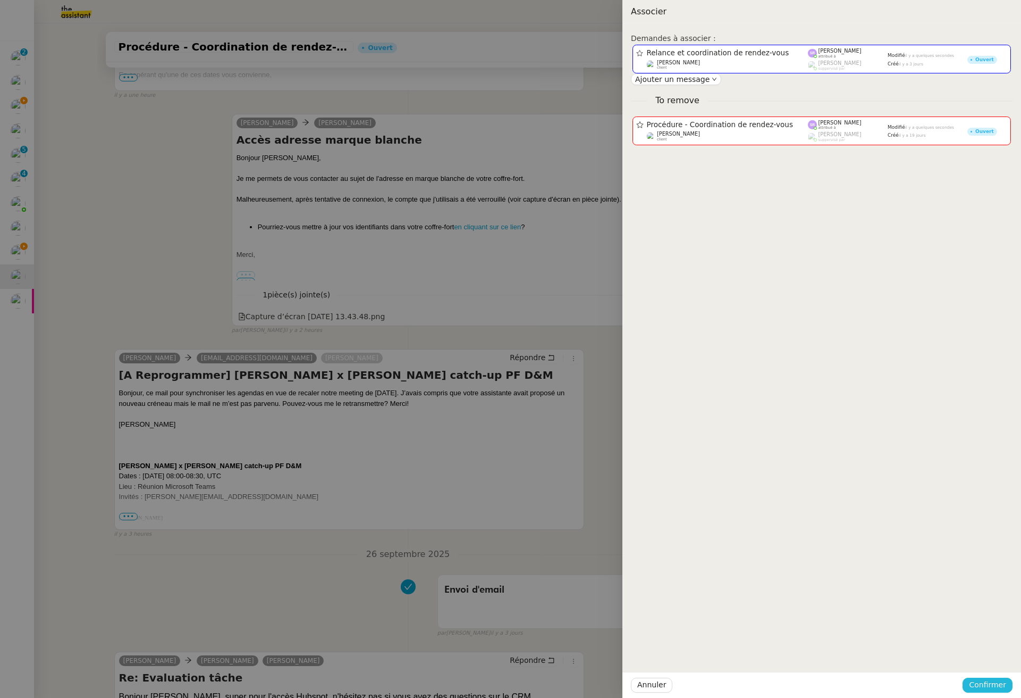
click at [968, 690] on span "Confirmer" at bounding box center [987, 684] width 37 height 12
click at [968, 656] on span "Ajouter" at bounding box center [988, 656] width 27 height 11
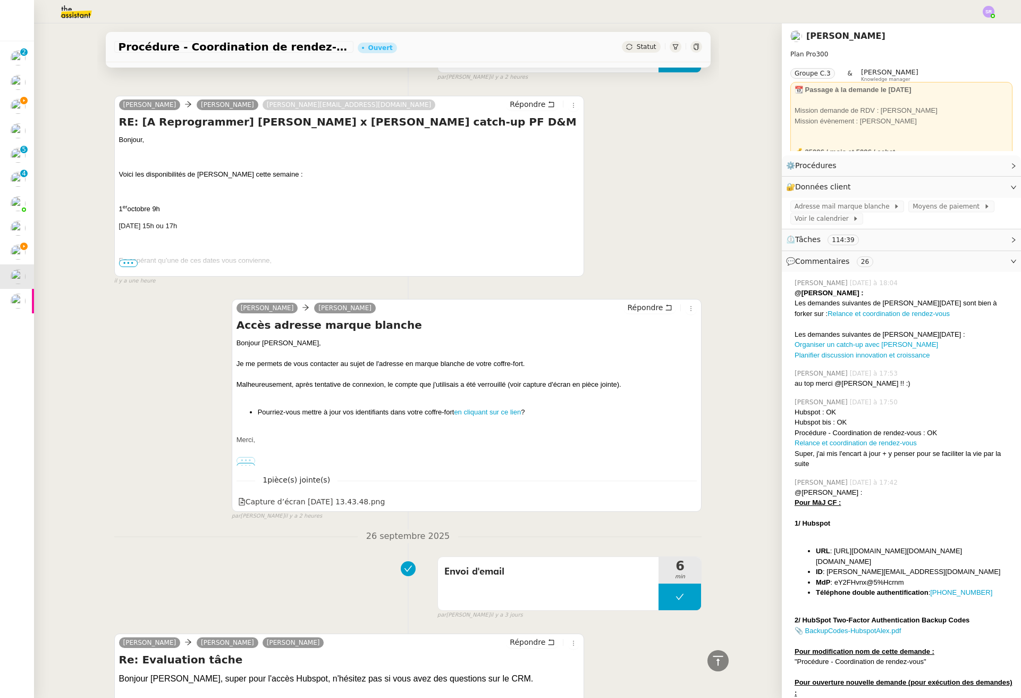
scroll to position [523, 0]
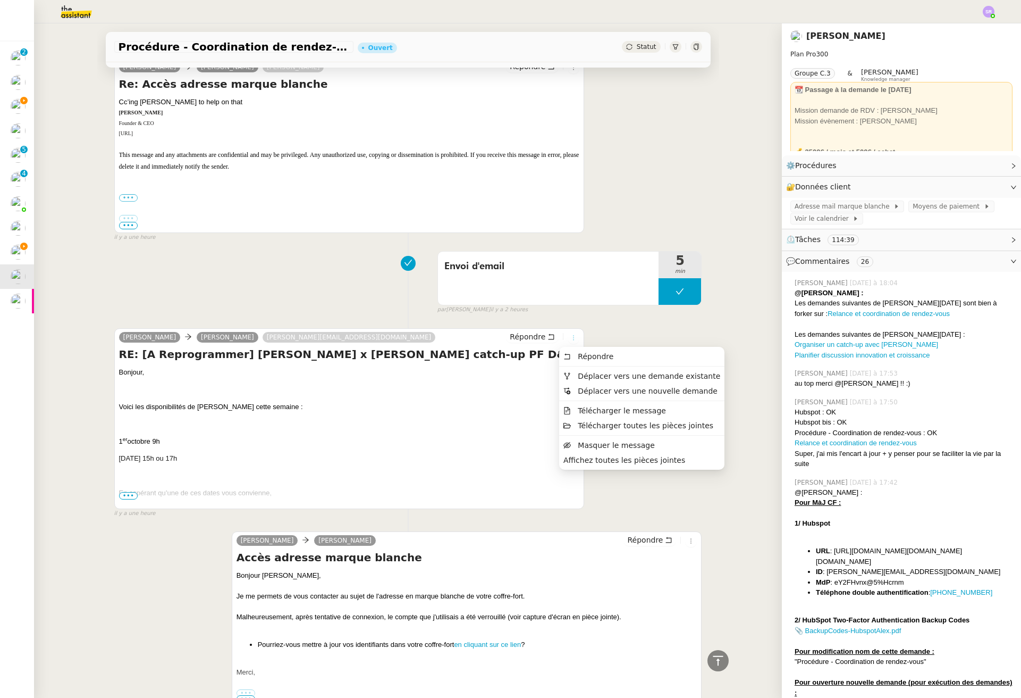
click at [570, 337] on icon at bounding box center [573, 337] width 6 height 6
click at [592, 380] on span "Déplacer vers une demande existante" at bounding box center [649, 376] width 142 height 9
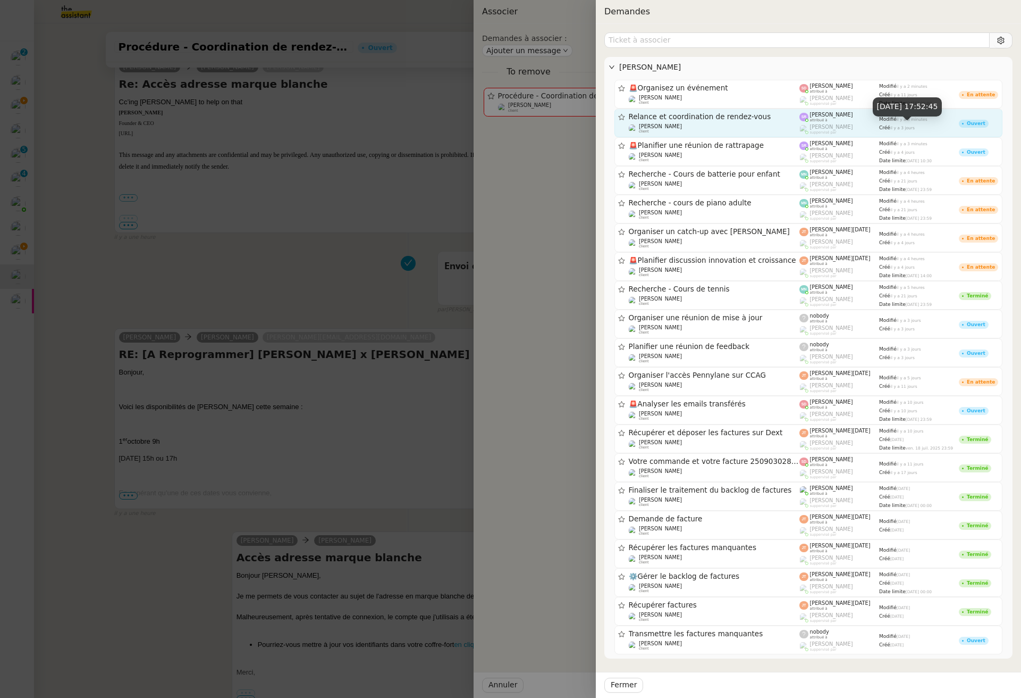
click at [903, 125] on span "[DATE]" at bounding box center [903, 127] width 24 height 5
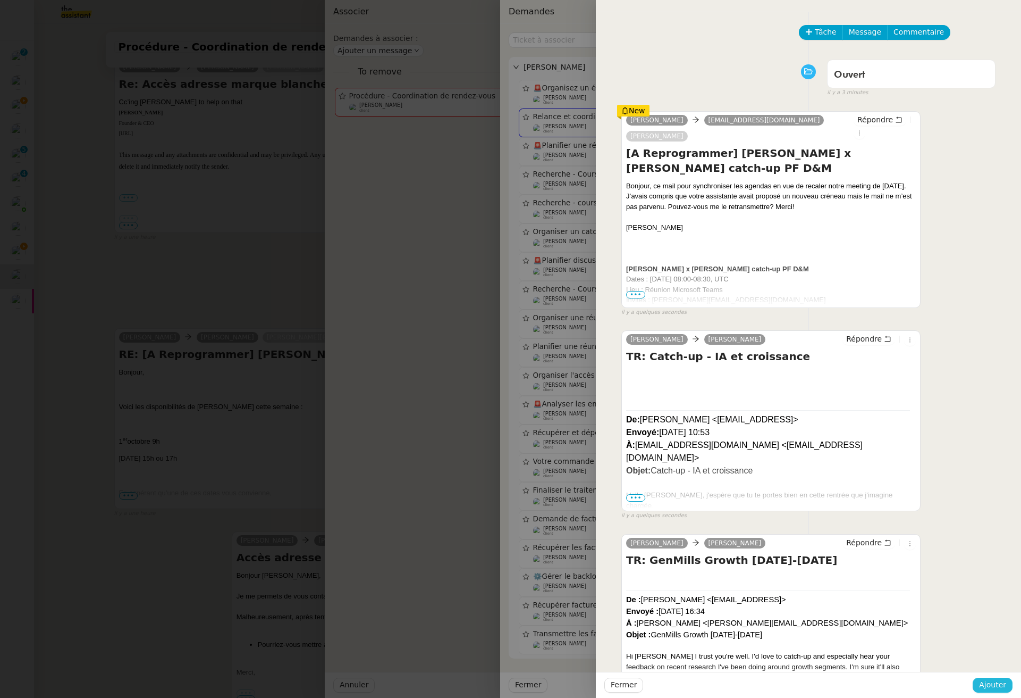
click at [968, 684] on span "Ajouter" at bounding box center [992, 684] width 27 height 12
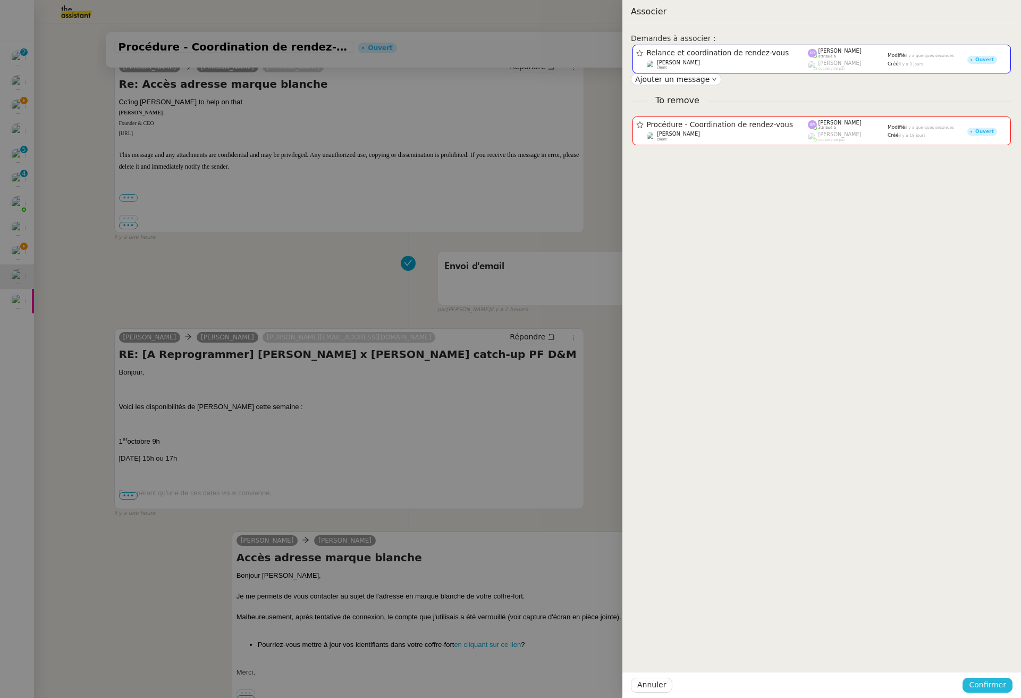
click at [968, 681] on span "Confirmer" at bounding box center [987, 684] width 37 height 12
click at [968, 659] on span "Ajouter" at bounding box center [988, 656] width 27 height 11
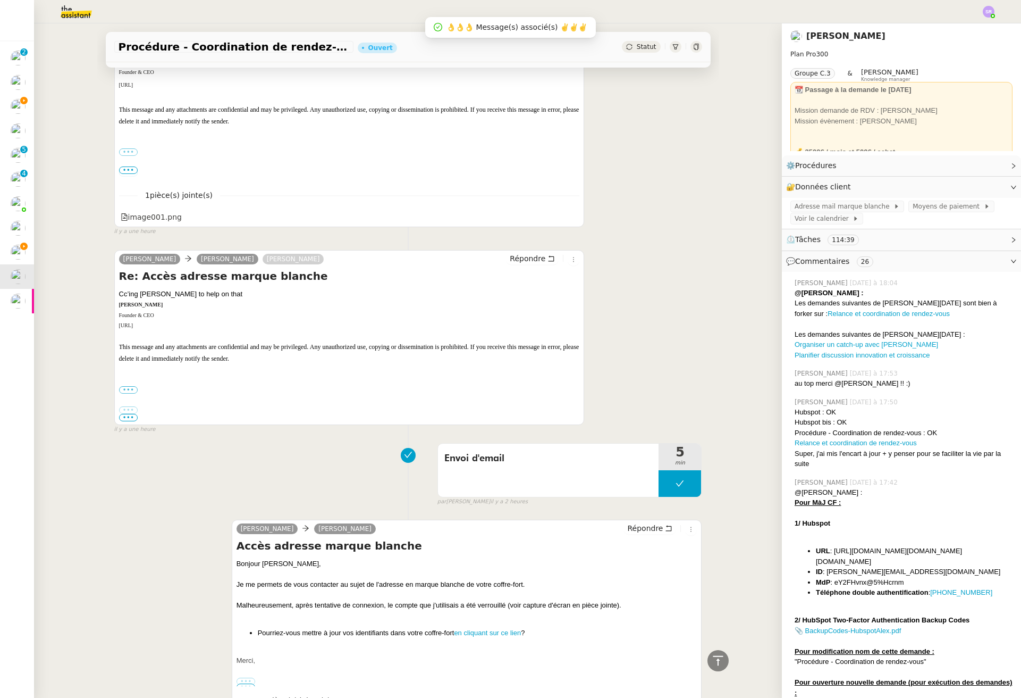
scroll to position [332, 0]
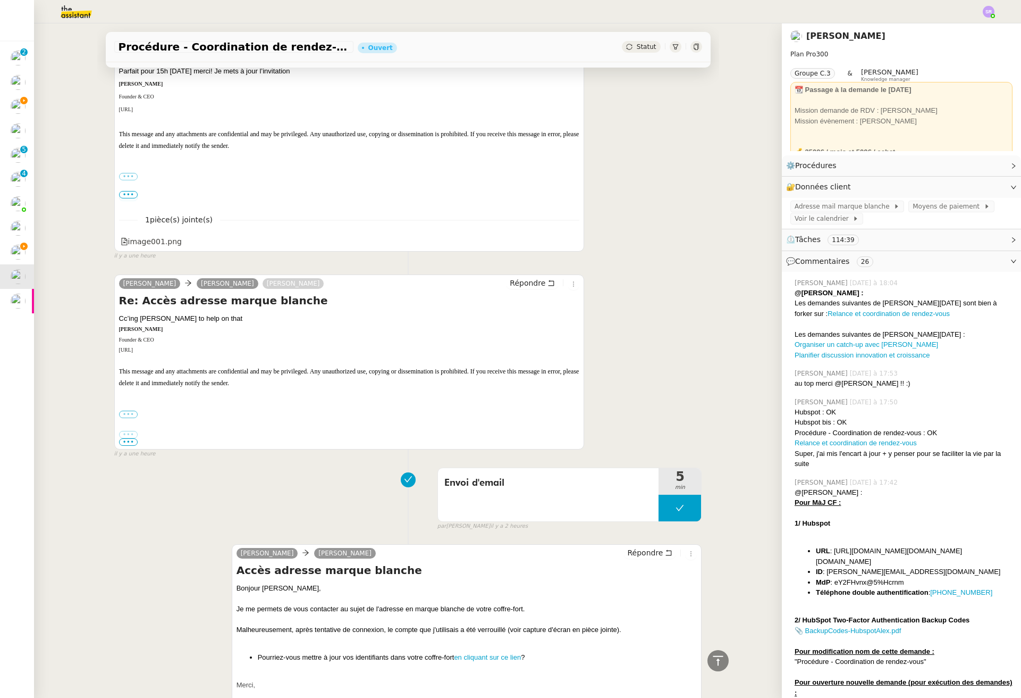
click at [122, 412] on label "•••" at bounding box center [128, 413] width 19 height 7
click at [0, 0] on input "•••" at bounding box center [0, 0] width 0 height 0
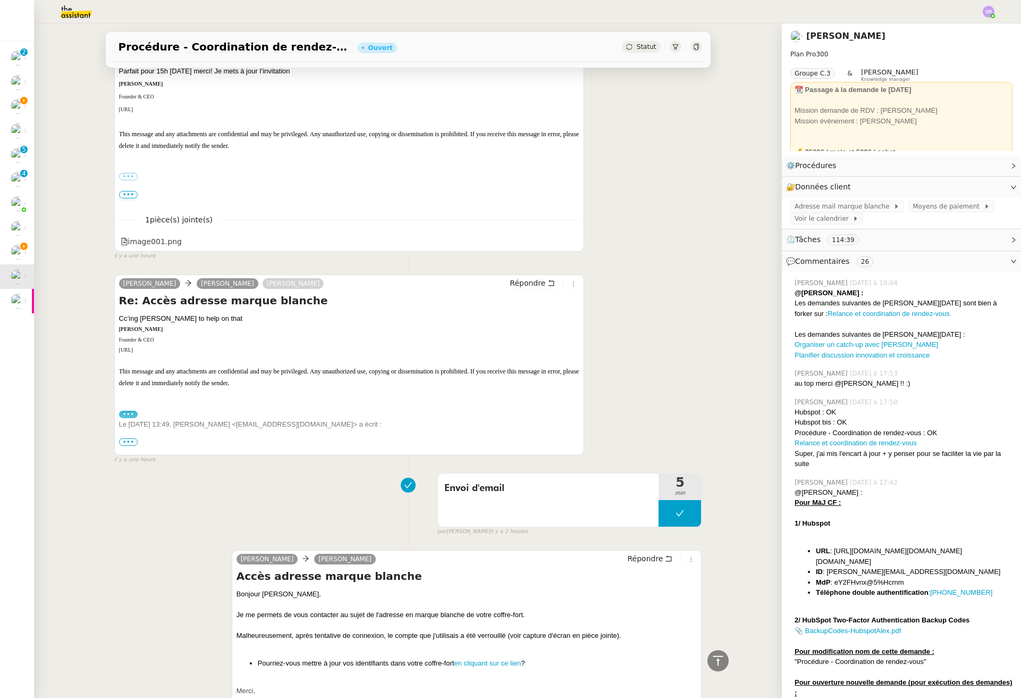
click at [128, 440] on span "•••" at bounding box center [128, 441] width 19 height 7
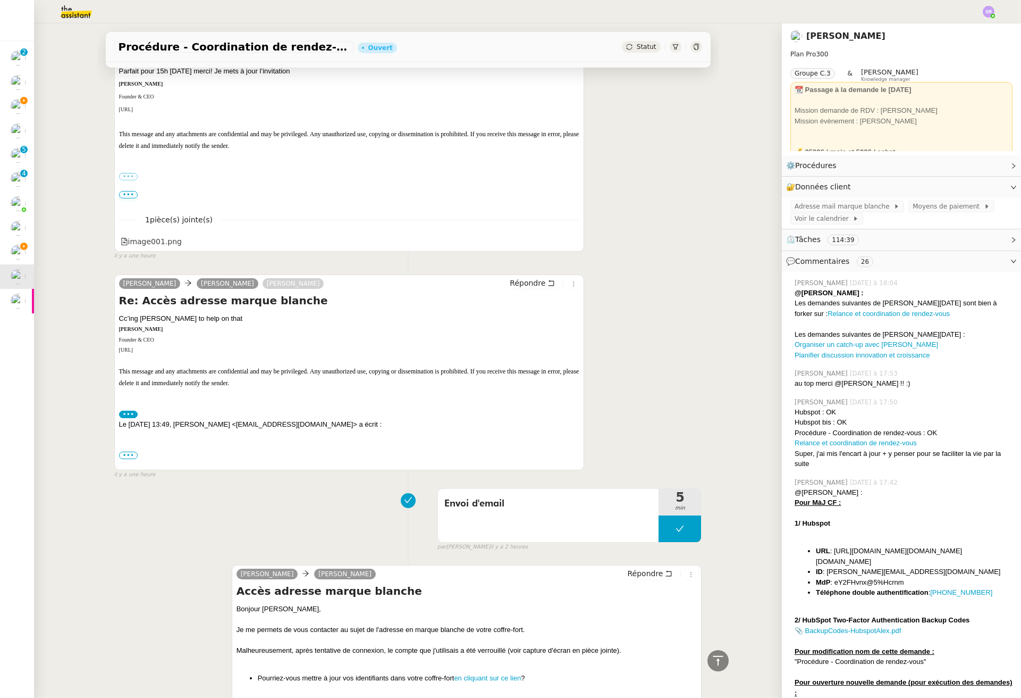
click at [123, 409] on div "••• Le 29 sept. 2025 à 13:49, Alex Smith <alexsmith@theassistant.com> a écrit :" at bounding box center [349, 424] width 461 height 31
click at [124, 413] on label "•••" at bounding box center [128, 413] width 19 height 7
click at [0, 0] on input "•••" at bounding box center [0, 0] width 0 height 0
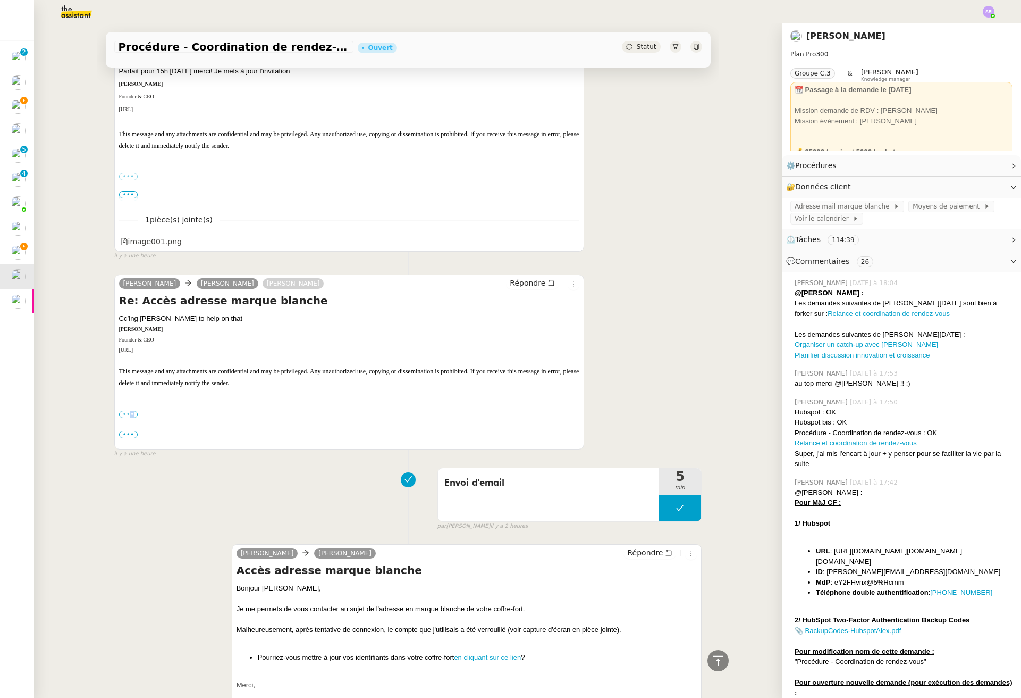
click at [124, 413] on label "•••" at bounding box center [128, 413] width 19 height 7
click at [0, 0] on input "•••" at bounding box center [0, 0] width 0 height 0
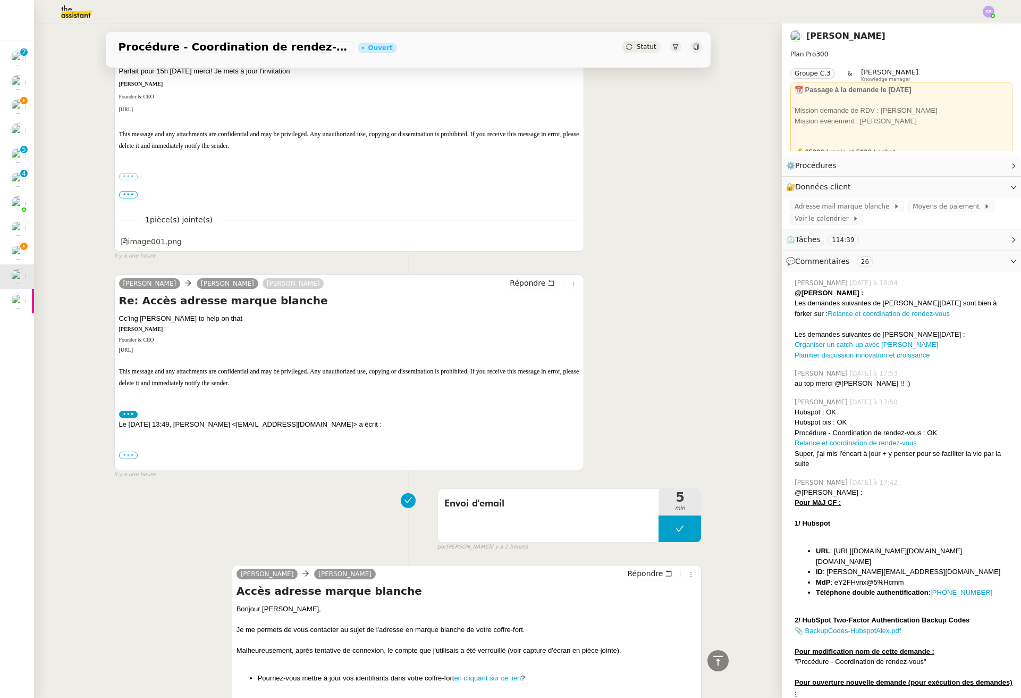
click at [125, 454] on label "•••" at bounding box center [128, 454] width 19 height 7
click at [0, 0] on input "•••" at bounding box center [0, 0] width 0 height 0
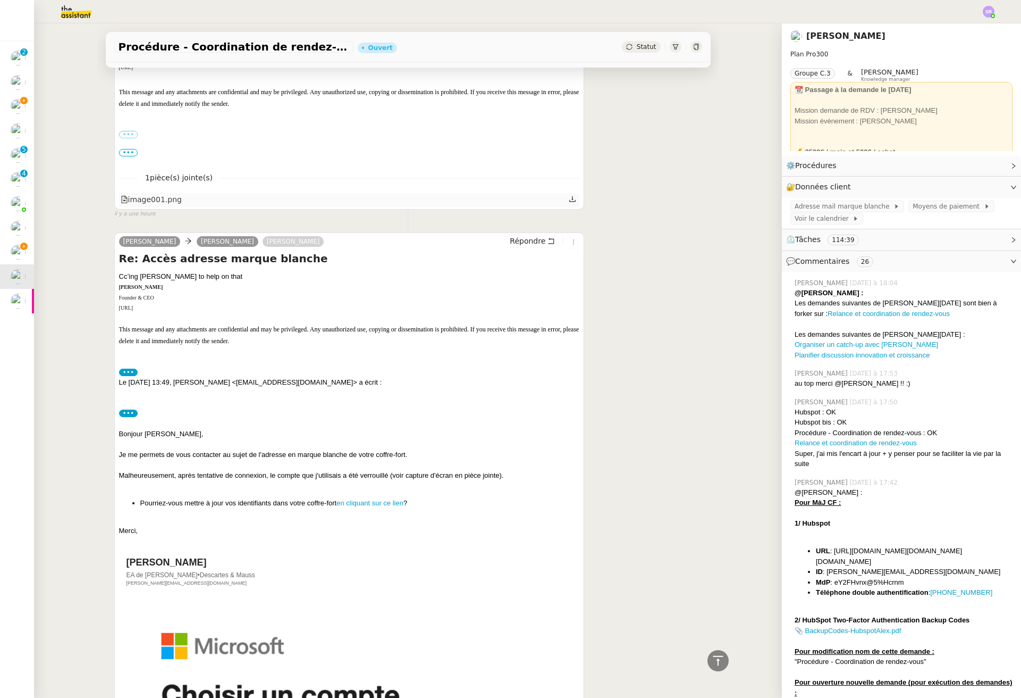
scroll to position [94, 0]
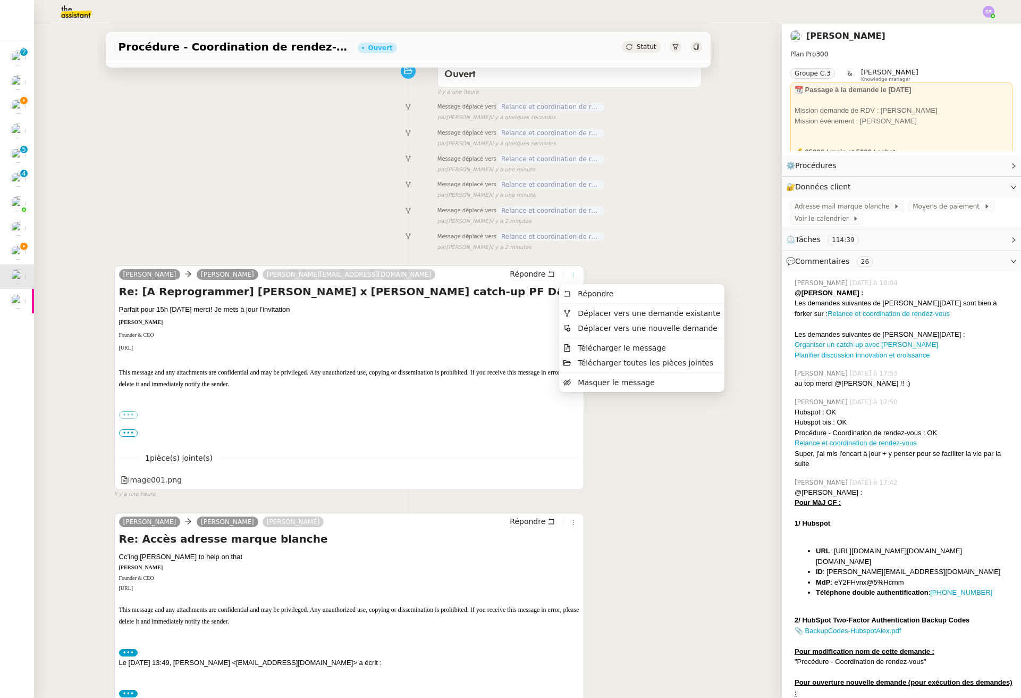
click at [570, 274] on icon at bounding box center [573, 275] width 6 height 6
click at [645, 314] on span "Déplacer vers une demande existante" at bounding box center [649, 313] width 142 height 9
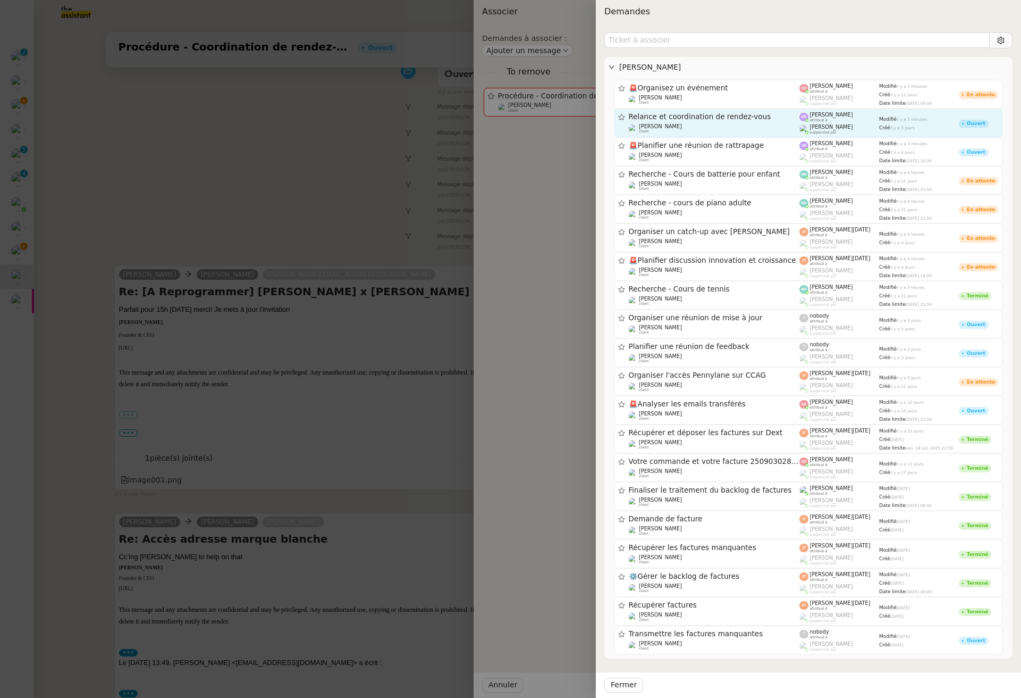
click at [832, 129] on span "[PERSON_NAME]" at bounding box center [831, 127] width 43 height 6
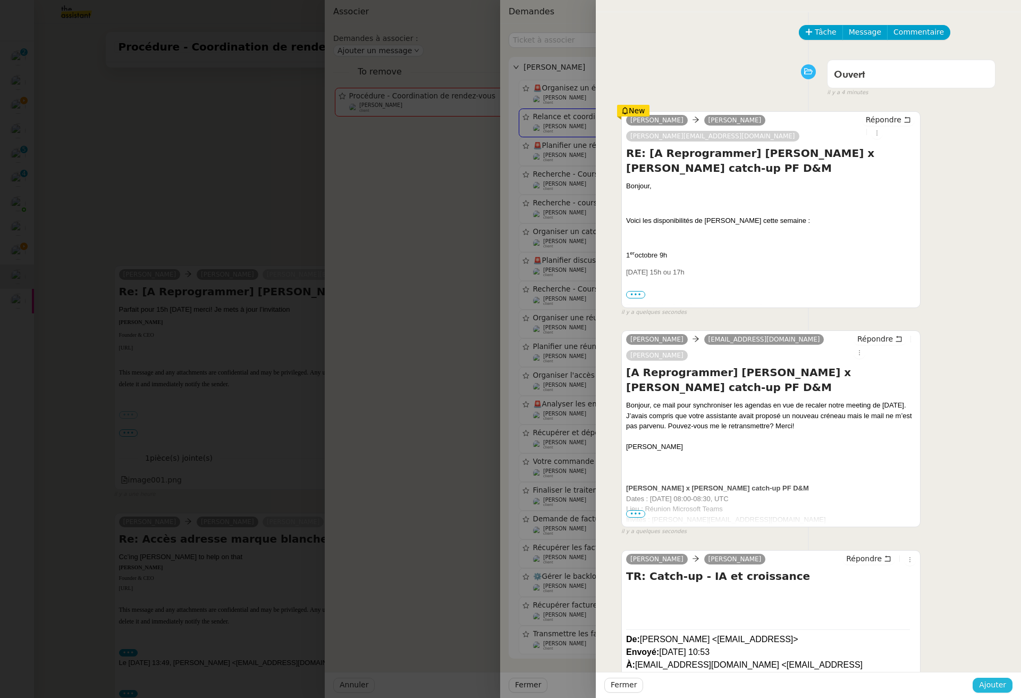
click at [968, 679] on span "Ajouter" at bounding box center [992, 684] width 27 height 12
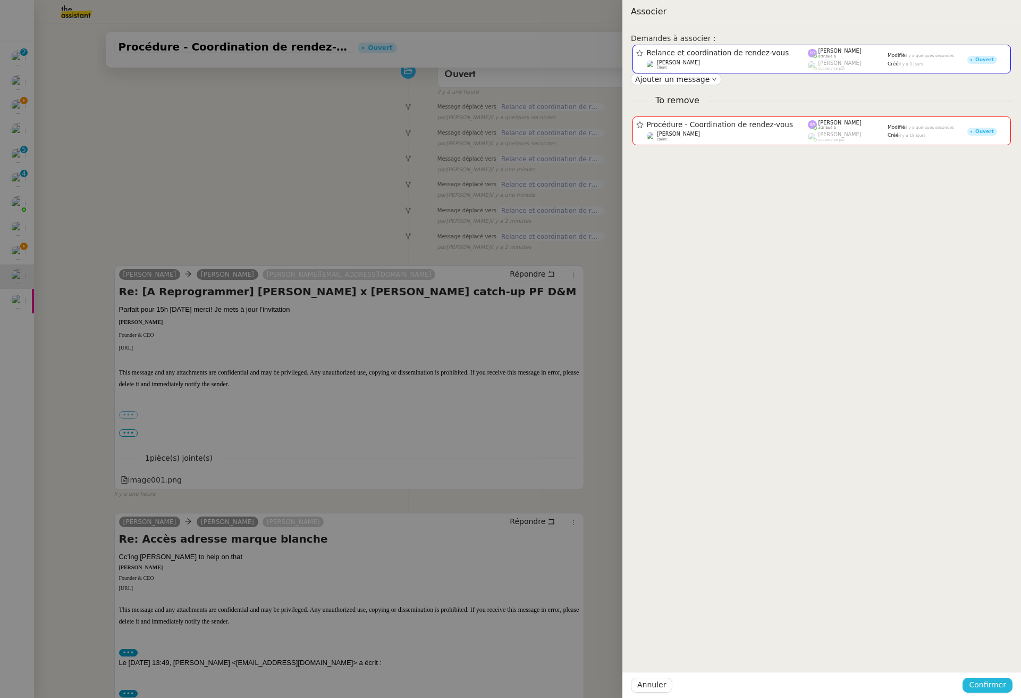
click at [968, 683] on span "Confirmer" at bounding box center [987, 684] width 37 height 12
click at [968, 657] on span "Ajouter" at bounding box center [988, 656] width 27 height 11
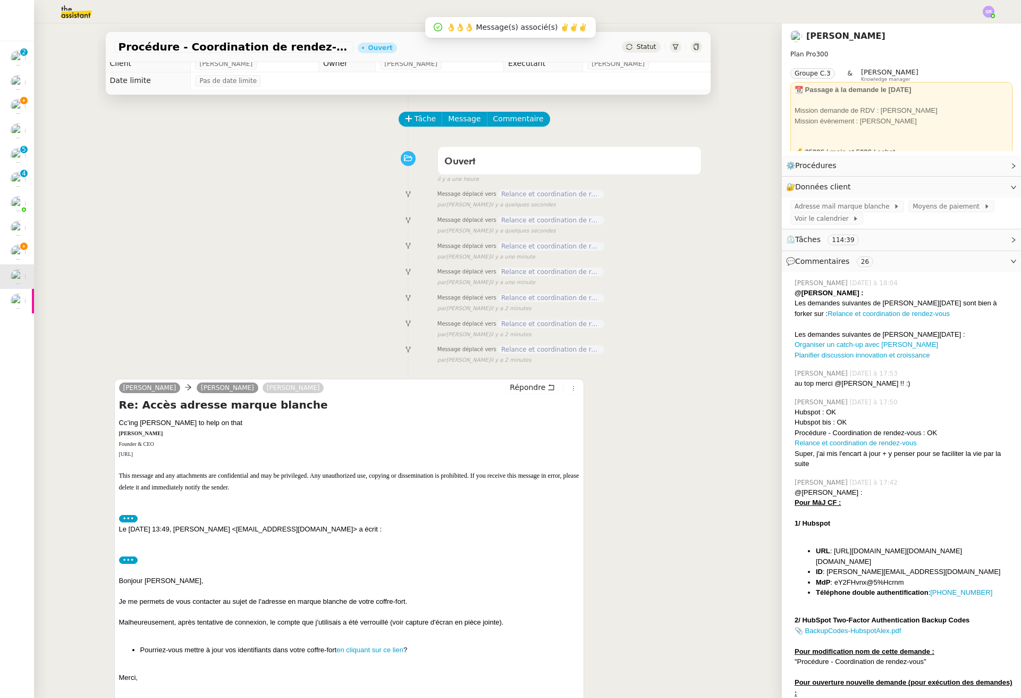
scroll to position [0, 0]
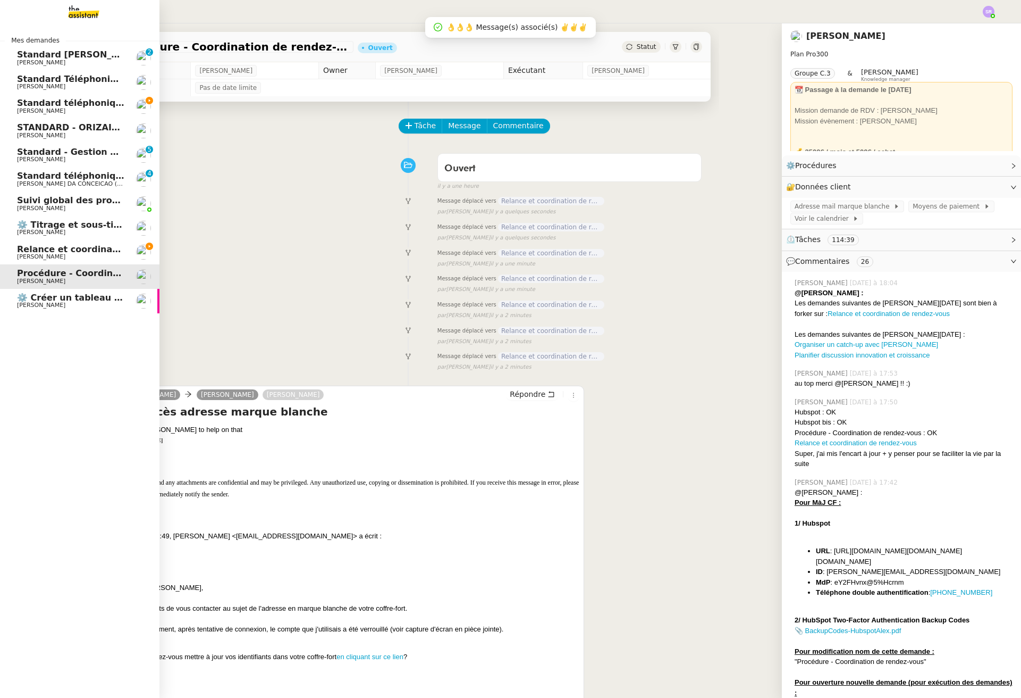
click at [66, 255] on span "[PERSON_NAME]" at bounding box center [70, 257] width 107 height 6
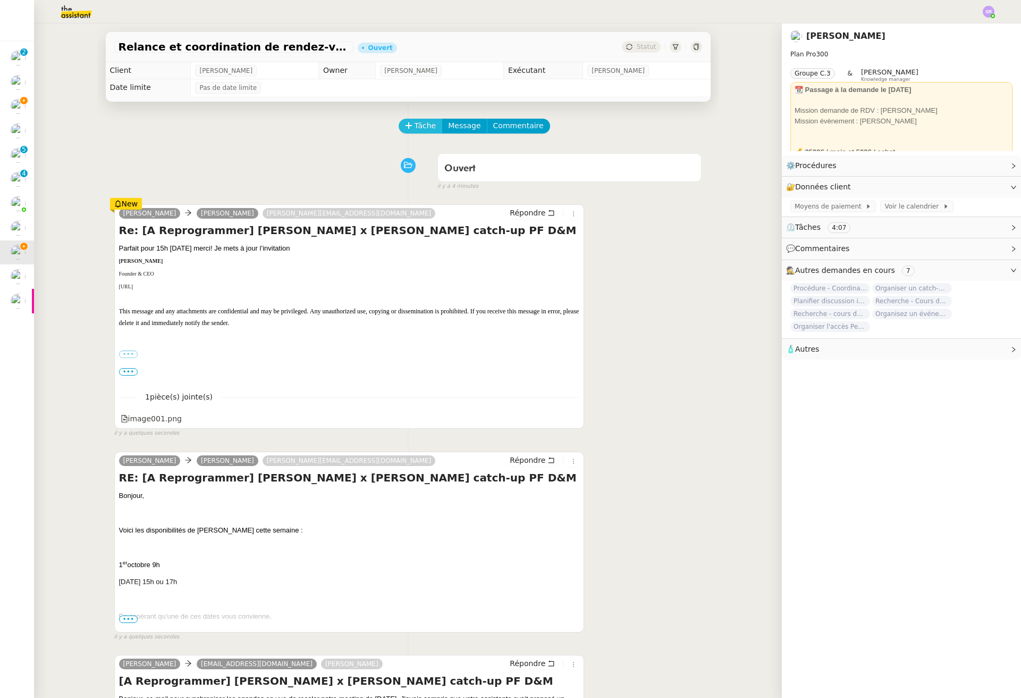
click at [422, 120] on span "Tâche" at bounding box center [426, 126] width 22 height 12
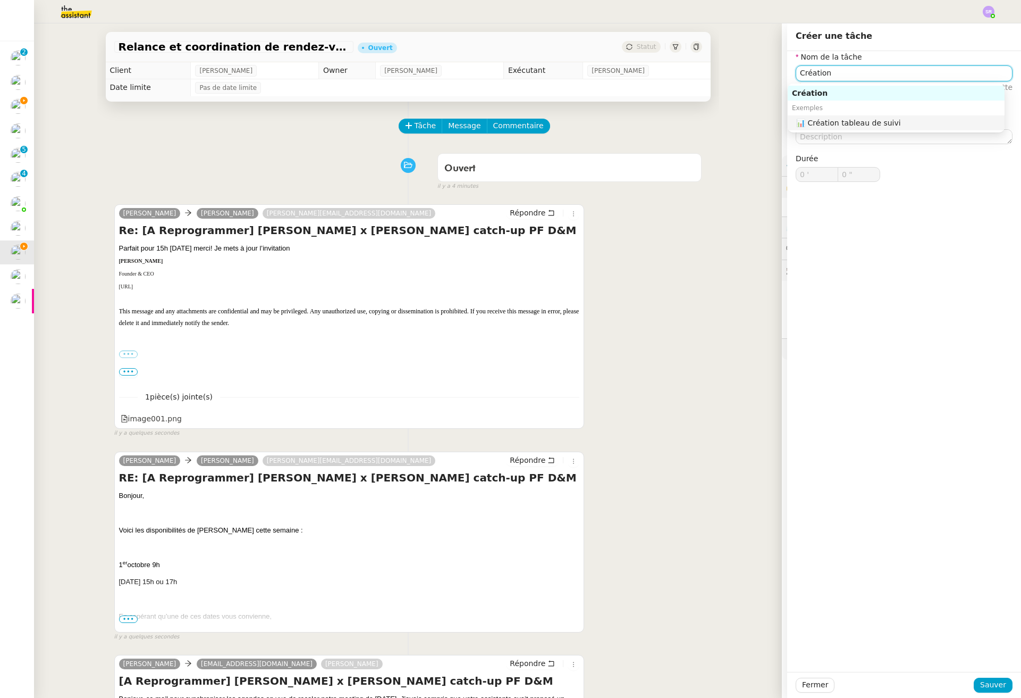
click at [897, 119] on div "📊 Création tableau de suivi" at bounding box center [898, 123] width 204 height 10
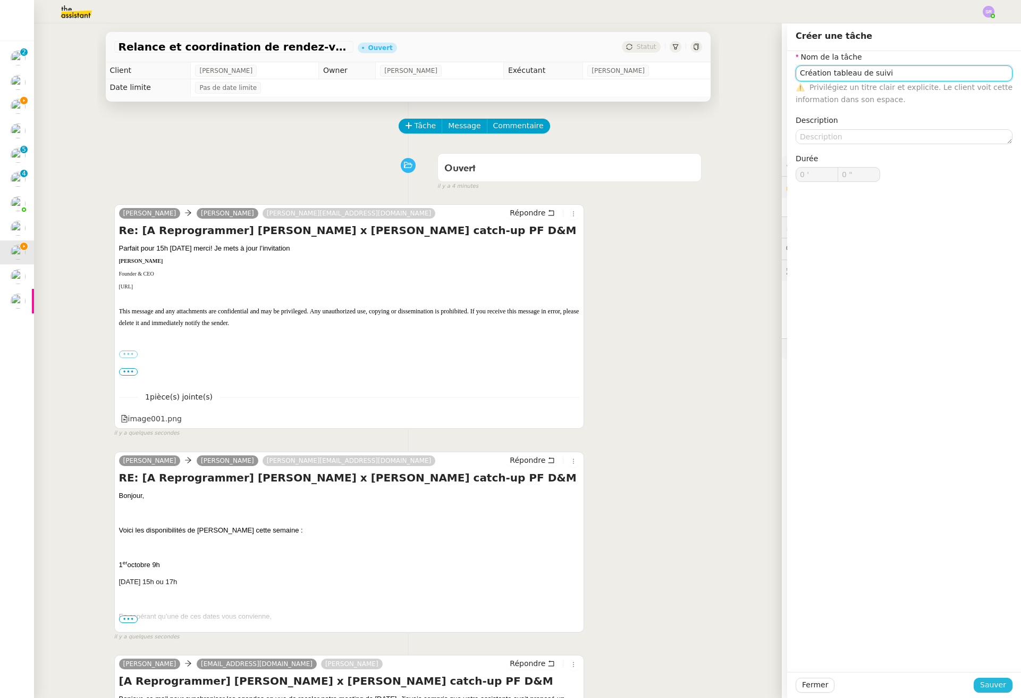
type input "Création tableau de suivi"
click at [968, 685] on span "Sauver" at bounding box center [993, 684] width 26 height 12
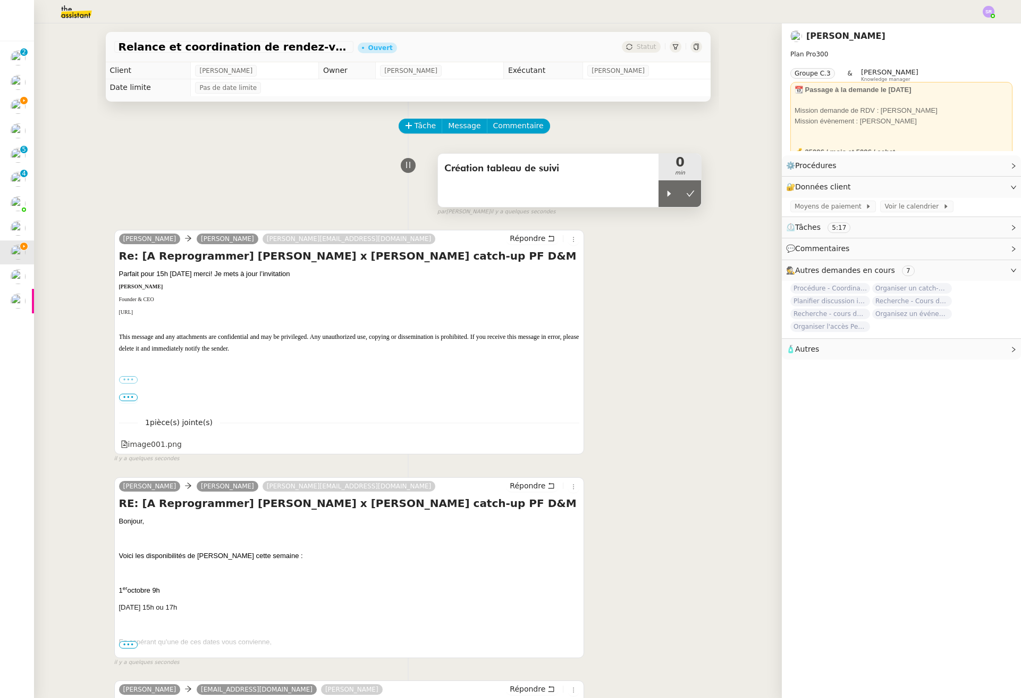
click at [571, 174] on span "Création tableau de suivi" at bounding box center [548, 169] width 208 height 16
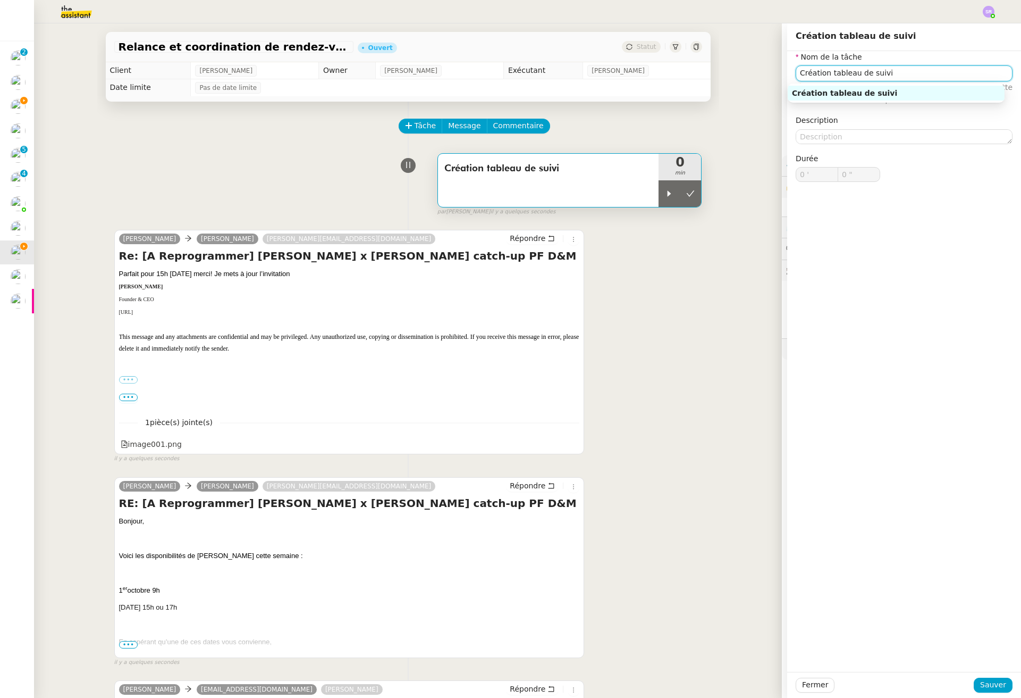
click at [903, 76] on input "Création tableau de suivi" at bounding box center [904, 72] width 217 height 15
click at [964, 99] on nz-auto-option "Création tableau de suivi des relances" at bounding box center [896, 93] width 217 height 15
type input "Création tableau de suivi des relances"
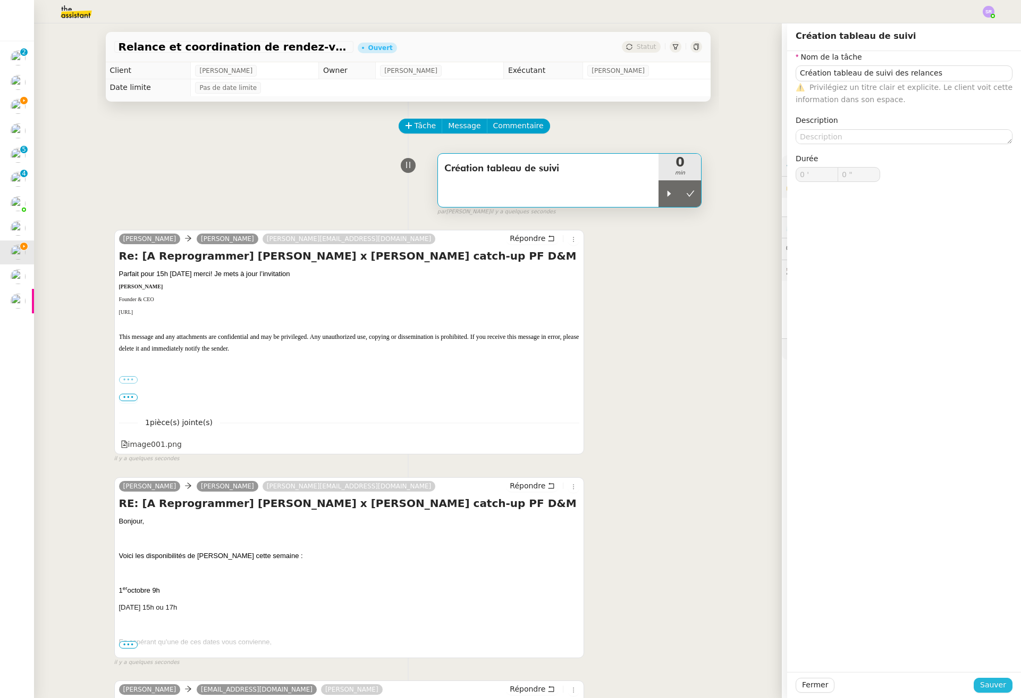
click at [968, 681] on span "Sauver" at bounding box center [993, 684] width 26 height 12
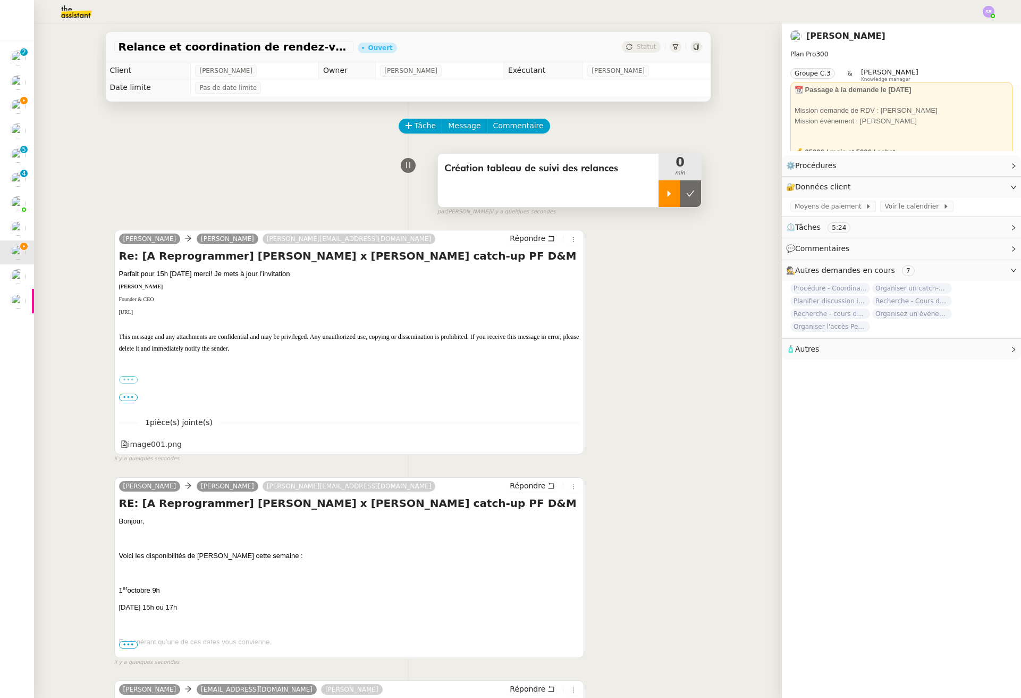
click at [665, 194] on icon at bounding box center [669, 193] width 9 height 9
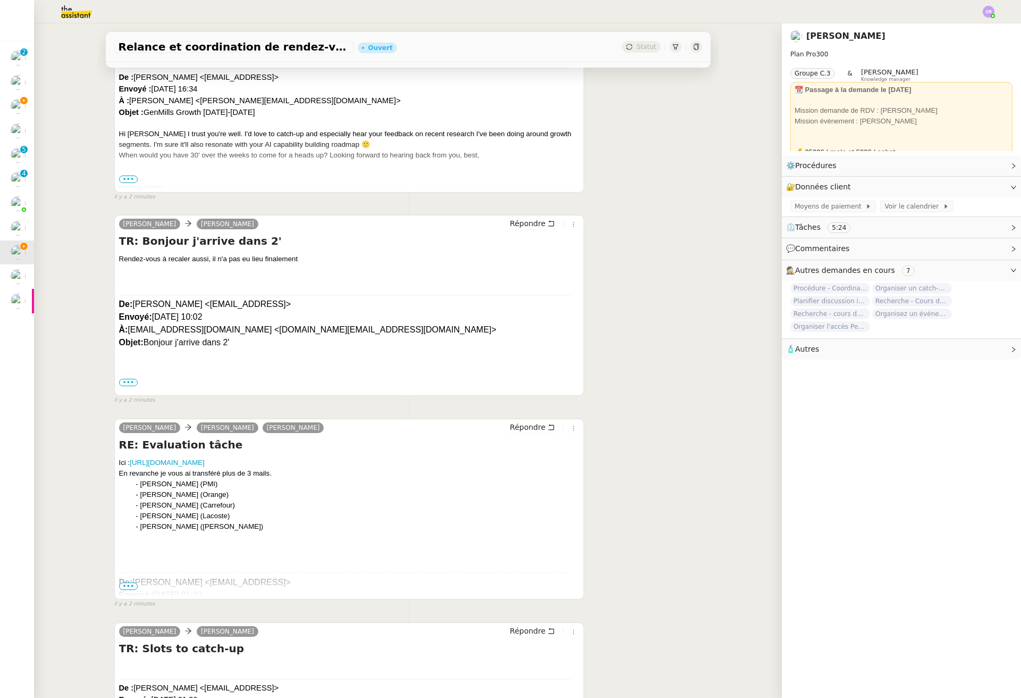
scroll to position [1707, 0]
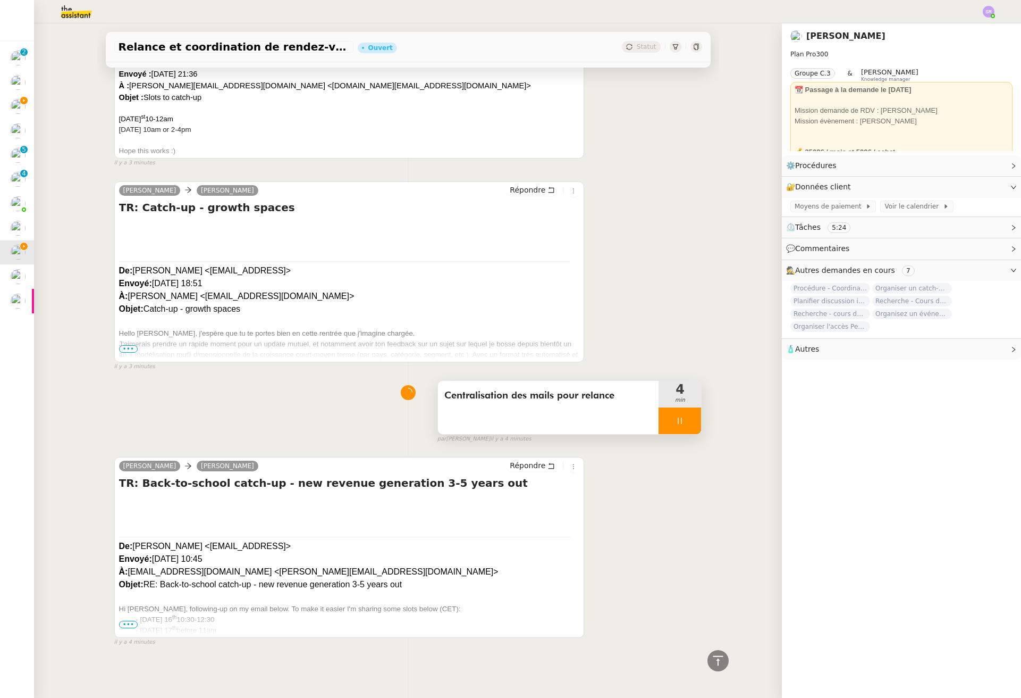
click at [676, 416] on icon at bounding box center [680, 420] width 9 height 9
click at [686, 416] on icon at bounding box center [690, 420] width 9 height 9
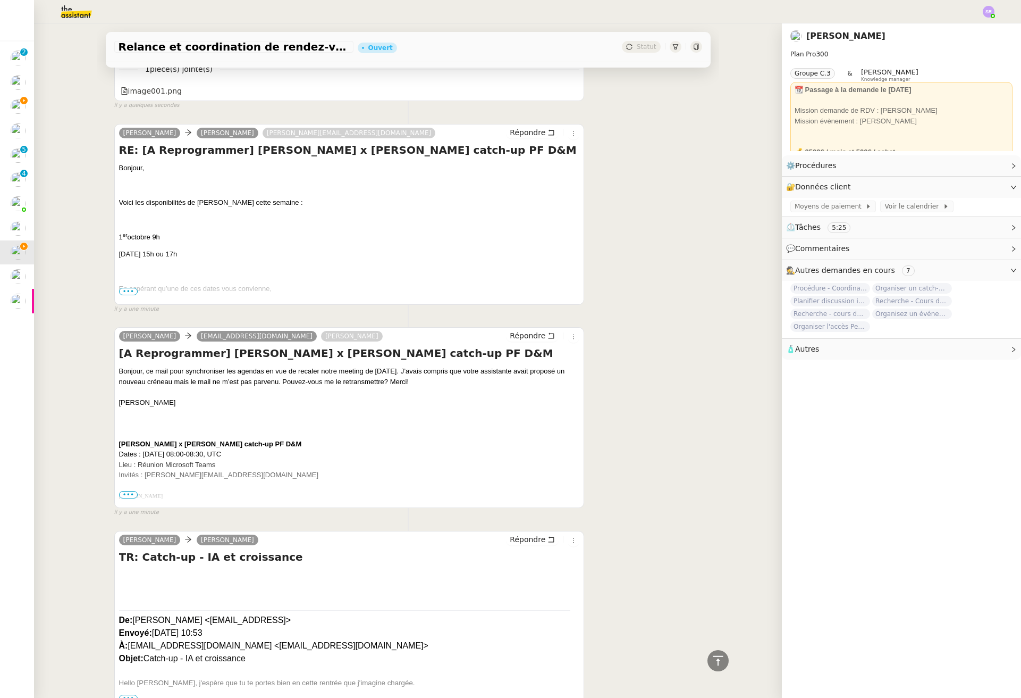
scroll to position [0, 0]
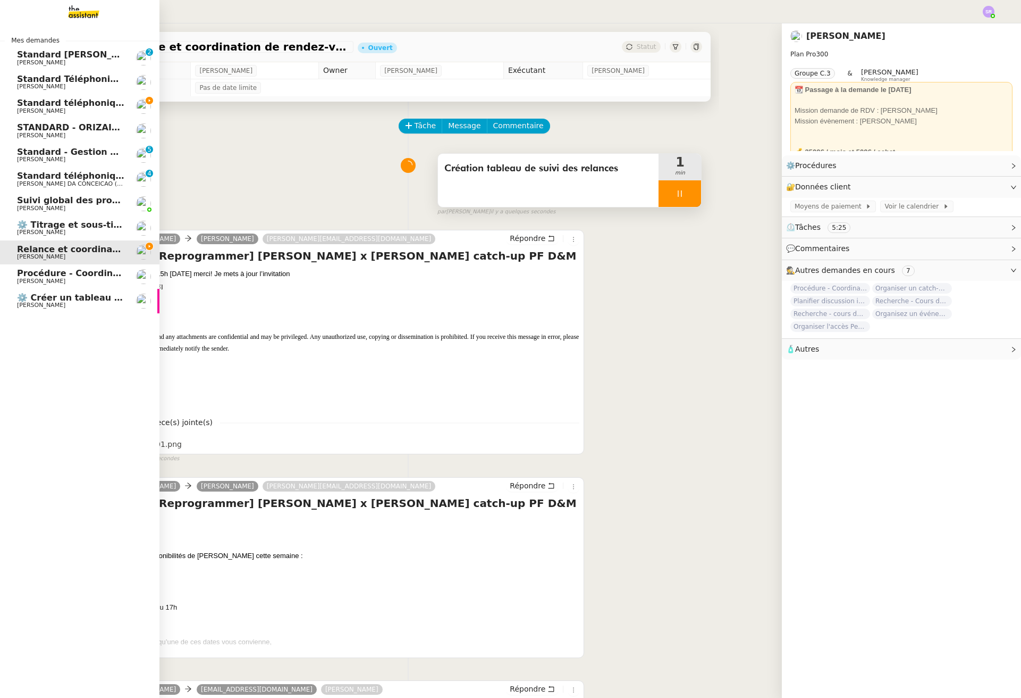
click at [75, 279] on span "[PERSON_NAME]" at bounding box center [70, 281] width 107 height 6
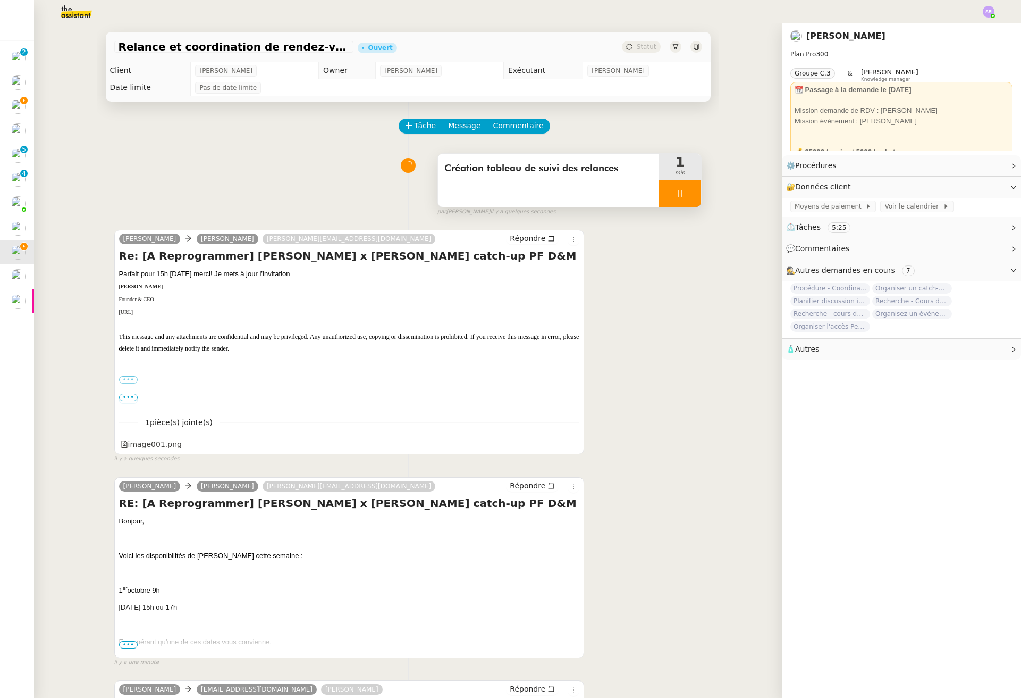
click at [676, 196] on icon at bounding box center [680, 193] width 9 height 9
click at [680, 186] on button at bounding box center [690, 193] width 21 height 27
